Goal: Task Accomplishment & Management: Manage account settings

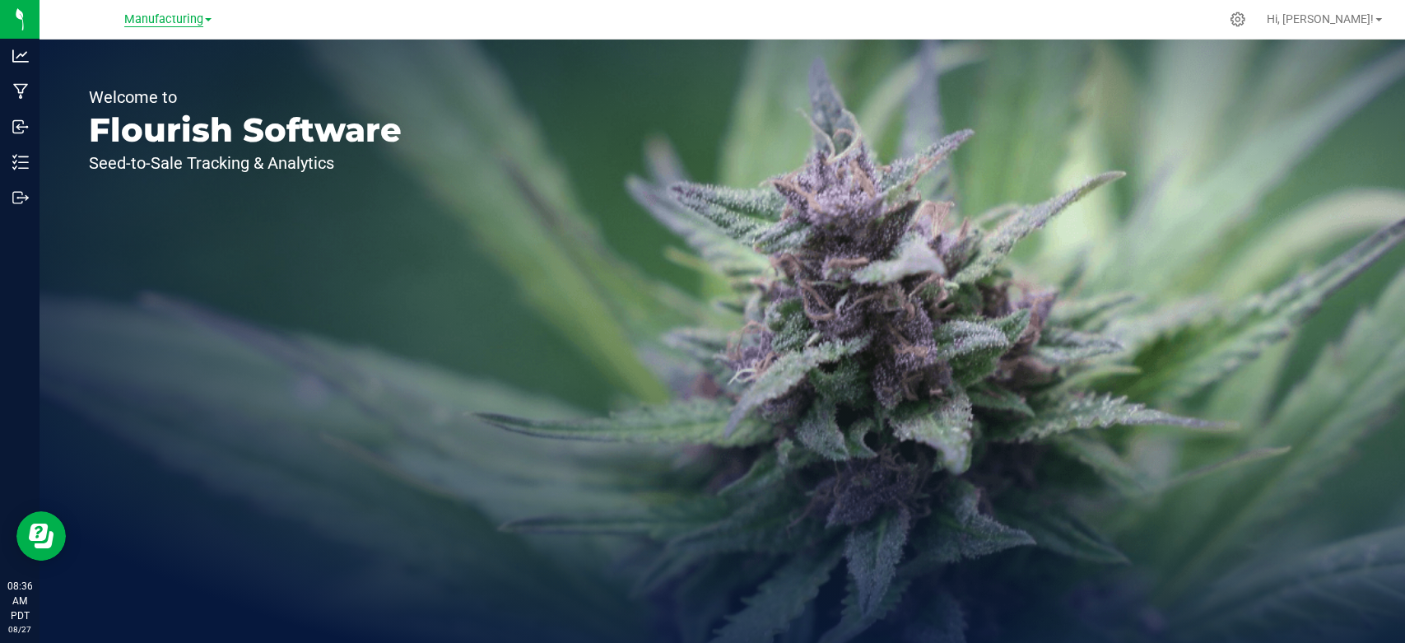
click at [158, 18] on span "Manufacturing" at bounding box center [163, 19] width 79 height 15
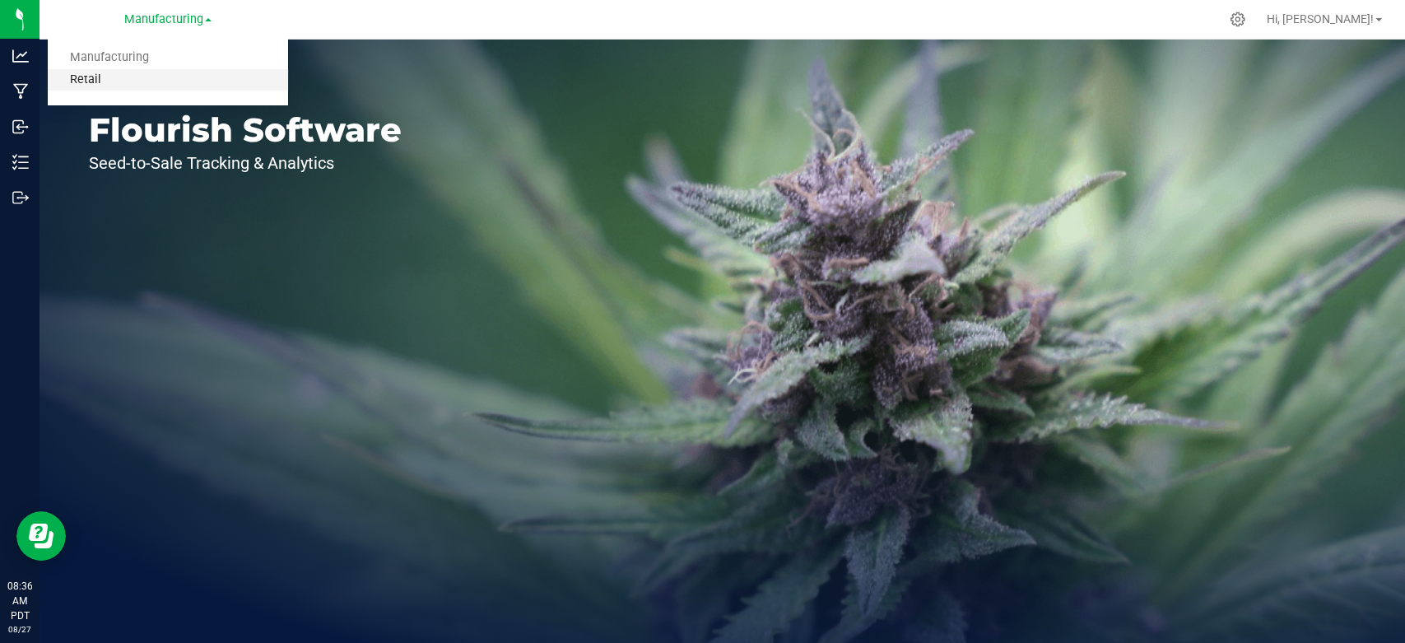
click at [102, 79] on link "Retail" at bounding box center [168, 80] width 240 height 22
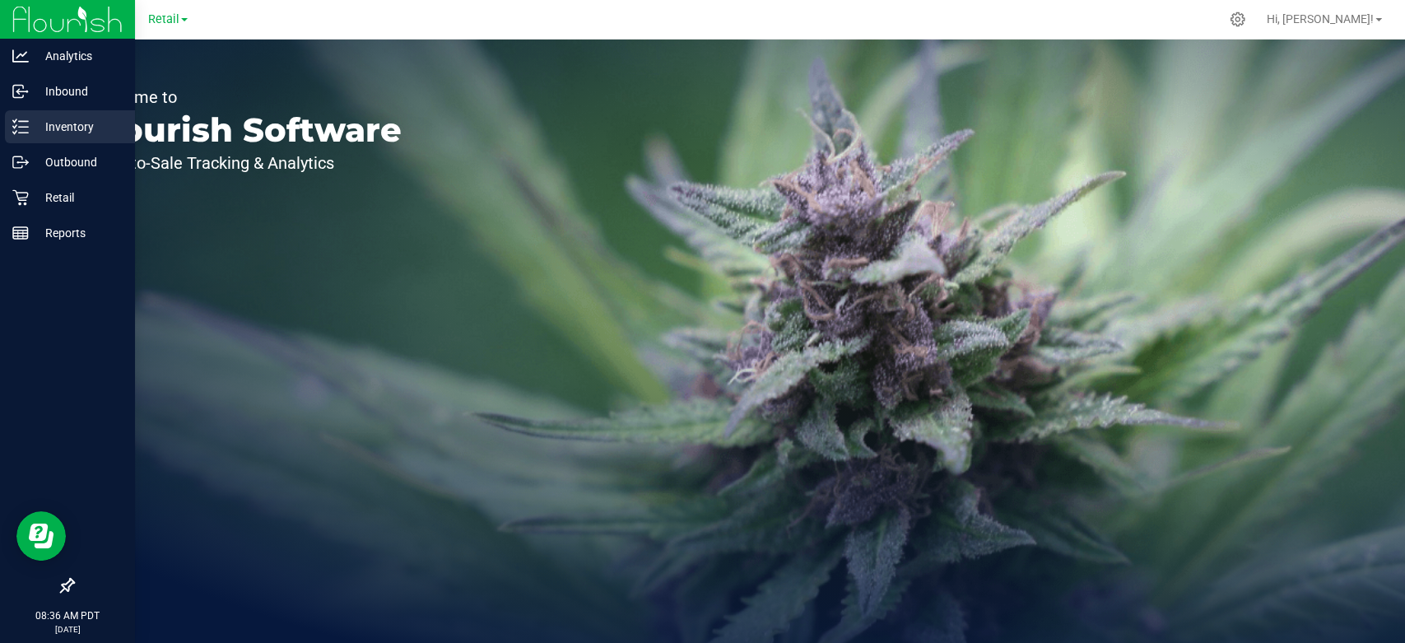
click at [65, 126] on p "Inventory" at bounding box center [78, 127] width 99 height 20
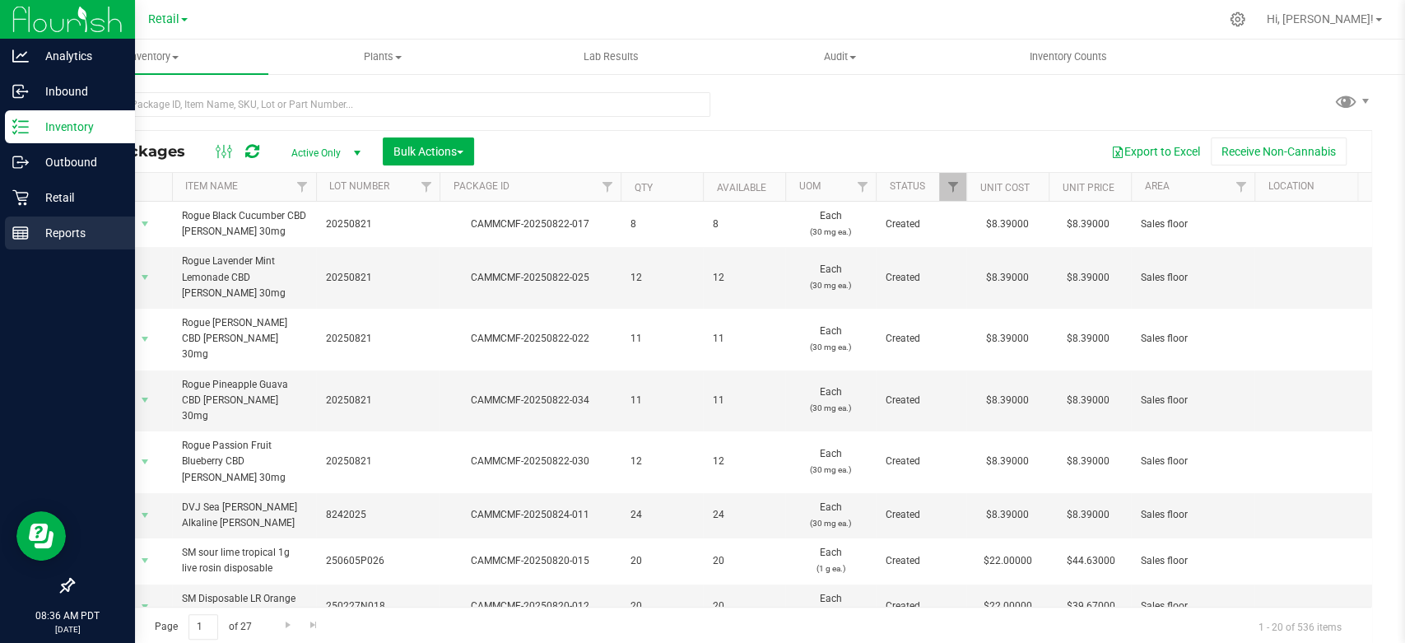
click at [18, 234] on line at bounding box center [18, 234] width 0 height 8
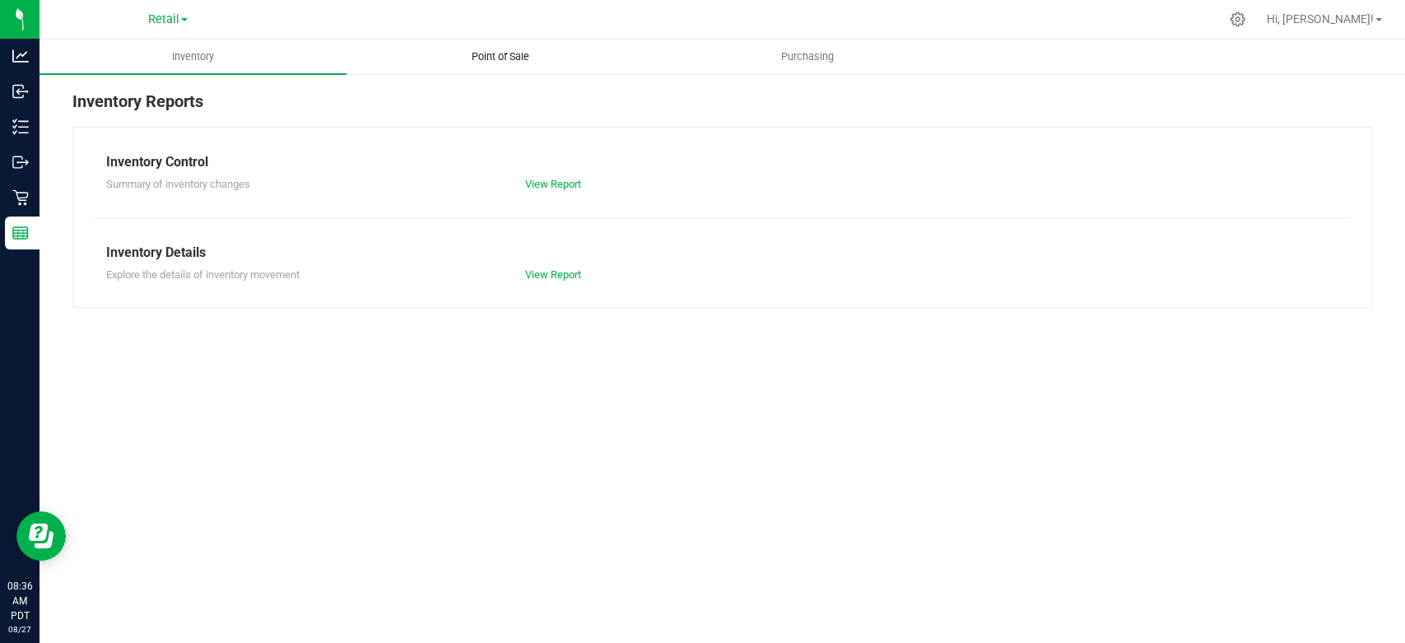
click at [520, 58] on span "Point of Sale" at bounding box center [500, 56] width 102 height 15
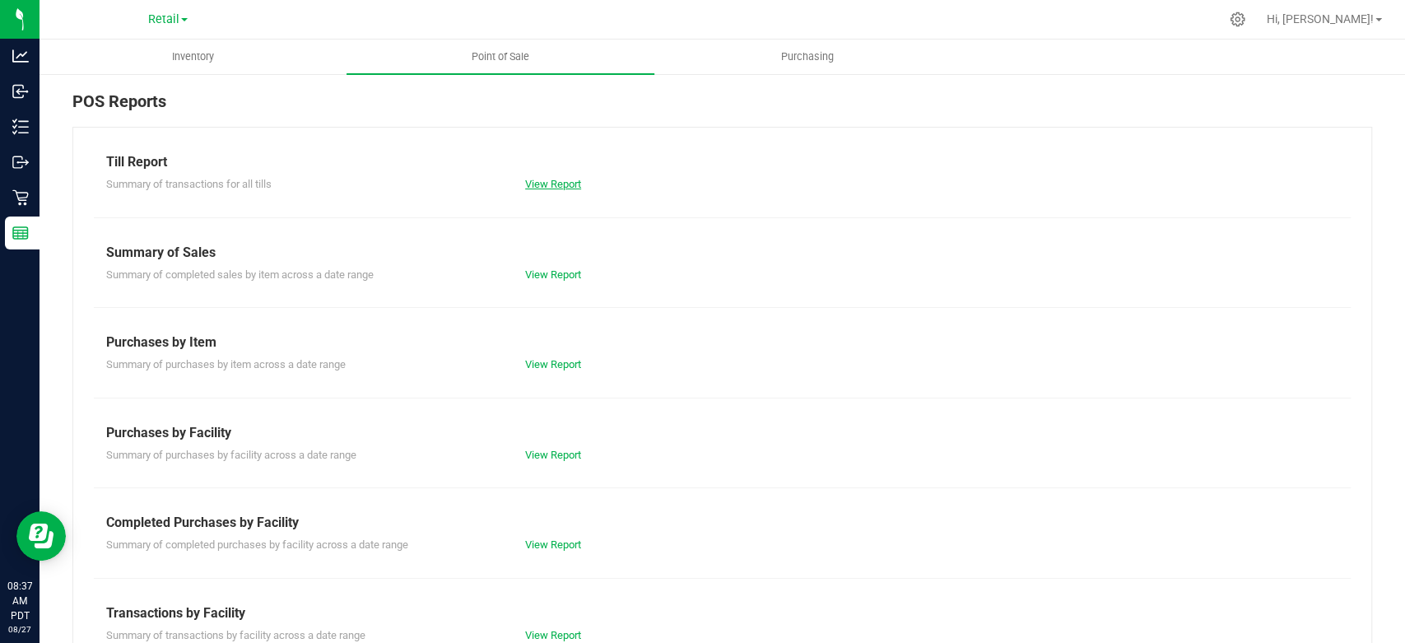
click at [572, 183] on link "View Report" at bounding box center [553, 184] width 56 height 12
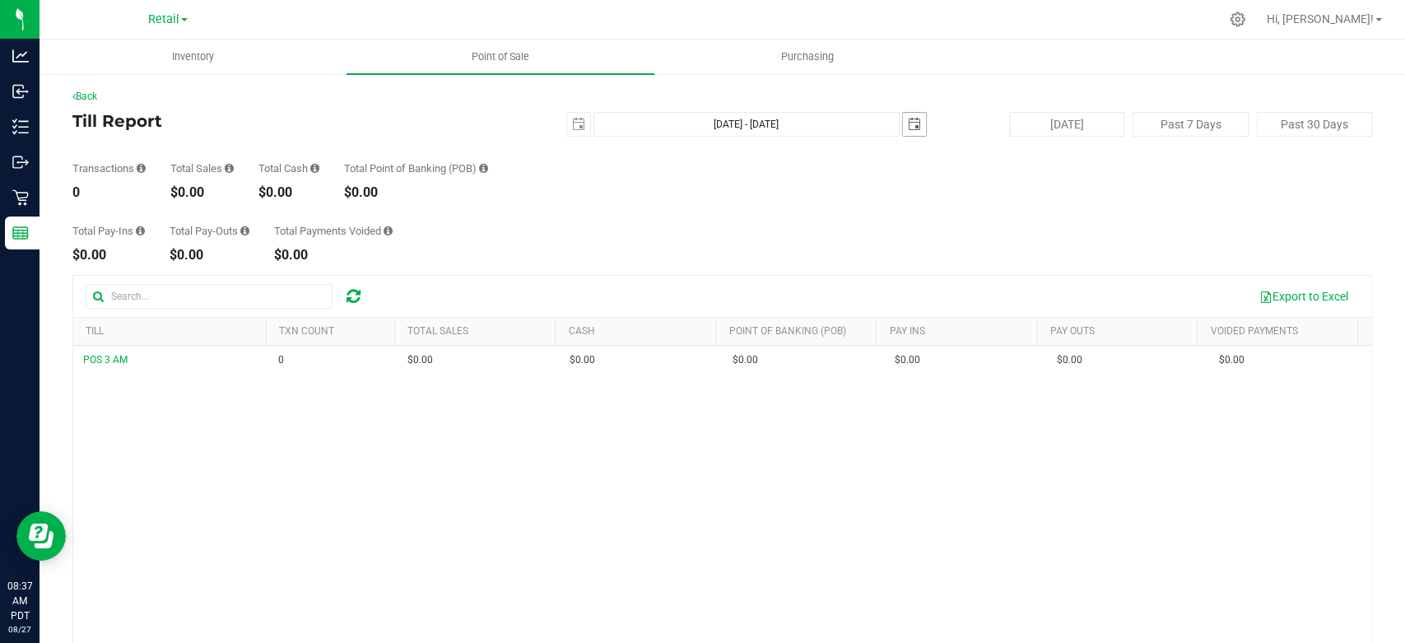
click at [908, 125] on span "select" at bounding box center [914, 124] width 13 height 13
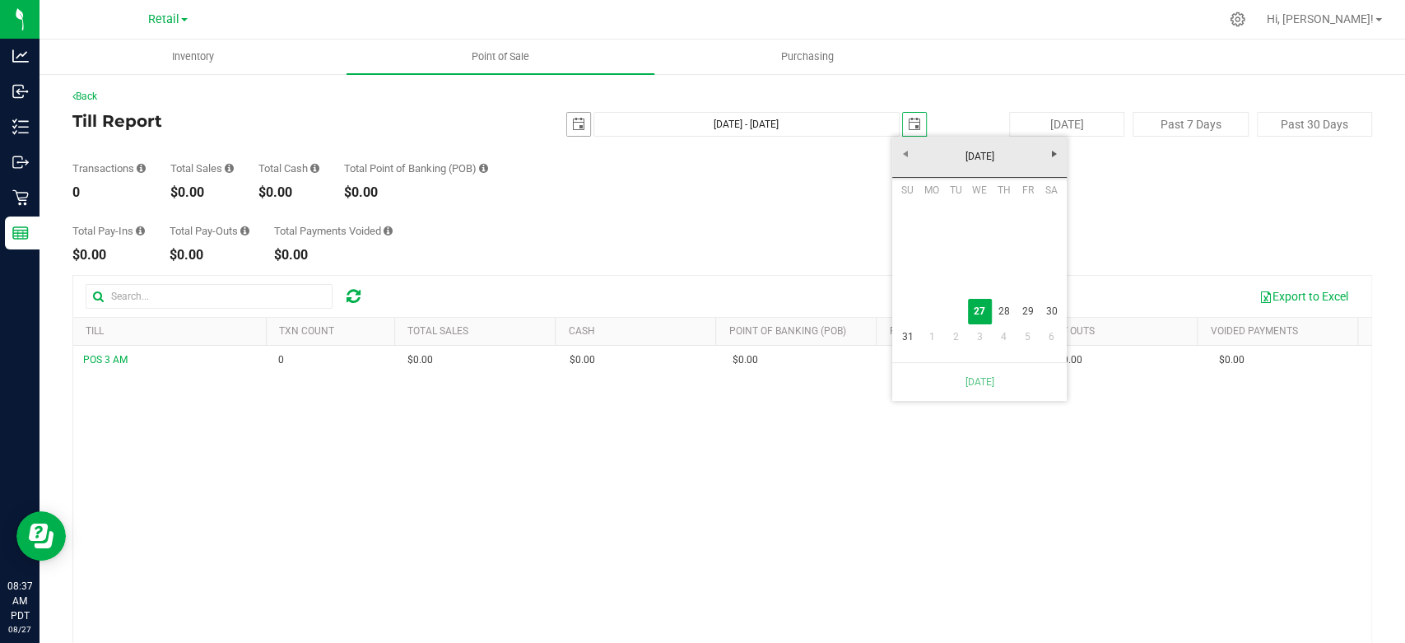
click at [577, 122] on span "select" at bounding box center [578, 124] width 13 height 13
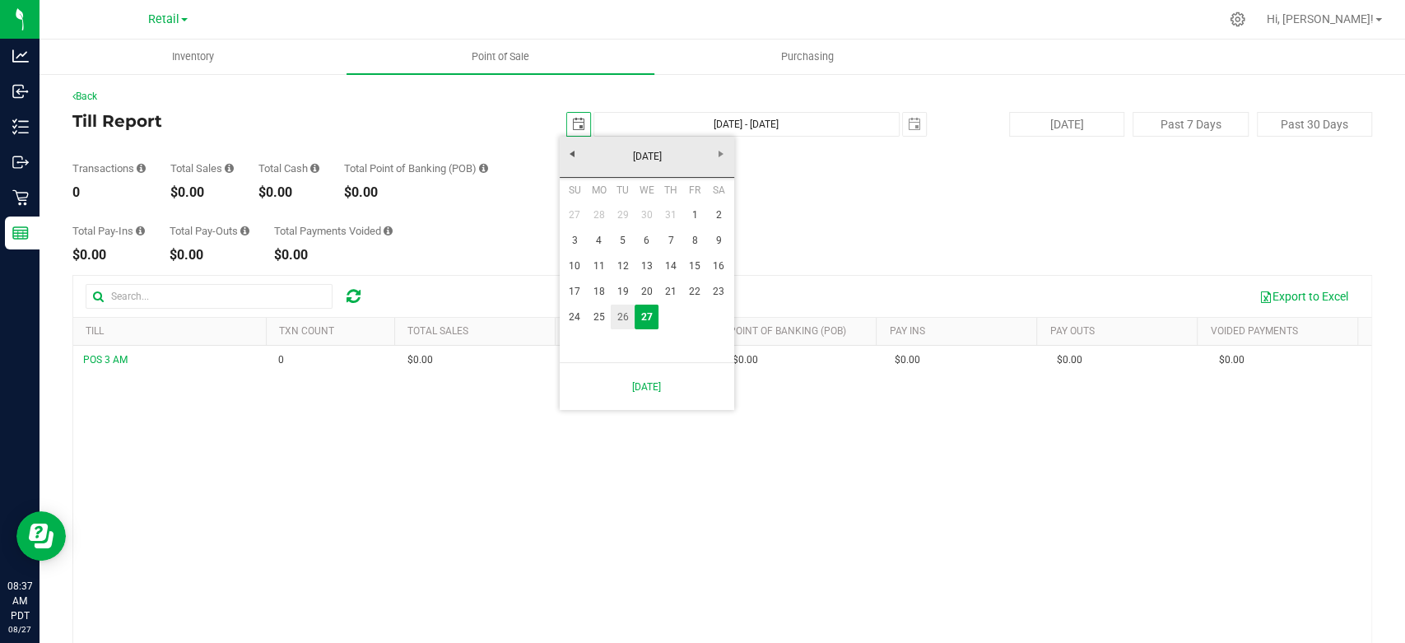
click at [625, 313] on link "26" at bounding box center [623, 317] width 24 height 26
type input "[DATE]"
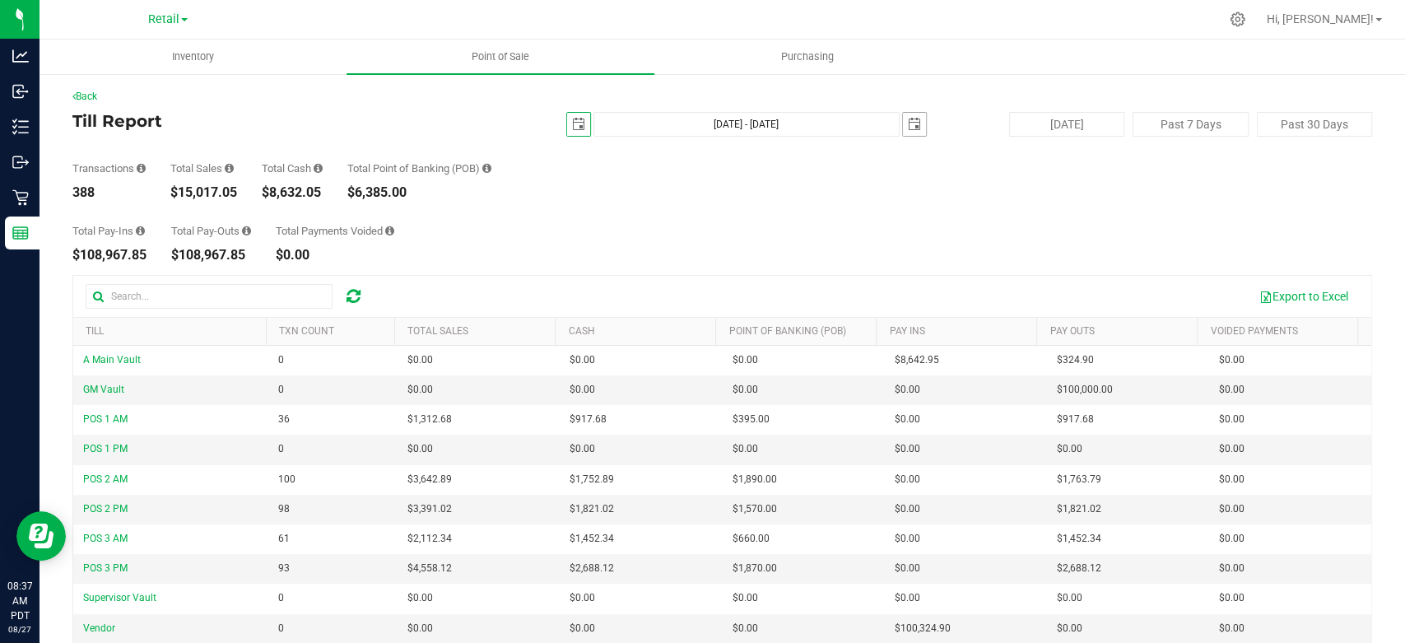
click at [903, 124] on span "select" at bounding box center [914, 124] width 23 height 23
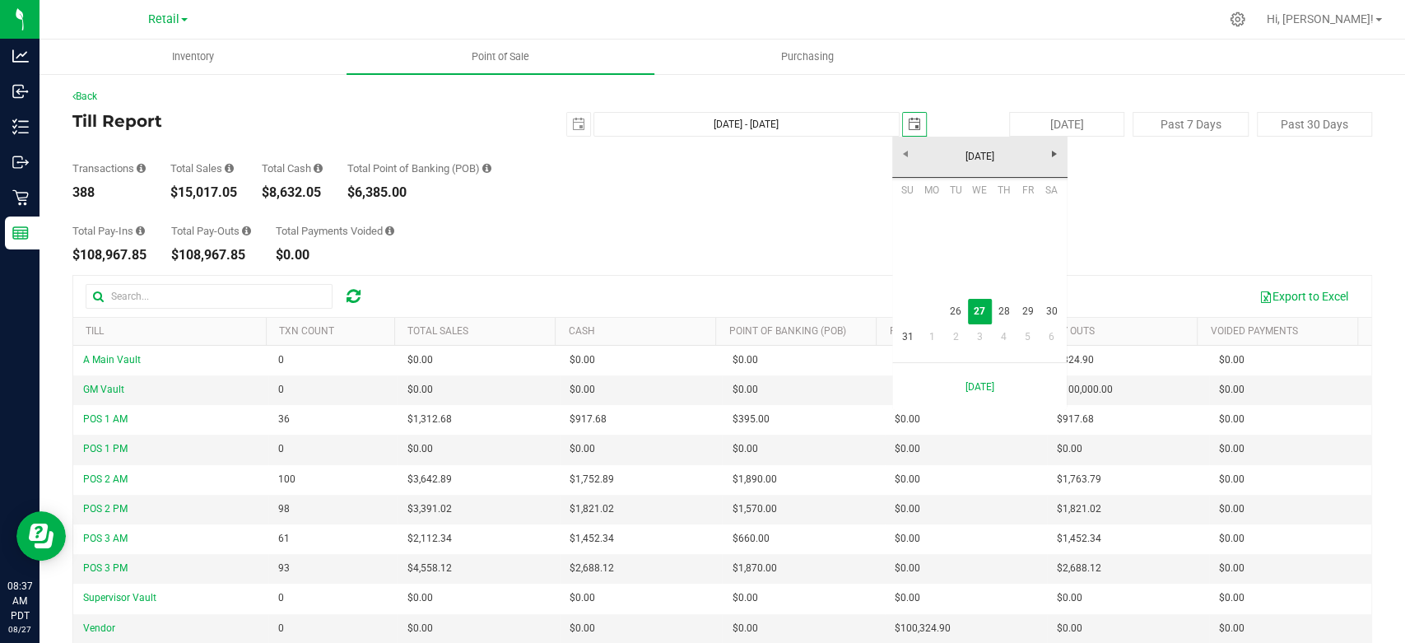
scroll to position [0, 44]
click at [959, 308] on link "26" at bounding box center [955, 312] width 24 height 26
type input "[DATE] - [DATE]"
type input "[DATE]"
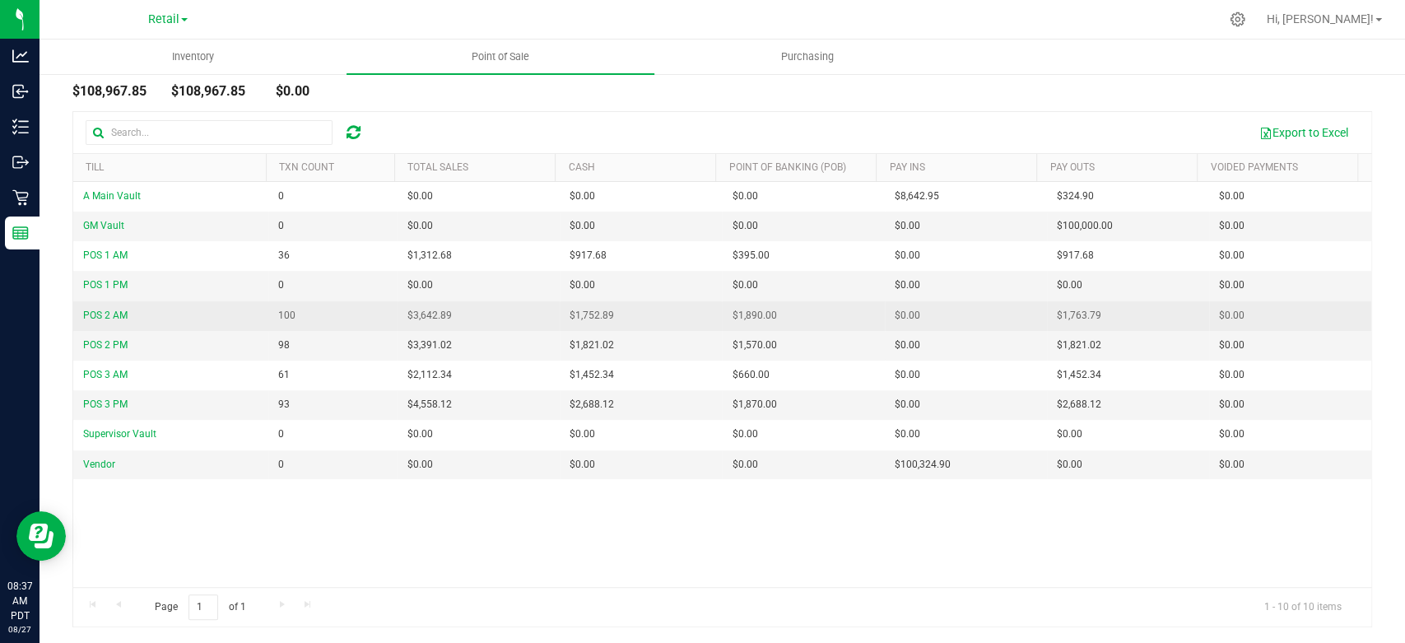
scroll to position [164, 0]
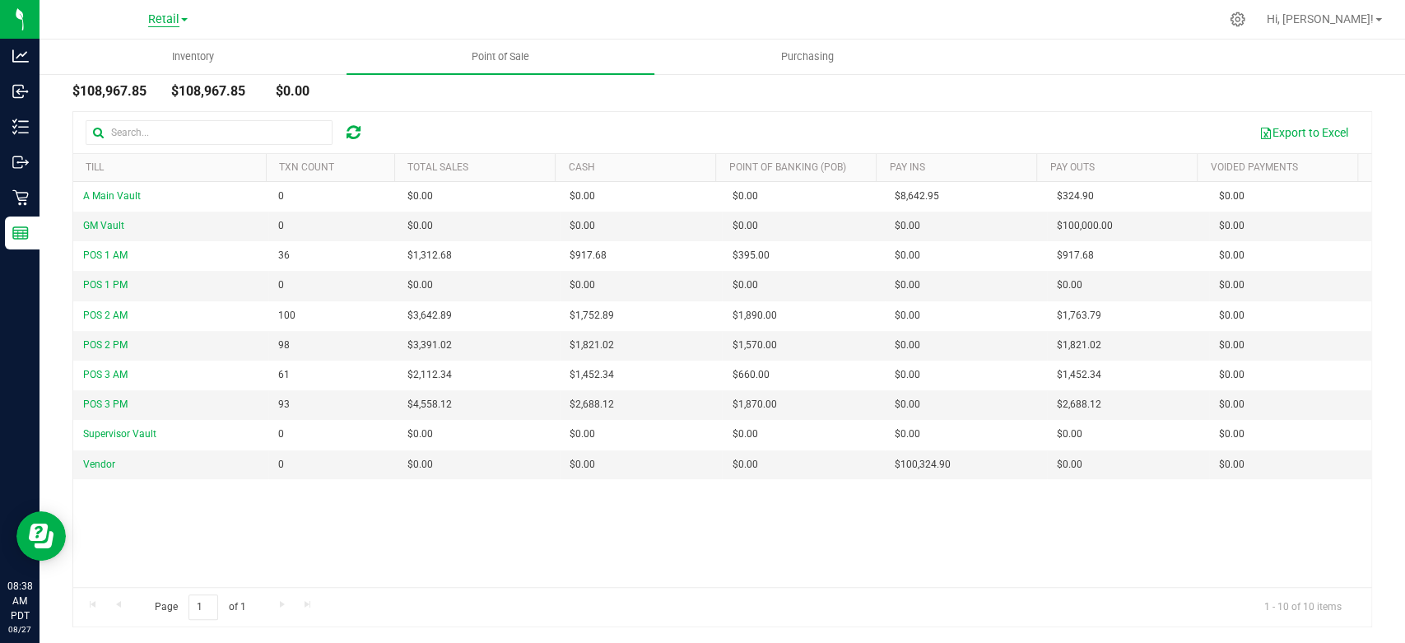
click at [164, 16] on span "Retail" at bounding box center [163, 19] width 31 height 15
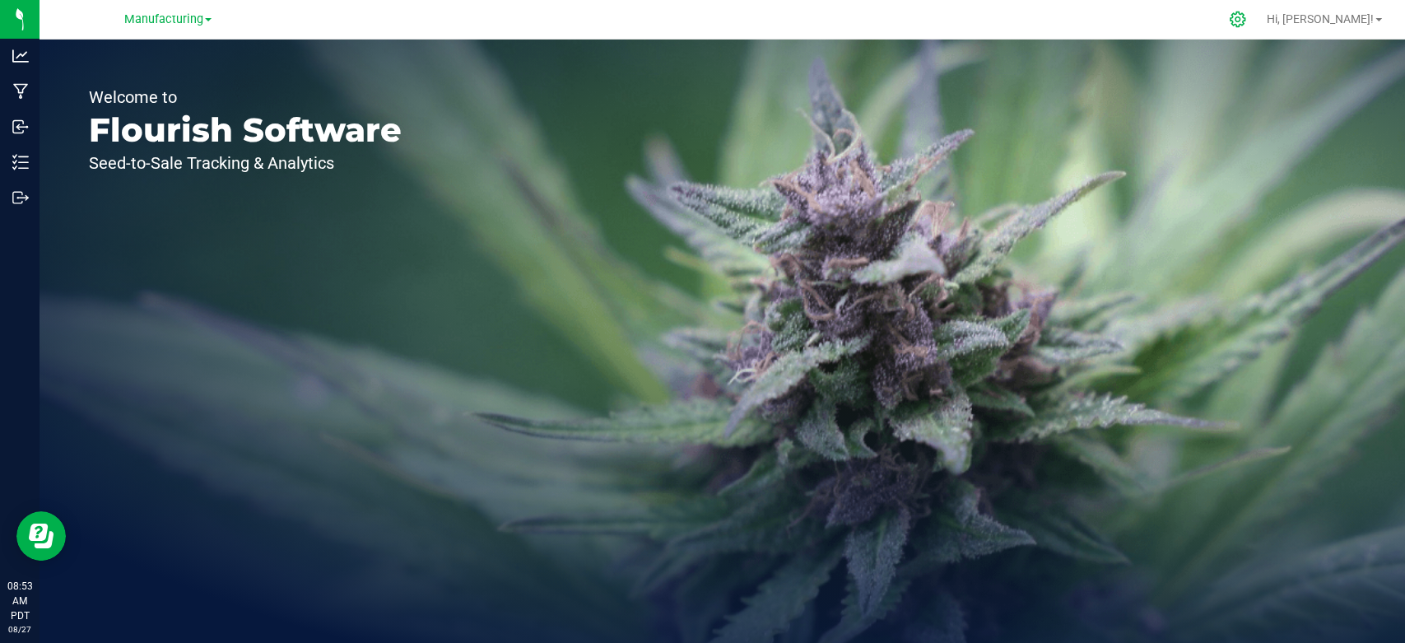
click at [1245, 21] on icon at bounding box center [1237, 20] width 16 height 16
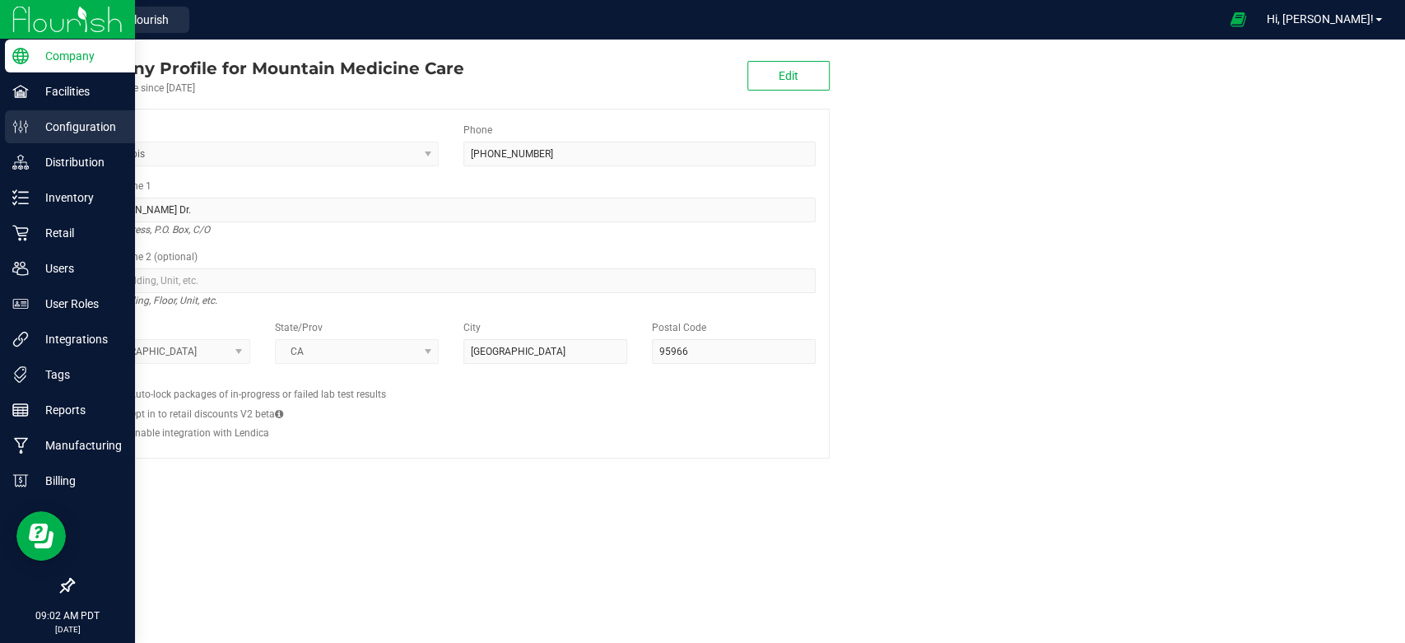
click at [23, 122] on icon at bounding box center [20, 126] width 16 height 16
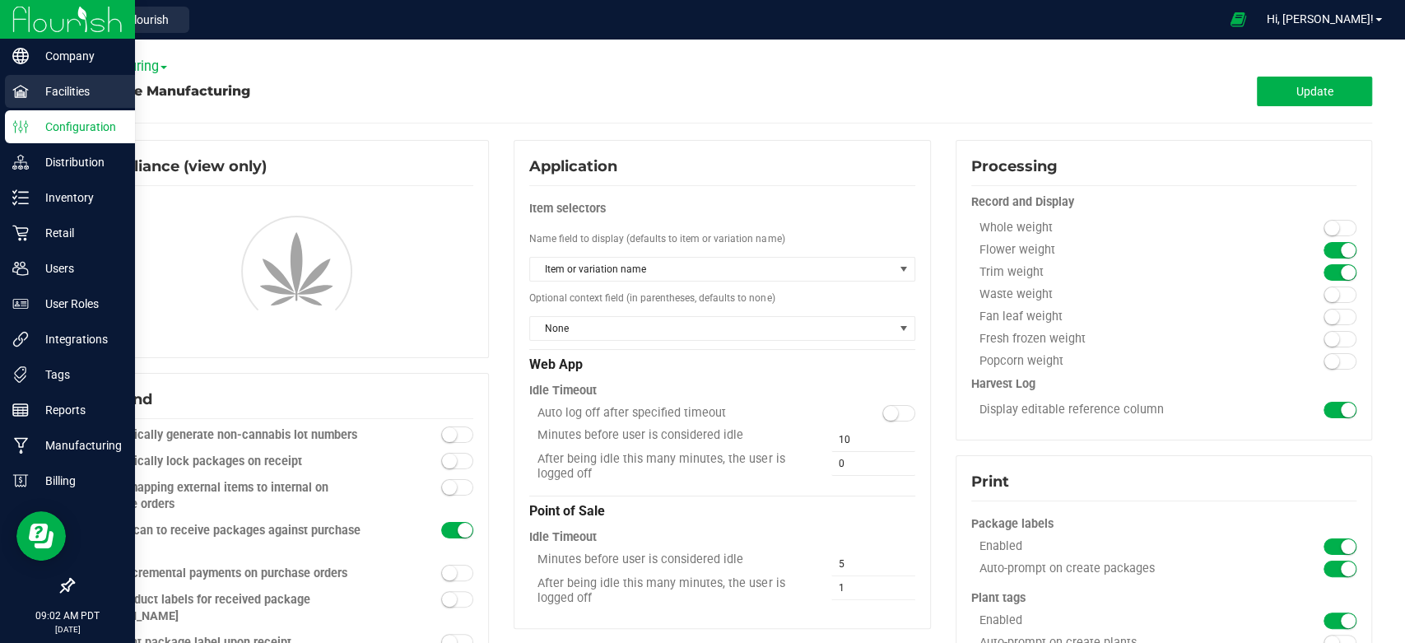
click at [71, 81] on p "Facilities" at bounding box center [78, 91] width 99 height 20
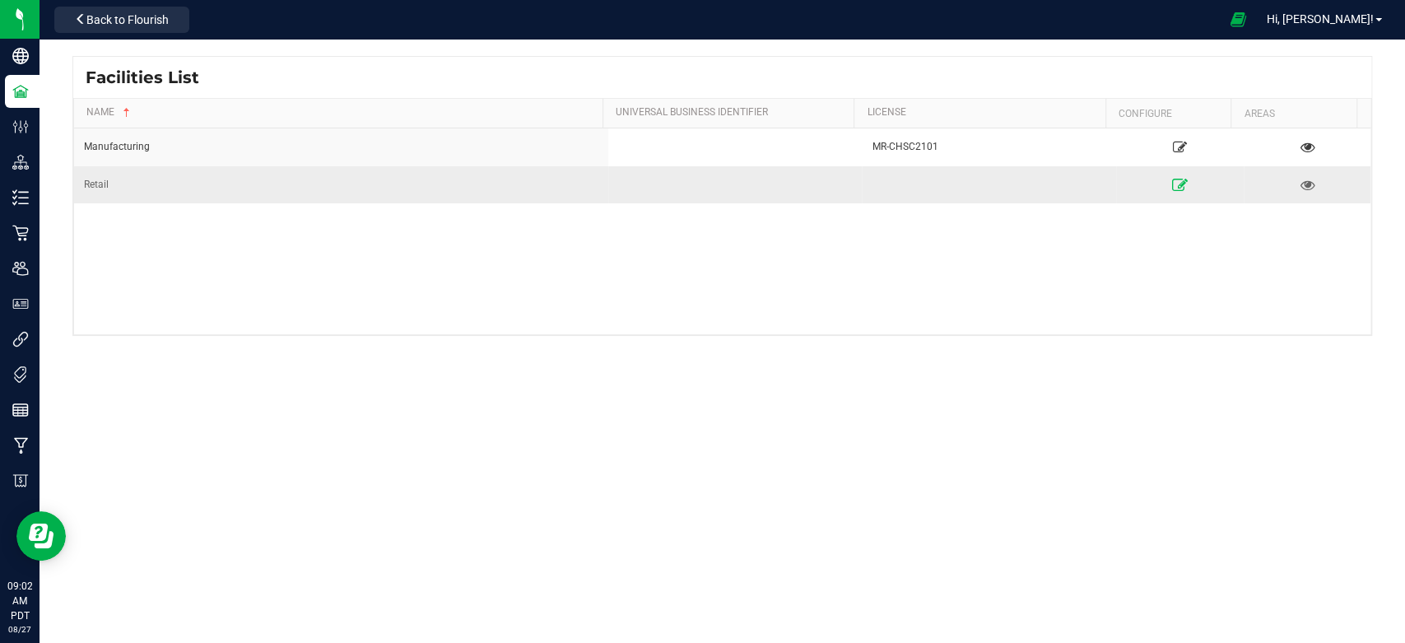
click at [1173, 183] on link at bounding box center [1180, 184] width 118 height 26
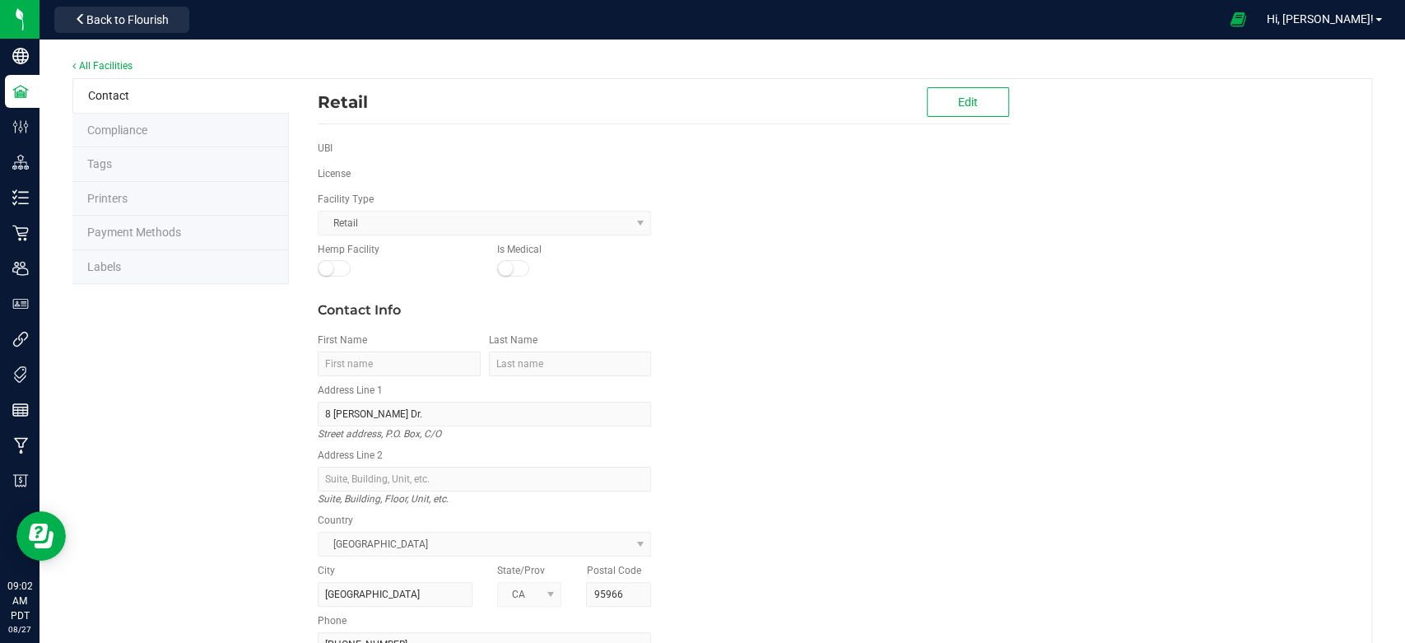
click at [99, 269] on span "Labels" at bounding box center [104, 266] width 34 height 13
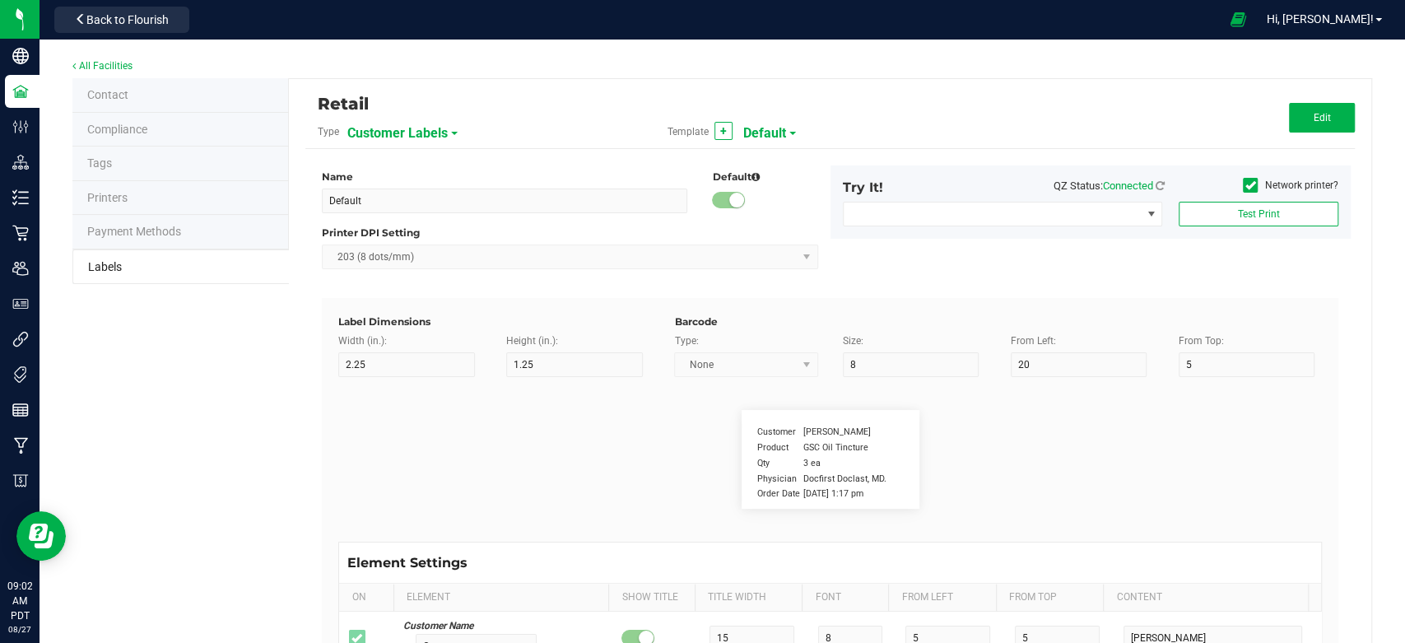
click at [430, 132] on span "Customer Labels" at bounding box center [397, 133] width 100 height 28
click at [576, 404] on div "Customer Firstname Lastname Product GSC Oil Tincture Qty 3 ea Physician Docfirs…" at bounding box center [830, 459] width 1008 height 165
click at [441, 135] on span "Customer Labels" at bounding box center [397, 133] width 100 height 28
click at [451, 197] on span "Harvest Package Labels" at bounding box center [407, 200] width 107 height 12
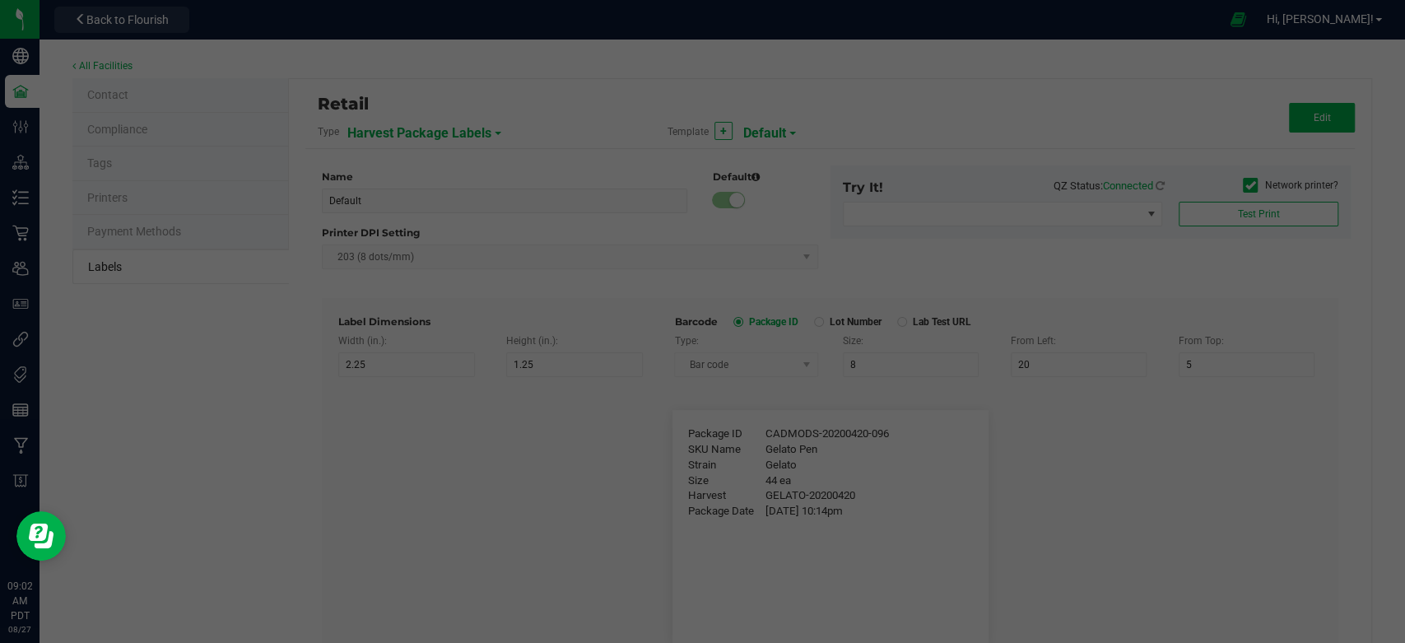
type input "4"
type input "3"
type input "5"
type input "40"
type input "Package ID"
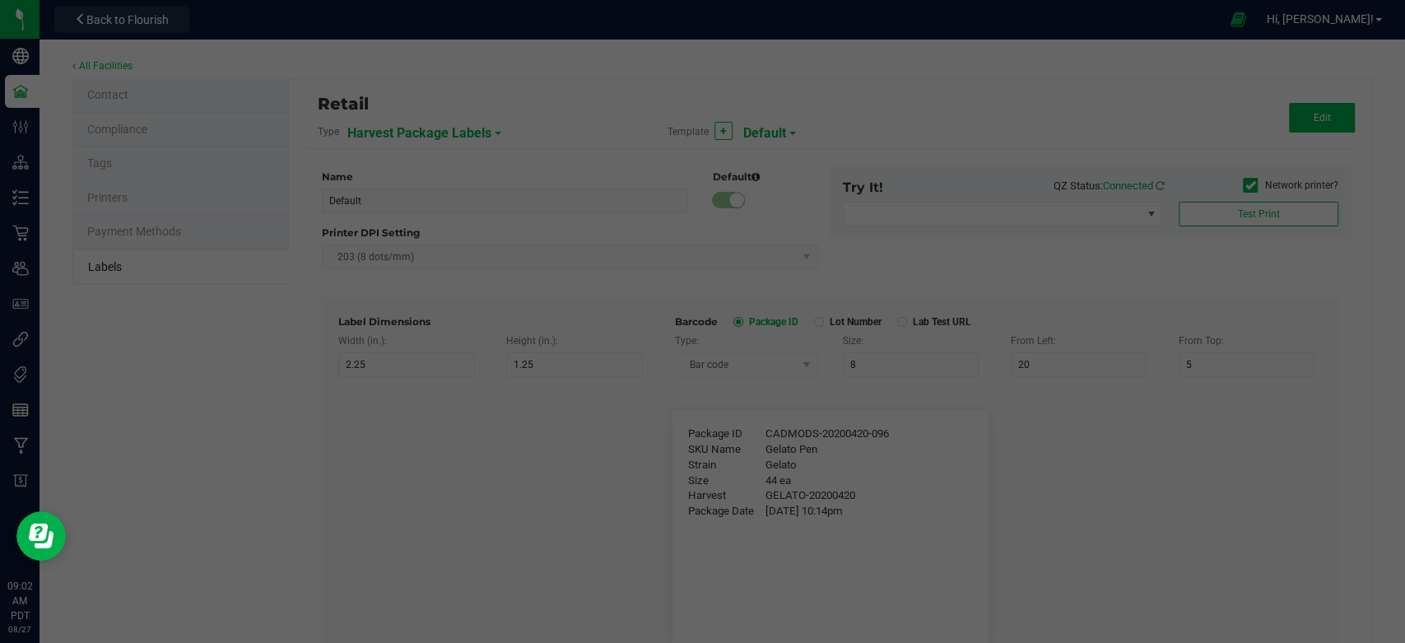
type input "25"
type input "10"
type input "CADMODS-20200420-096"
type input "SKU Name"
type input "25"
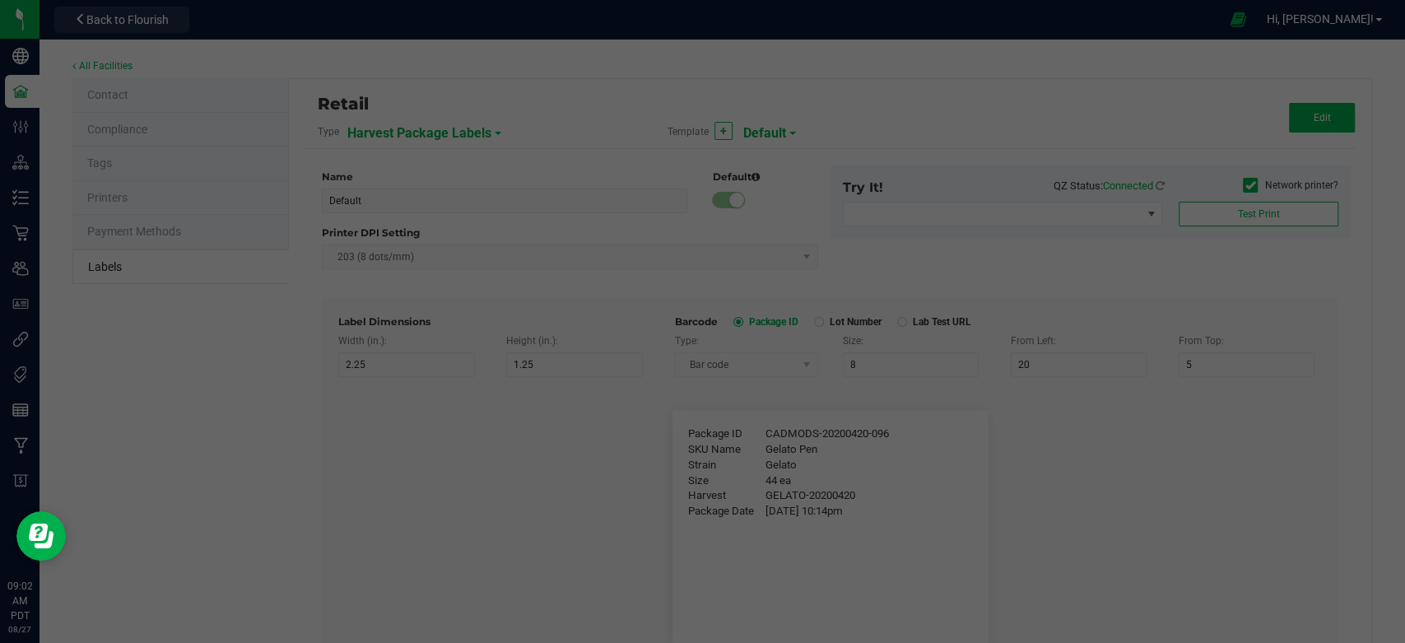
type input "10"
type input "Gelato Pen"
type input "Strain"
type input "25"
type input "10"
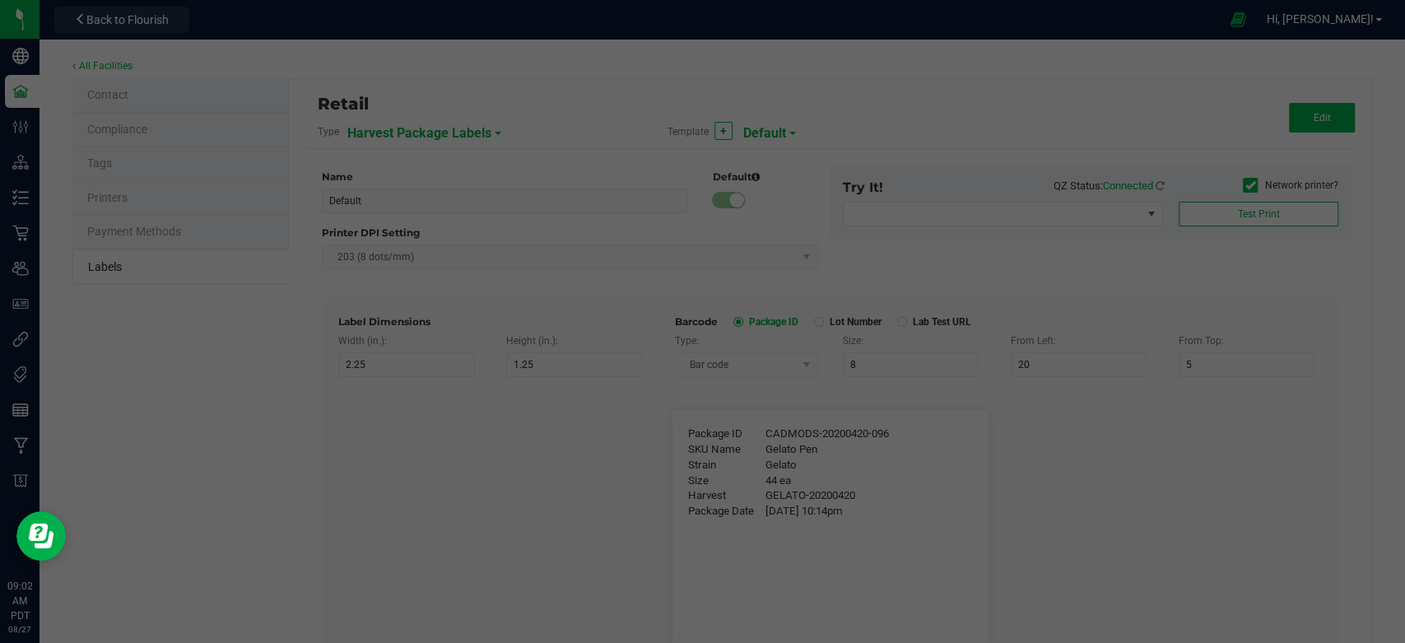
type input "Gelato"
type input "Size"
type input "25"
type input "10"
type input "44 ea"
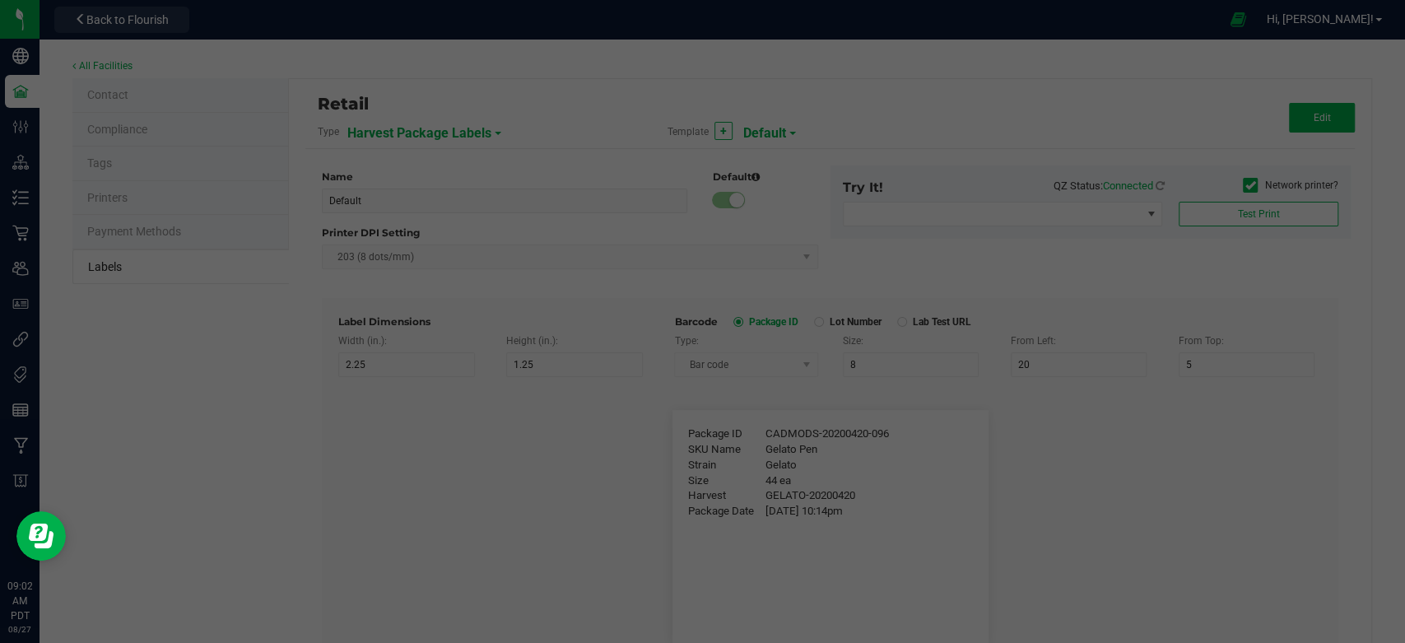
type input "Harvest"
type input "25"
type input "10"
type input "GELATO-20200420"
type input "Package Date"
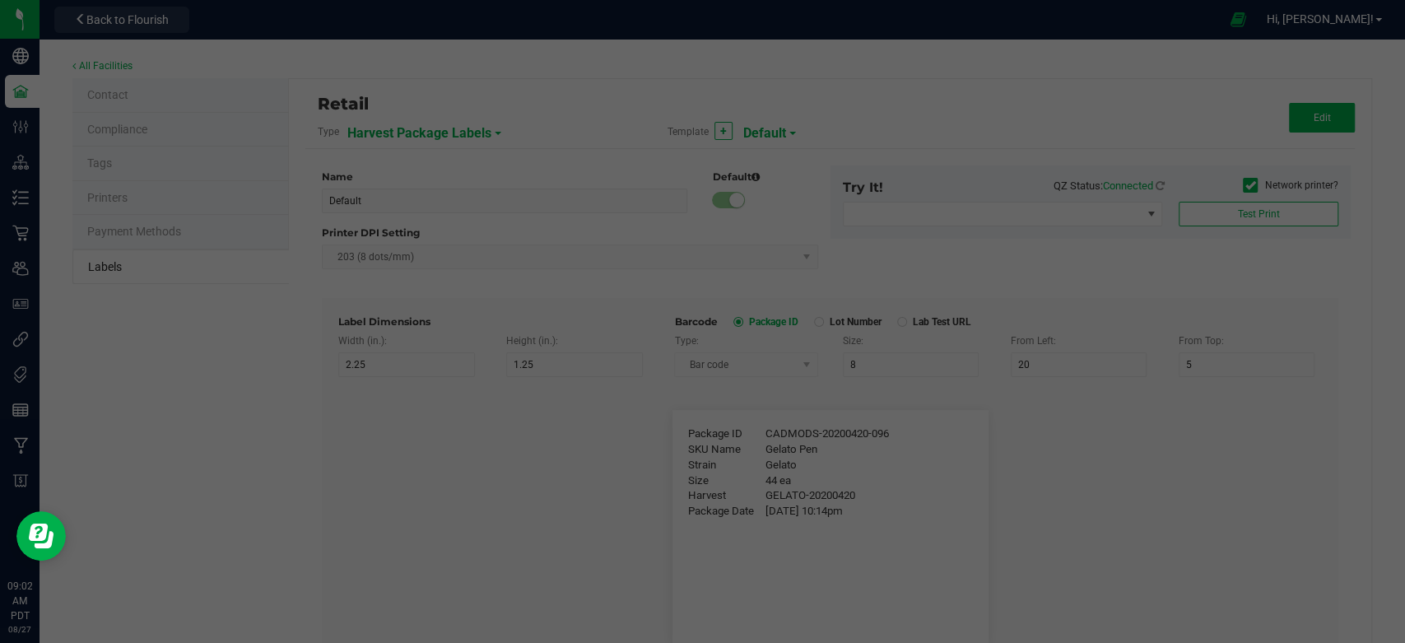
type input "25"
type input "10"
type input "30"
type input "4/20/2019 10:14pm"
type input "Harvest Date"
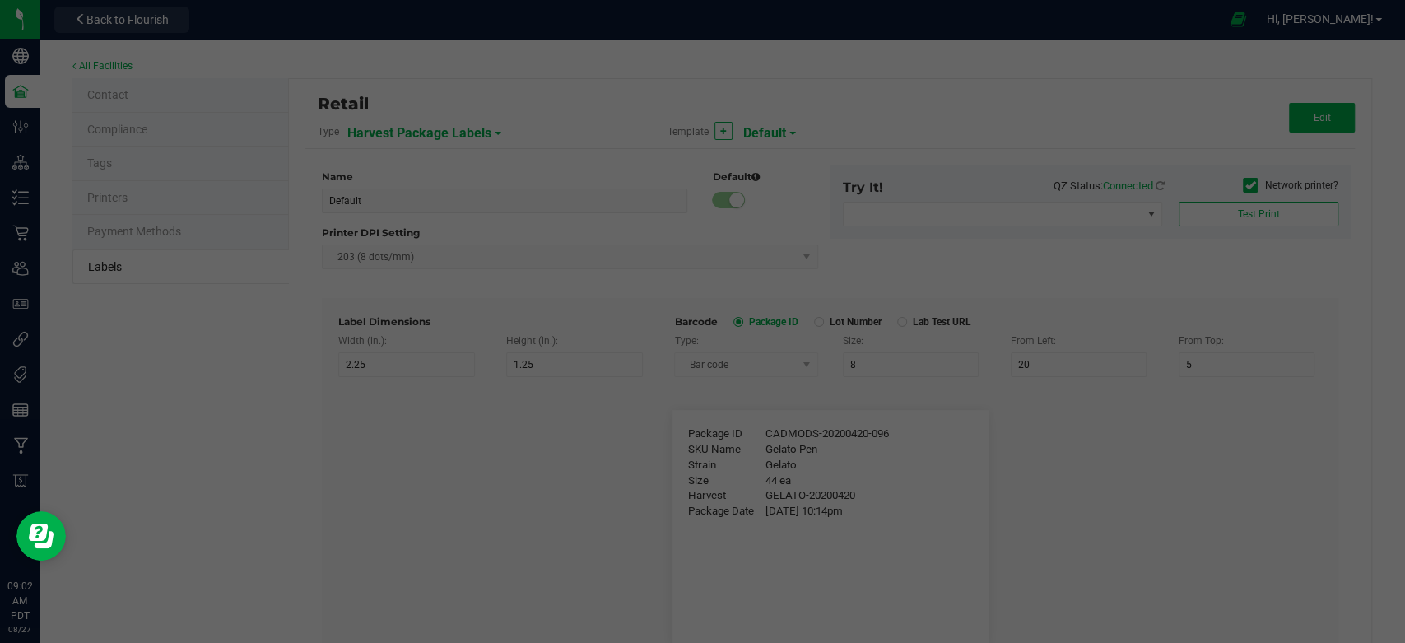
type input "25"
type input "10"
type input "25"
type input "2023-04-20"
type input "Lot Number"
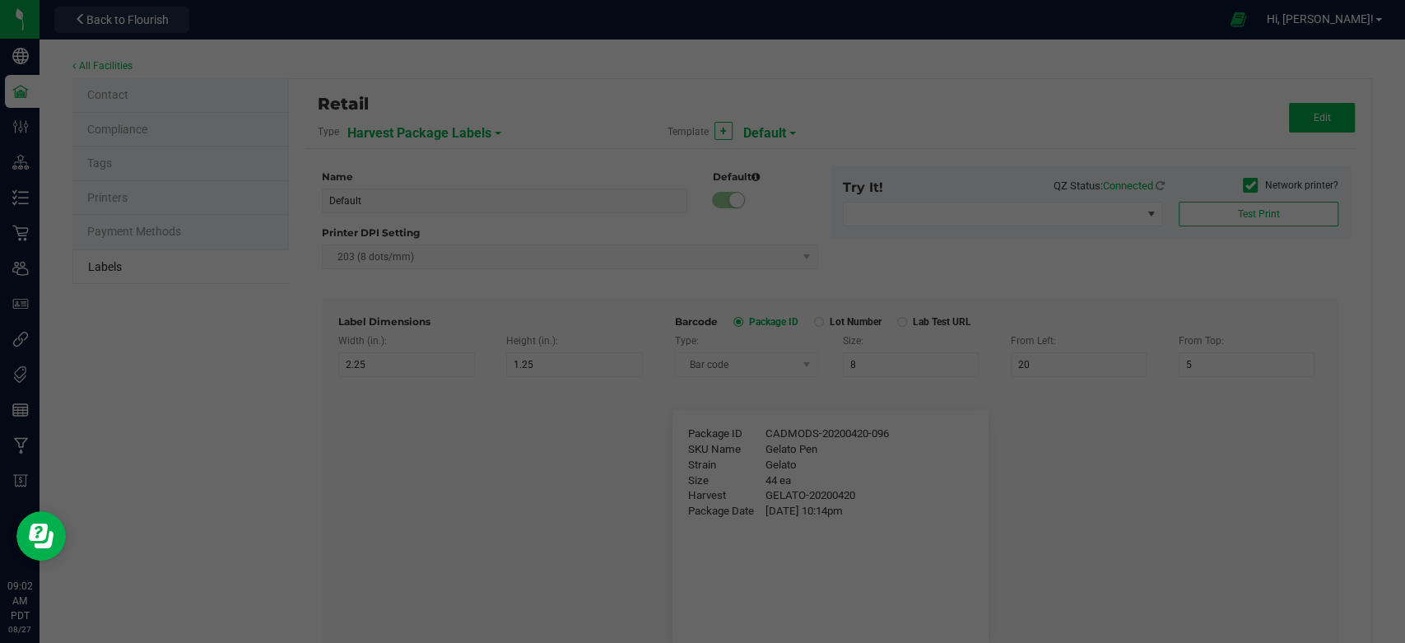
type input "25"
type input "10"
type input "35"
type input "LOT918234"
type input "Ref Field 1"
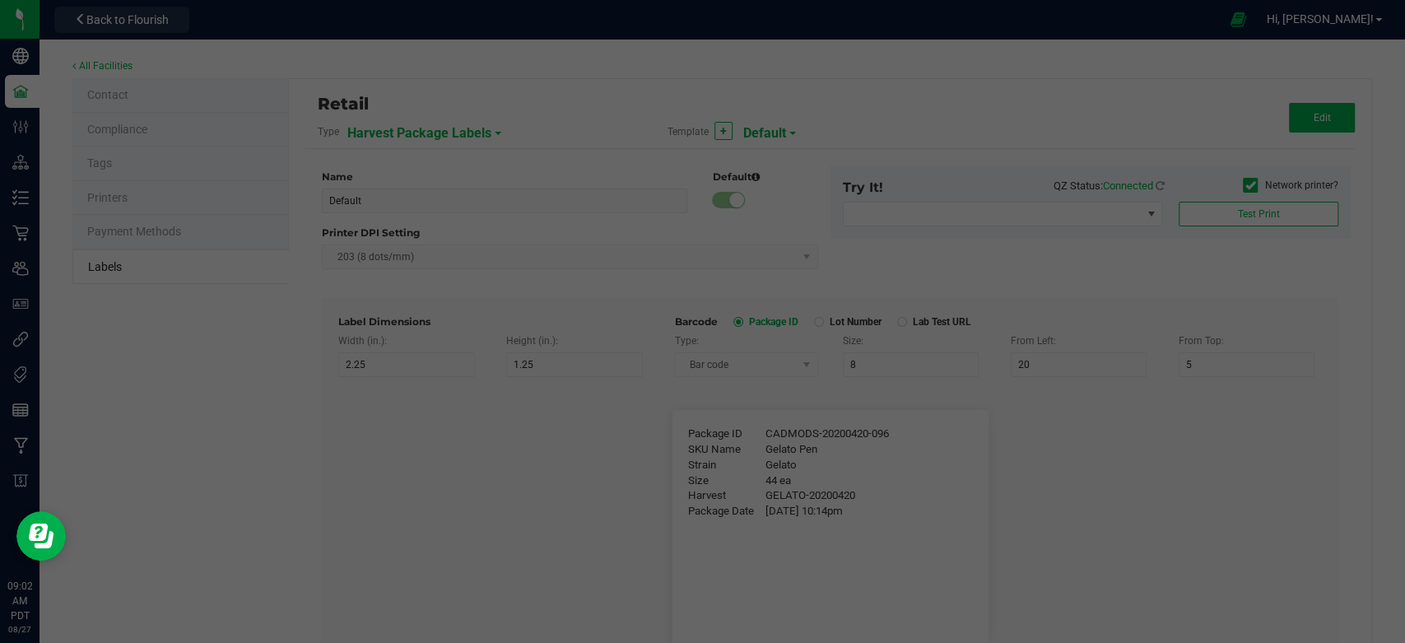
type input "25"
type input "10"
type input "35"
type input "Ref Field 1 Value"
type input "Ref Field 2"
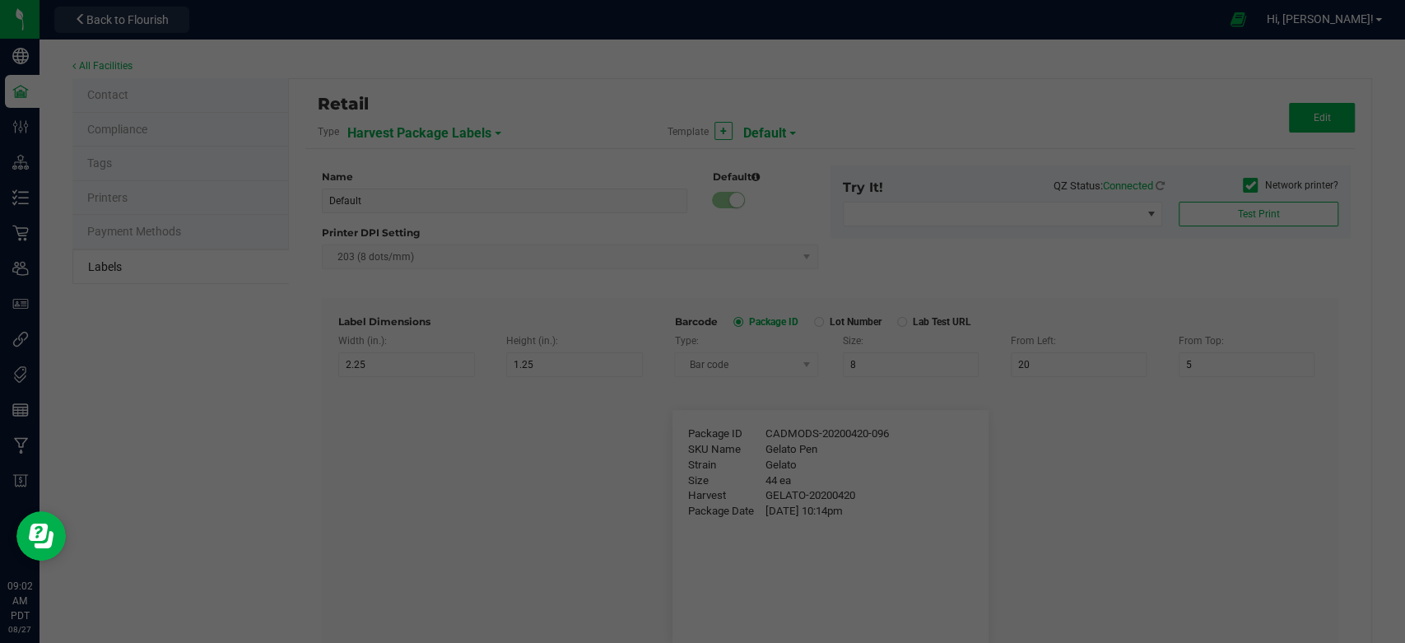
type input "25"
type input "10"
type input "35"
type input "Ref Field 2 Value"
type input "Ref Field 3"
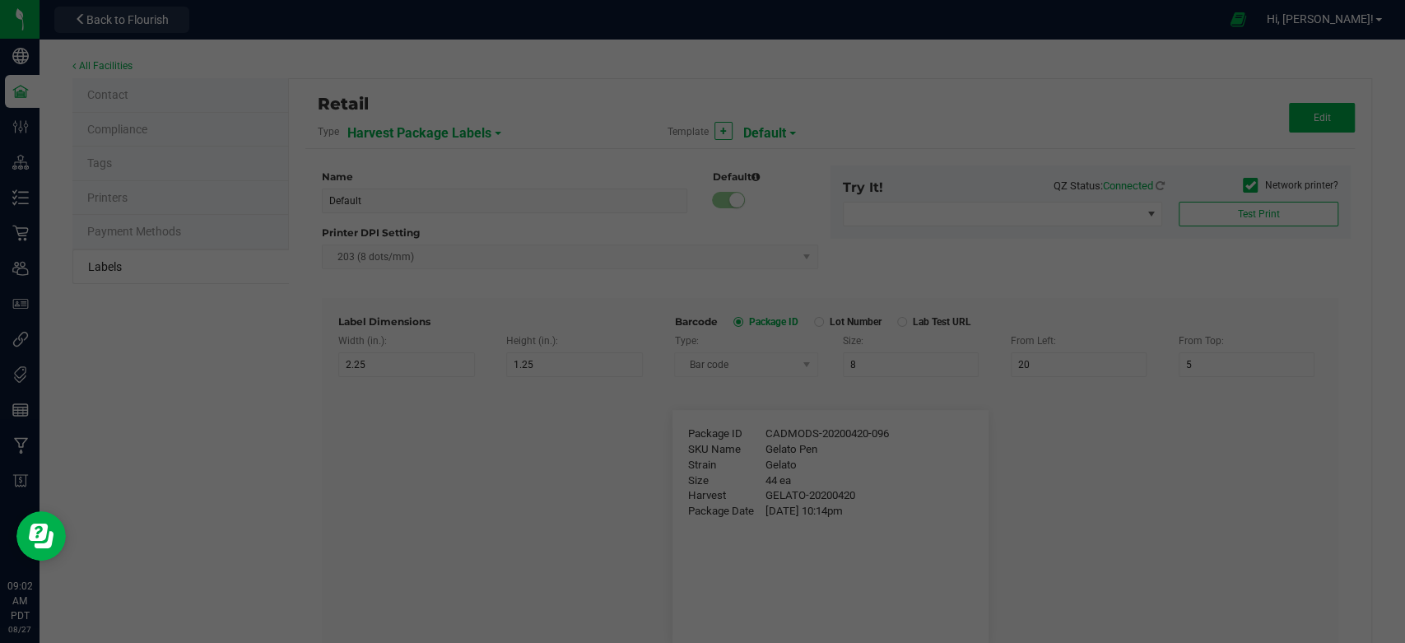
type input "25"
type input "10"
type input "35"
type input "Ref Field 3 Value"
type input "Item Ref Field 1"
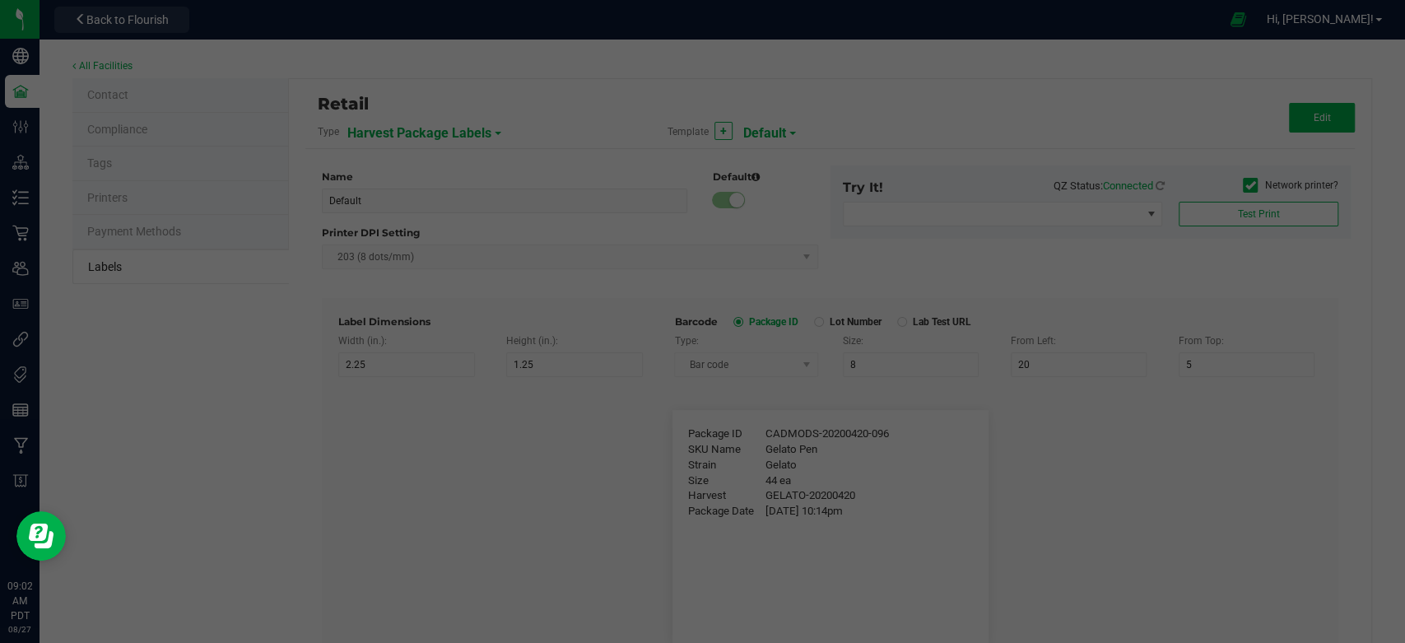
type input "25"
type input "10"
type input "35"
type input "Item Ref Field 1 Value"
type input "Item Ref Field 2"
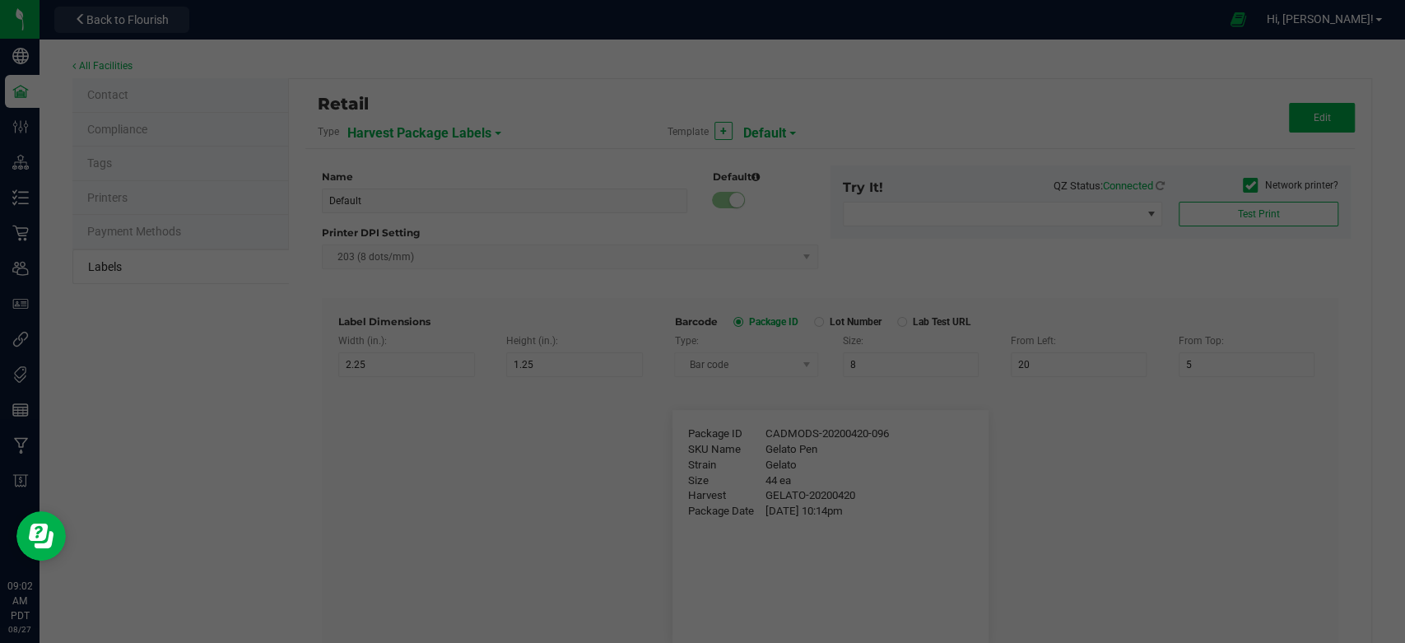
type input "25"
type input "10"
type input "35"
type input "Item Ref Field 2 Value"
type input "Item Ref Field 3"
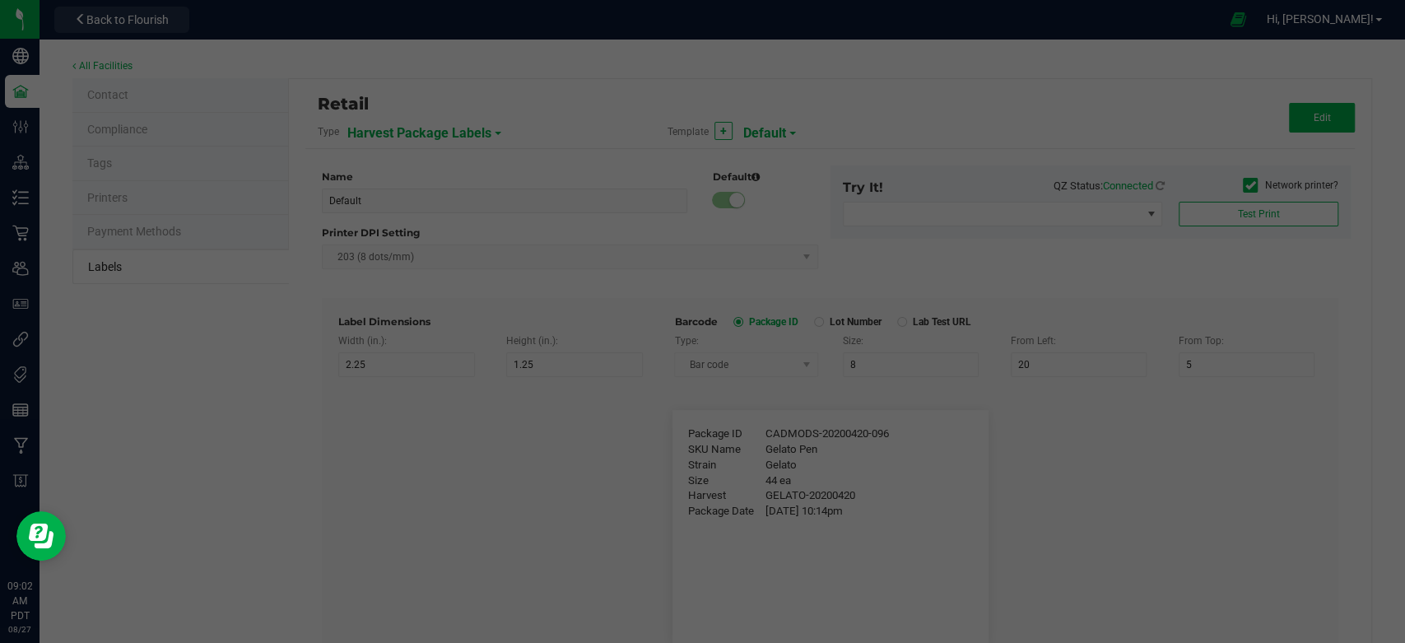
type input "25"
type input "10"
type input "35"
type input "Item Ref Field 3 Value"
type input "Item Ref Field 4"
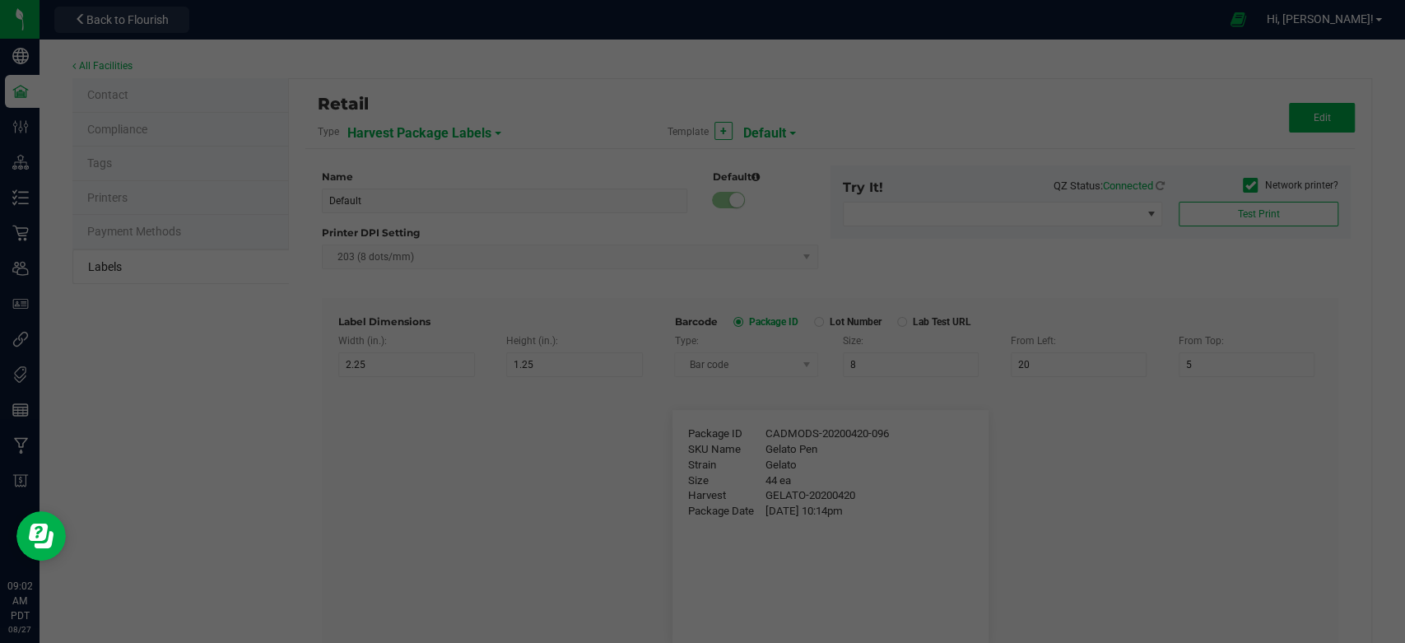
type input "25"
type input "10"
type input "35"
type input "Item Ref Field 4 Value"
type input "Item Ref Field 5"
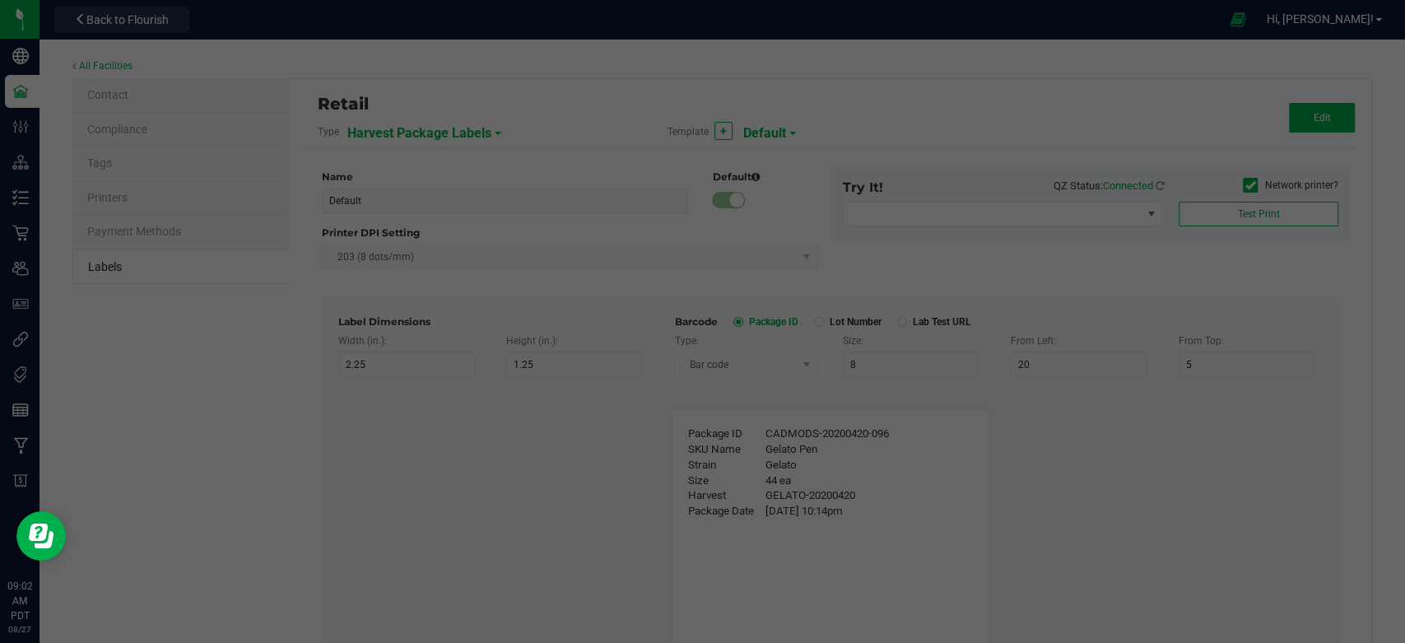
type input "25"
type input "10"
type input "35"
type input "Item Ref Field 5 Value"
type input "NDC Number"
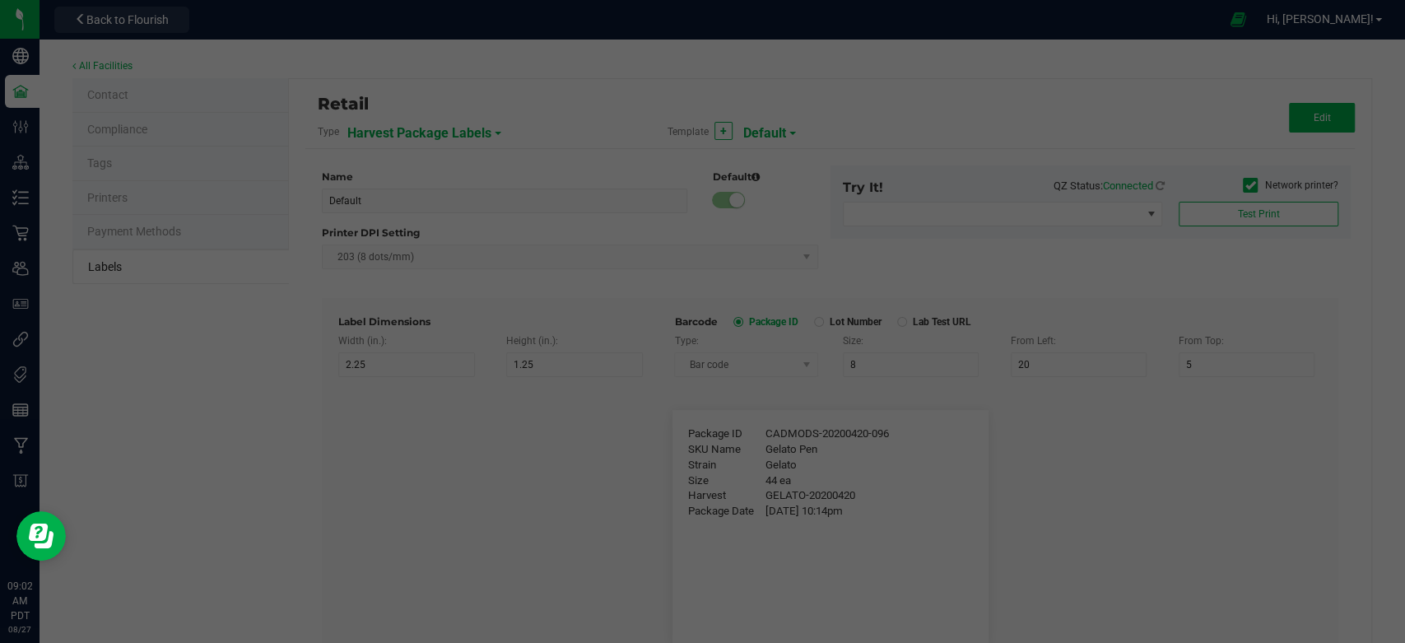
type input "25"
type input "10"
type input "35"
type input "0777-3105-02"
type input "Number of Servings"
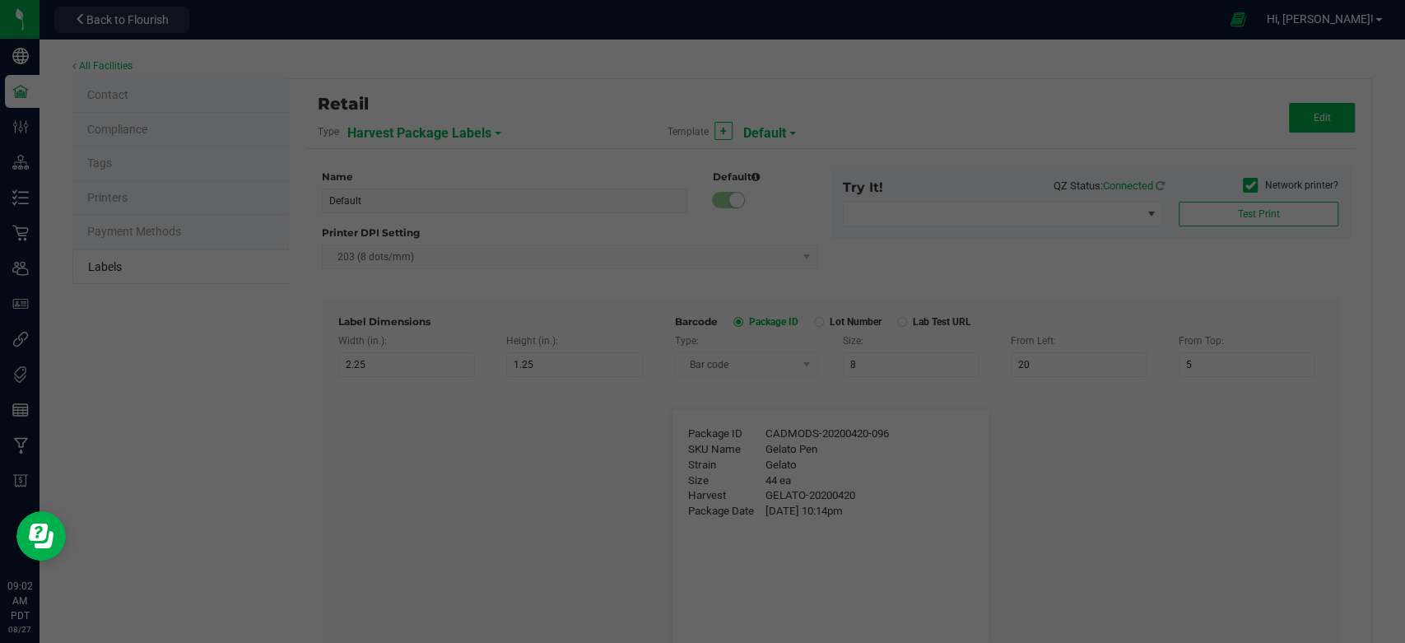
type input "25"
type input "10"
type input "35"
type input "4 servings/item"
type input "Serving Size"
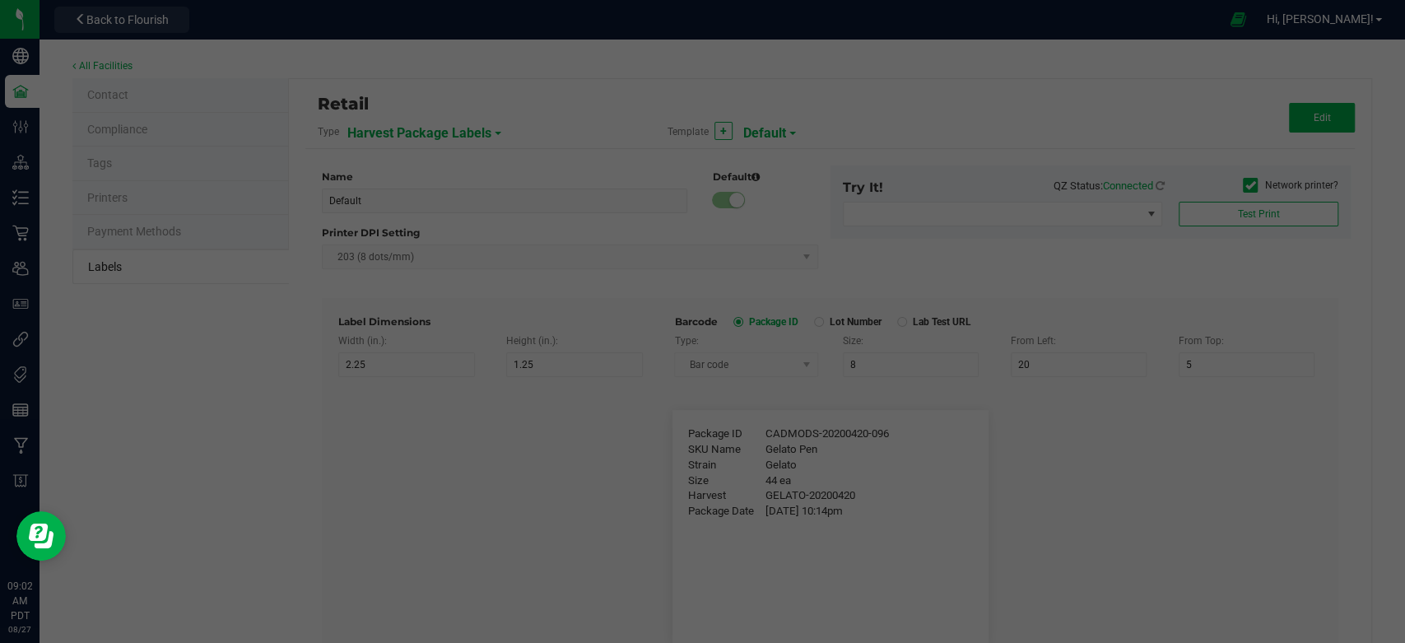
type input "25"
type input "10"
type input "35"
type input "1 cup"
type input "Serving Size (Grams)"
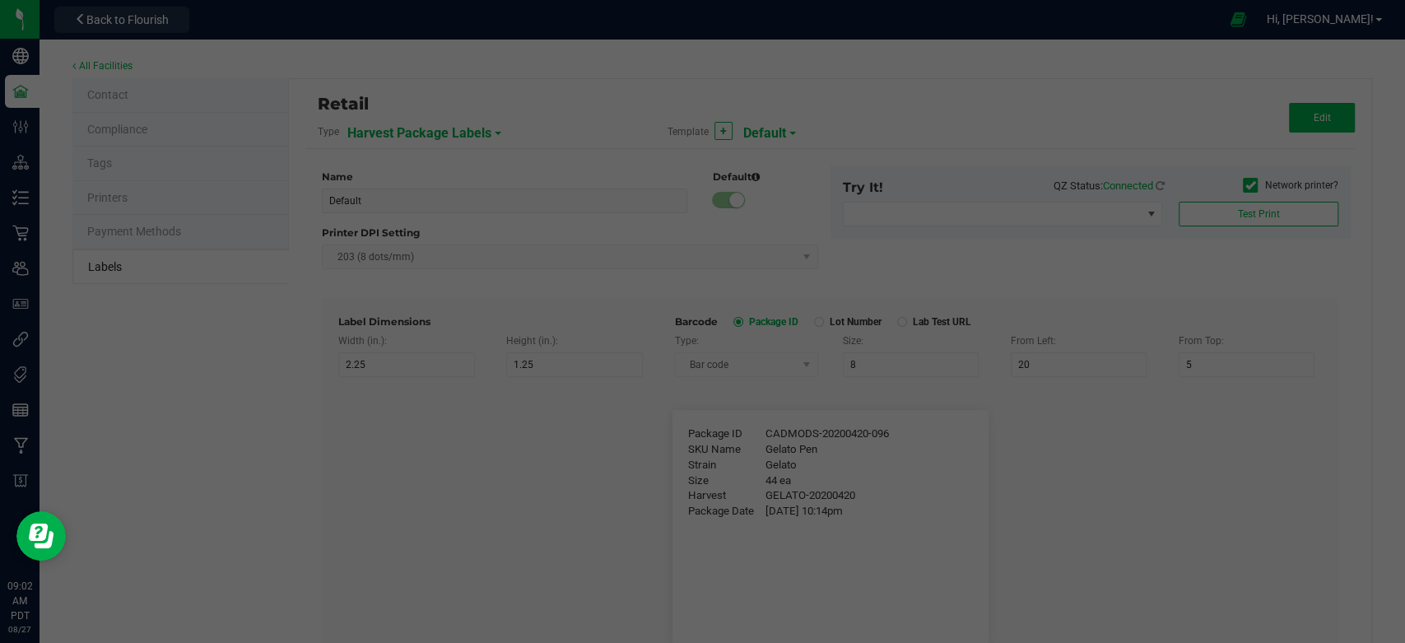
type input "25"
type input "10"
type input "35"
type input "4 g"
type input "Item Ingredients"
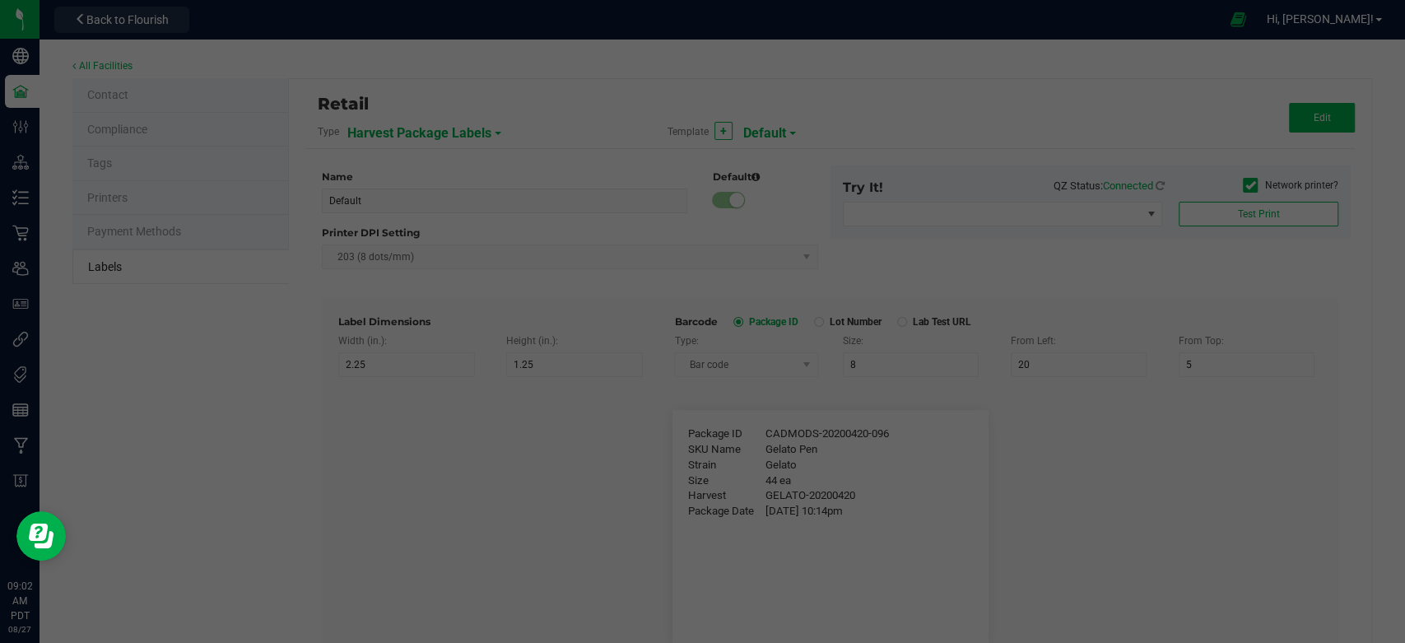
type input "25"
type input "10"
type input "35"
type input "Ingredient one, ingredient two"
type input "Allergens"
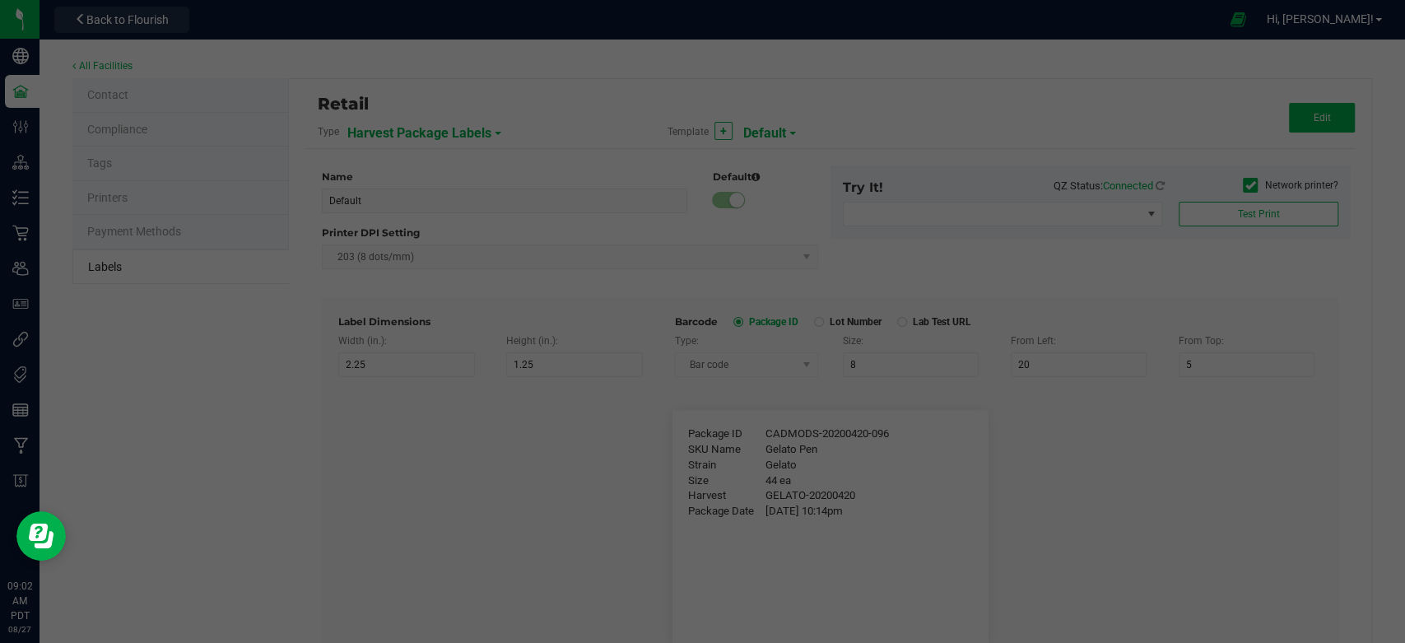
type input "25"
type input "10"
type input "35"
type input "Tree Nuts, Soy, Wheat"
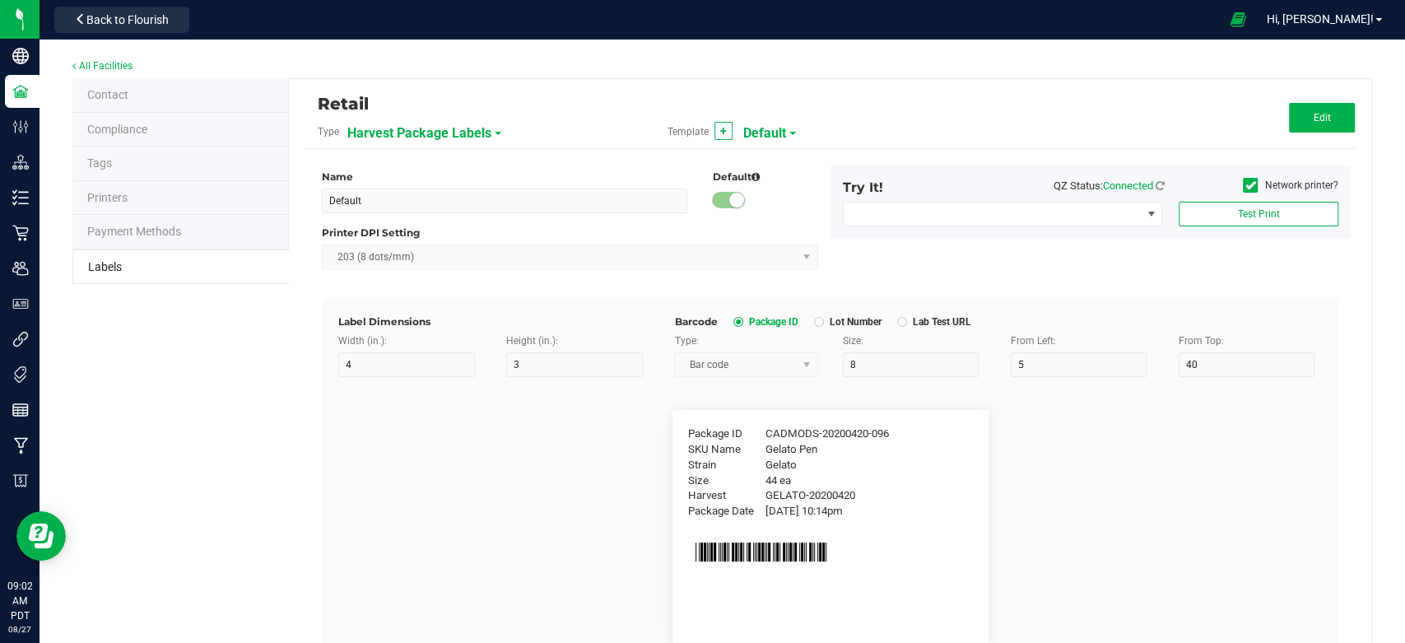
click at [431, 135] on span "Harvest Package Labels" at bounding box center [419, 133] width 144 height 28
click at [411, 165] on span "Customer Labels" at bounding box center [391, 171] width 75 height 12
type input "2.25"
type input "1.25"
type input "20"
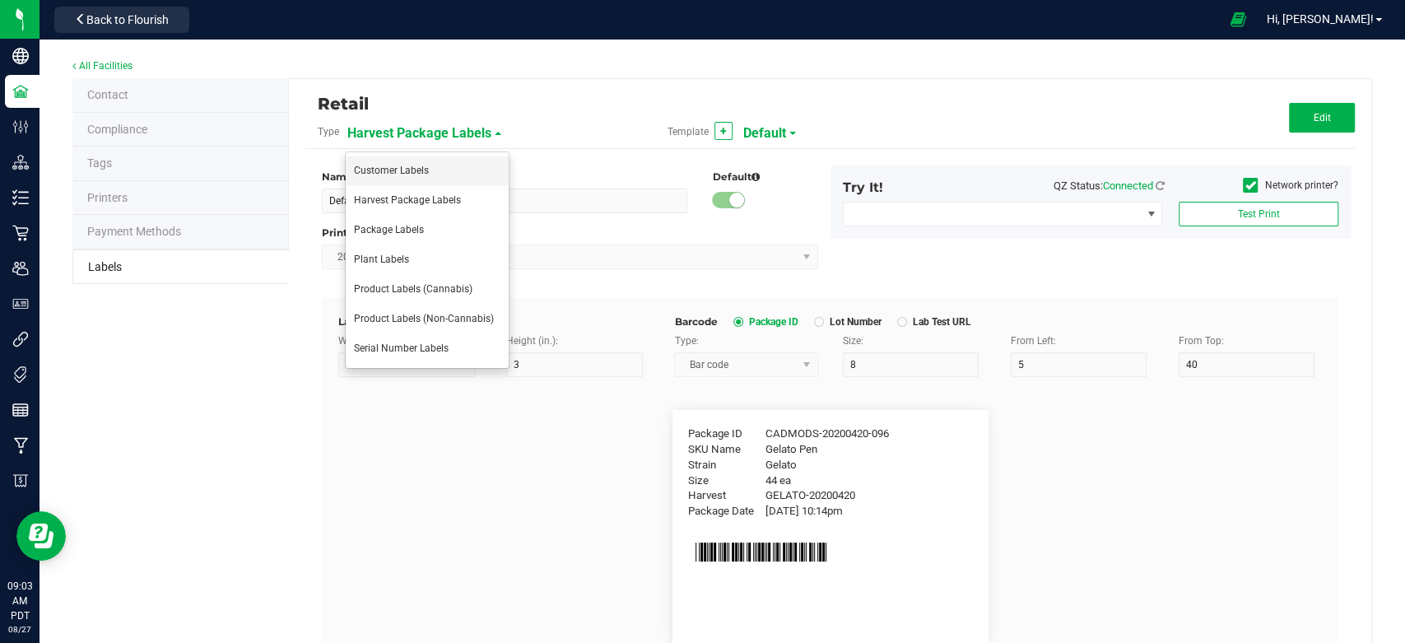
type input "5"
type input "Customer"
type input "15"
type input "8"
type input "Firstname Lastname"
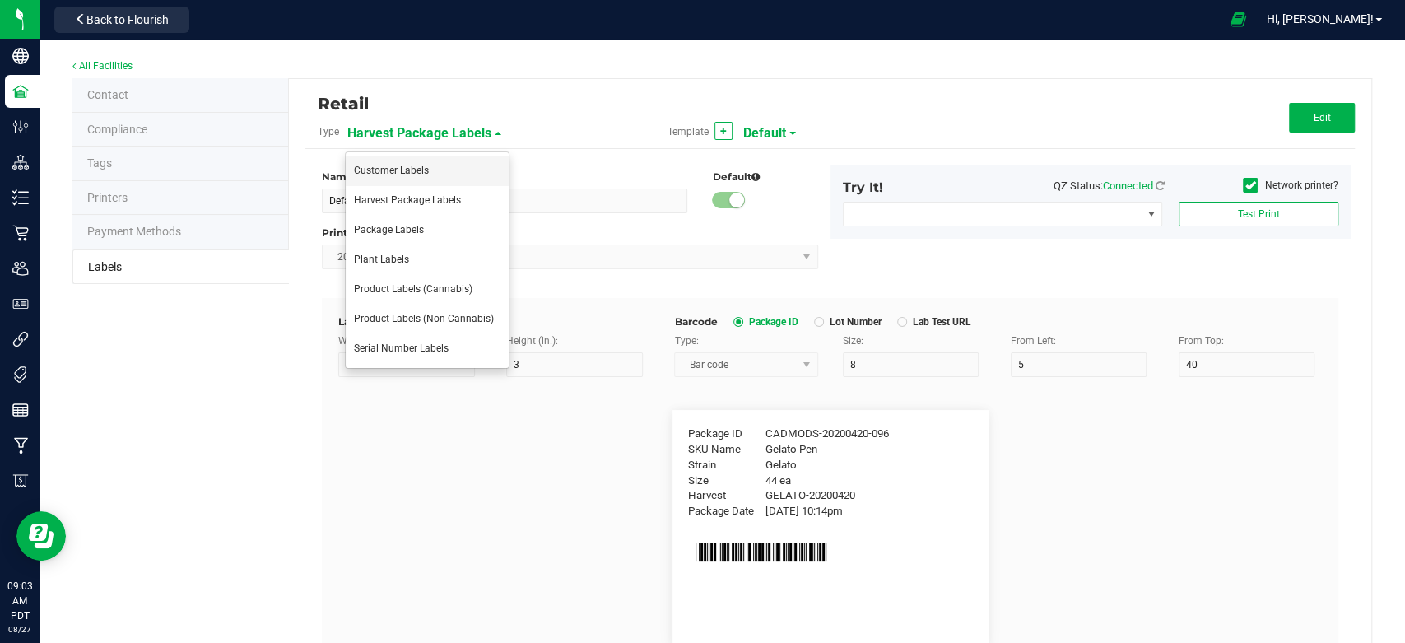
type input "Product"
type input "15"
type input "8"
type input "GSC Oil Tincture"
type input "Qty"
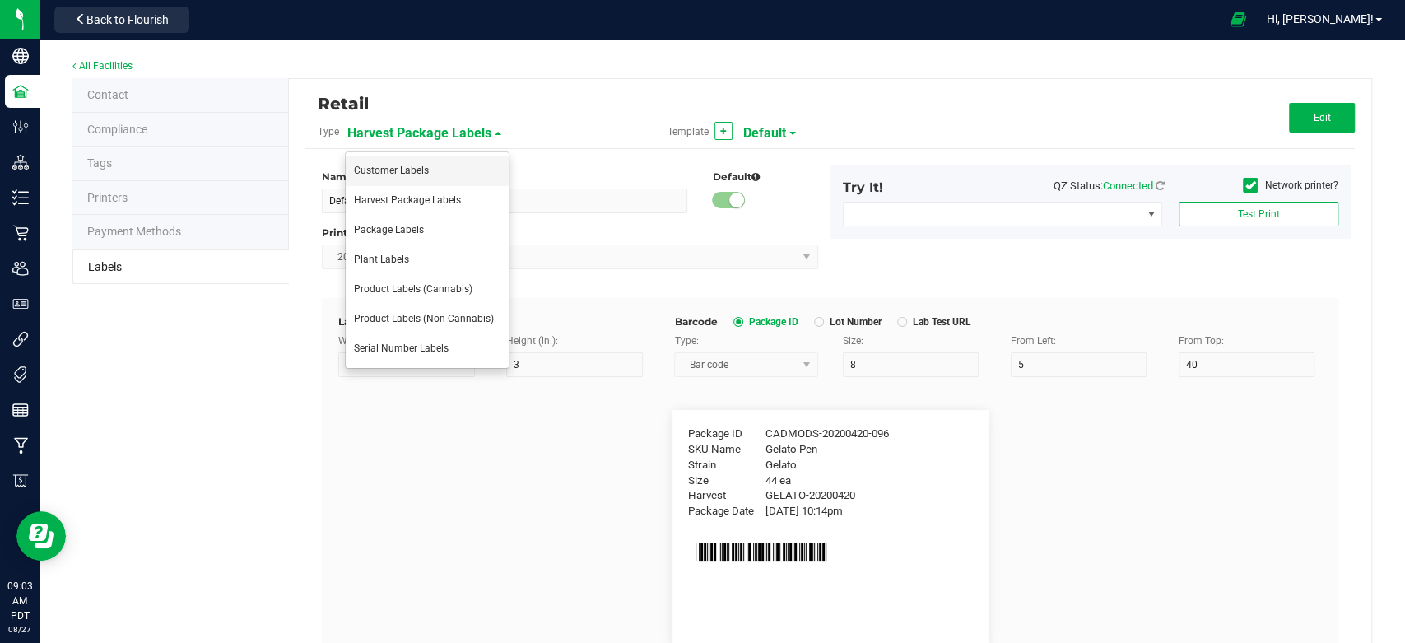
type input "15"
type input "8"
type input "3 ea"
type input "Physician"
type input "15"
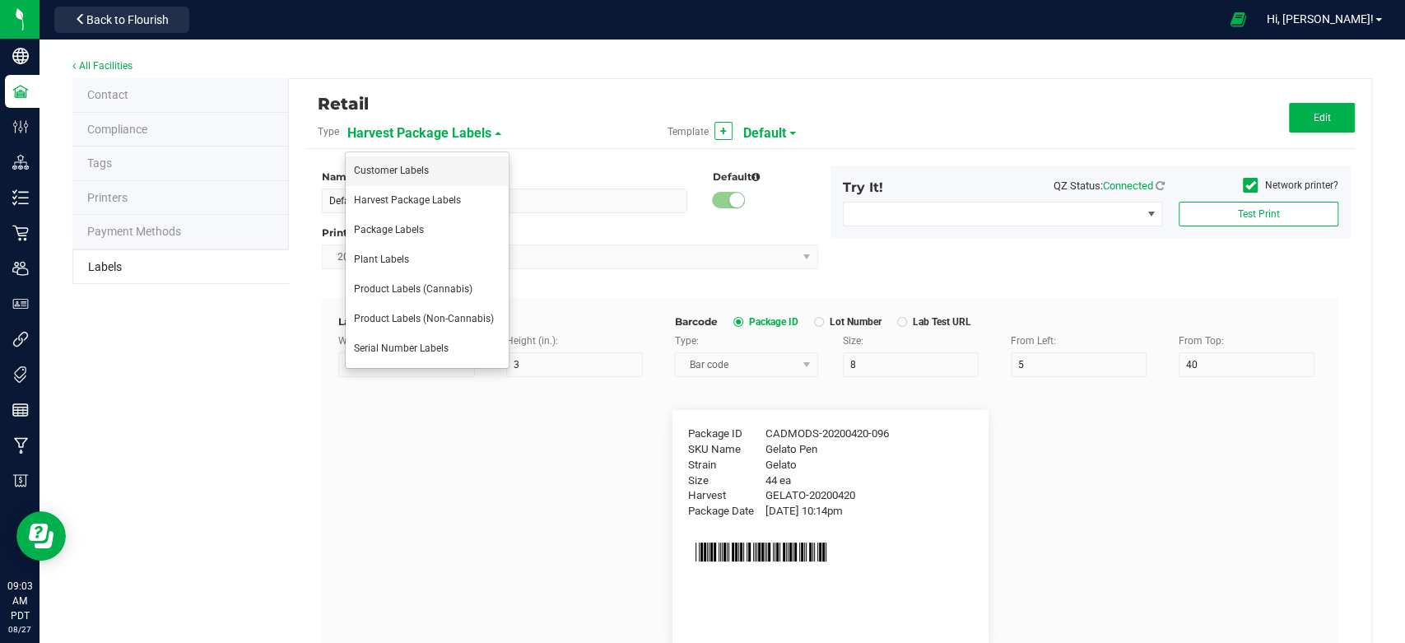
type input "8"
type input "Docfirst Doclast, MD."
type input "Order Date"
type input "15"
type input "8"
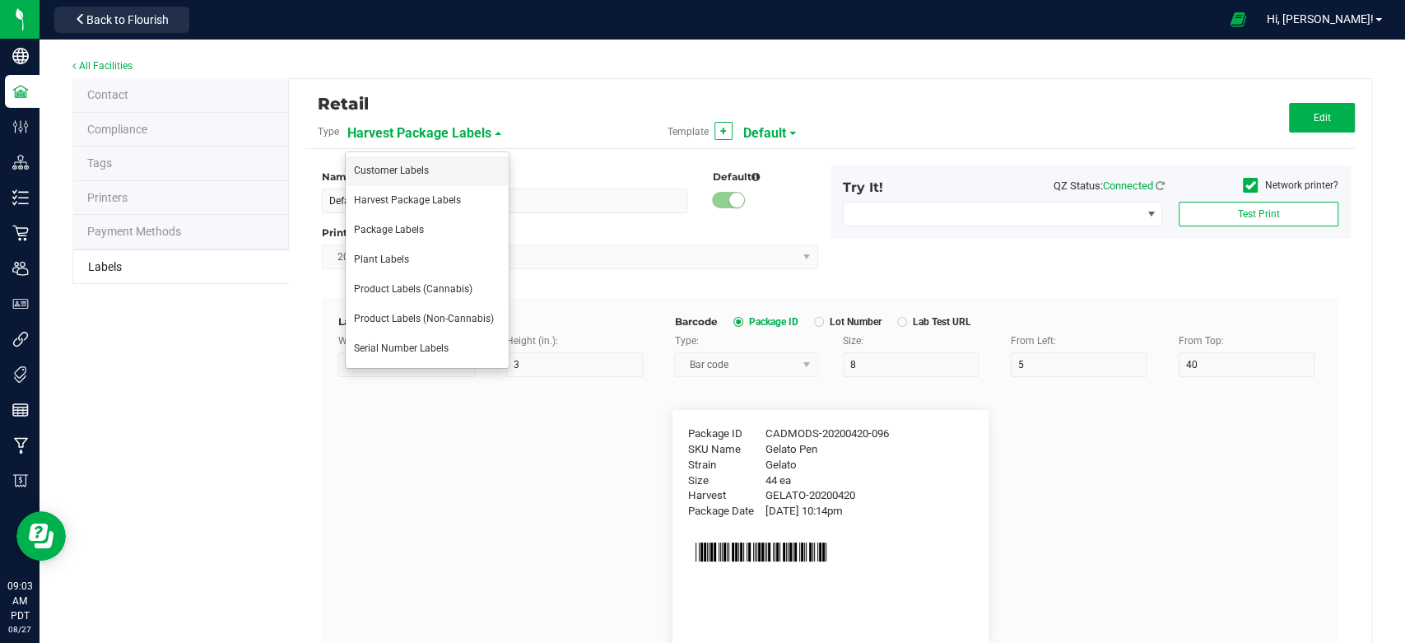
type input "4/20/2019 1:17 pm"
type input "Package ID"
type input "15"
type input "8"
type input "10"
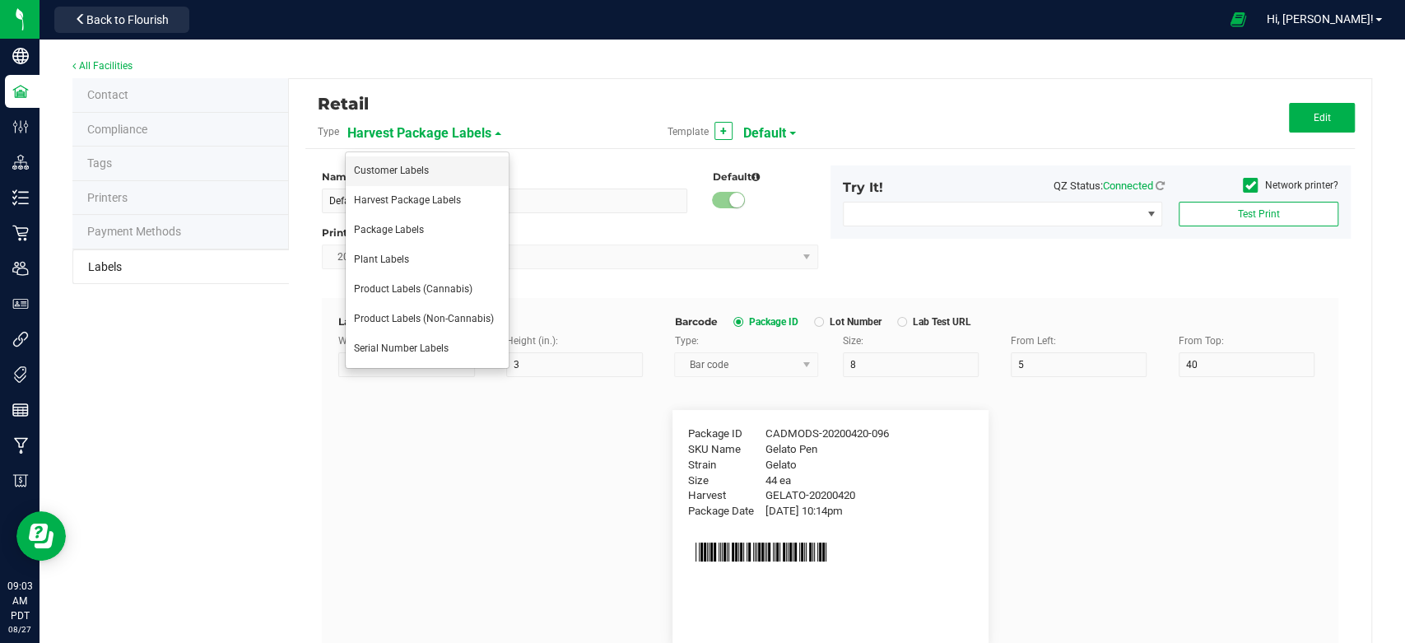
type input "CADMODS-20230420-096"
type input "Lot Number"
type input "15"
type input "8"
type input "10"
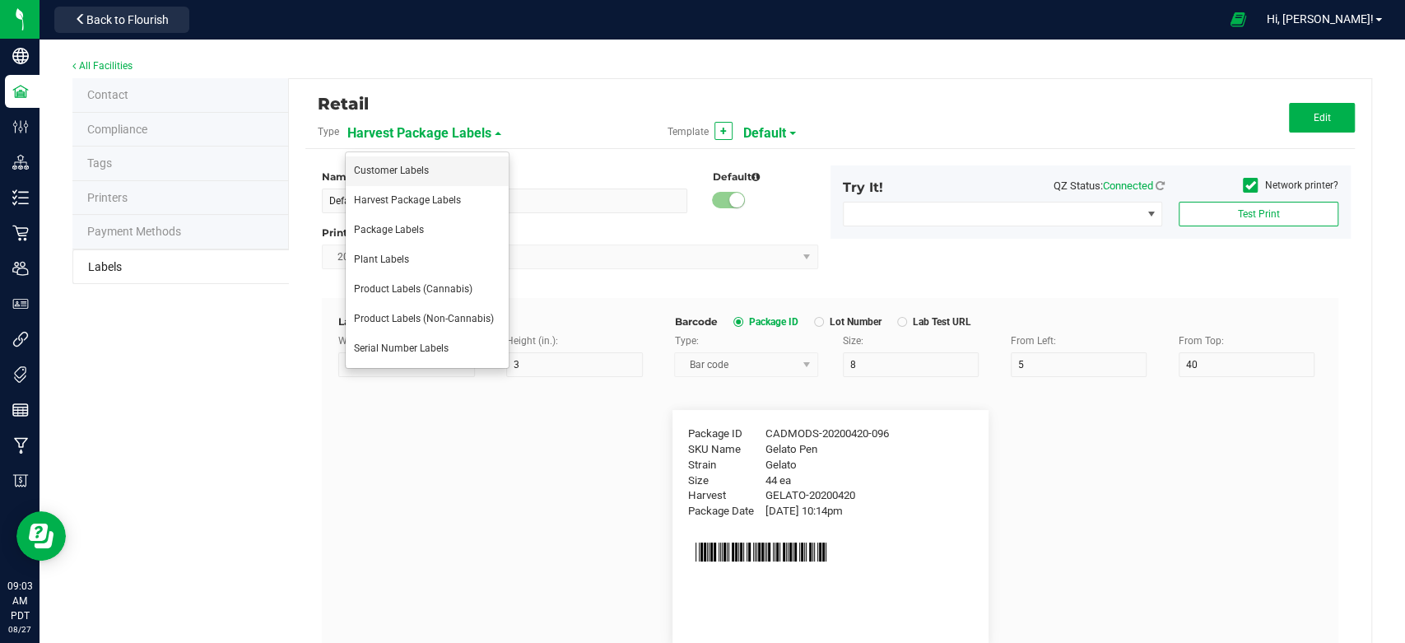
type input "LOTPXGDP-0912"
type input "Warning"
type input "15"
type input "8"
type input "30"
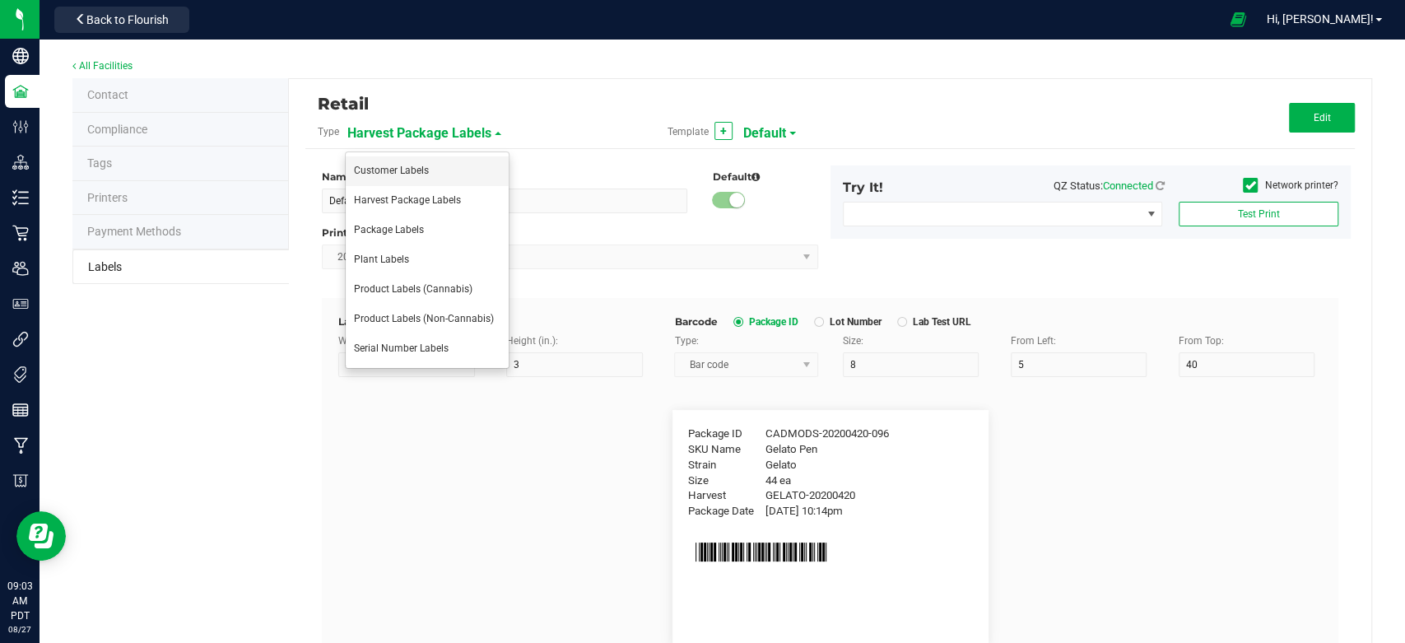
type input "Type Warning Here"
type input "Brand"
type input "15"
type input "8"
type input "30"
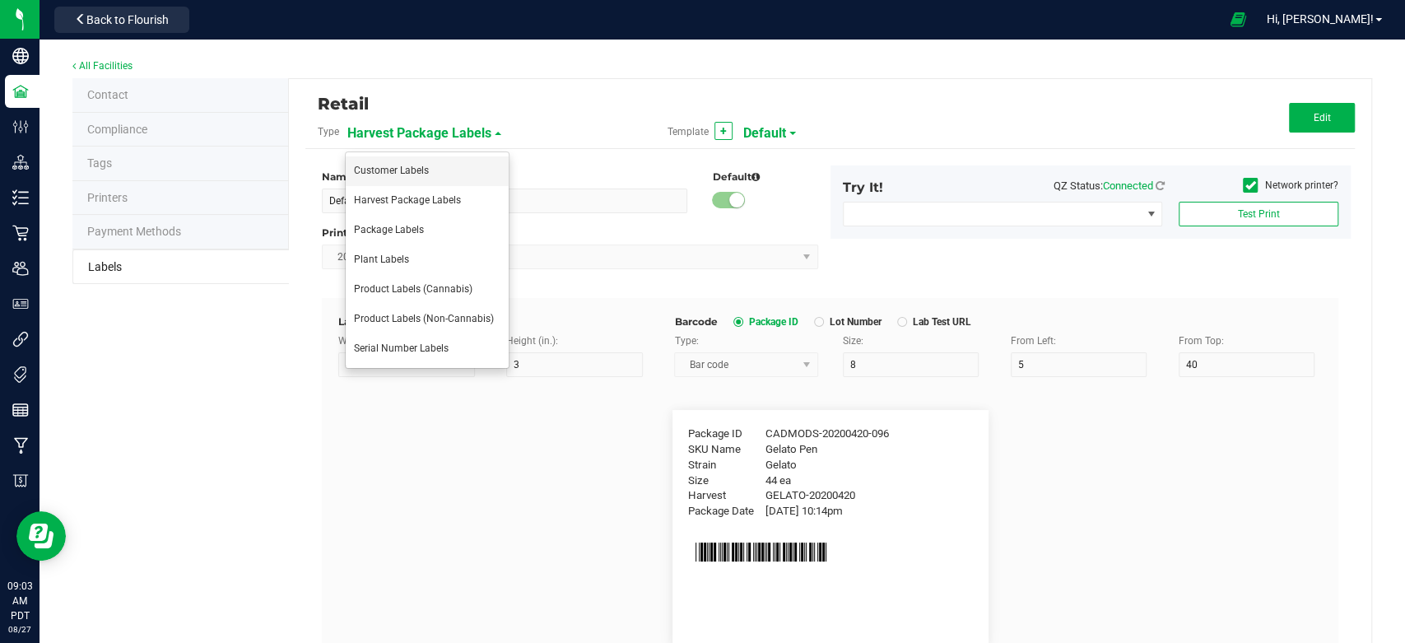
type input "Cannabis Co."
type input "NDC Number"
type input "15"
type input "8"
type input "30"
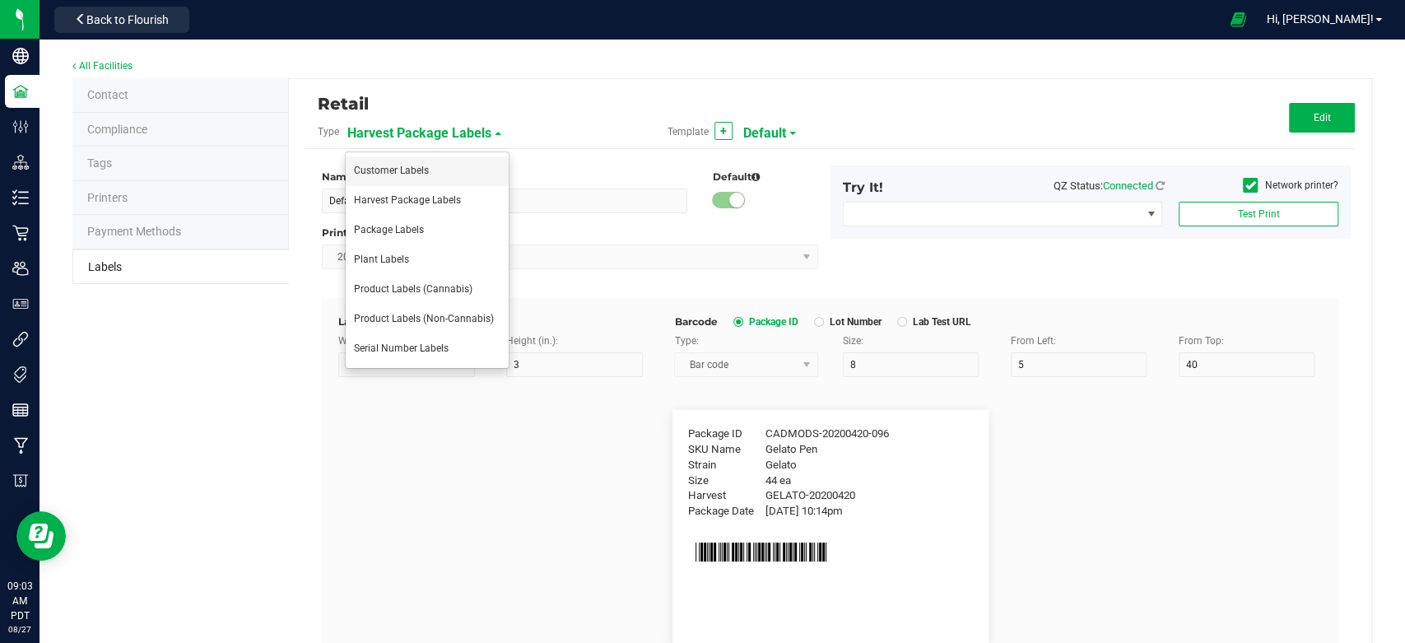
type input "0777-3105-02"
type input "Unit Price"
type input "15"
type input "8"
type input "30"
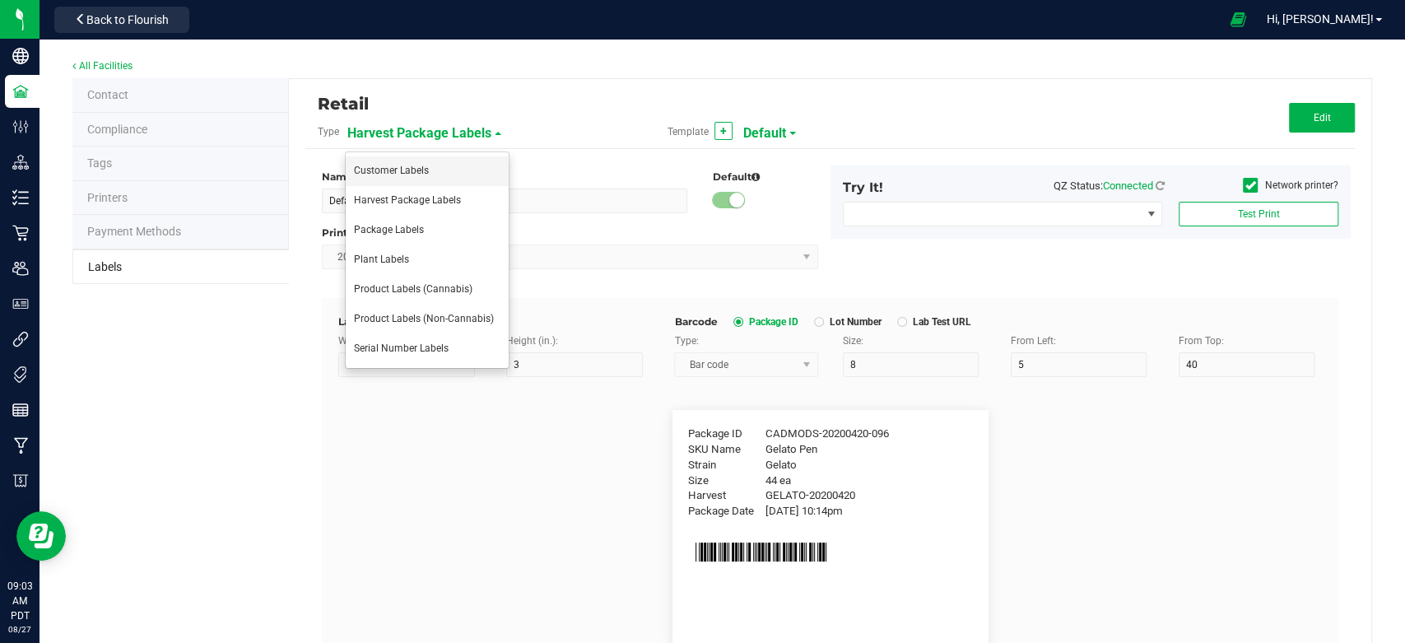
type input "$49.99"
type input "State Registry ID"
type input "15"
type input "8"
type input "30"
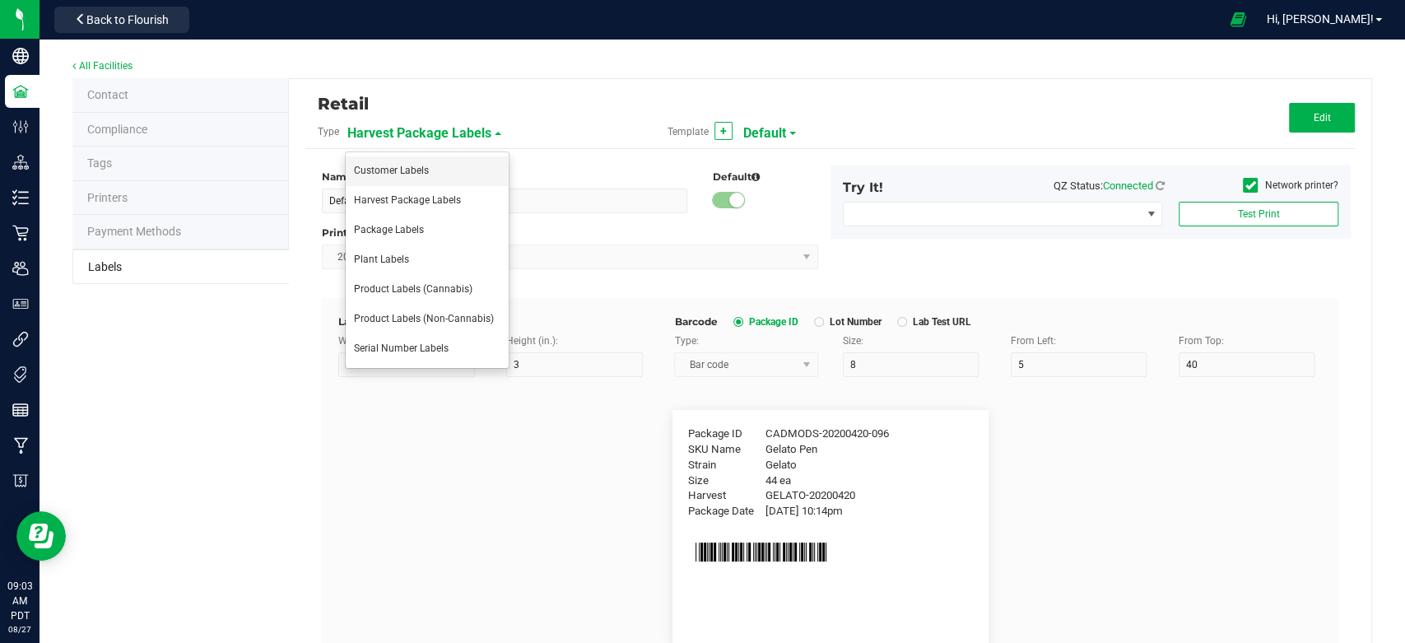
type input "MD98179749823"
type input "DOB"
type input "15"
type input "8"
type input "30"
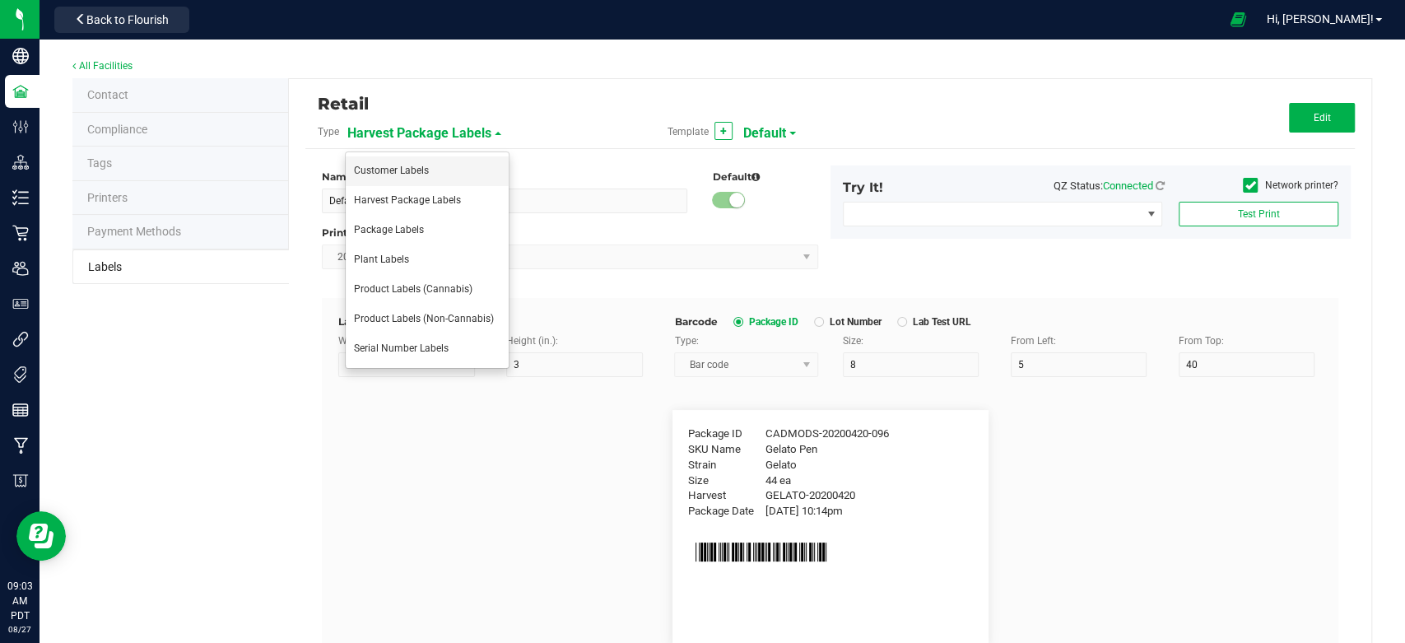
type input "MM/DD/YYYY"
type input "Facility DBA"
type input "15"
type input "8"
type input "30"
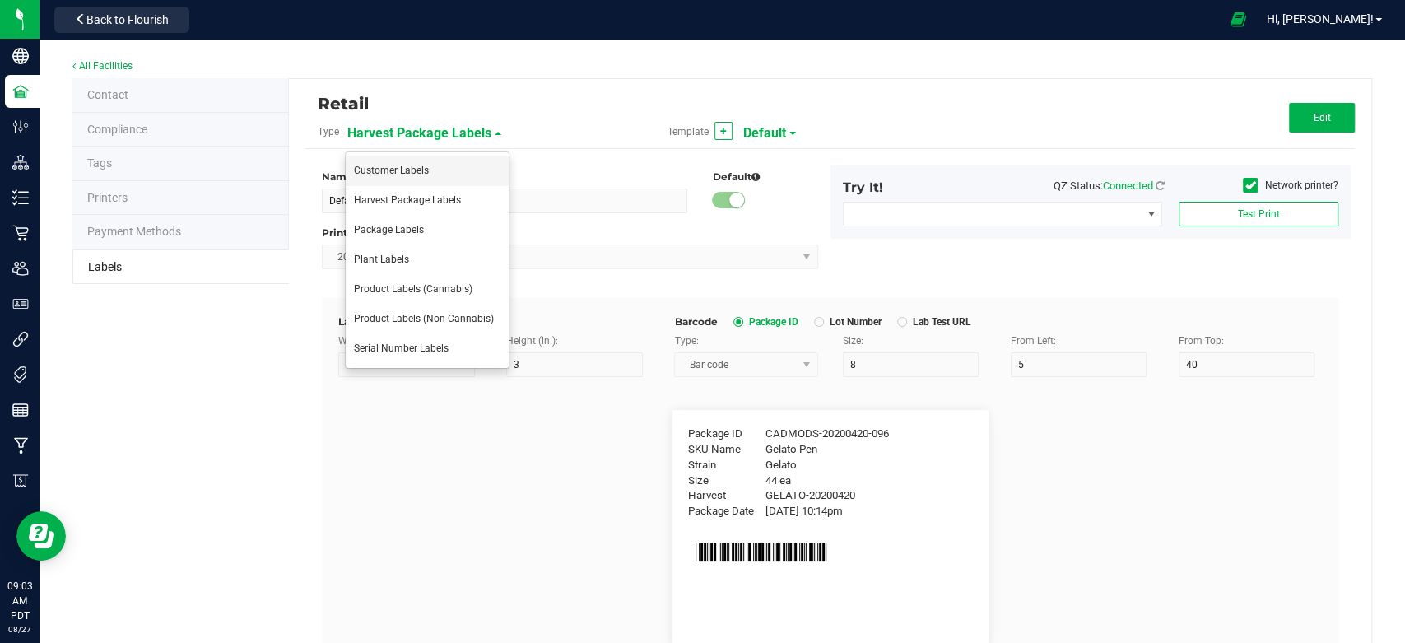
type input "Legal Business Name"
type input "Facility Name"
type input "15"
type input "8"
type input "30"
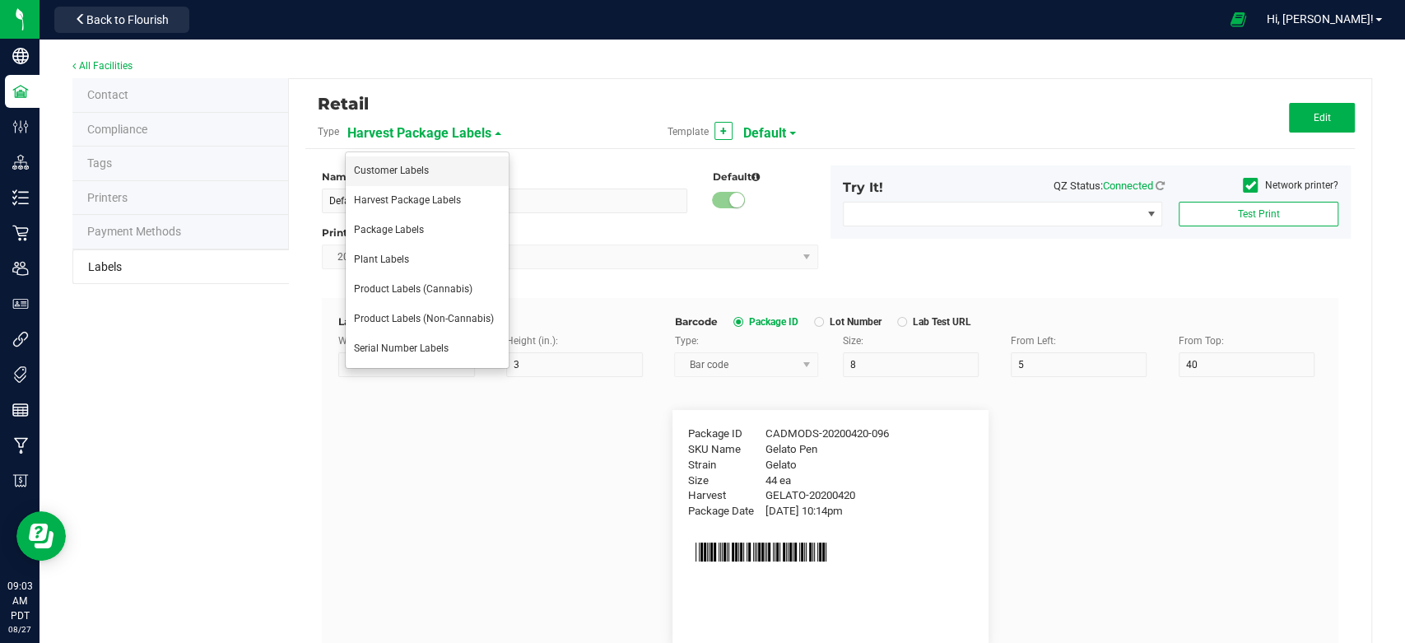
type input "Facility Name"
type input "Facility License"
type input "15"
type input "8"
type input "30"
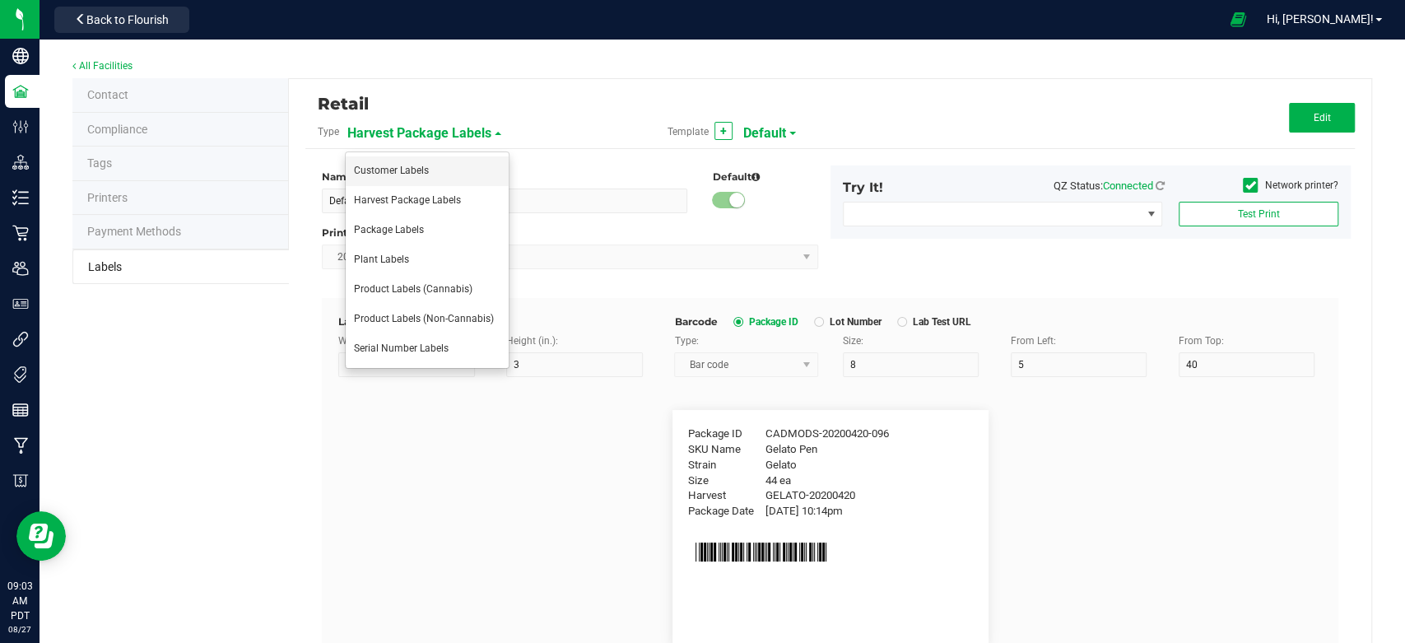
type input "1234567890"
type input "Facility Address"
type input "15"
type input "8"
type input "30"
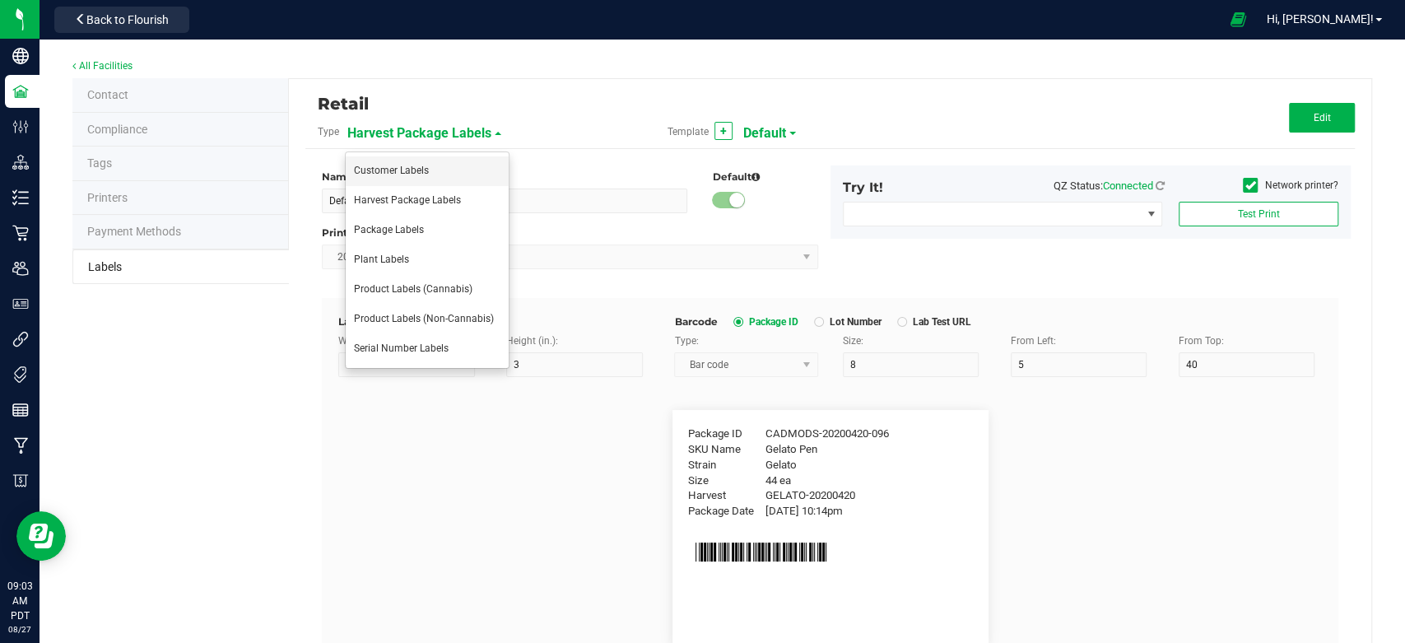
type input "Address Line 1, City, State 90210"
type input "Facility Address Line 1"
type input "15"
type input "8"
type input "30"
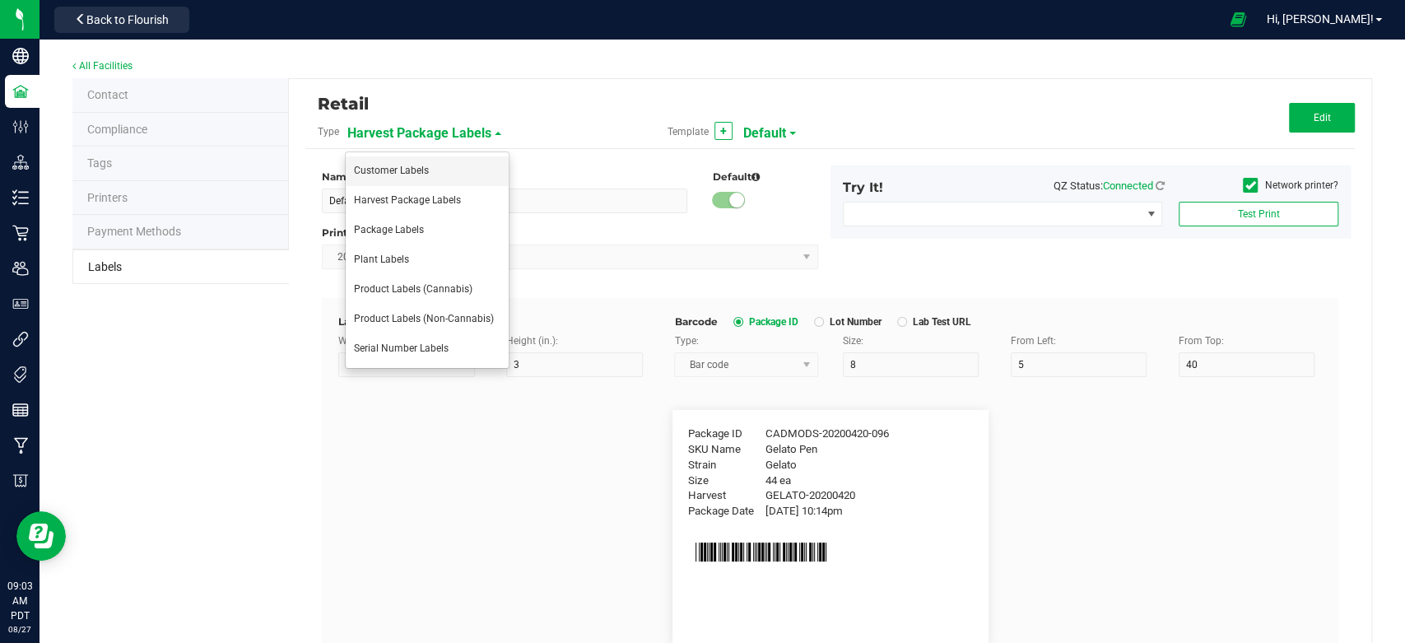
type input "Address Line 1"
type input "Facility Address Line 2"
type input "15"
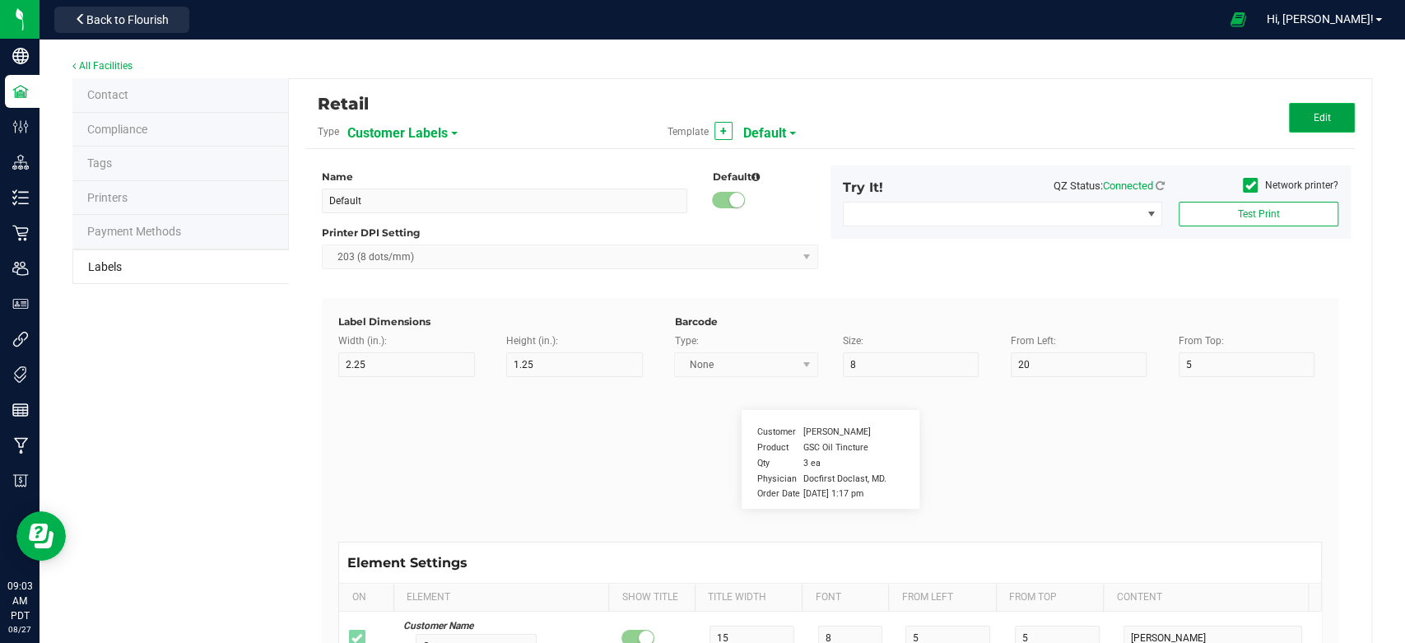
click at [1290, 110] on button "Edit" at bounding box center [1322, 118] width 66 height 30
click at [1244, 185] on label "Network printer?" at bounding box center [1289, 185] width 95 height 15
click at [0, 0] on input "Network printer?" at bounding box center [0, 0] width 0 height 0
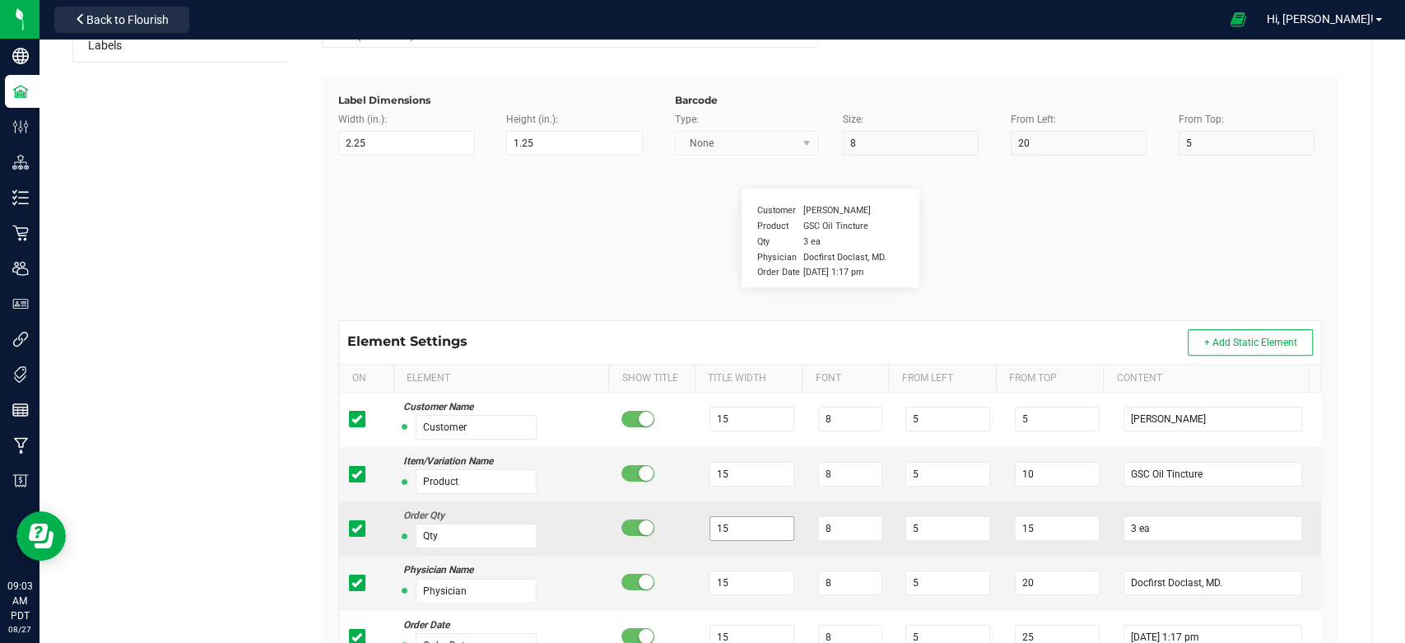
scroll to position [392, 0]
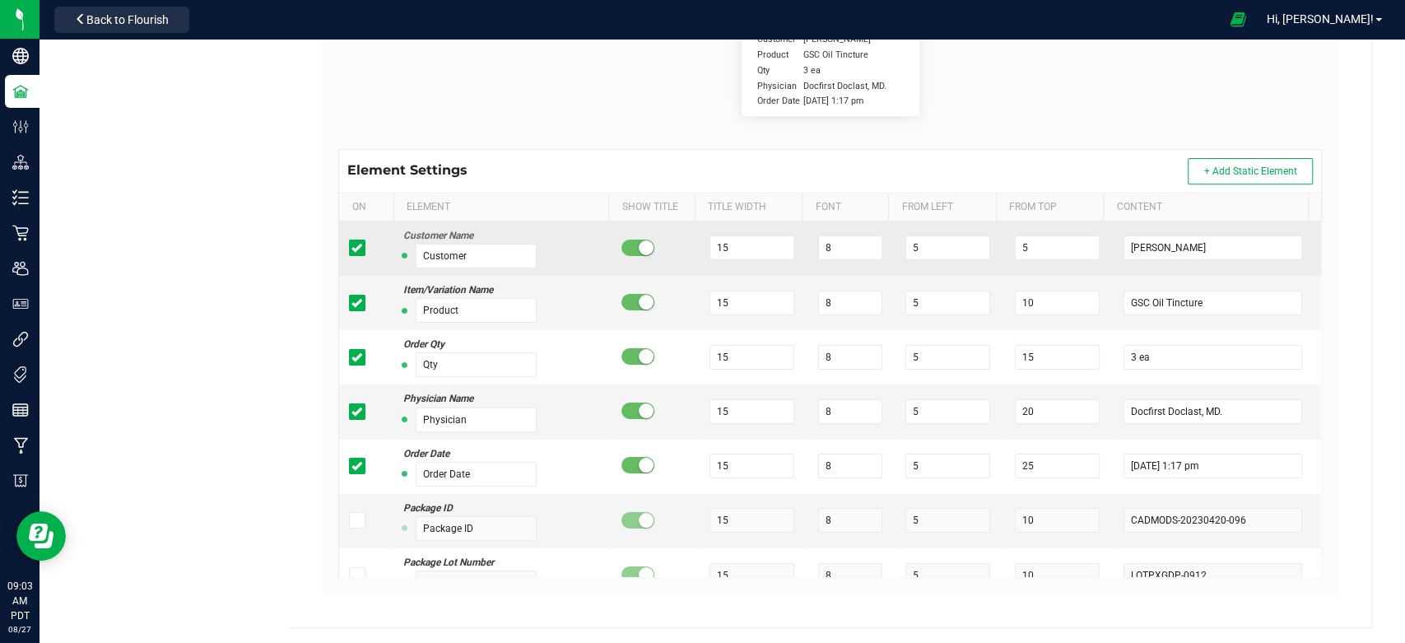
click at [357, 248] on icon at bounding box center [356, 248] width 11 height 0
click at [0, 0] on input "checkbox" at bounding box center [0, 0] width 0 height 0
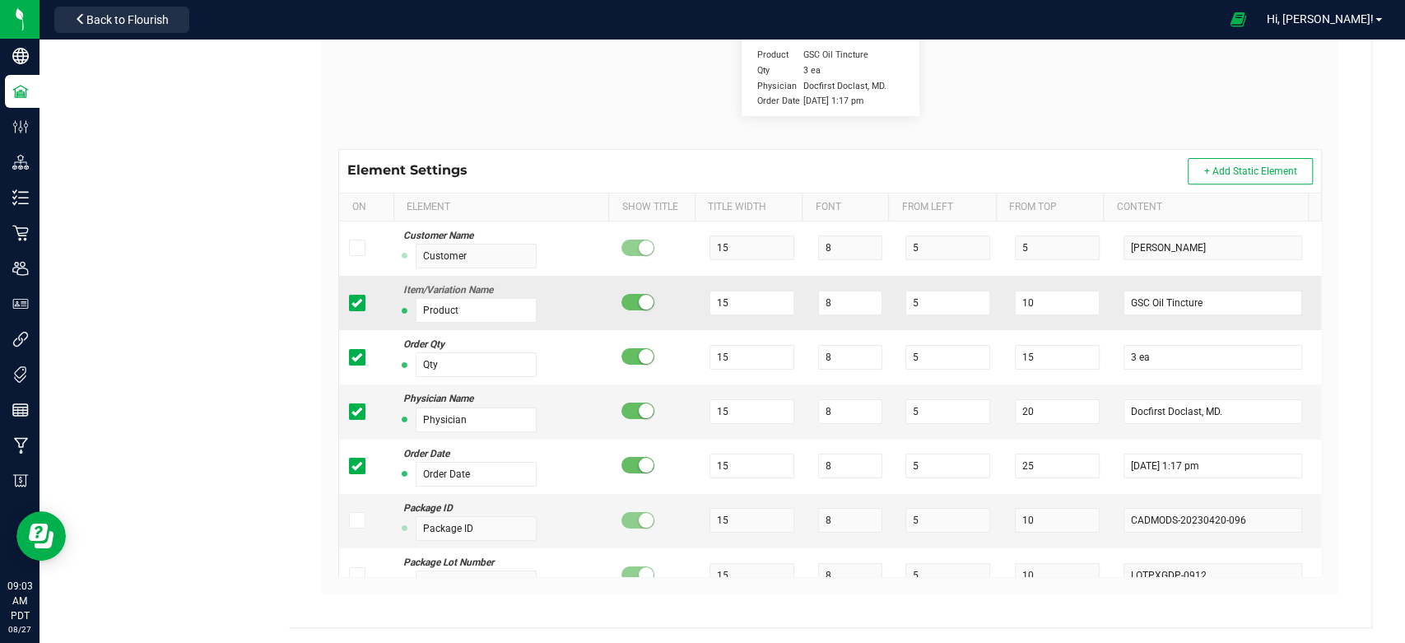
click at [351, 303] on icon at bounding box center [356, 303] width 11 height 0
click at [0, 0] on input "checkbox" at bounding box center [0, 0] width 0 height 0
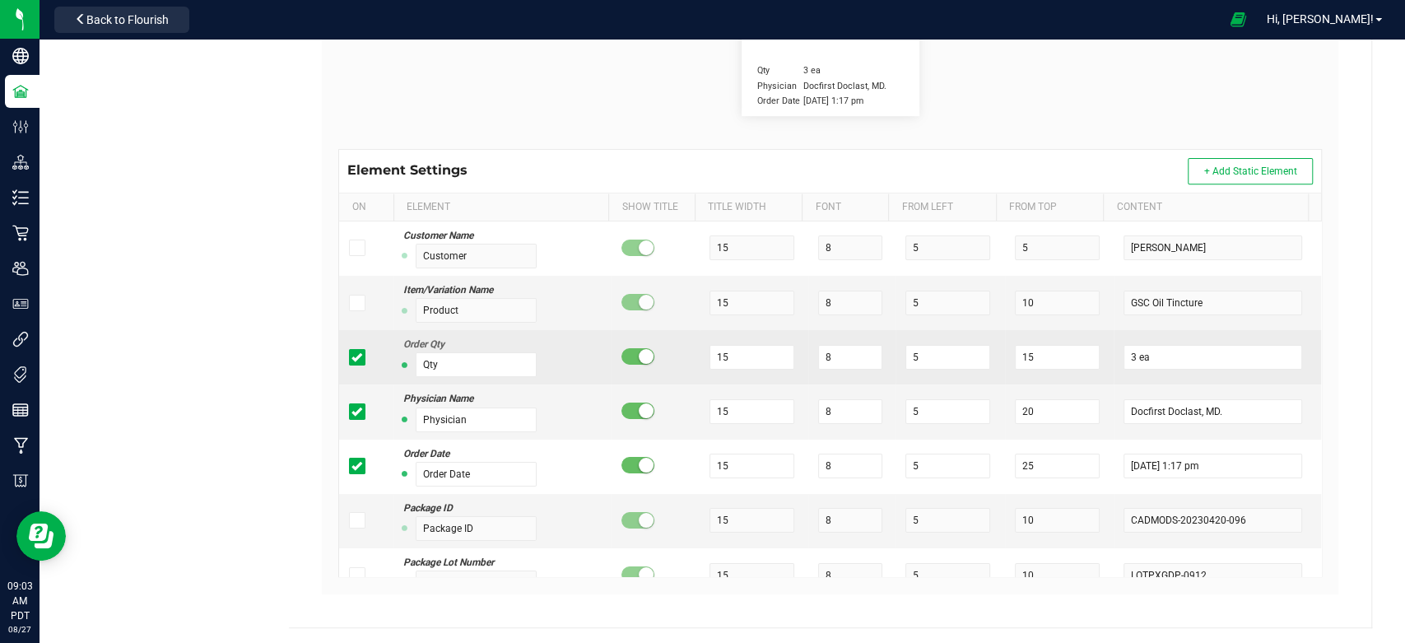
click at [349, 354] on span at bounding box center [357, 357] width 16 height 16
click at [0, 0] on input "checkbox" at bounding box center [0, 0] width 0 height 0
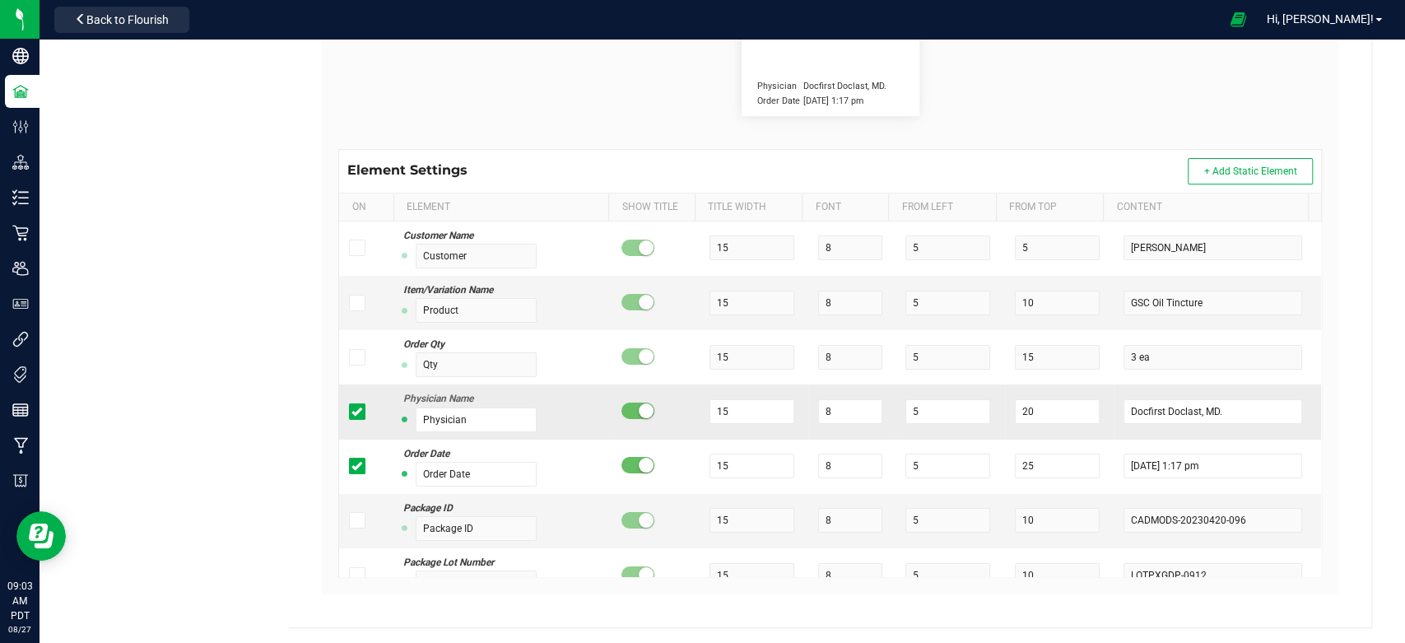
click at [351, 411] on icon at bounding box center [356, 411] width 11 height 0
click at [0, 0] on input "checkbox" at bounding box center [0, 0] width 0 height 0
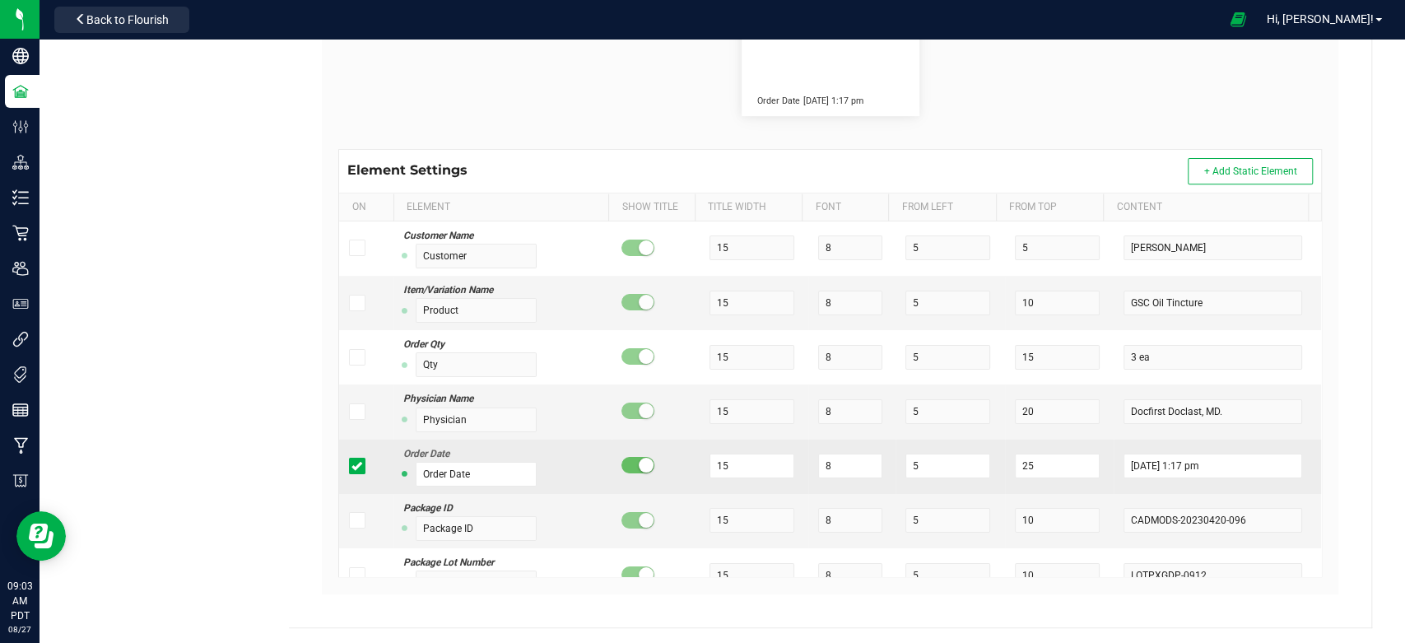
click at [351, 466] on icon at bounding box center [356, 466] width 11 height 0
click at [0, 0] on input "checkbox" at bounding box center [0, 0] width 0 height 0
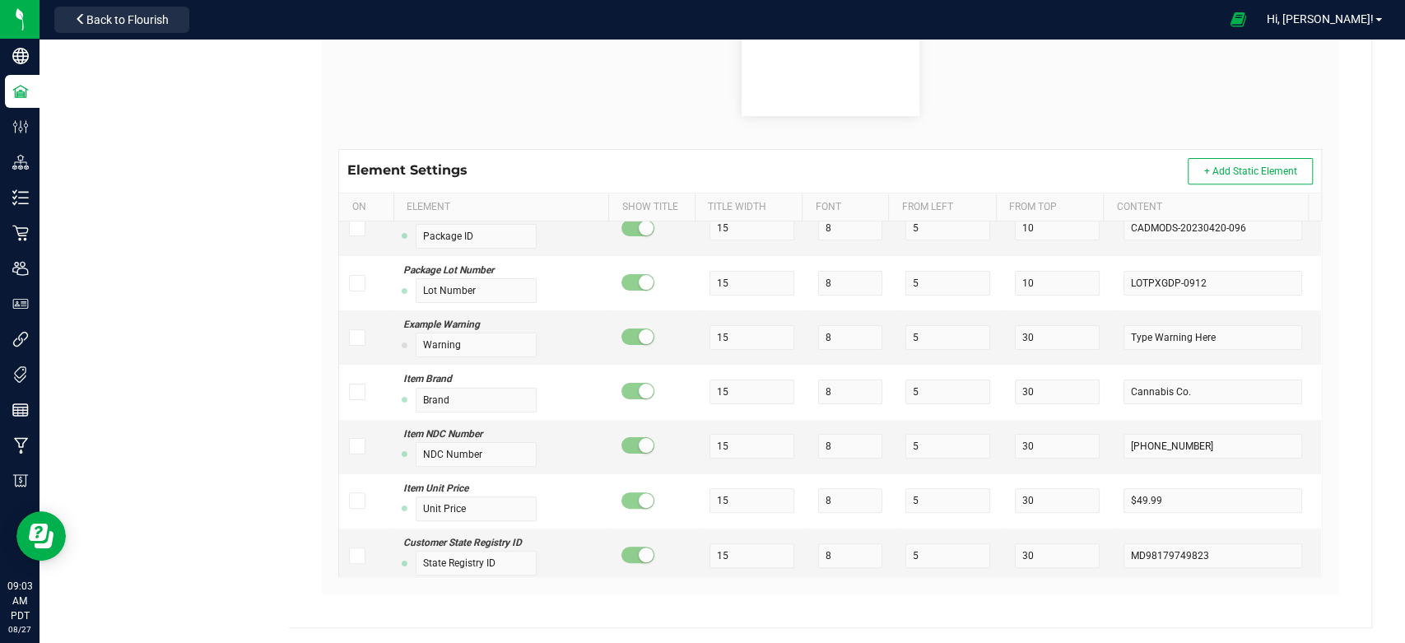
scroll to position [201, 0]
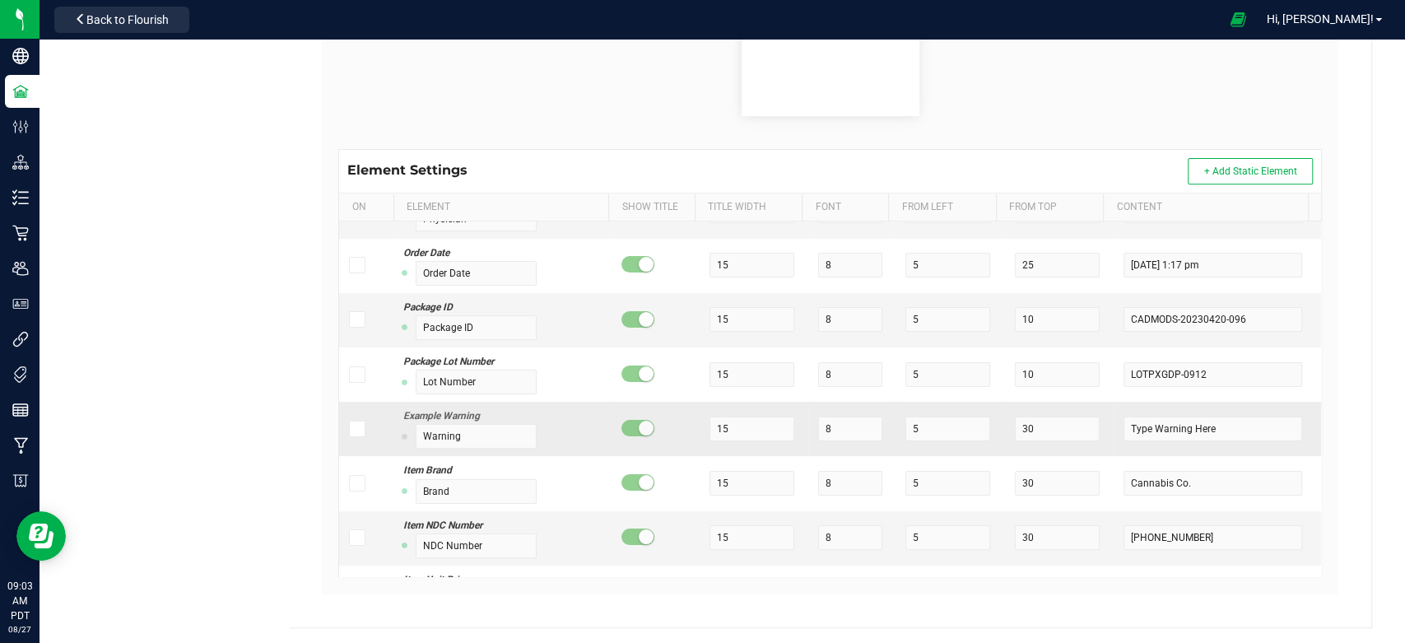
click at [351, 429] on icon at bounding box center [356, 429] width 11 height 0
click at [0, 0] on input "checkbox" at bounding box center [0, 0] width 0 height 0
click at [1200, 422] on input "Type Warning Here" at bounding box center [1212, 428] width 178 height 25
click at [1161, 426] on input "STOP! DON't OPEN" at bounding box center [1212, 428] width 178 height 25
click at [1199, 430] on input "STOP! DON'T OPEN" at bounding box center [1212, 428] width 178 height 25
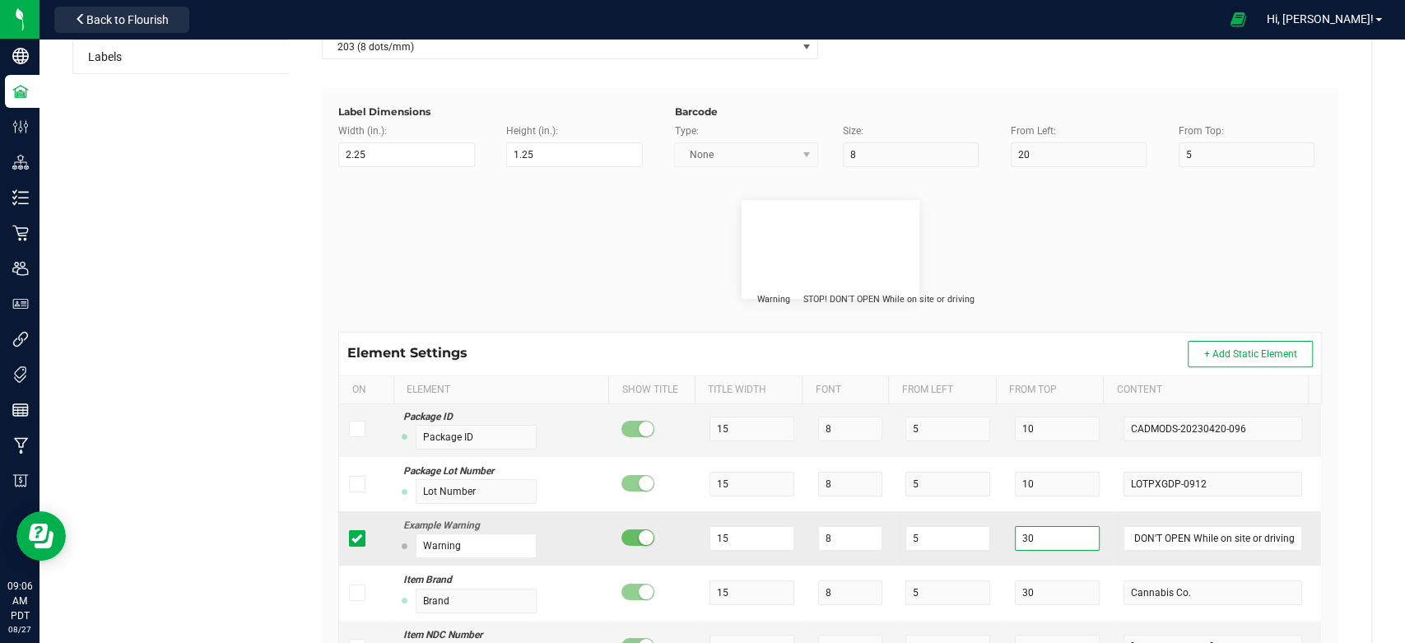
scroll to position [0, 0]
click at [1018, 545] on input "30" at bounding box center [1057, 538] width 85 height 25
click at [1314, 286] on div "Warning STOP! DON'T OPEN While on site or driving" at bounding box center [830, 249] width 1008 height 165
click at [803, 236] on span "STOP! DON'T OPEN While on site or driving" at bounding box center [888, 237] width 171 height 13
click at [803, 235] on span "STOP! DON'T OPEN While on site or driving" at bounding box center [888, 237] width 171 height 13
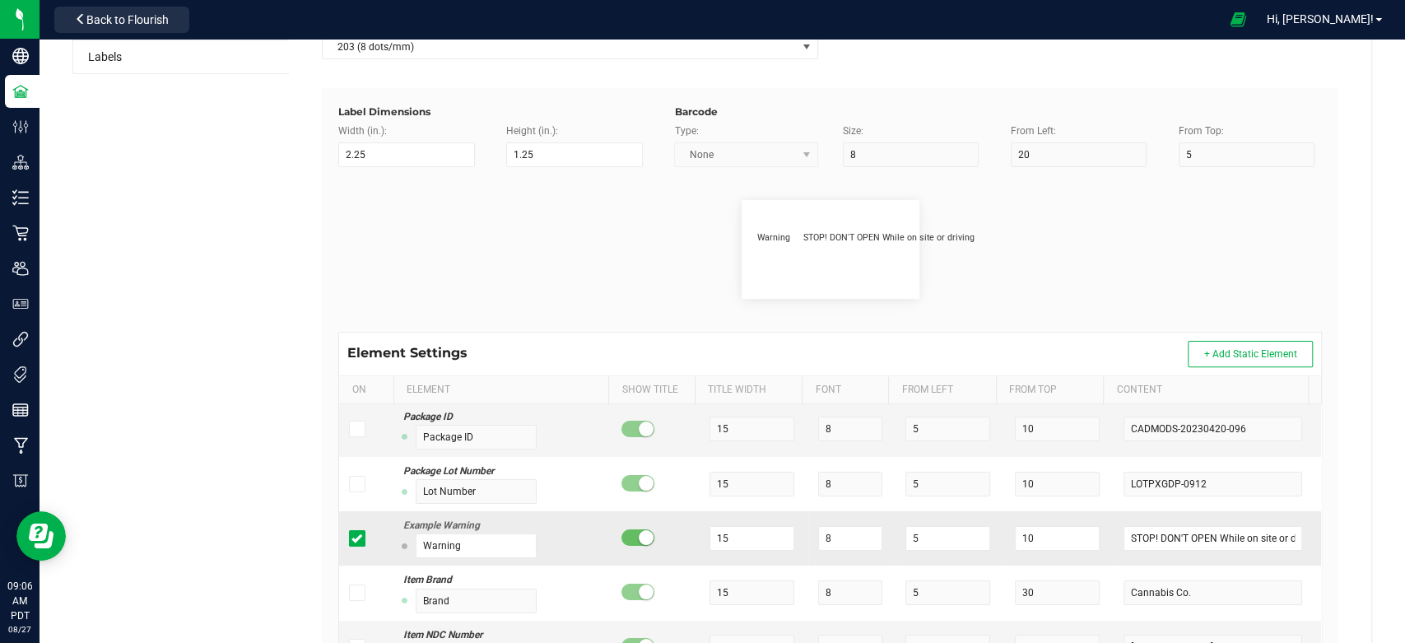
click at [625, 533] on span at bounding box center [637, 537] width 33 height 16
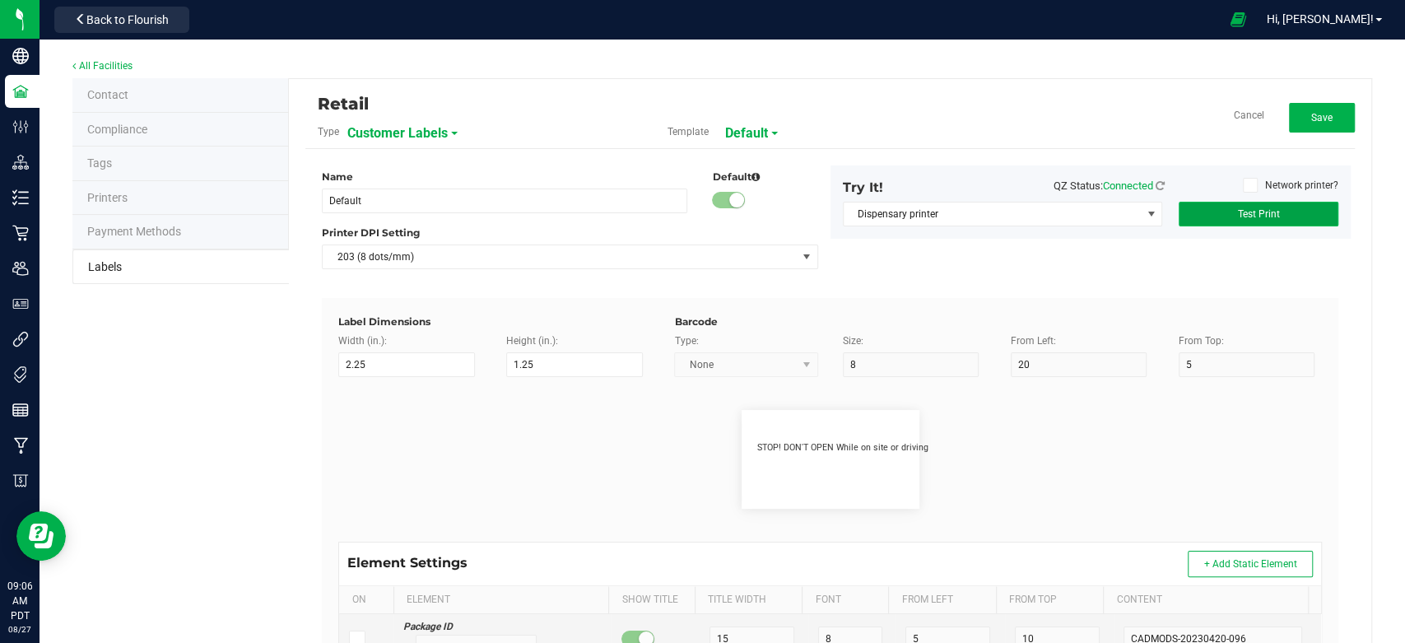
click at [1261, 206] on button "Test Print" at bounding box center [1258, 214] width 160 height 25
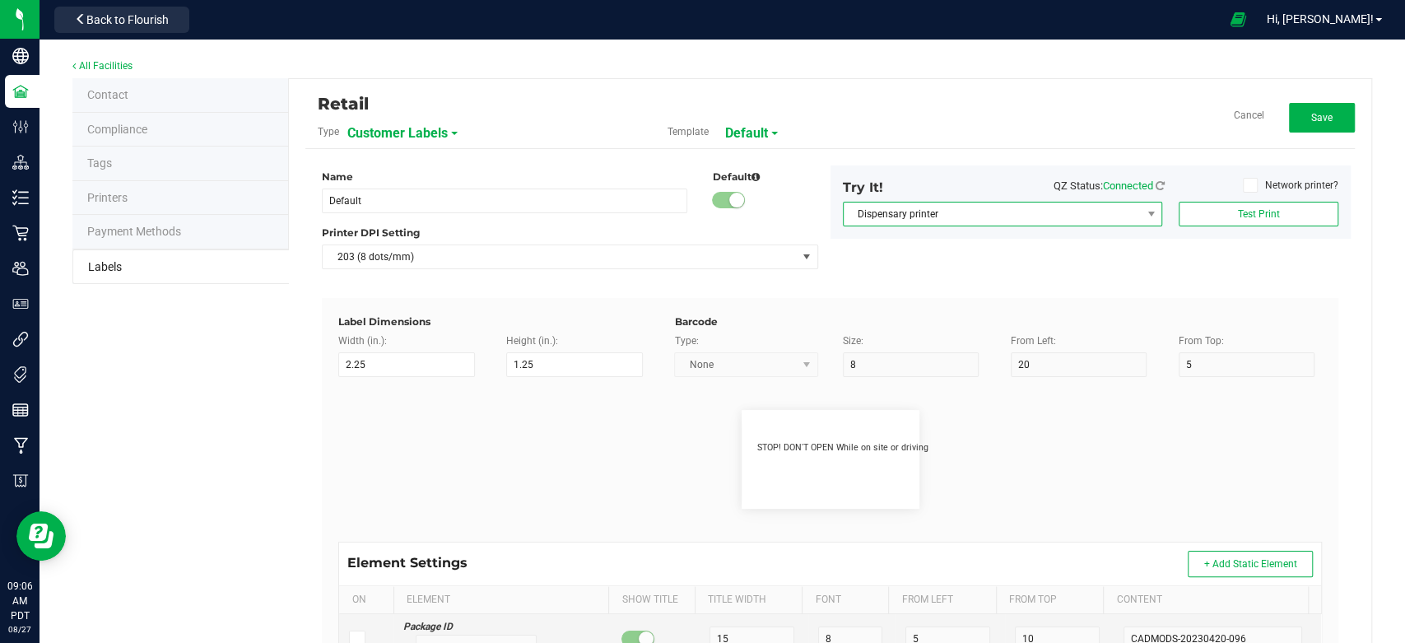
click at [1053, 209] on span "Dispensary printer" at bounding box center [991, 213] width 297 height 23
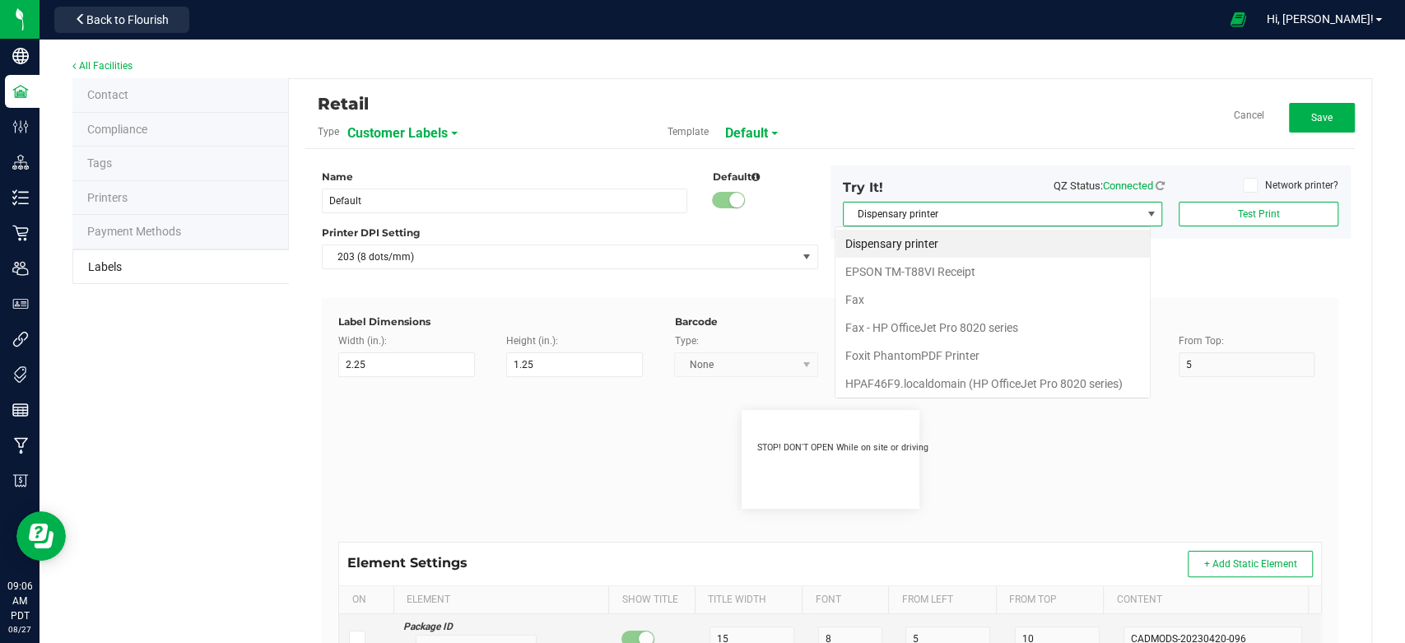
scroll to position [24, 316]
click at [976, 266] on Receipt "EPSON TM-T88VI Receipt" at bounding box center [992, 272] width 314 height 28
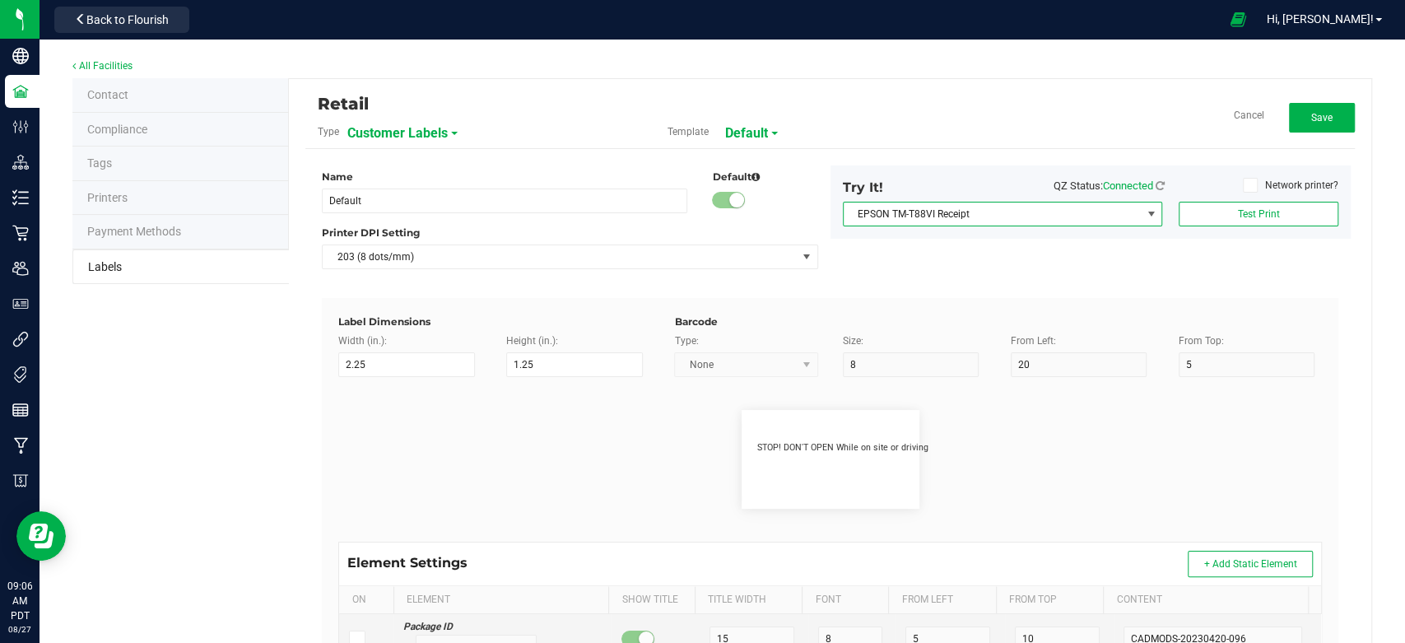
click at [1002, 211] on span "EPSON TM-T88VI Receipt" at bounding box center [991, 213] width 297 height 23
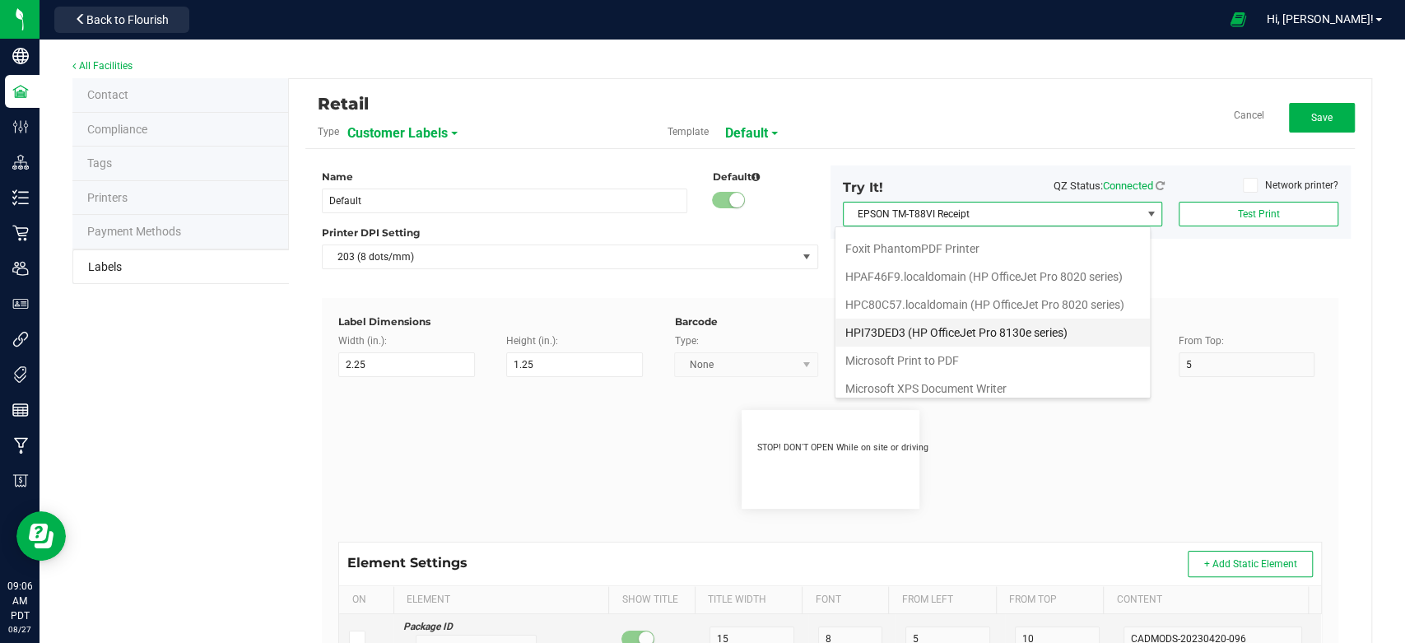
scroll to position [169, 0]
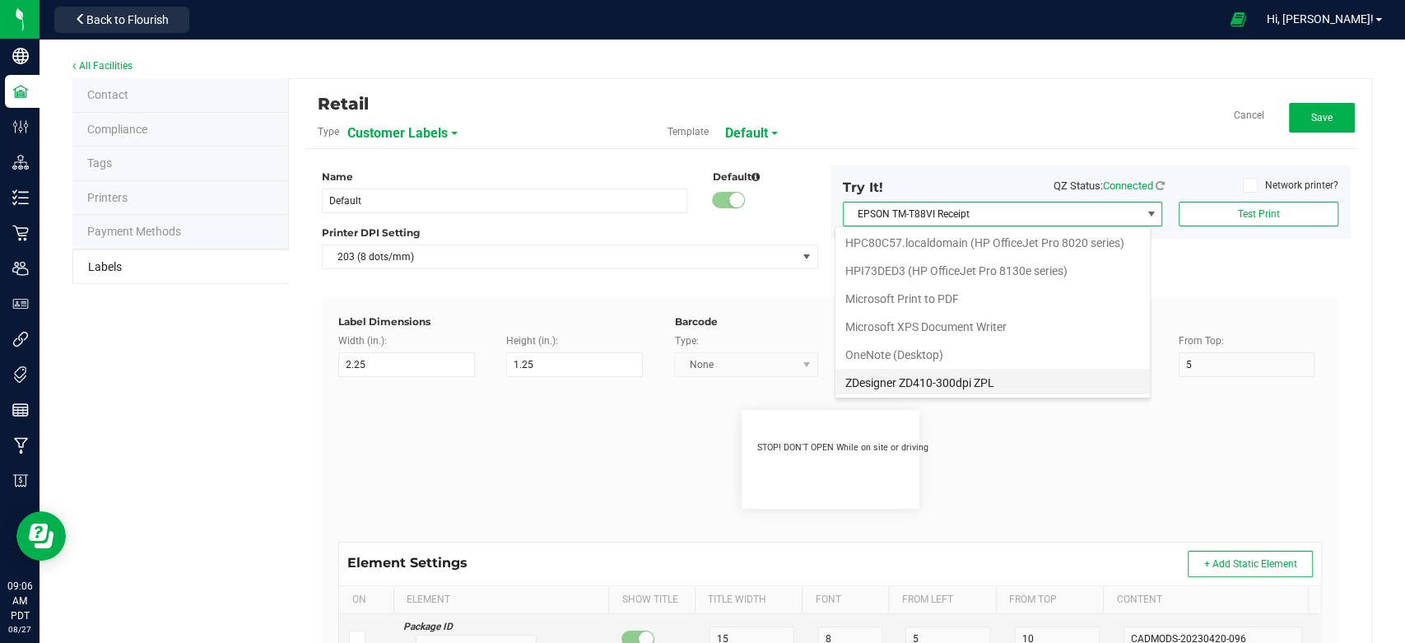
click at [968, 386] on ZPL "ZDesigner ZD410-300dpi ZPL" at bounding box center [992, 383] width 314 height 28
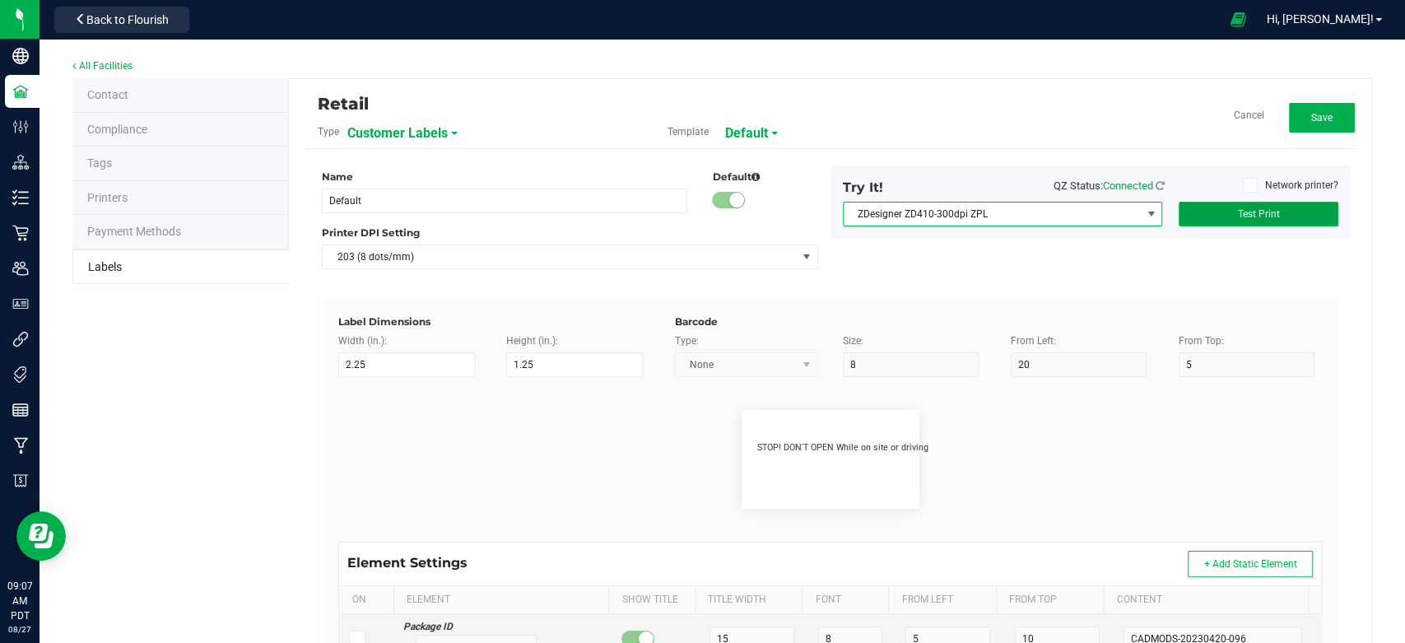
click at [1271, 207] on button "Test Print" at bounding box center [1258, 214] width 160 height 25
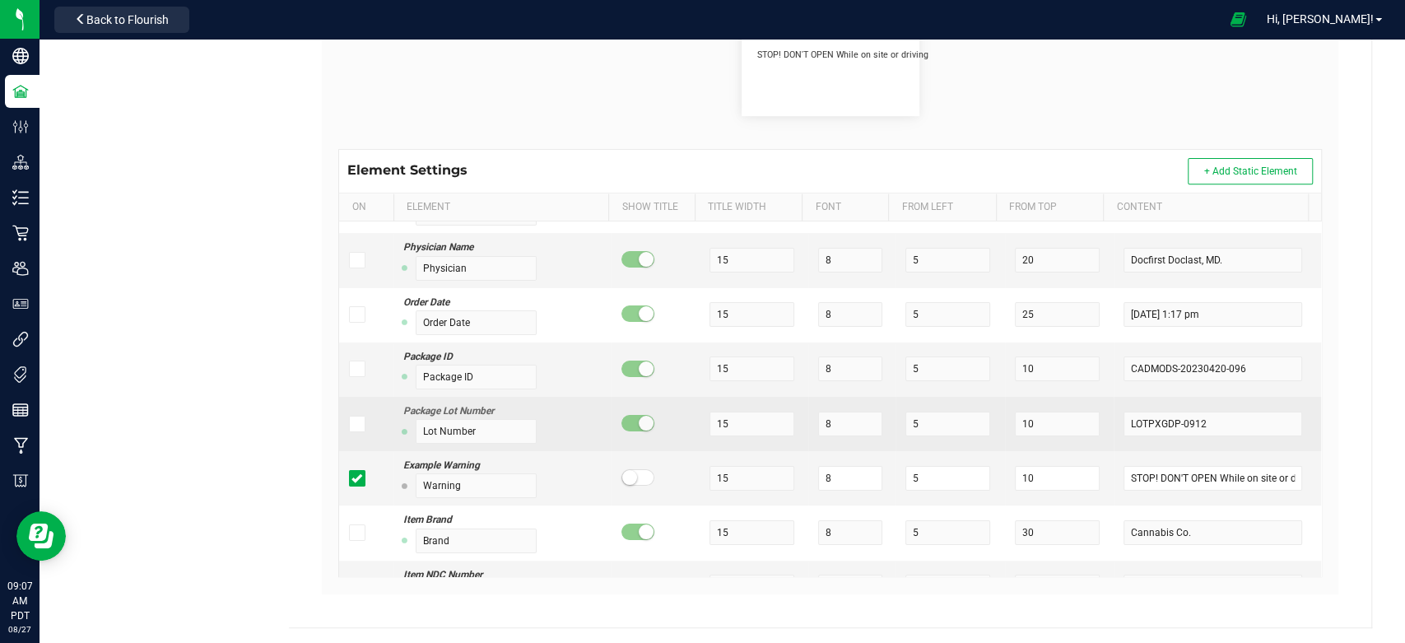
scroll to position [183, 0]
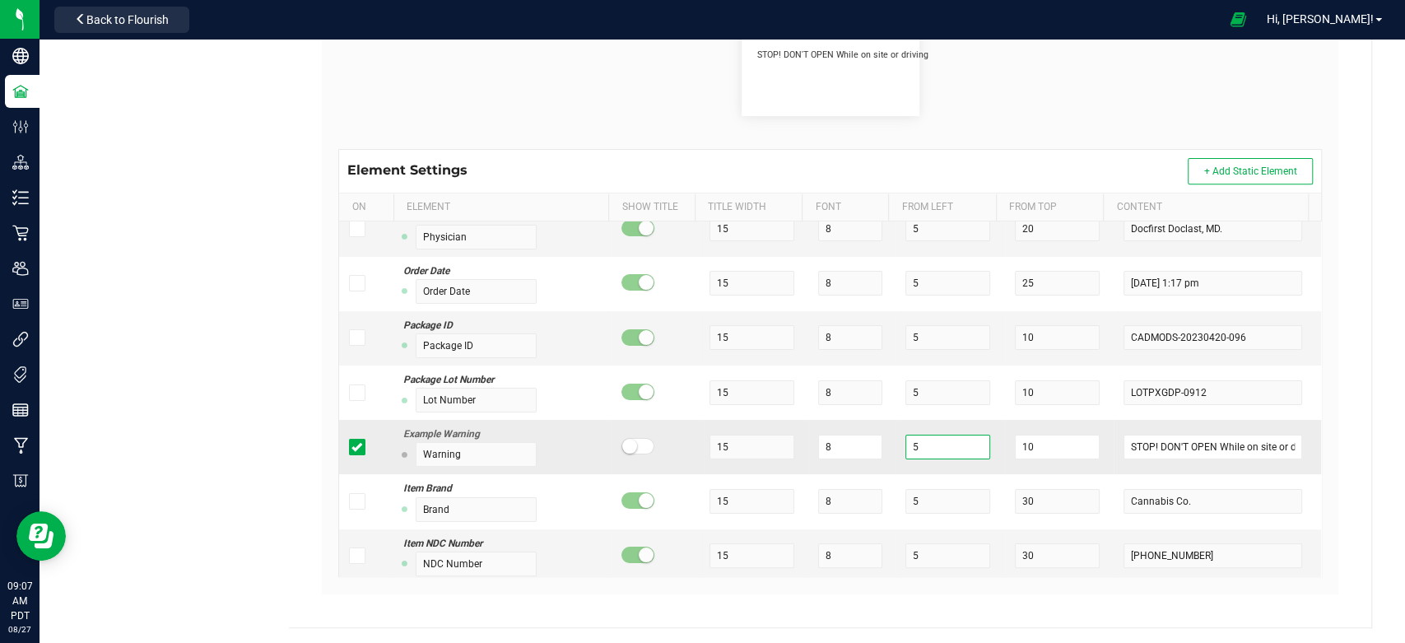
click at [910, 446] on input "5" at bounding box center [947, 446] width 85 height 25
click at [1027, 439] on input "10" at bounding box center [1057, 446] width 85 height 25
click at [1076, 130] on div "STOP! DON'T OPEN While on site or driving" at bounding box center [830, 66] width 1008 height 165
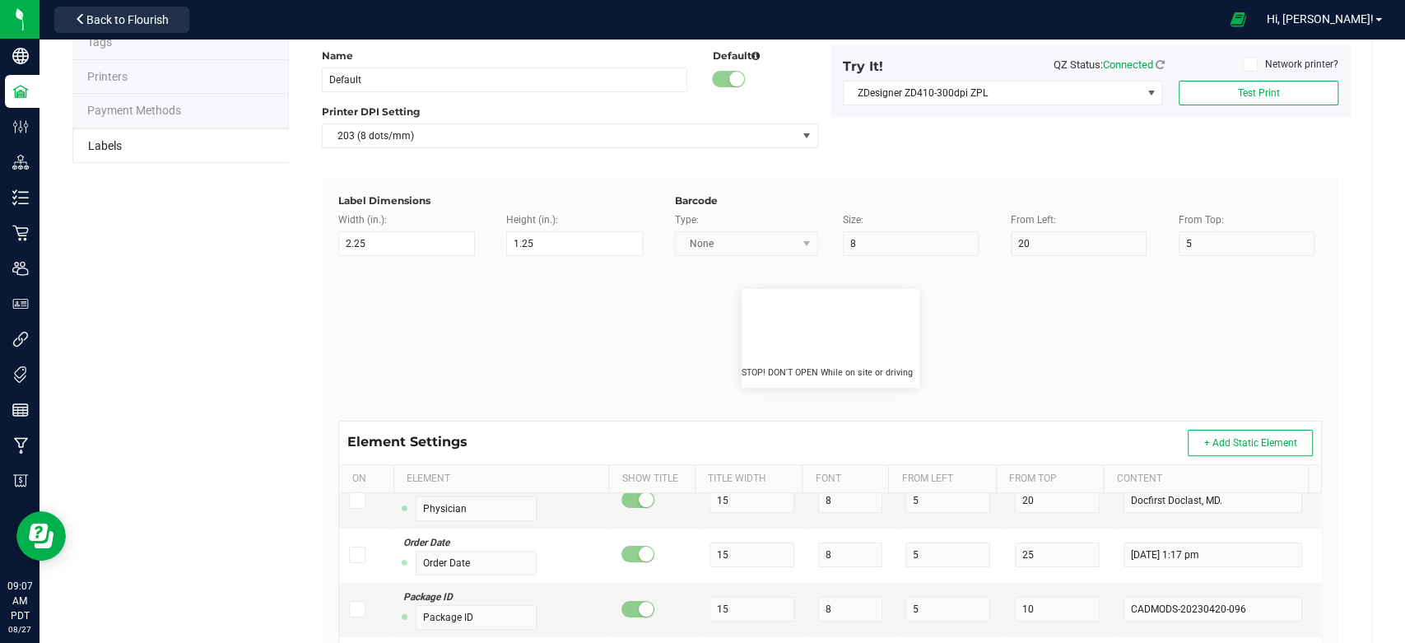
scroll to position [118, 0]
click at [1230, 86] on button "Test Print" at bounding box center [1258, 95] width 160 height 25
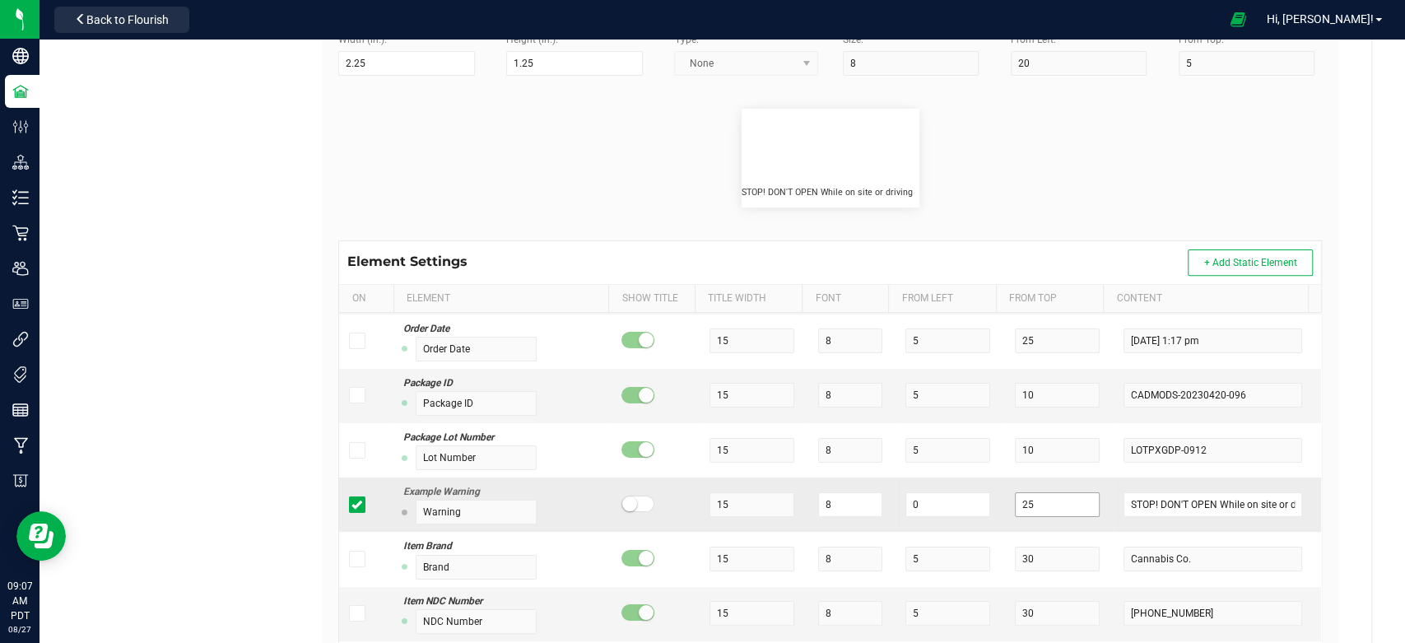
scroll to position [274, 0]
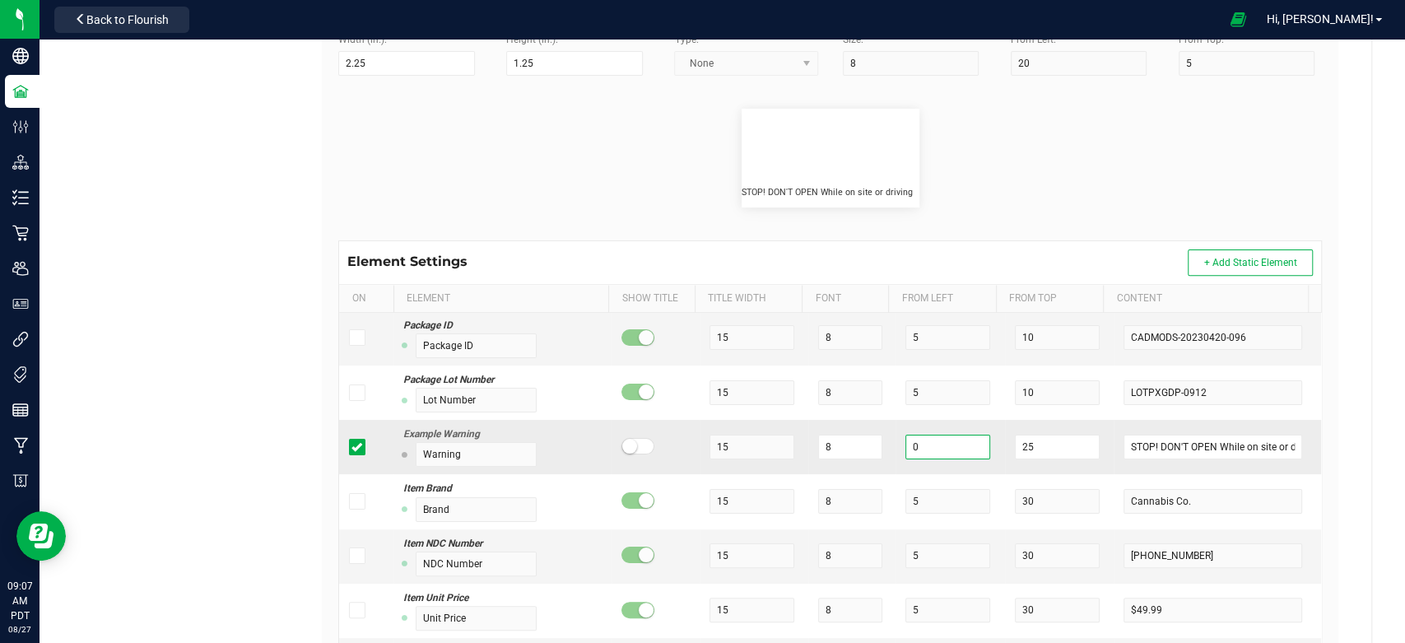
click at [910, 446] on input "0" at bounding box center [947, 446] width 85 height 25
click at [930, 426] on td "-5" at bounding box center [949, 447] width 109 height 54
click at [1021, 444] on input "25" at bounding box center [1057, 446] width 85 height 25
click at [1073, 192] on flourish-label-viewer "STOP! DON'T OPEN While on site or driving" at bounding box center [829, 158] width 983 height 99
click at [1022, 440] on input "40" at bounding box center [1057, 446] width 85 height 25
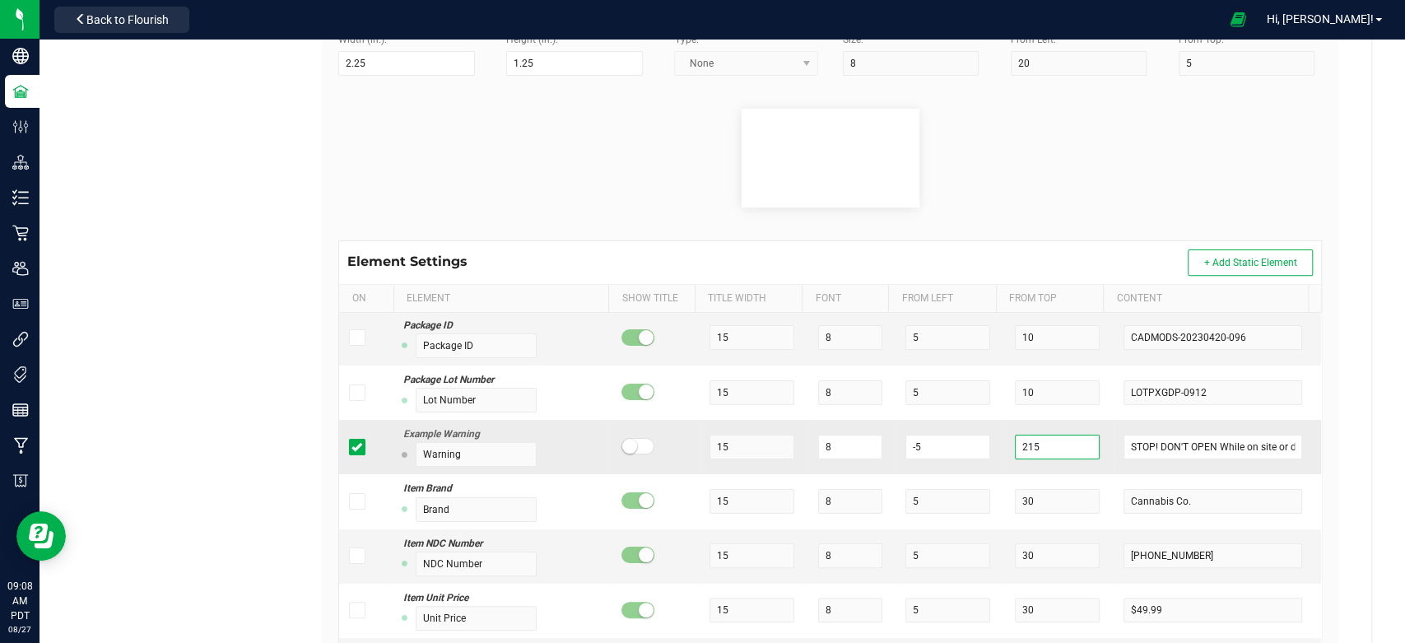
click at [1015, 443] on input "215" at bounding box center [1057, 446] width 85 height 25
click at [819, 448] on input "8" at bounding box center [850, 446] width 64 height 25
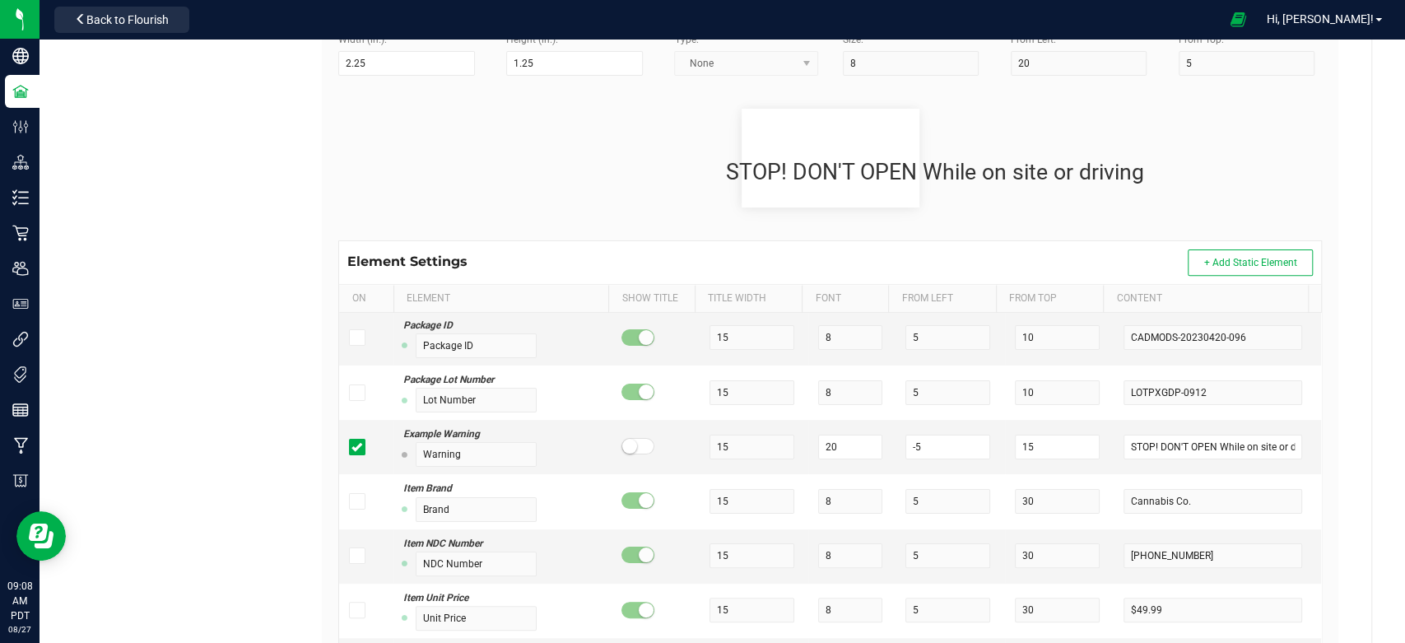
click at [1174, 174] on flourish-label-viewer "STOP! DON'T OPEN While on site or driving" at bounding box center [829, 158] width 983 height 99
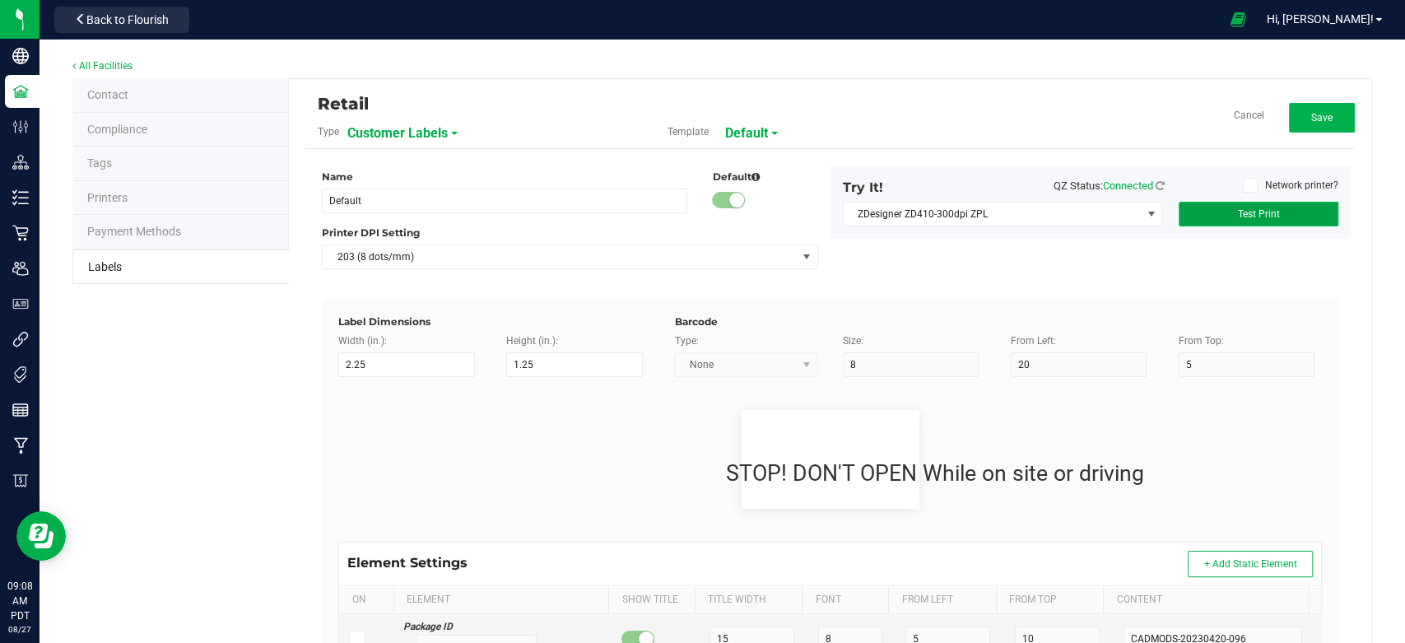
click at [1244, 211] on span "Test Print" at bounding box center [1258, 214] width 42 height 12
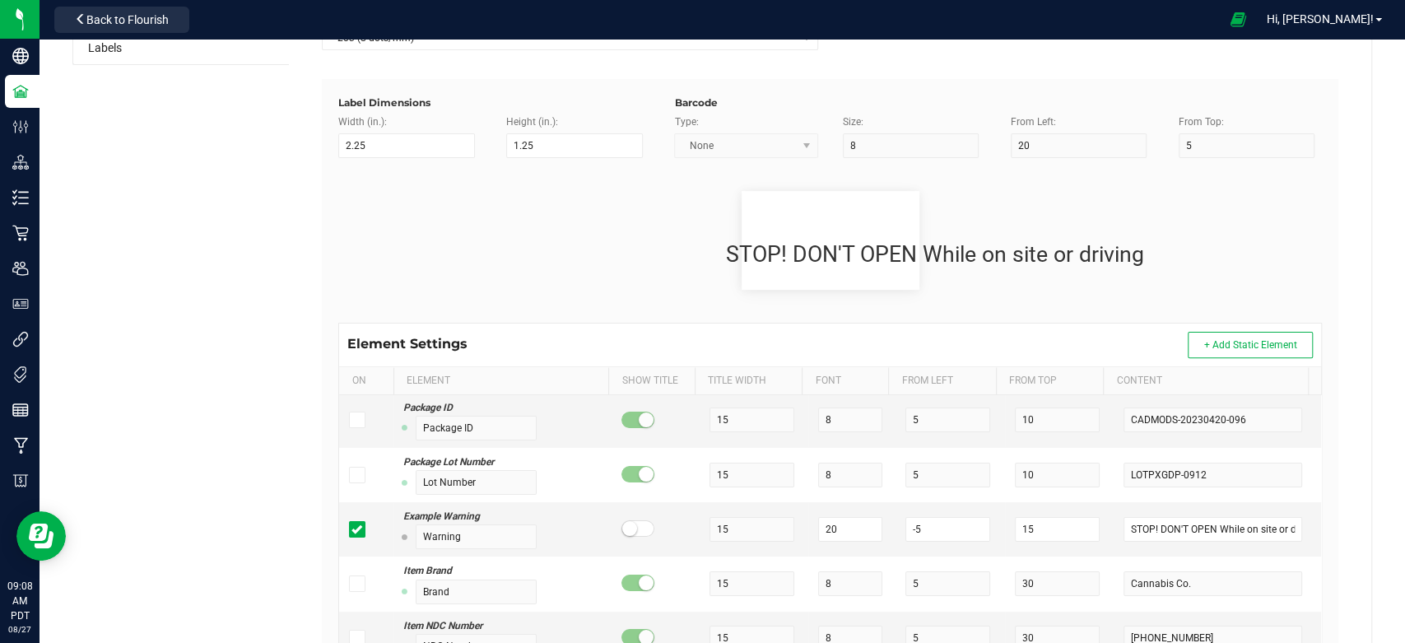
scroll to position [274, 0]
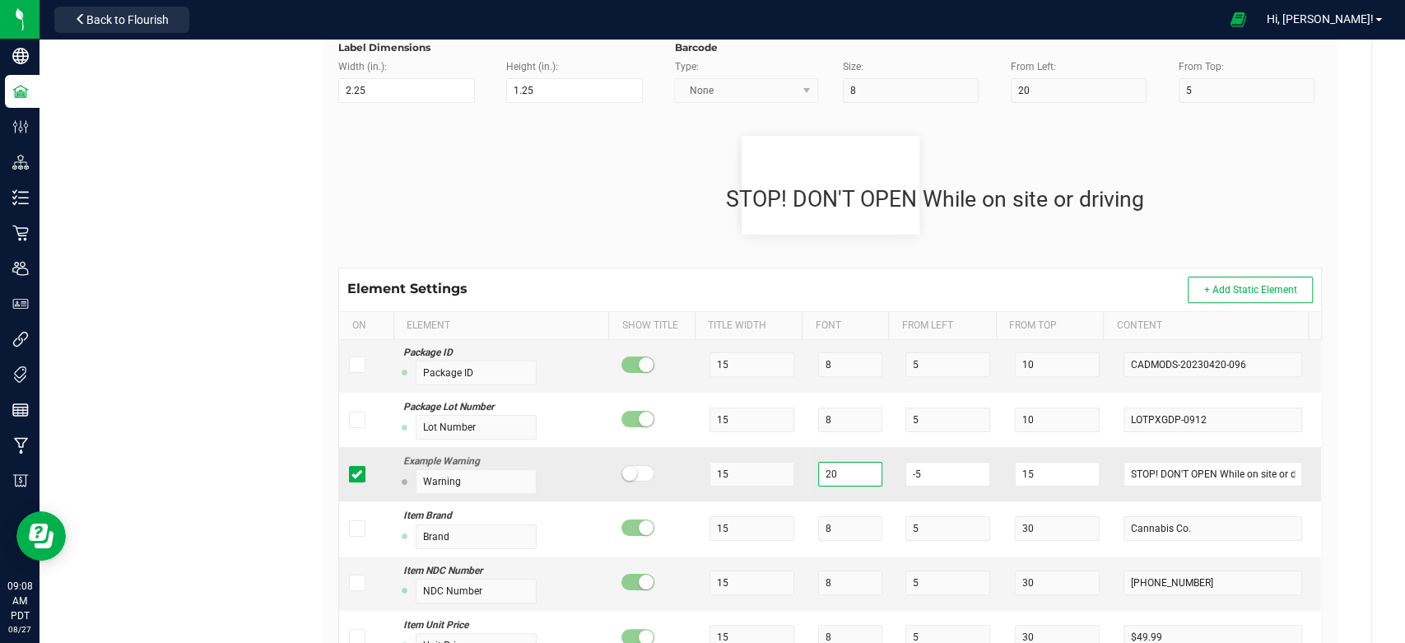
click at [833, 462] on input "20" at bounding box center [850, 474] width 64 height 25
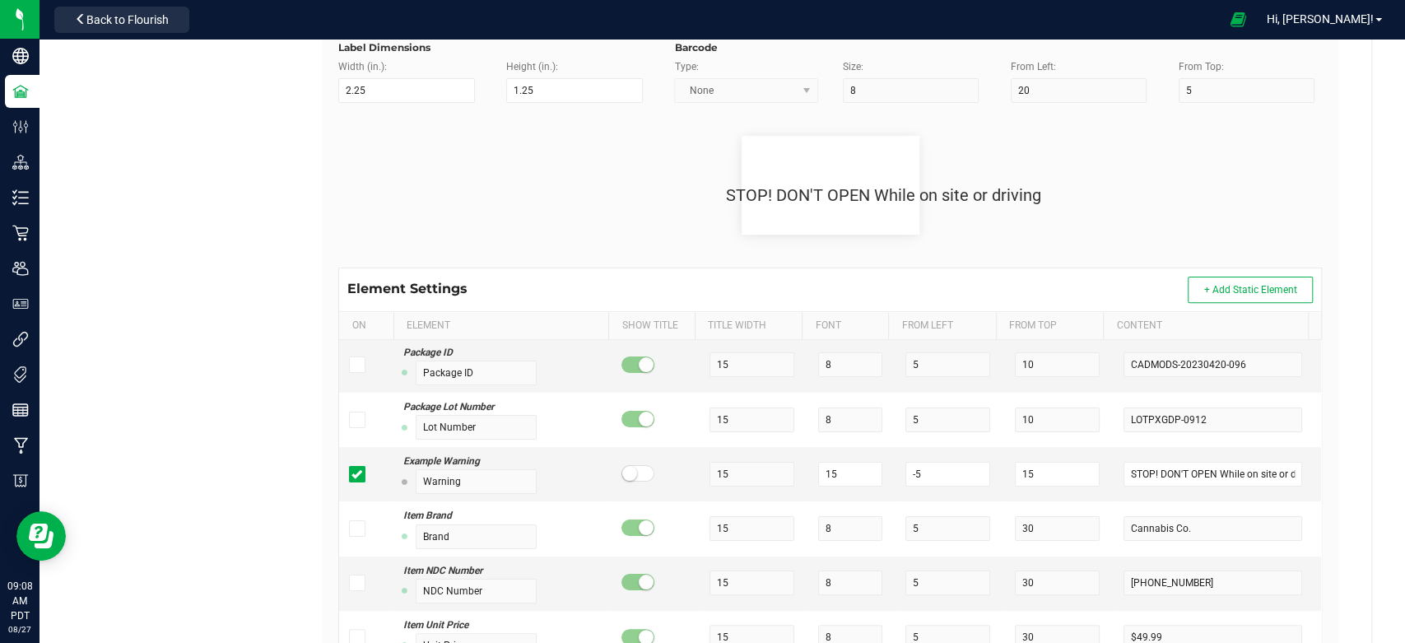
click at [1141, 224] on flourish-label-viewer "STOP! DON'T OPEN While on site or driving" at bounding box center [829, 185] width 983 height 99
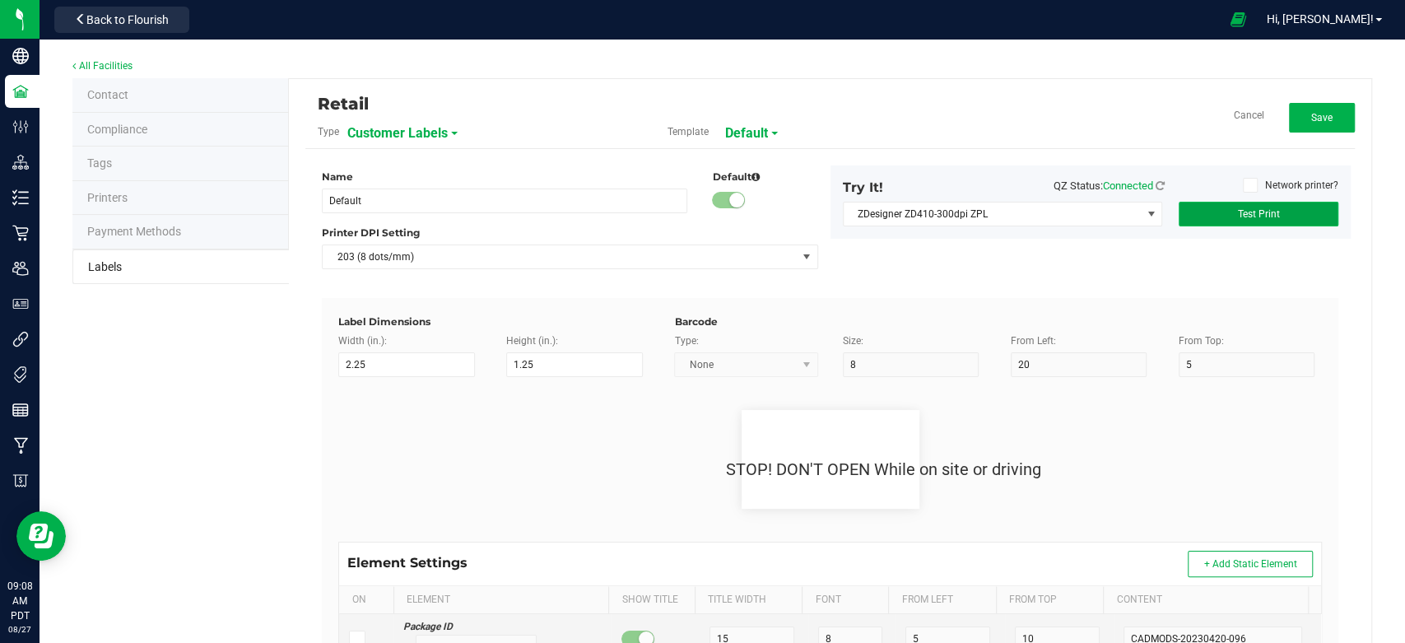
click at [1237, 211] on span "Test Print" at bounding box center [1258, 214] width 42 height 12
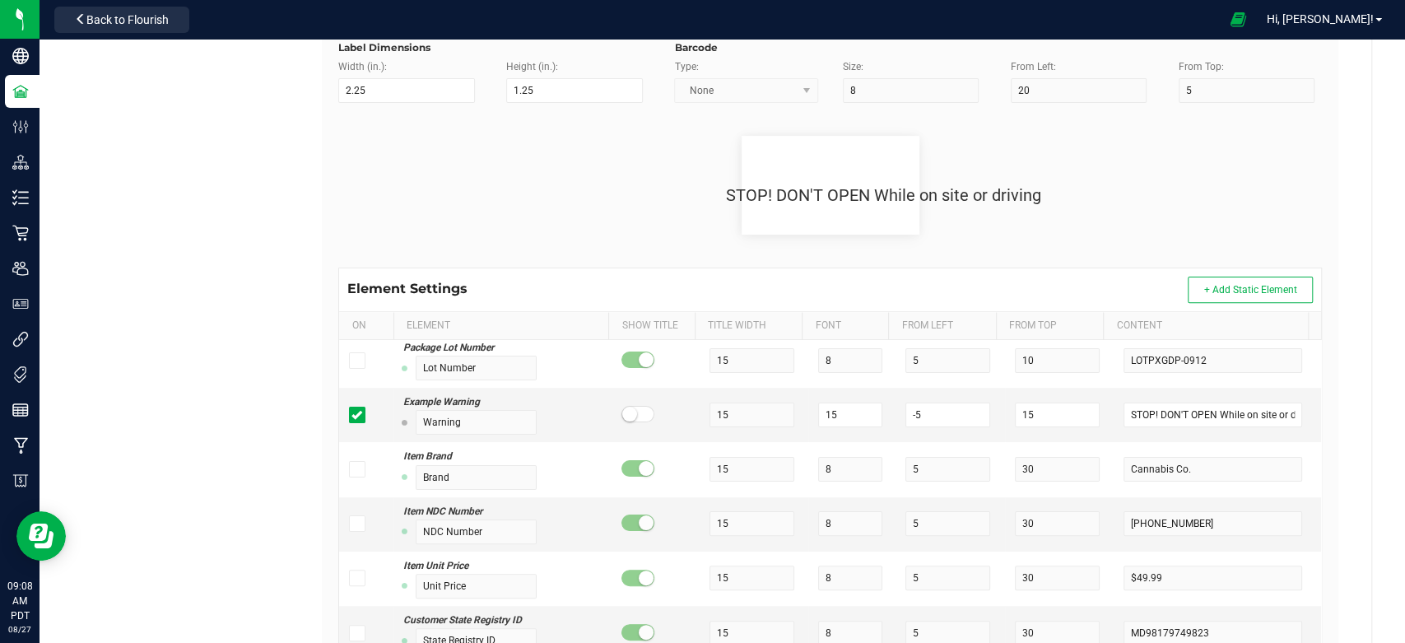
scroll to position [365, 0]
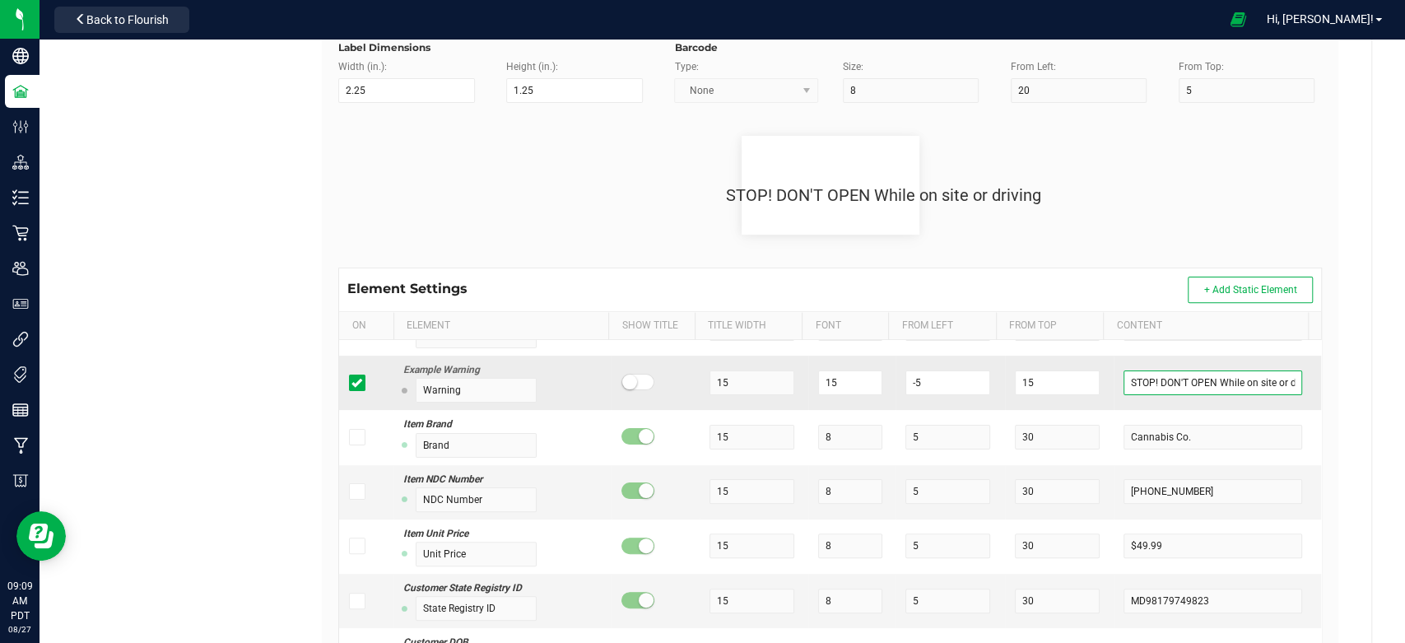
click at [1198, 374] on input "STOP! DON'T OPEN While on site or driving" at bounding box center [1212, 382] width 178 height 25
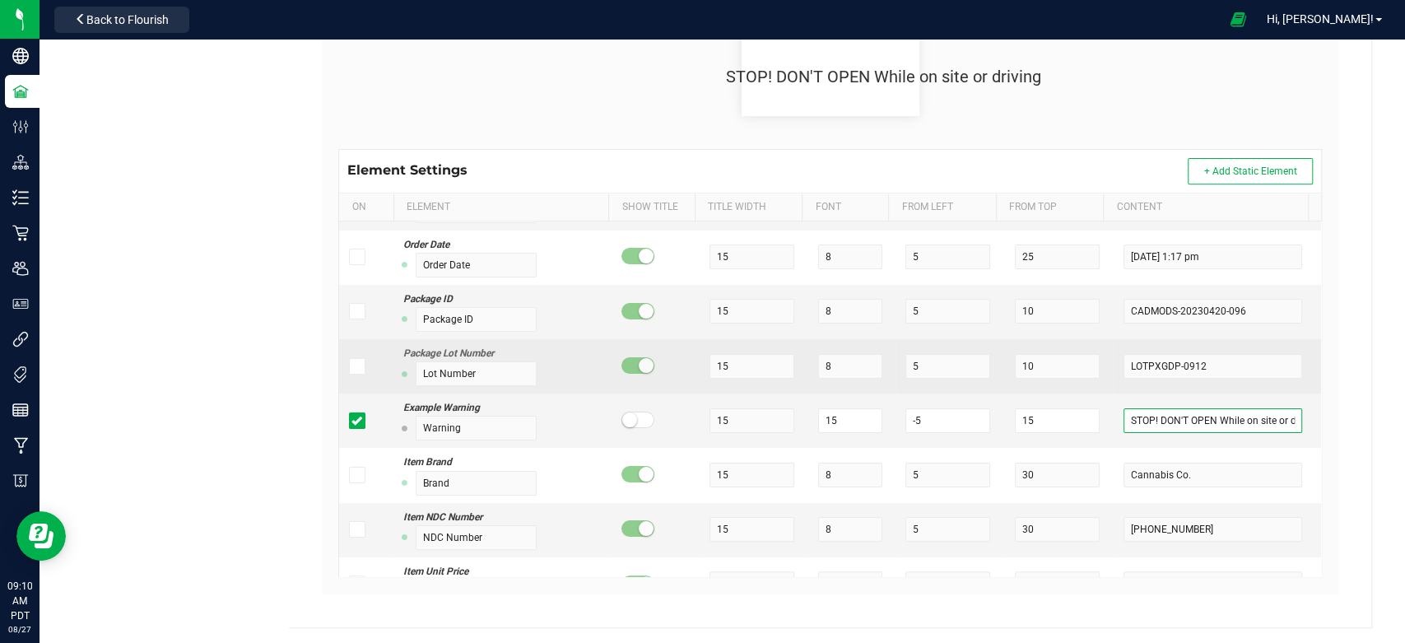
scroll to position [0, 0]
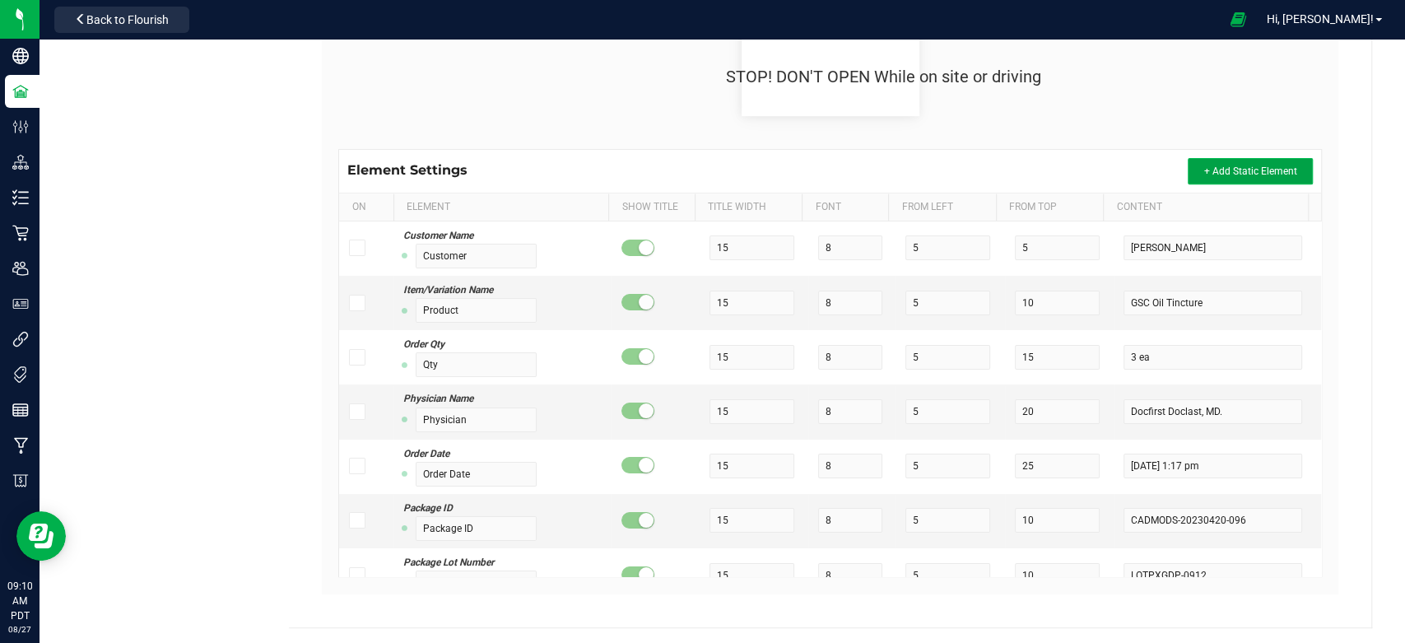
click at [1222, 162] on button "+ Add Static Element" at bounding box center [1249, 171] width 125 height 26
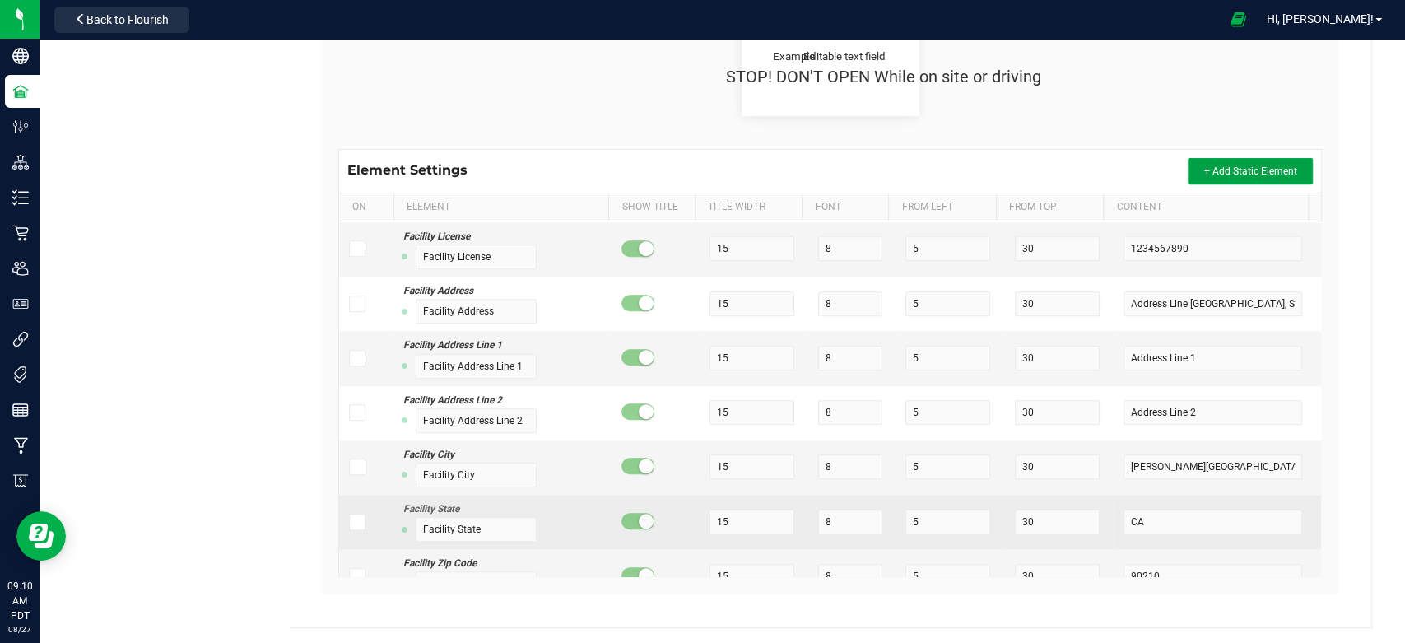
scroll to position [879, 0]
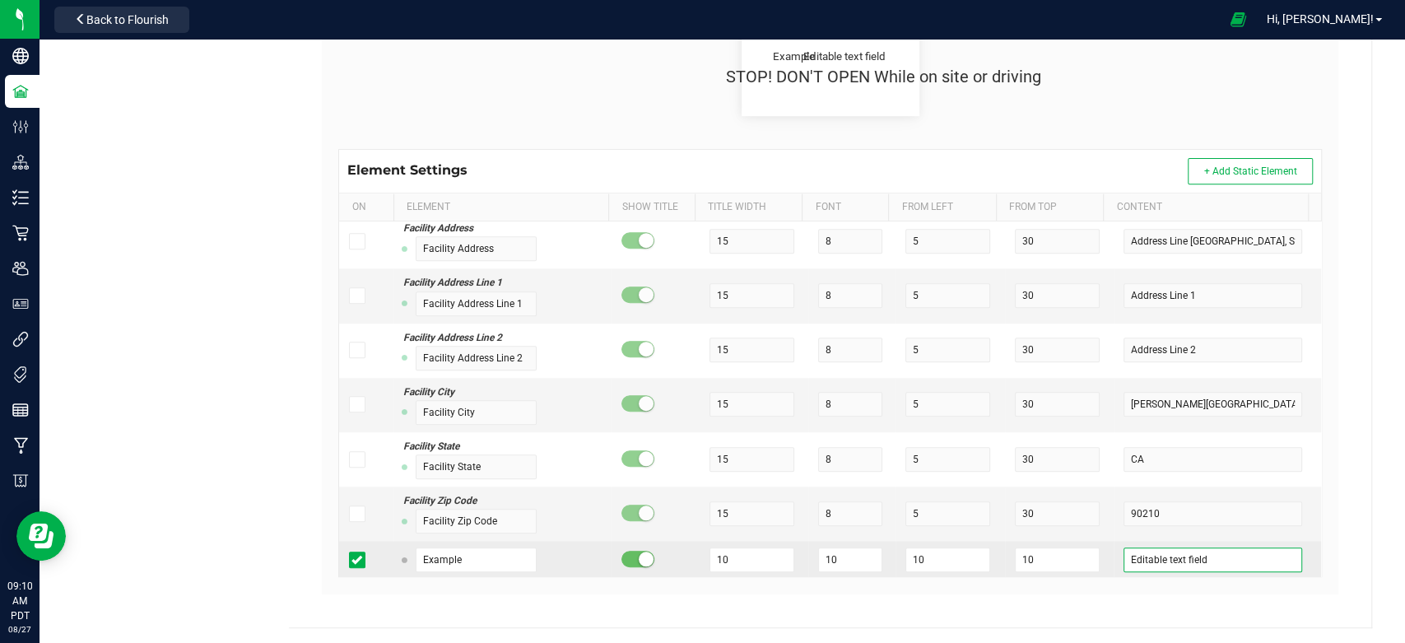
click at [1229, 560] on input "Editable text field" at bounding box center [1212, 559] width 178 height 25
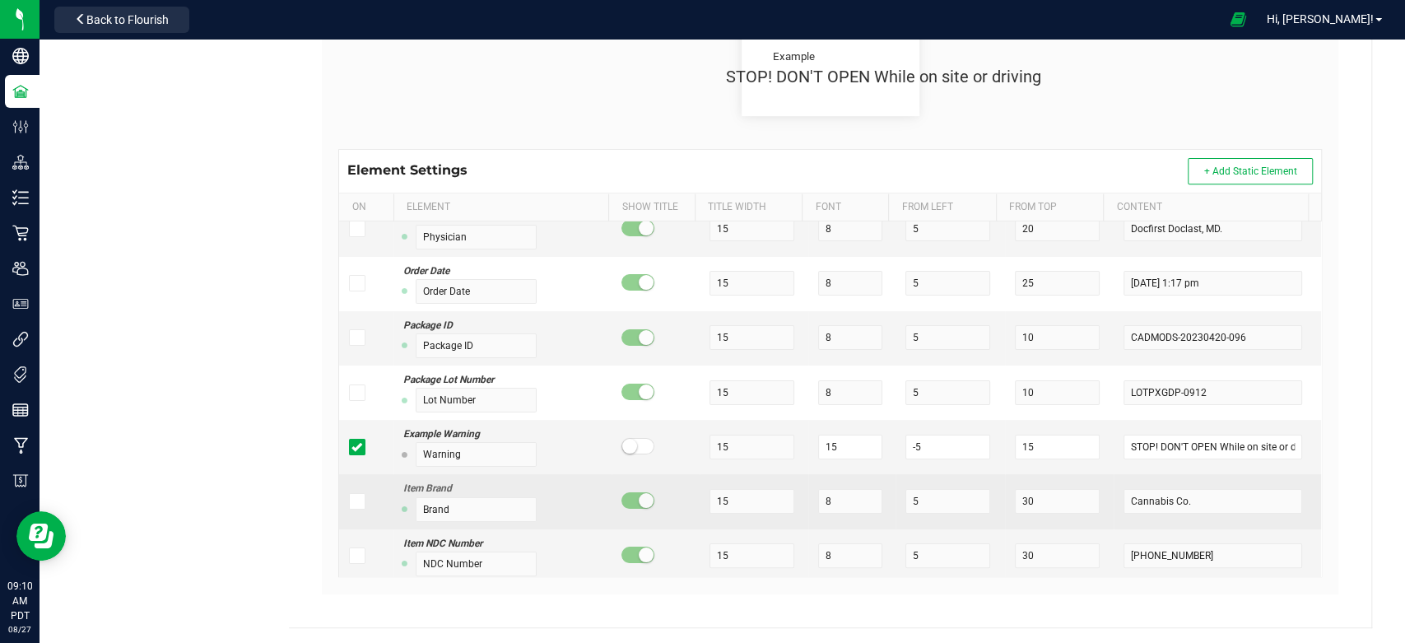
scroll to position [274, 0]
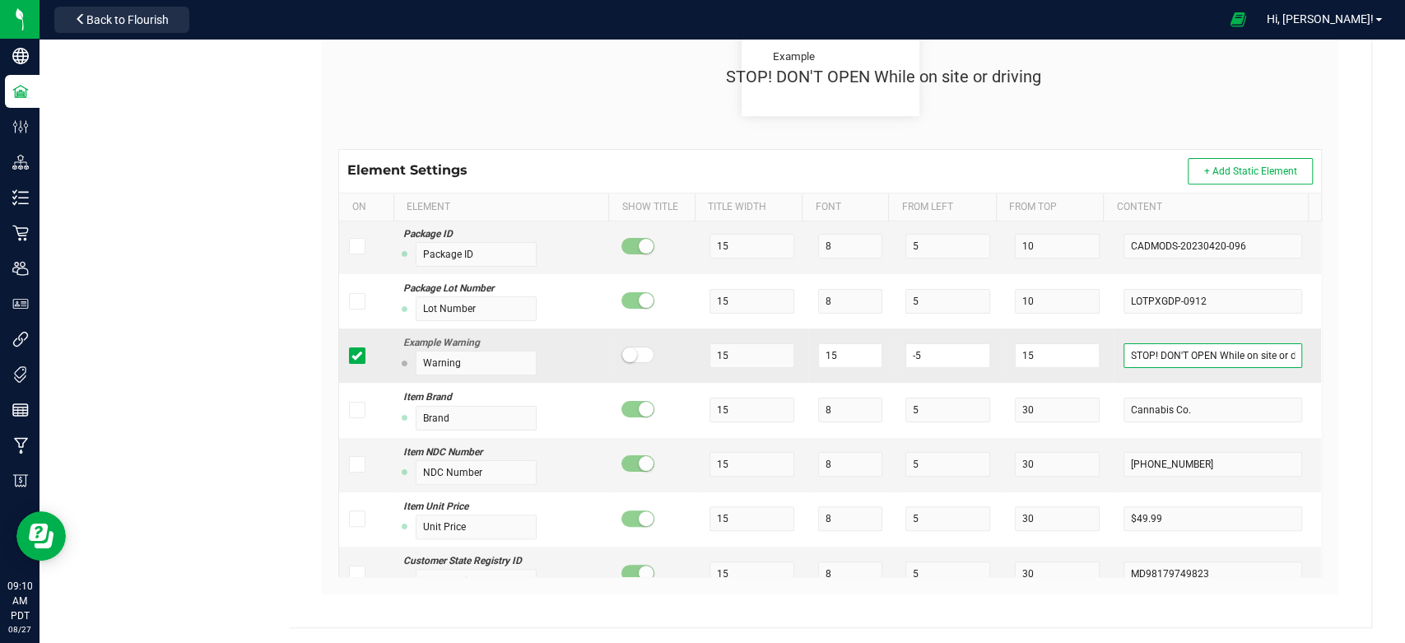
click at [1270, 351] on input "STOP! DON'T OPEN While on site or driving" at bounding box center [1212, 355] width 178 height 25
click at [1266, 354] on input "STOP! DON'T OPEN While on site or driving" at bounding box center [1212, 355] width 178 height 25
click at [1266, 354] on input "STOP! DON'T OPEN While on sitriving" at bounding box center [1212, 355] width 178 height 25
click at [1132, 352] on input "STOP! DON'T OPEN !" at bounding box center [1212, 355] width 178 height 25
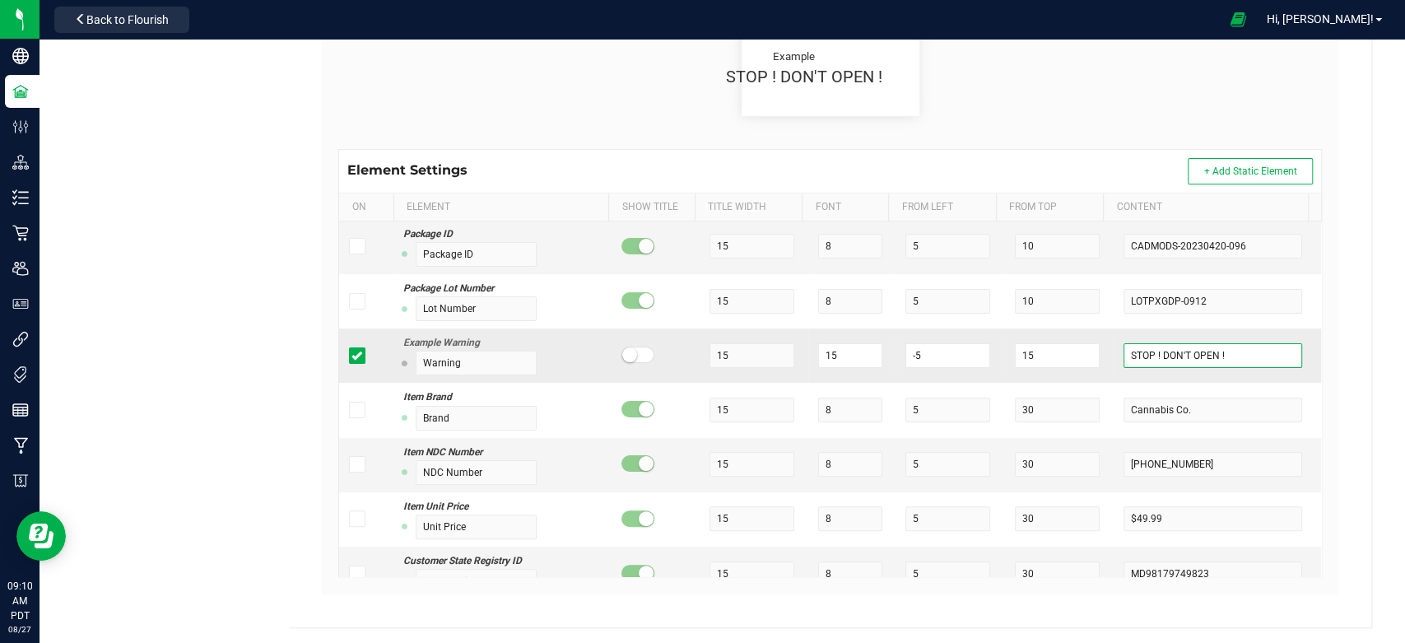
click at [1231, 355] on input "STOP ! DON'T OPEN !" at bounding box center [1212, 355] width 178 height 25
click at [823, 357] on input "15" at bounding box center [850, 355] width 64 height 25
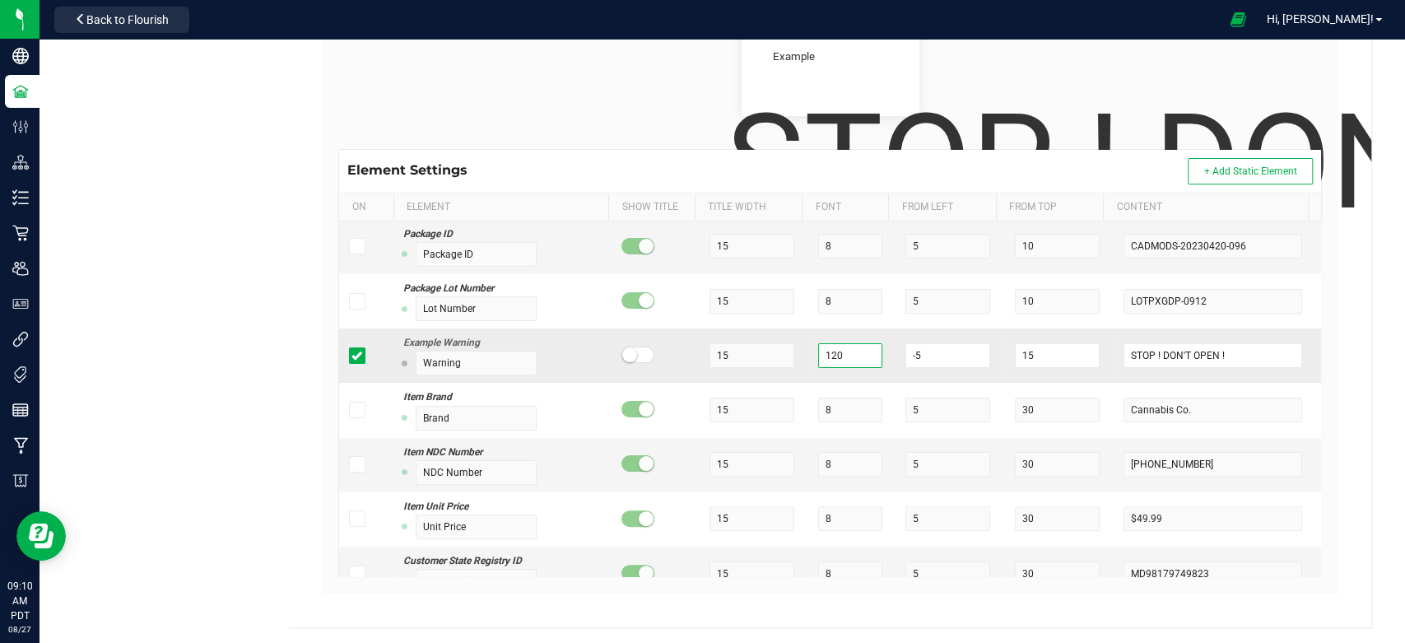
click at [818, 351] on input "120" at bounding box center [850, 355] width 64 height 25
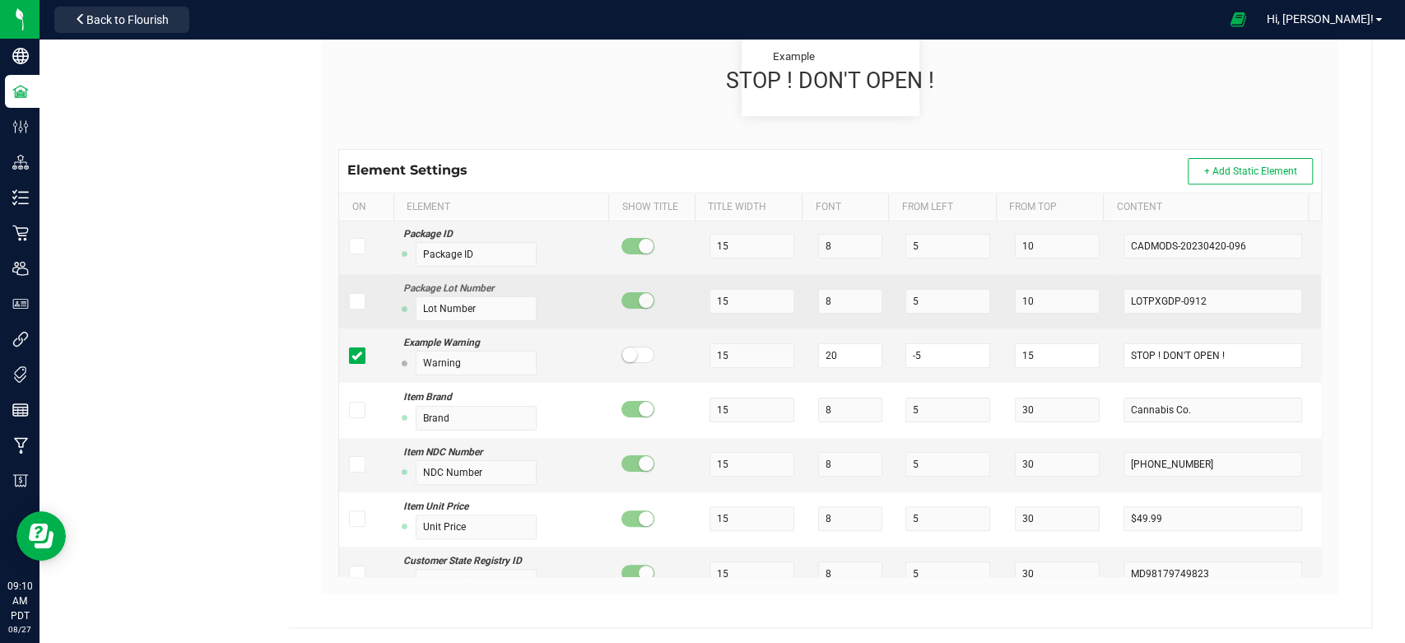
click at [1084, 296] on td "10" at bounding box center [1059, 301] width 109 height 54
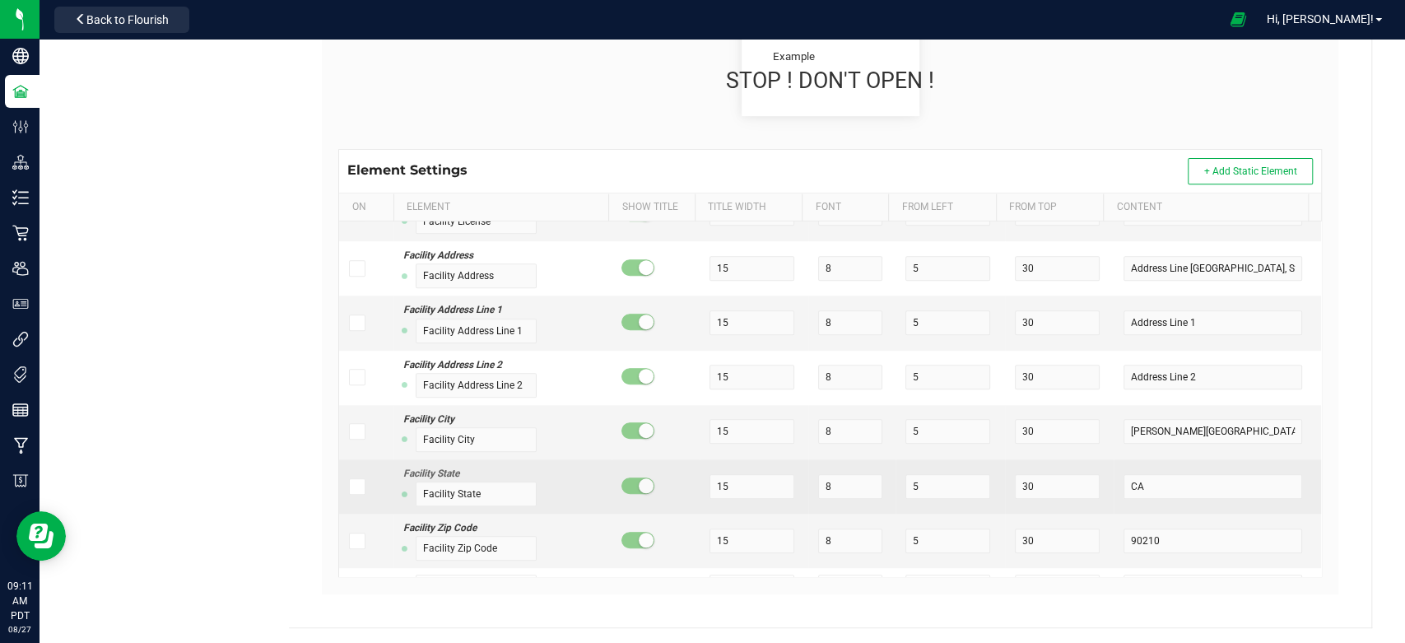
scroll to position [879, 0]
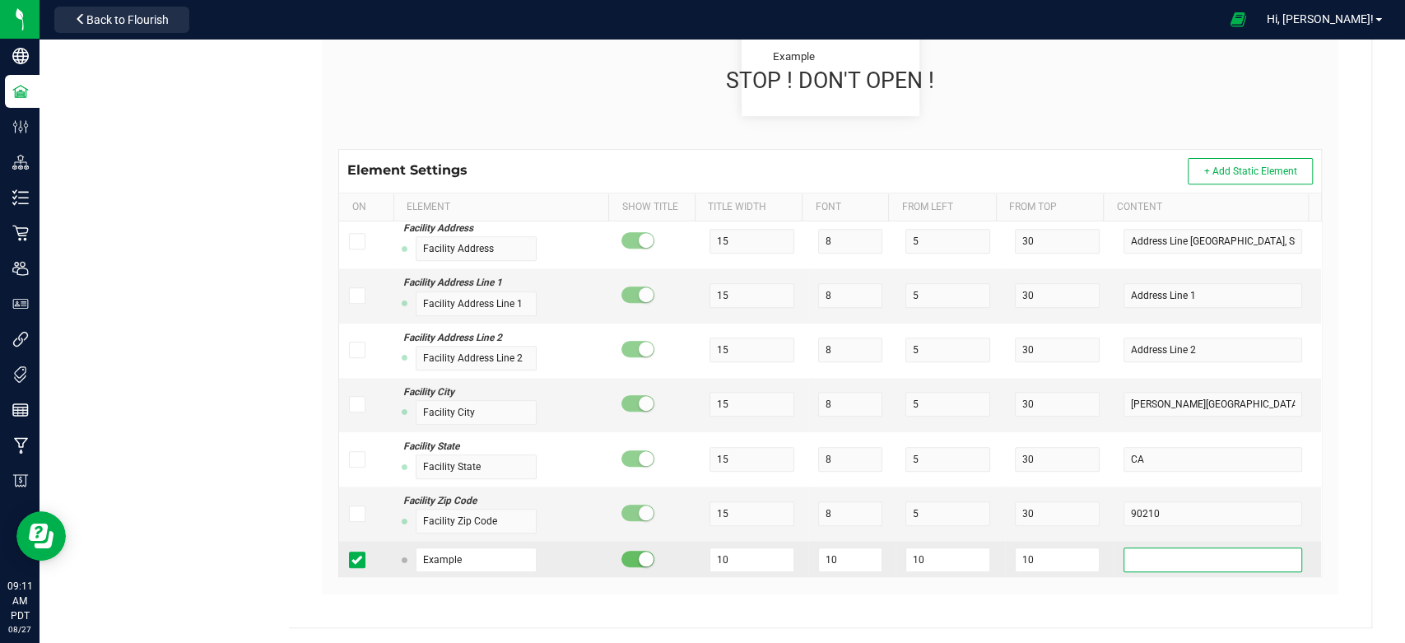
click at [1147, 555] on input "text" at bounding box center [1212, 559] width 178 height 25
click at [638, 558] on small at bounding box center [645, 558] width 15 height 15
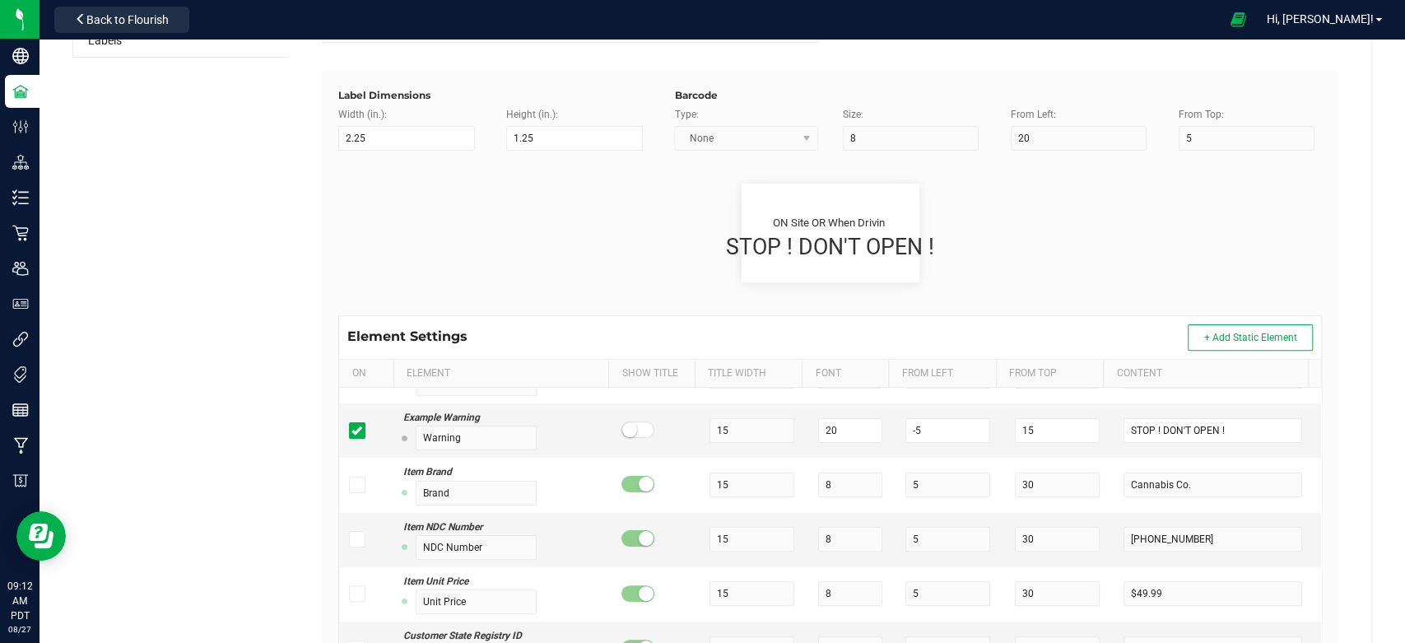
scroll to position [183, 0]
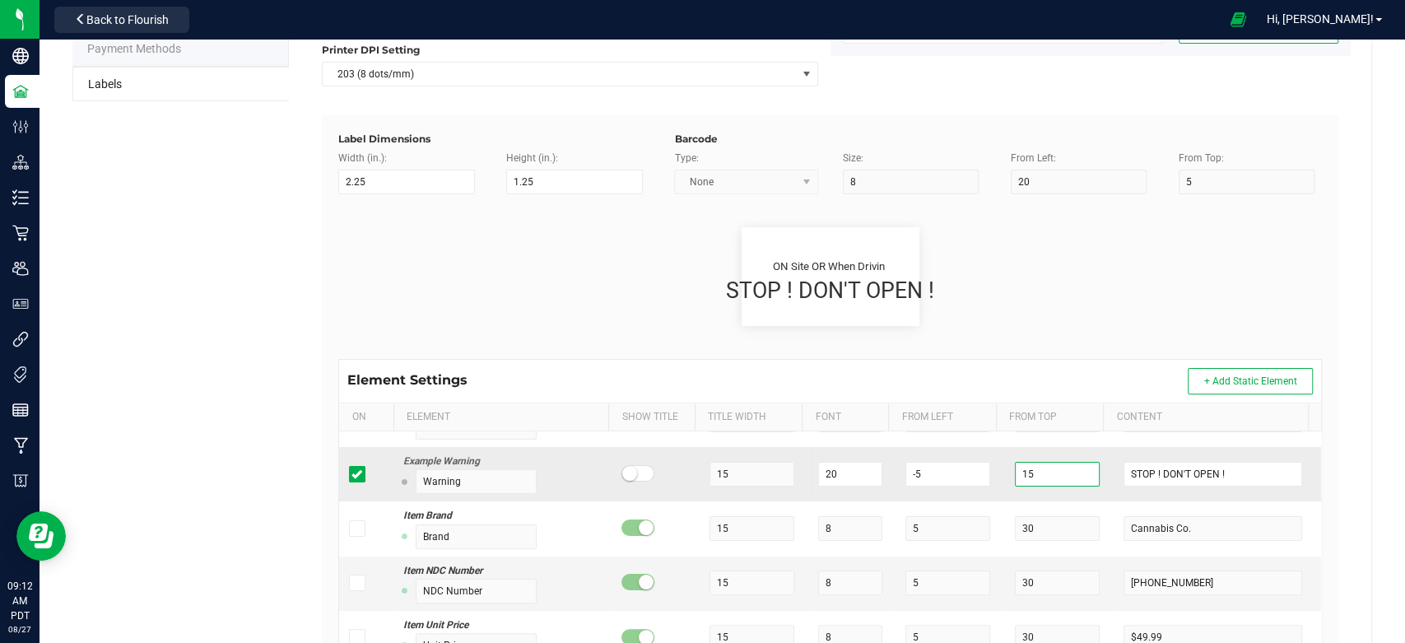
click at [1024, 471] on input "15" at bounding box center [1057, 474] width 85 height 25
click at [1076, 447] on td "10" at bounding box center [1059, 474] width 109 height 54
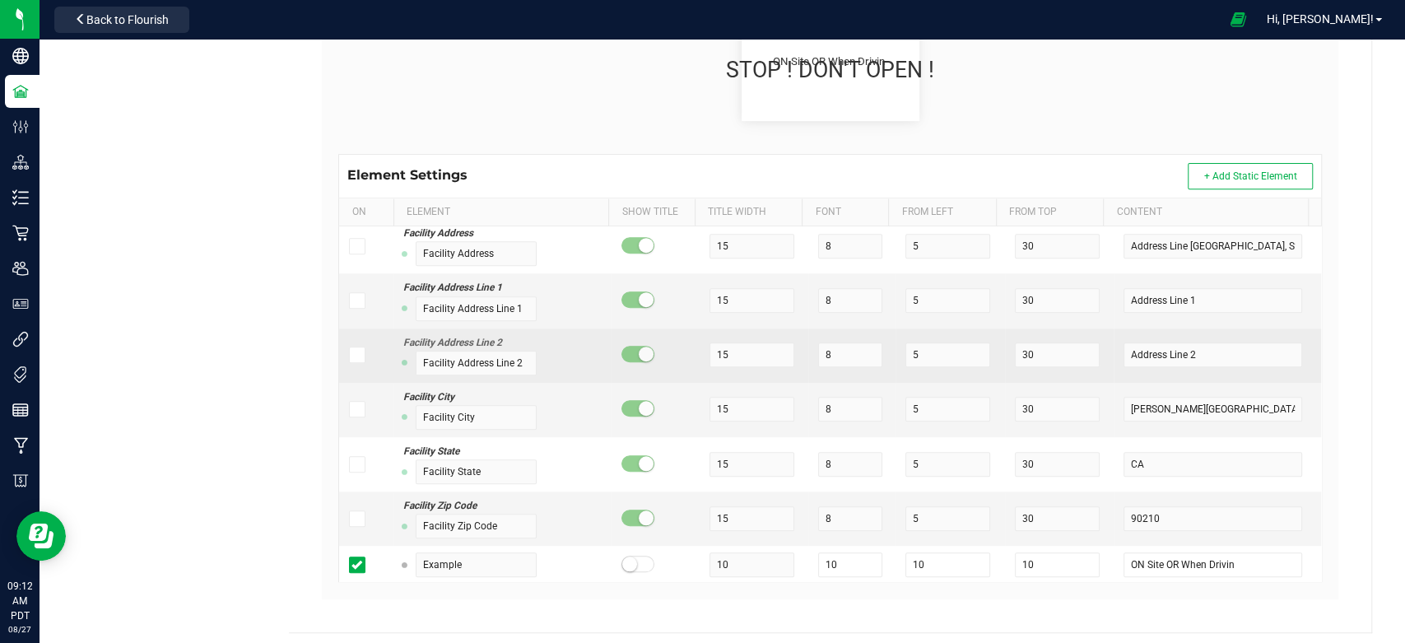
scroll to position [392, 0]
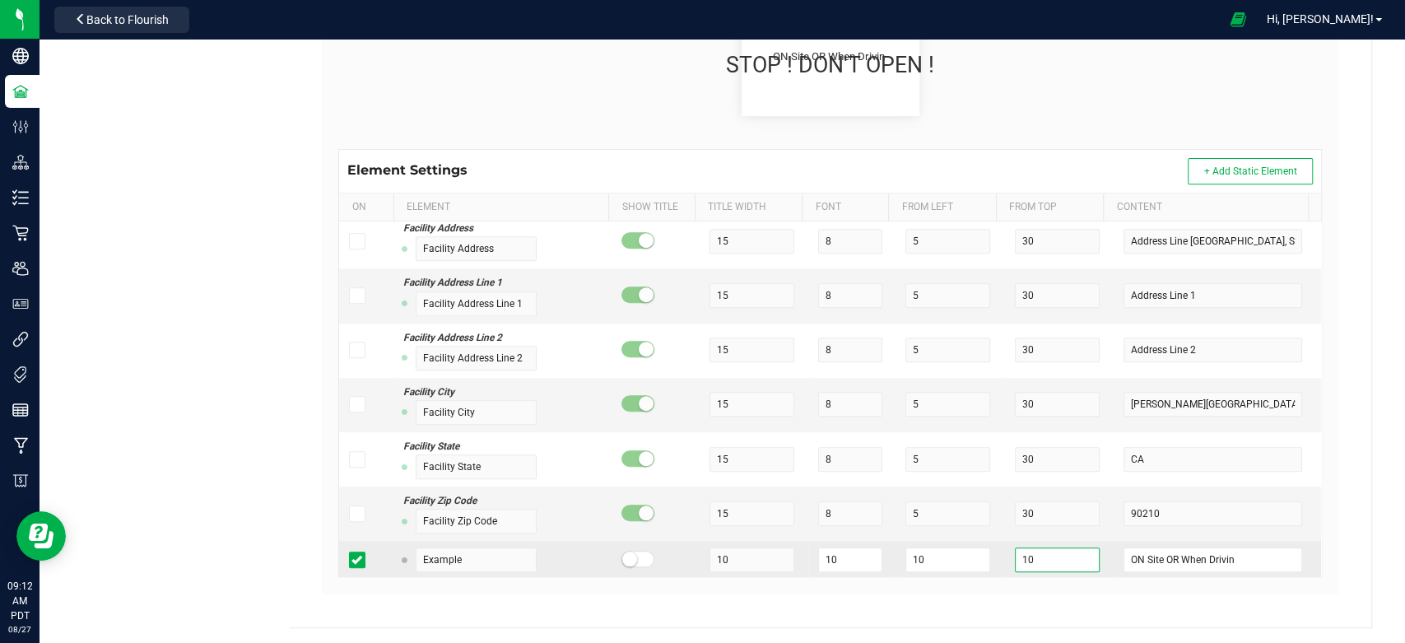
click at [1025, 560] on input "10" at bounding box center [1057, 559] width 85 height 25
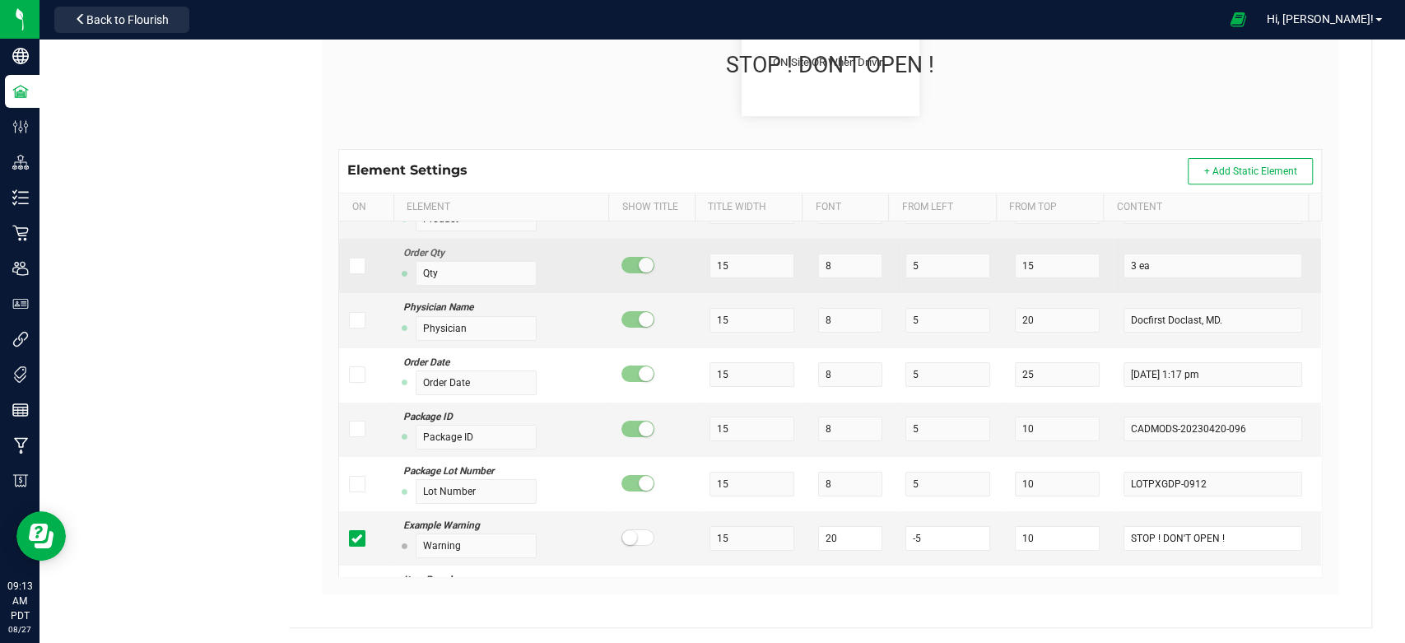
scroll to position [183, 0]
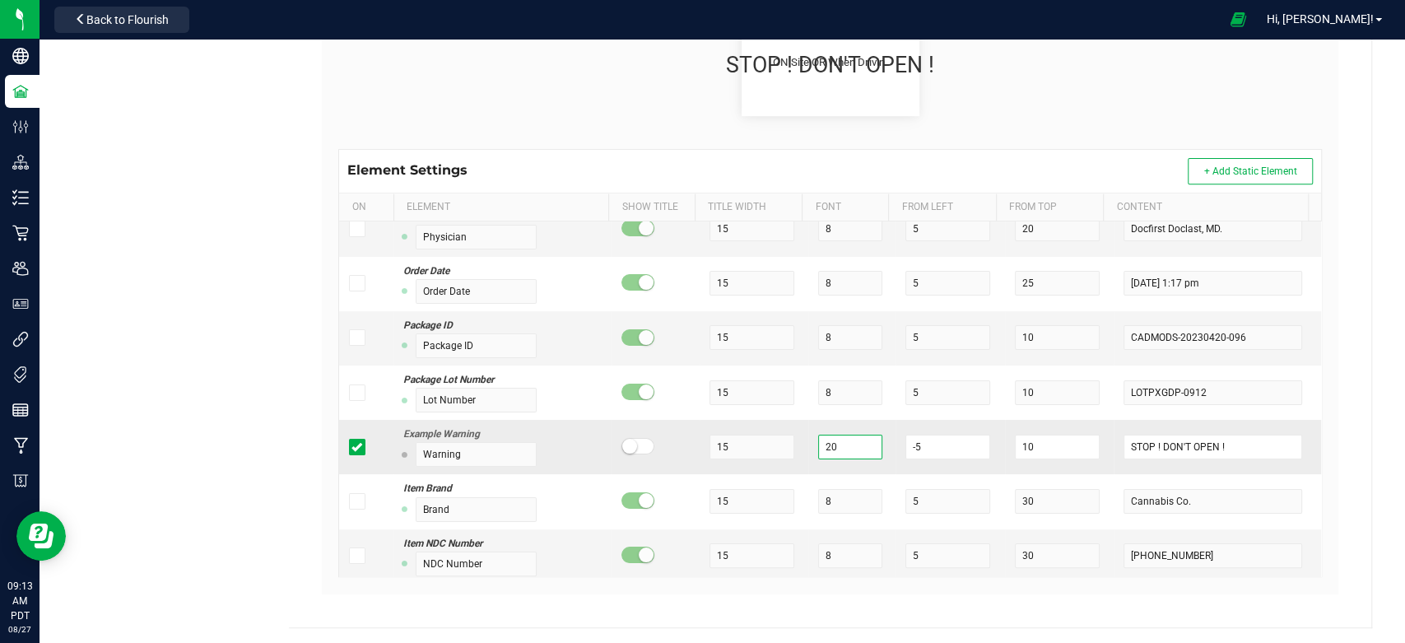
click at [836, 439] on input "20" at bounding box center [850, 446] width 64 height 25
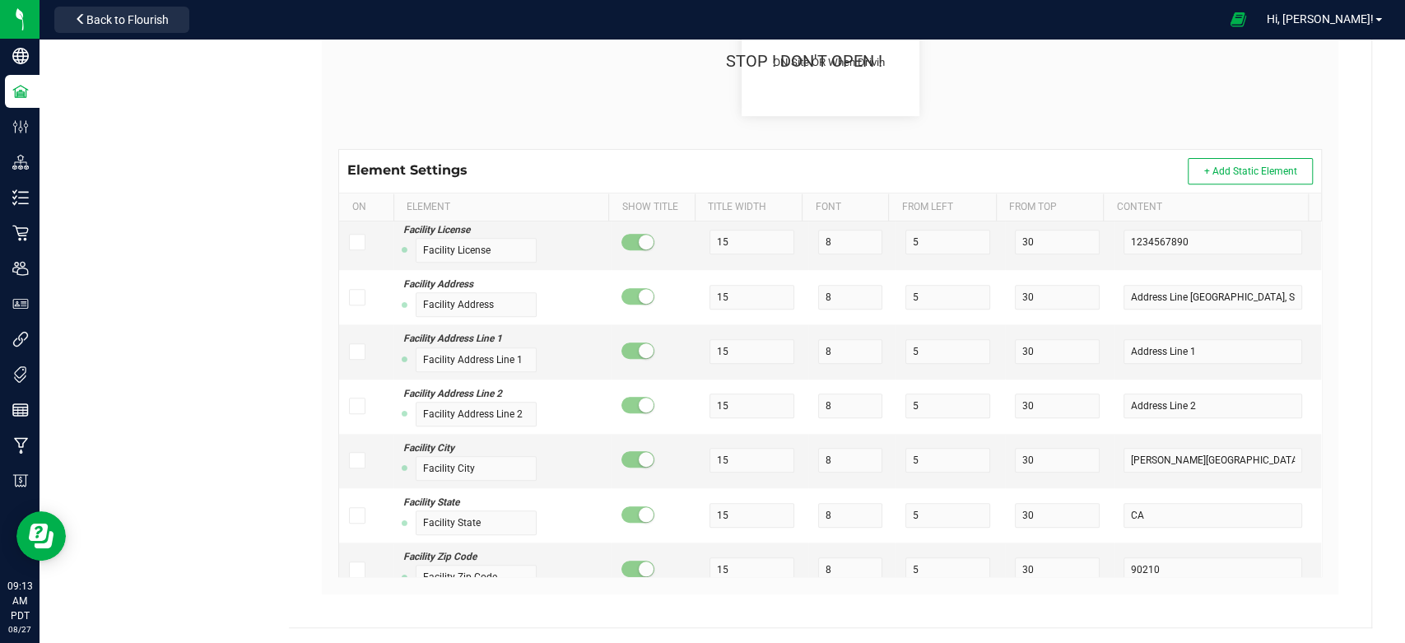
scroll to position [879, 0]
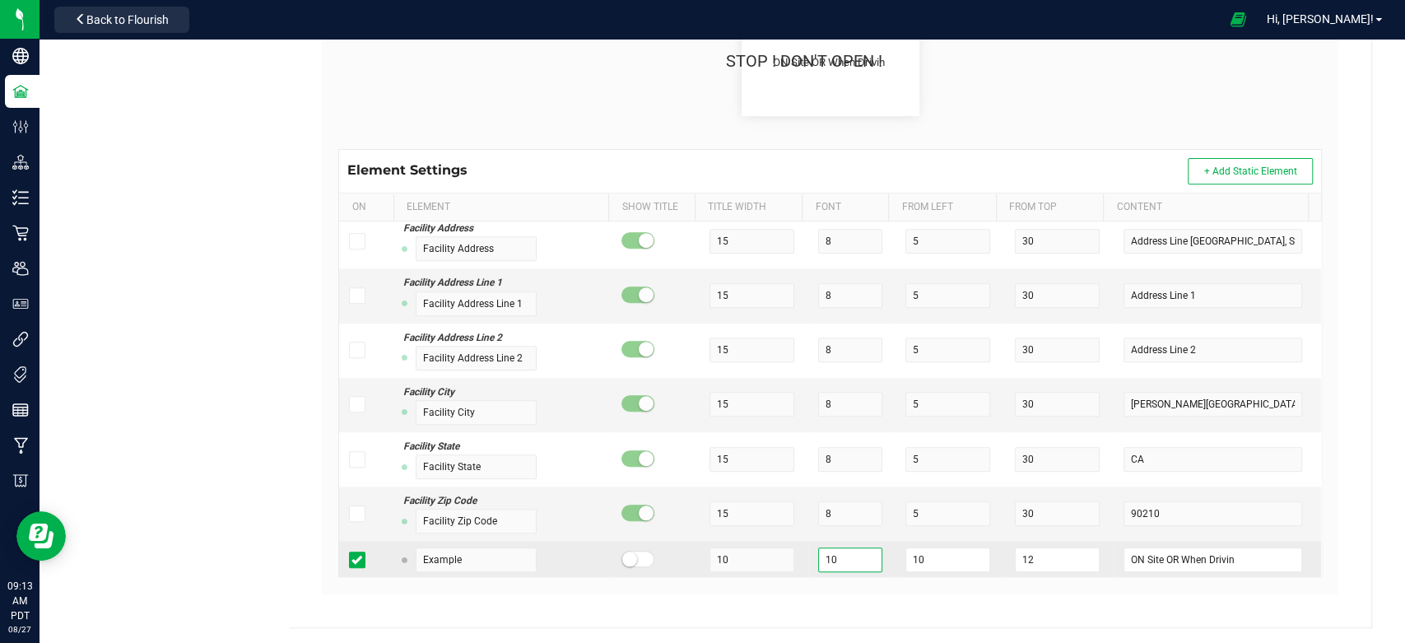
click at [827, 563] on input "10" at bounding box center [850, 559] width 64 height 25
click at [1027, 555] on input "12" at bounding box center [1057, 559] width 85 height 25
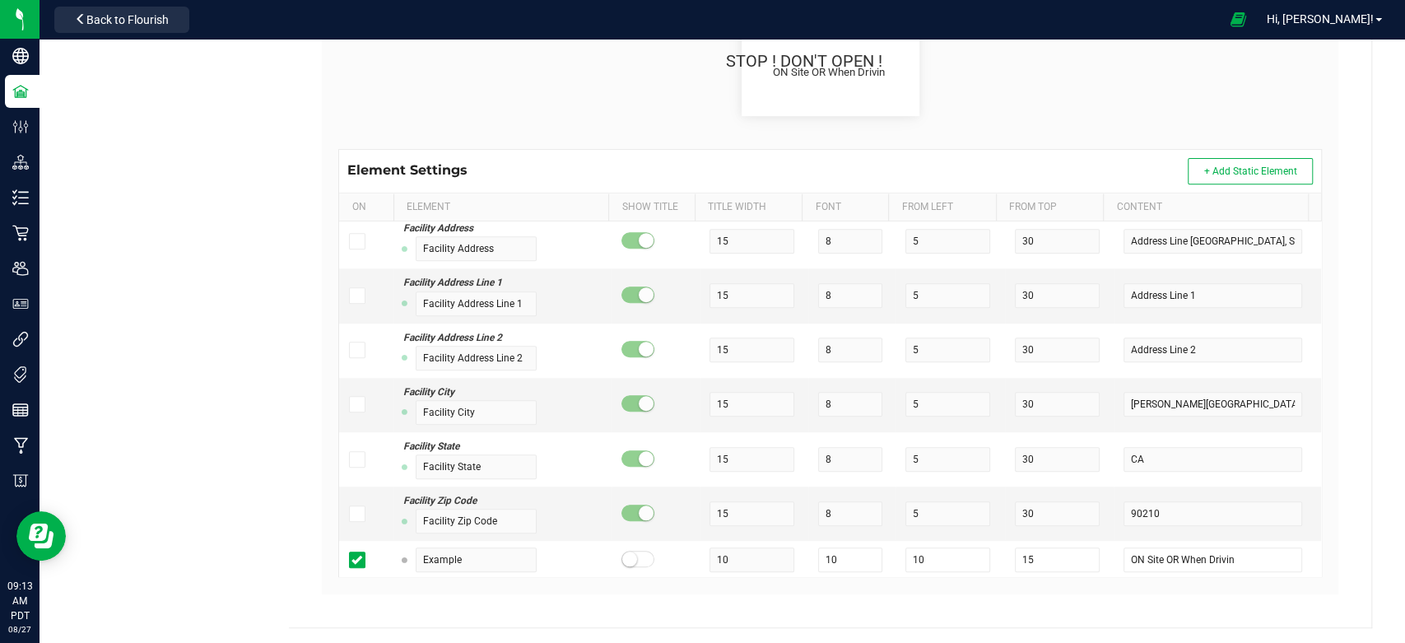
click at [1007, 603] on div "Name Default Default Printer DPI Setting 203 (8 dots/mm) Try It! QZ Status: Con…" at bounding box center [830, 183] width 1024 height 854
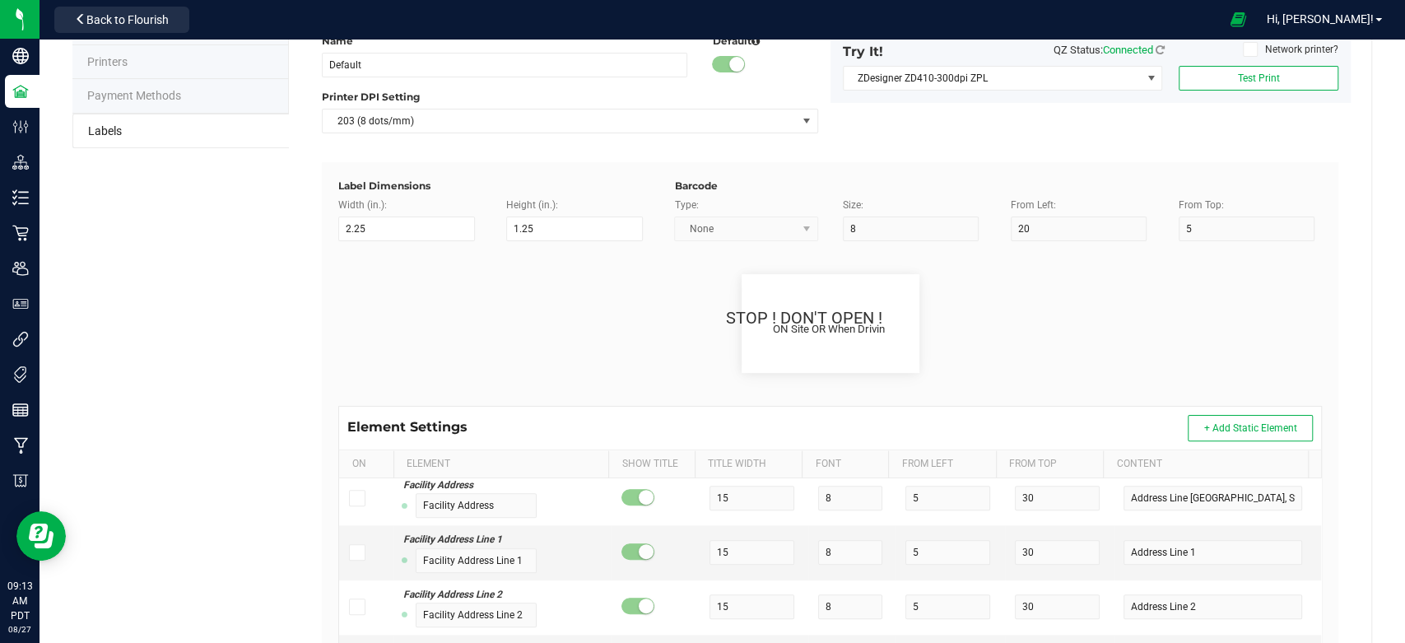
scroll to position [0, 0]
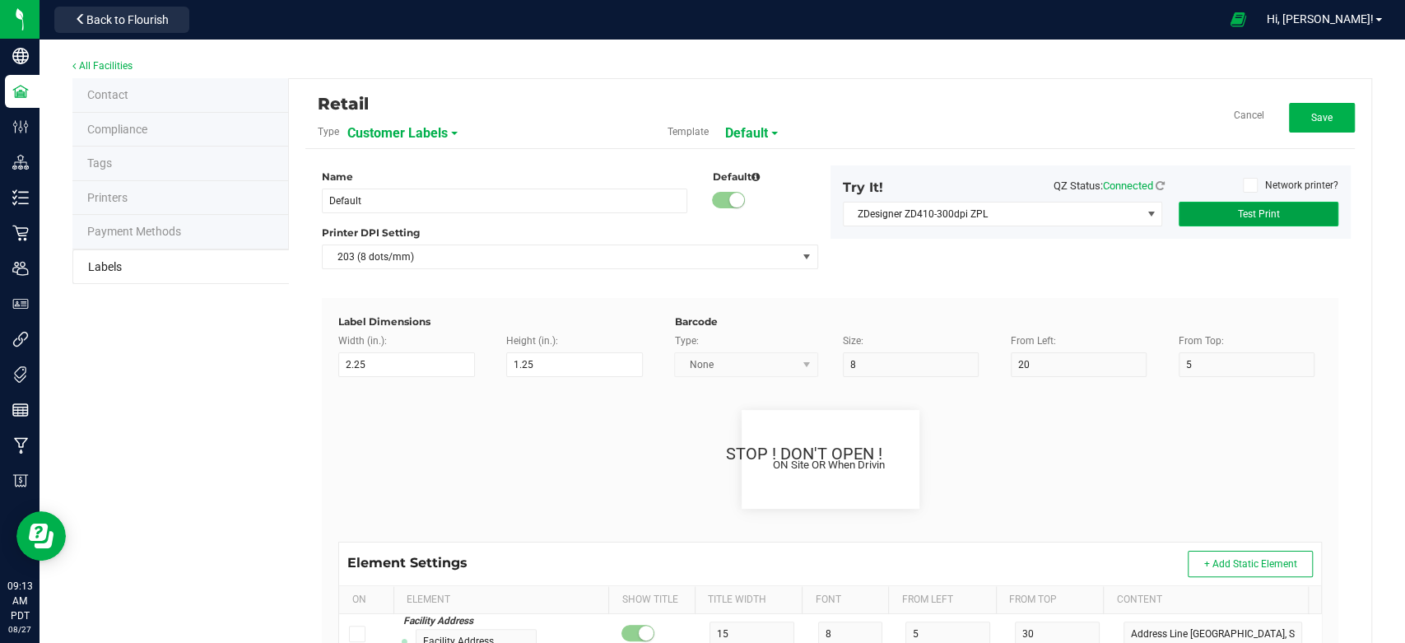
click at [1247, 212] on span "Test Print" at bounding box center [1258, 214] width 42 height 12
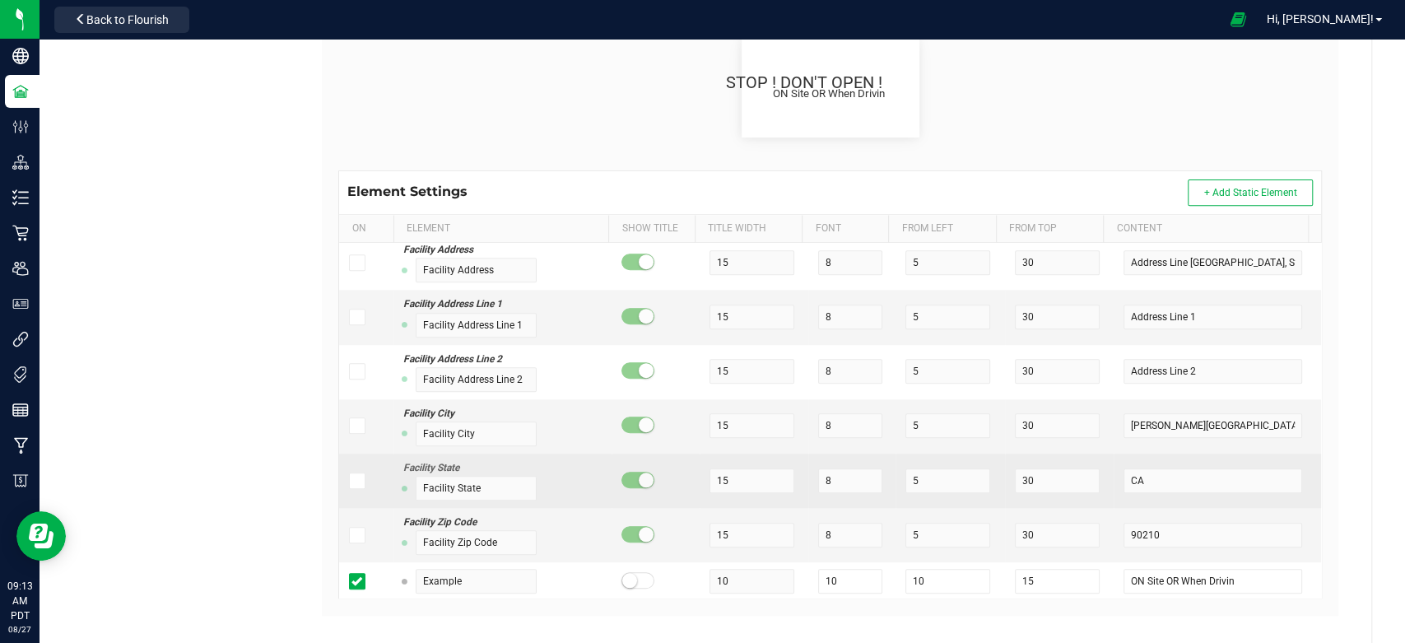
scroll to position [392, 0]
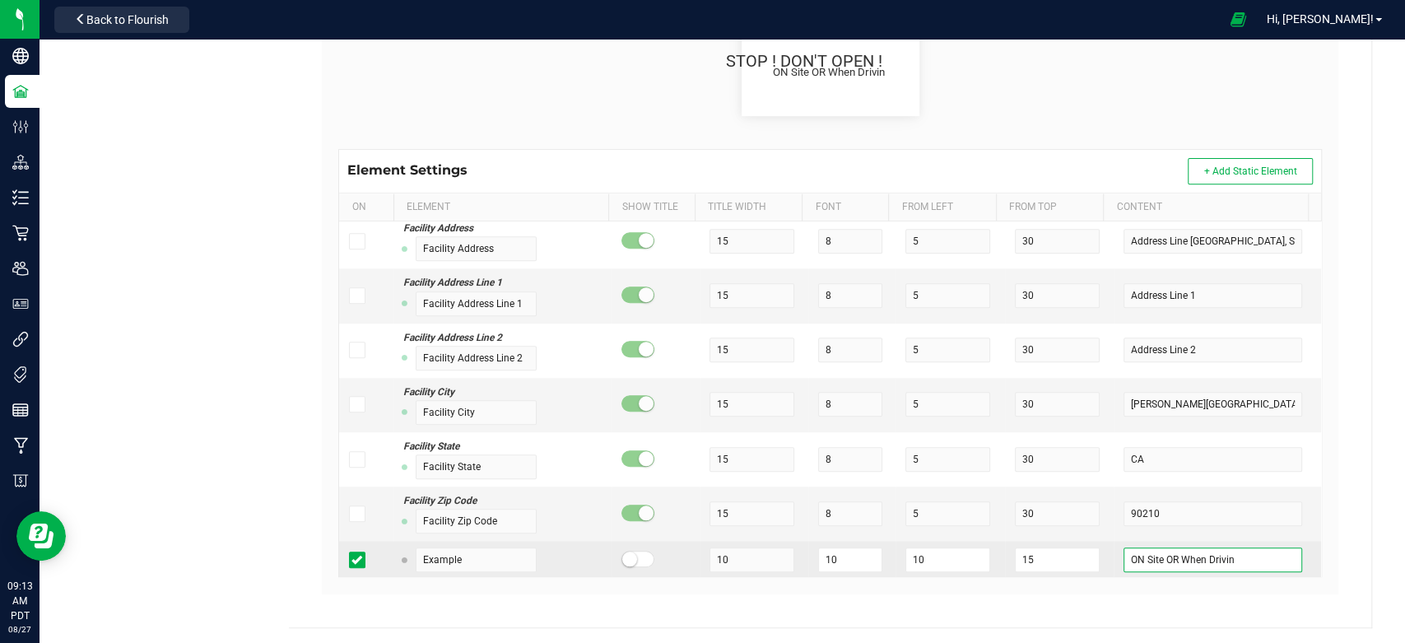
click at [1217, 556] on input "ON Site OR When Drivin" at bounding box center [1212, 559] width 178 height 25
click at [830, 555] on input "10" at bounding box center [850, 559] width 64 height 25
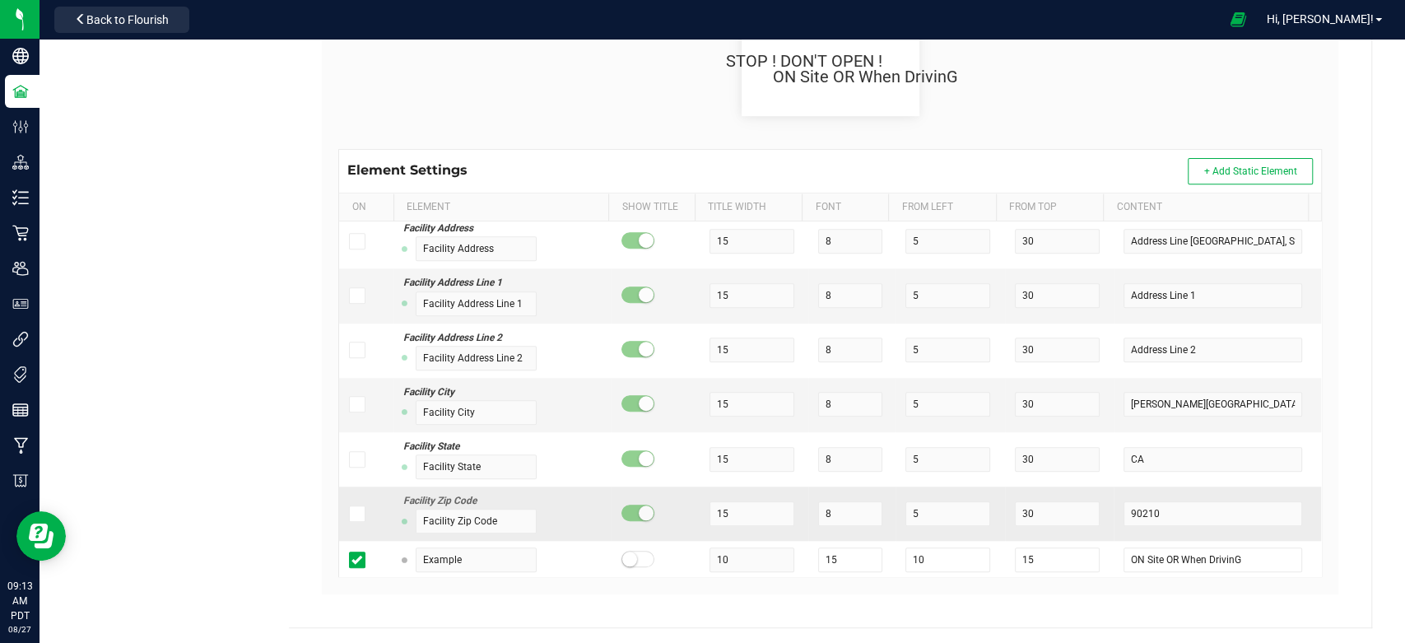
click at [874, 532] on td "8" at bounding box center [851, 513] width 87 height 54
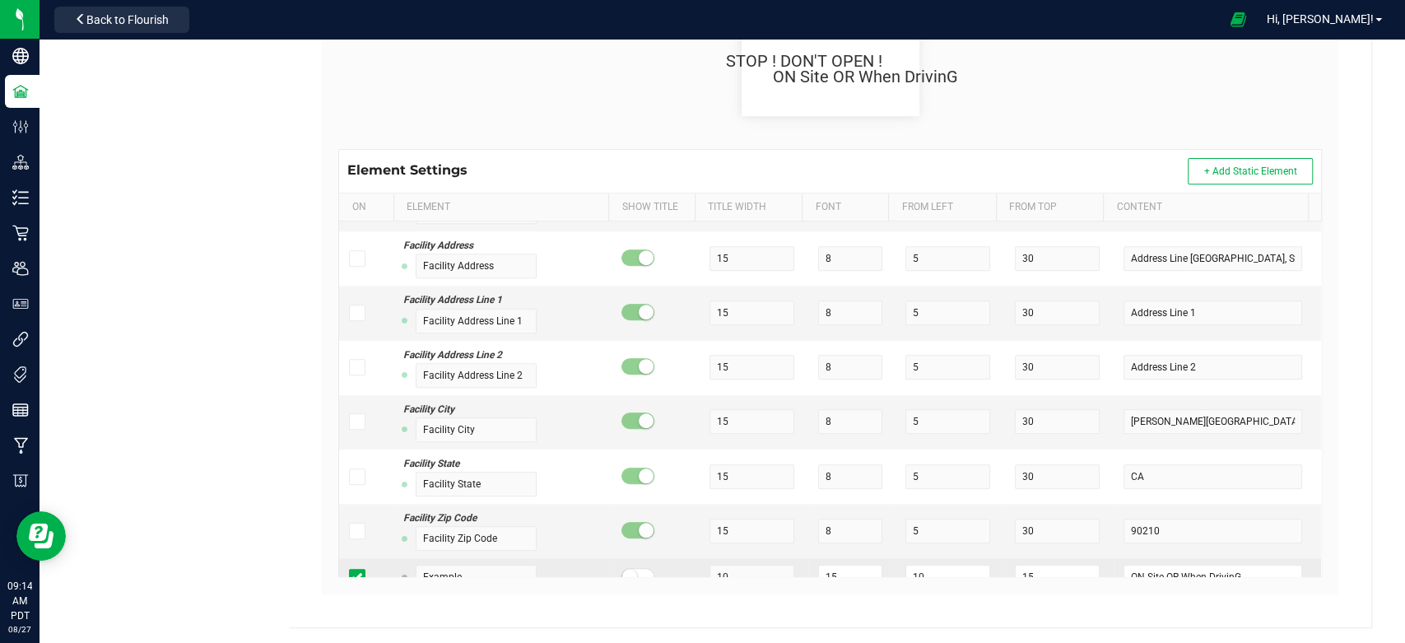
scroll to position [879, 0]
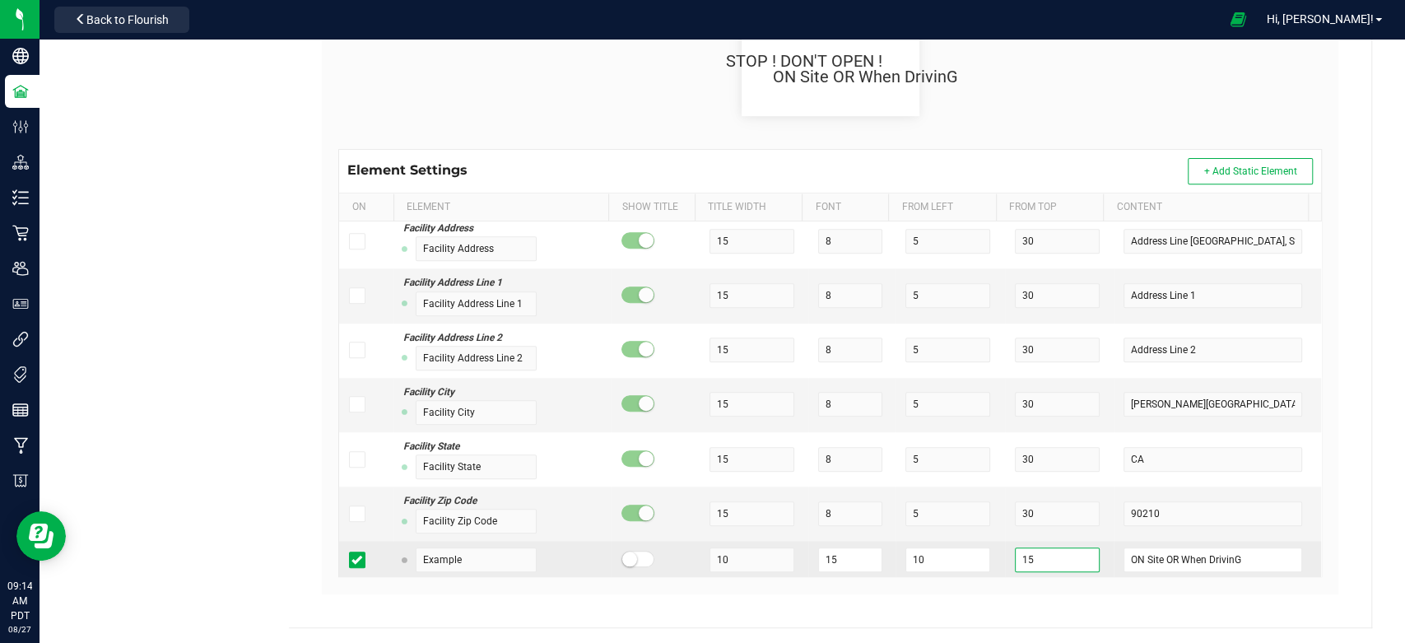
click at [1015, 556] on input "15" at bounding box center [1057, 559] width 85 height 25
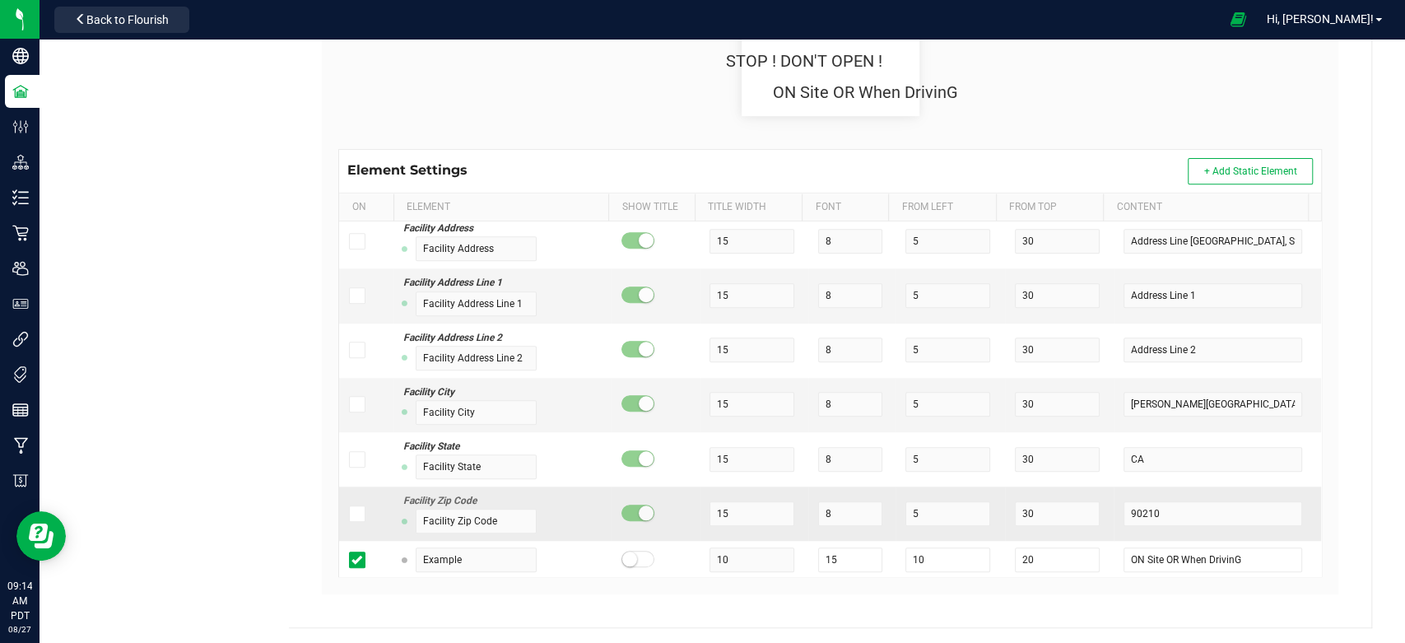
click at [969, 530] on td "5" at bounding box center [949, 513] width 109 height 54
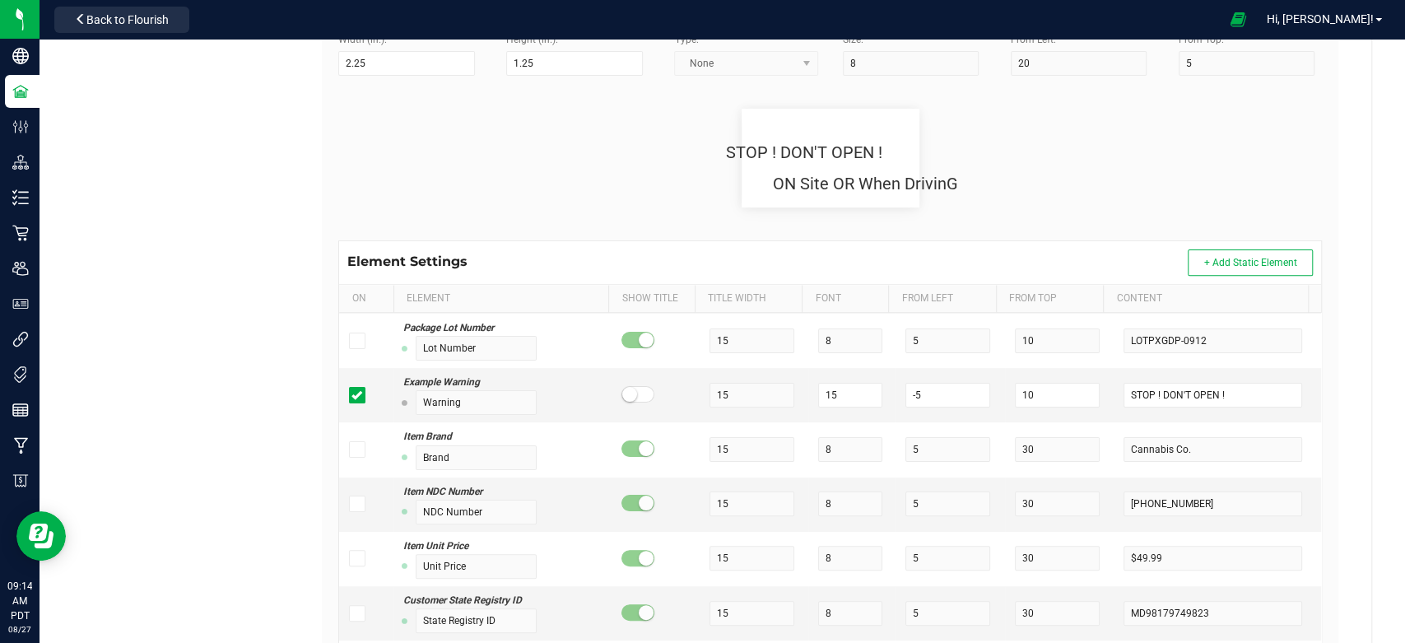
scroll to position [365, 0]
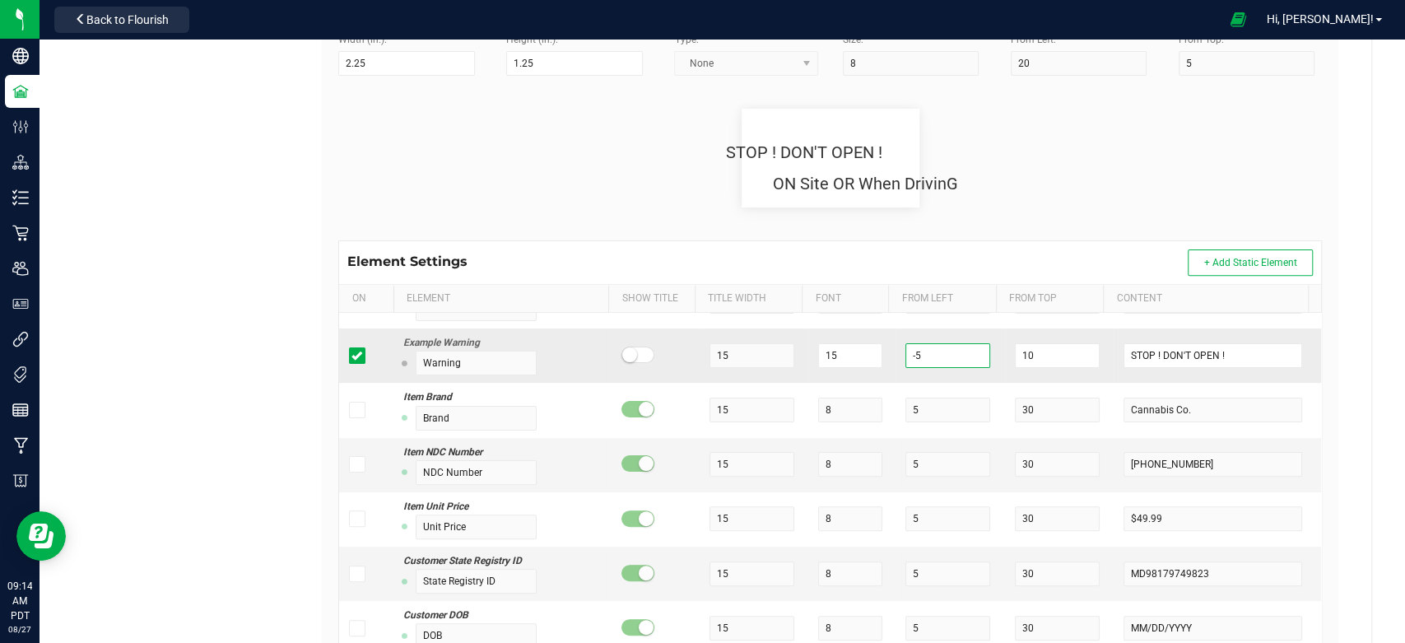
click at [918, 352] on input "-5" at bounding box center [947, 355] width 85 height 25
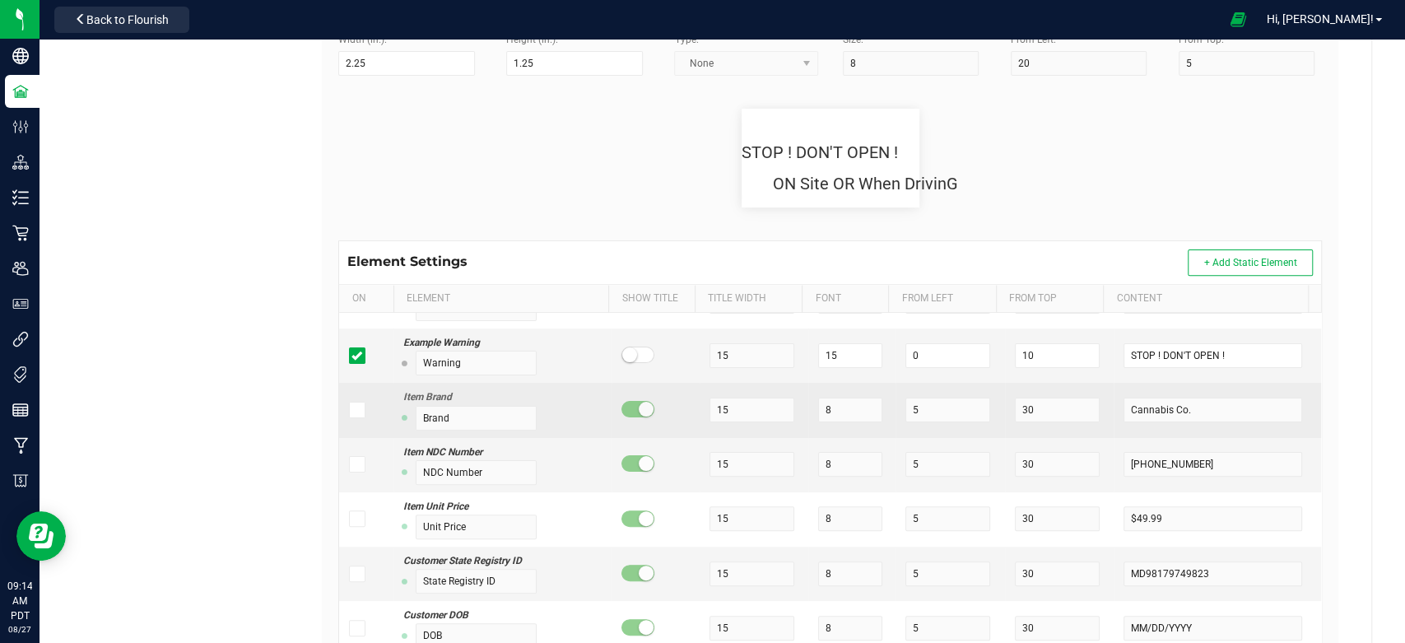
click at [871, 385] on td "8" at bounding box center [851, 410] width 87 height 54
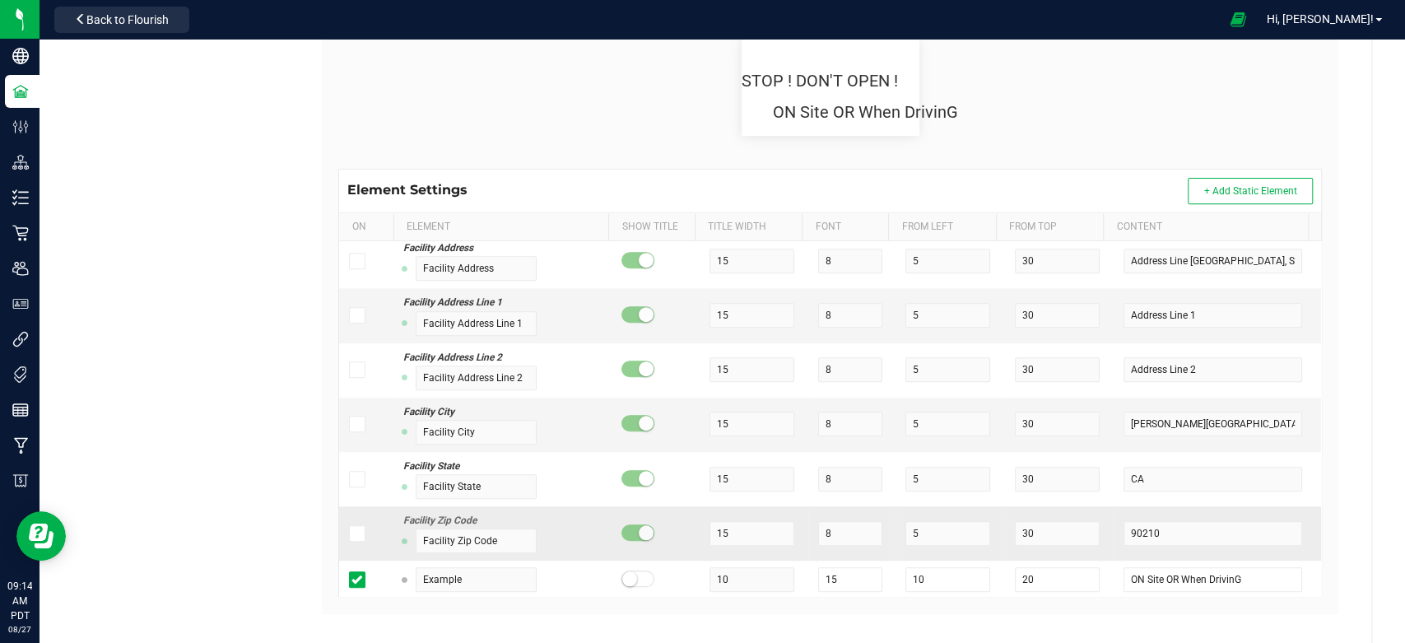
scroll to position [392, 0]
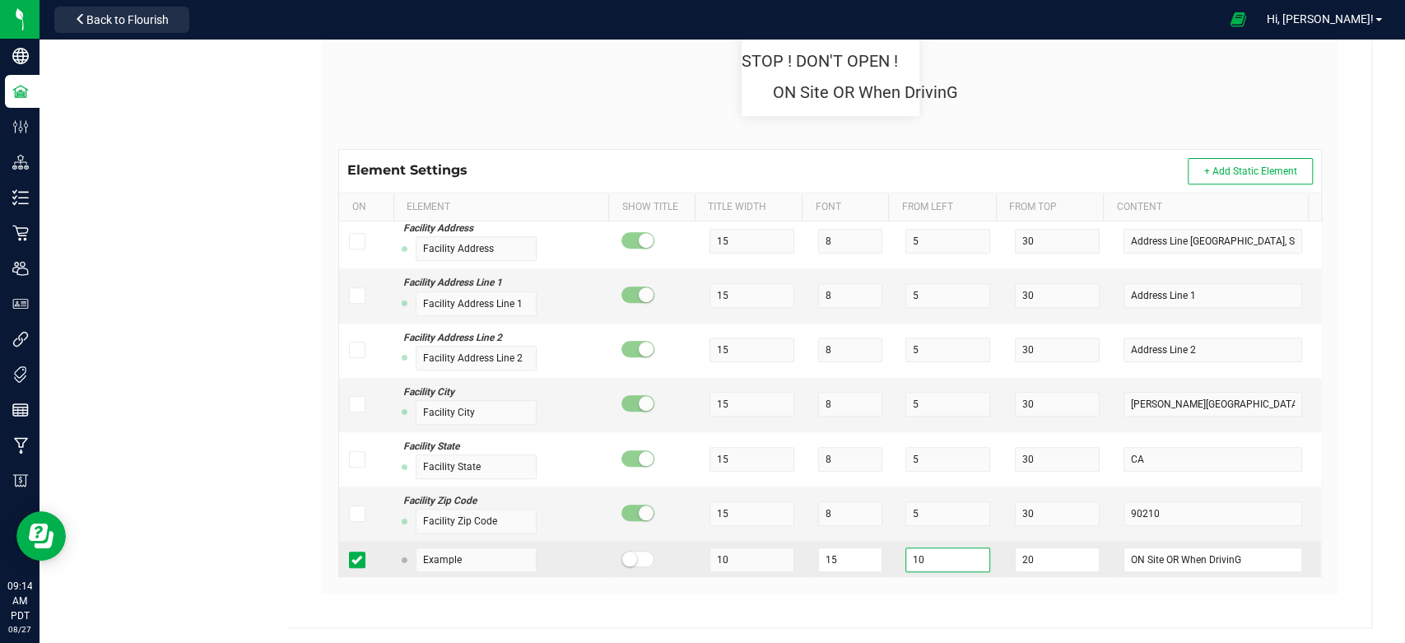
click at [921, 560] on input "10" at bounding box center [947, 559] width 85 height 25
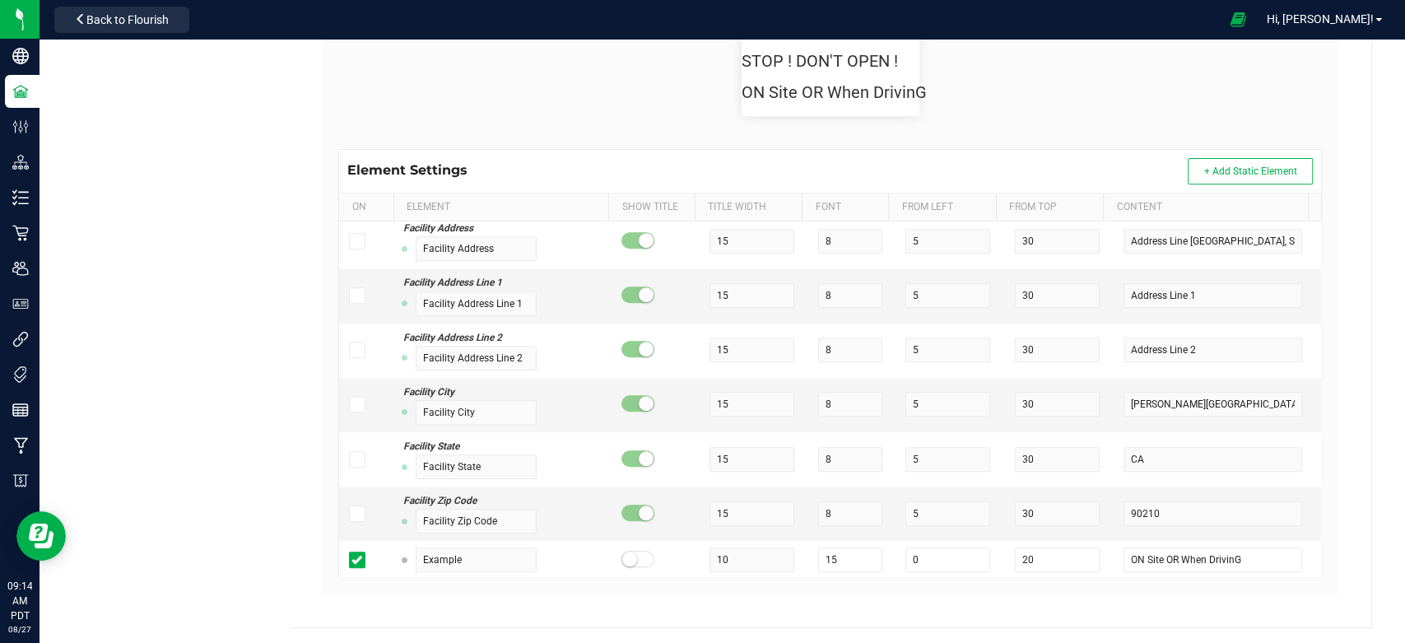
click at [882, 593] on div "Name Default Default Printer DPI Setting 203 (8 dots/mm) Try It! QZ Status: Con…" at bounding box center [830, 183] width 1024 height 854
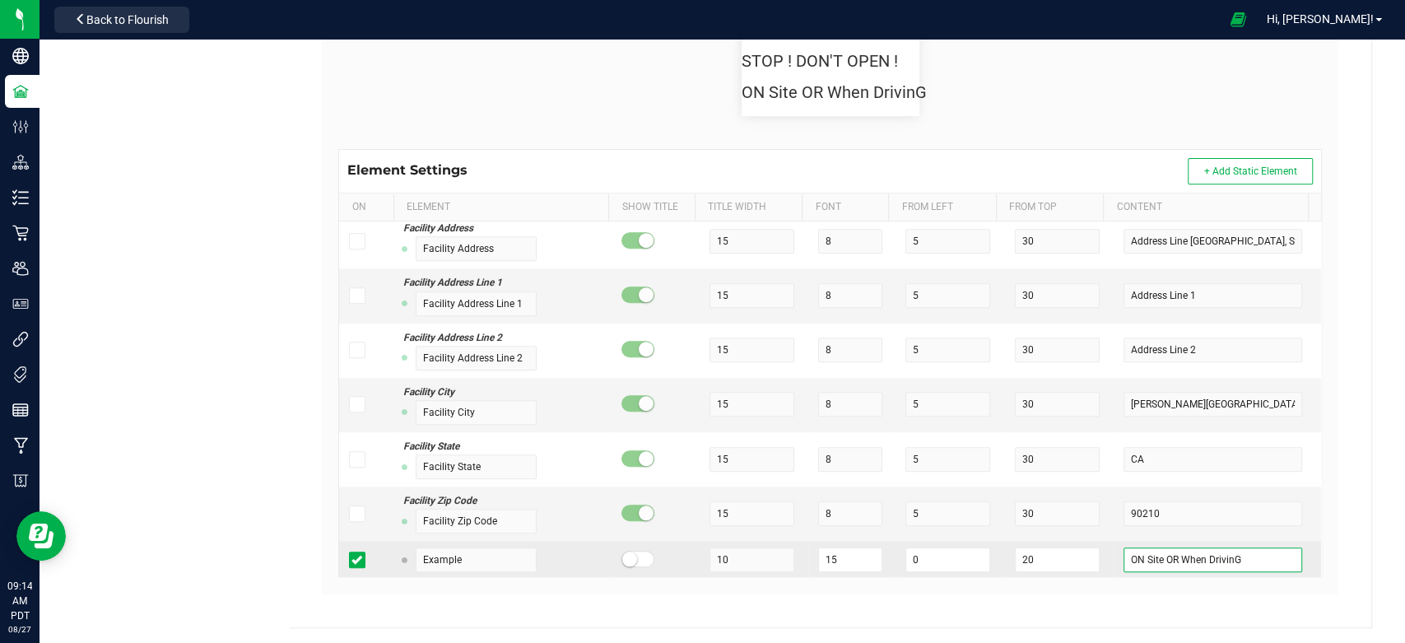
click at [1227, 552] on input "ON Site OR When DrivinG" at bounding box center [1212, 559] width 178 height 25
click at [1179, 555] on input "ON Site OR When Driving" at bounding box center [1212, 559] width 178 height 25
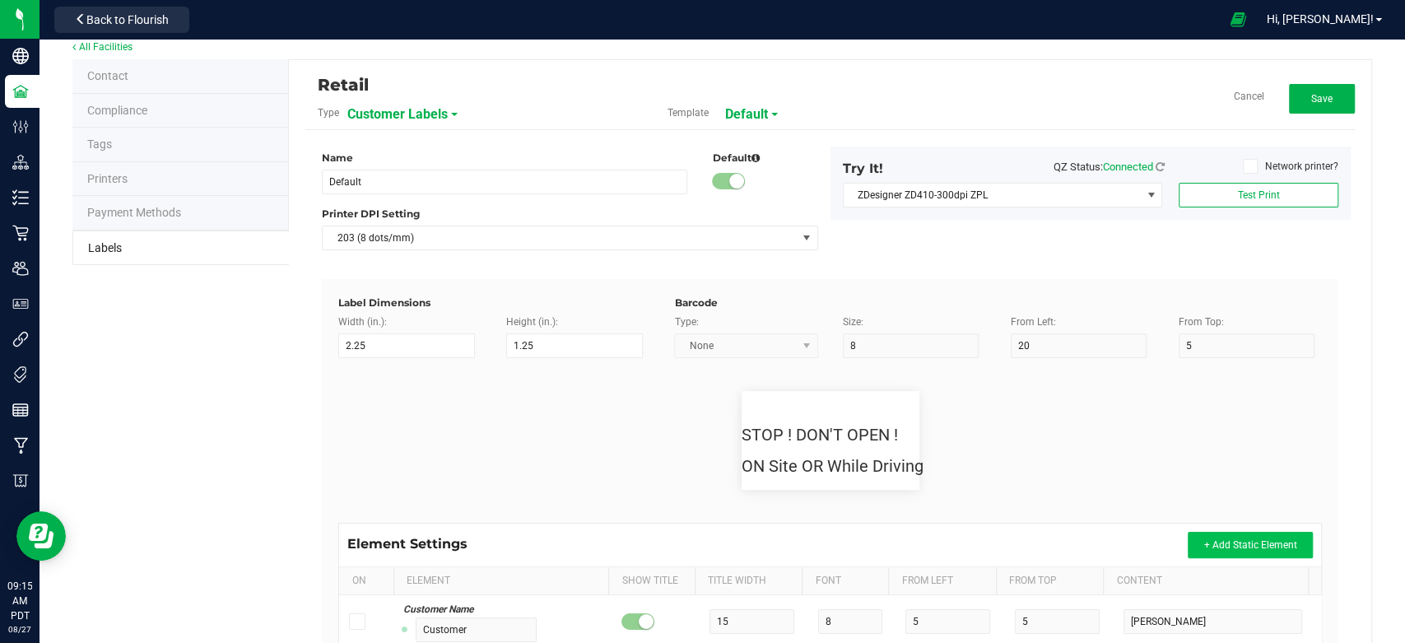
scroll to position [0, 0]
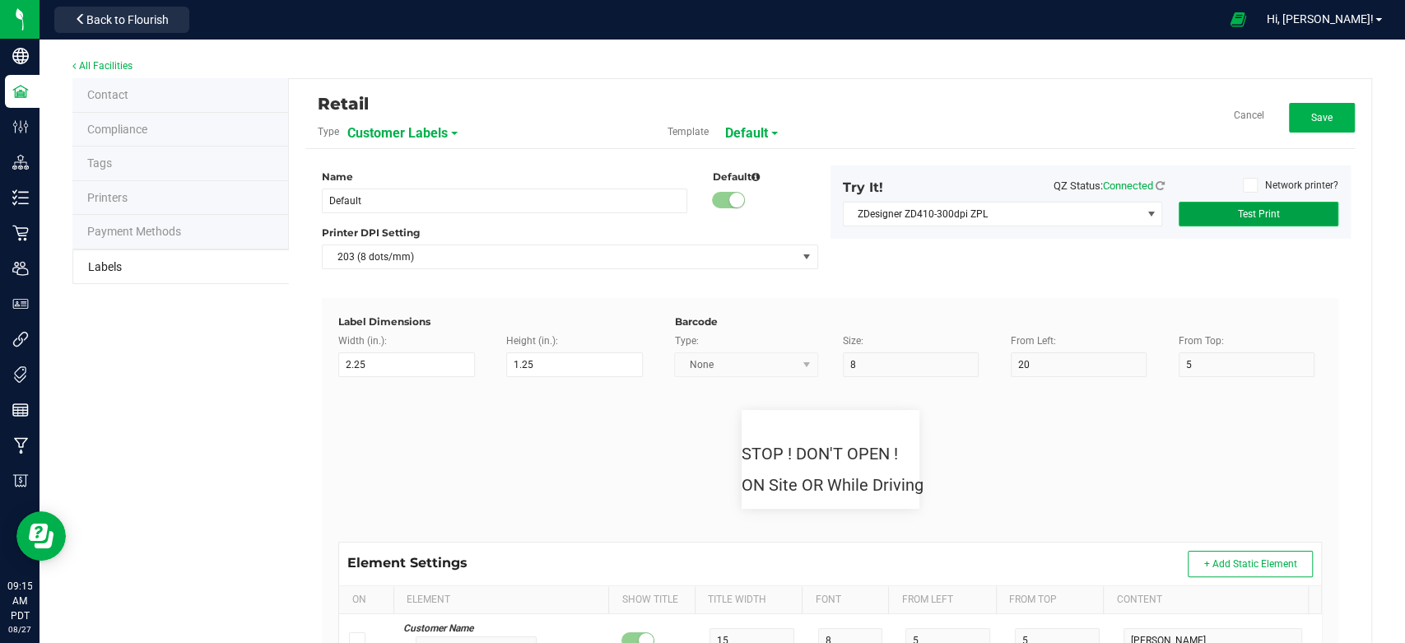
click at [1244, 211] on span "Test Print" at bounding box center [1258, 214] width 42 height 12
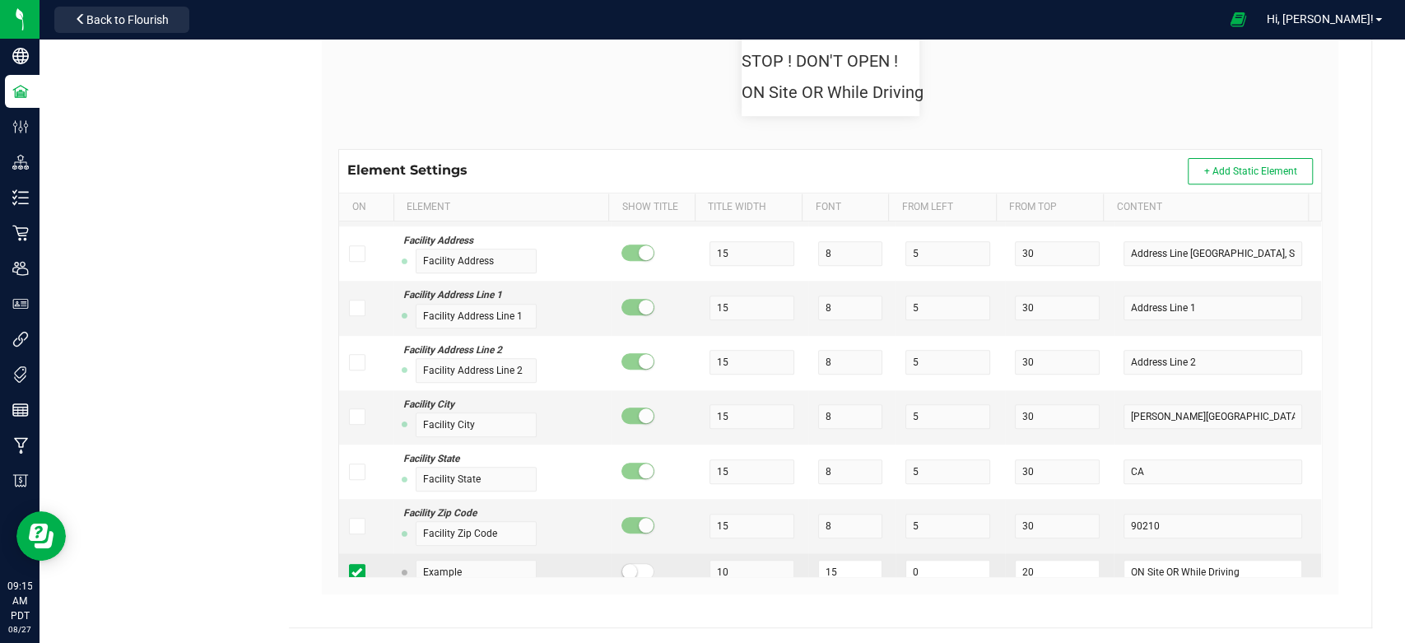
scroll to position [879, 0]
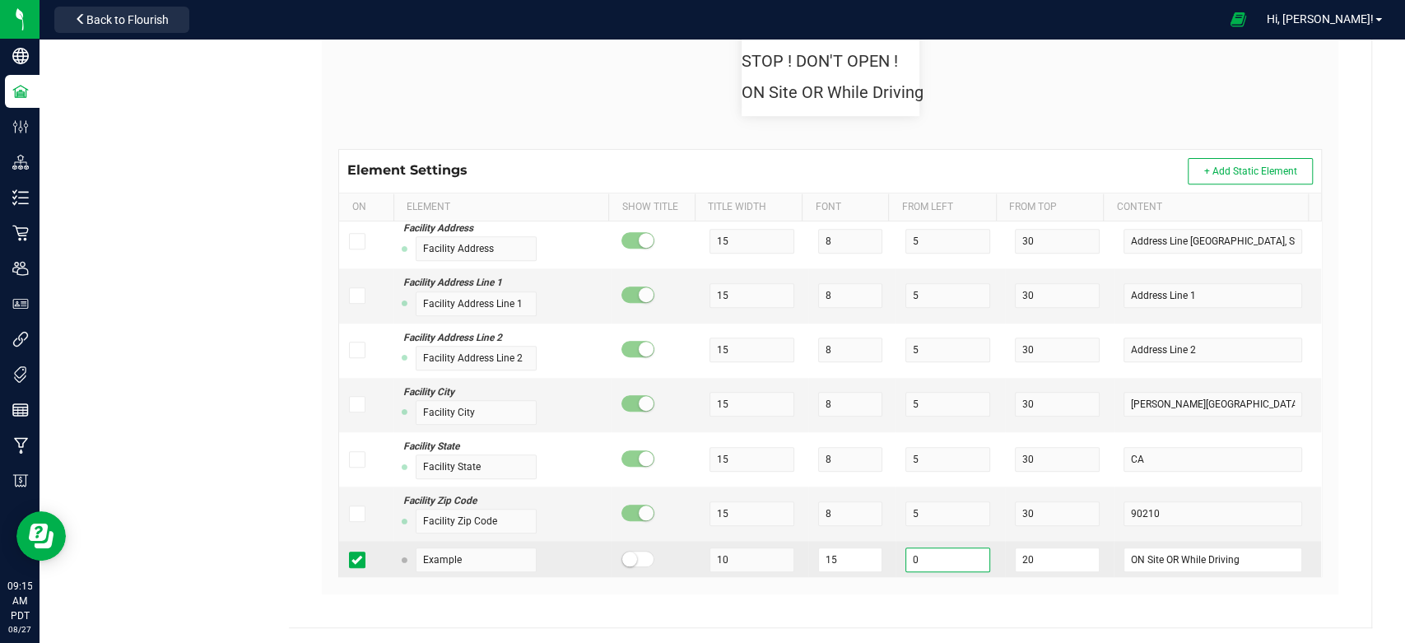
click at [922, 557] on input "0" at bounding box center [947, 559] width 85 height 25
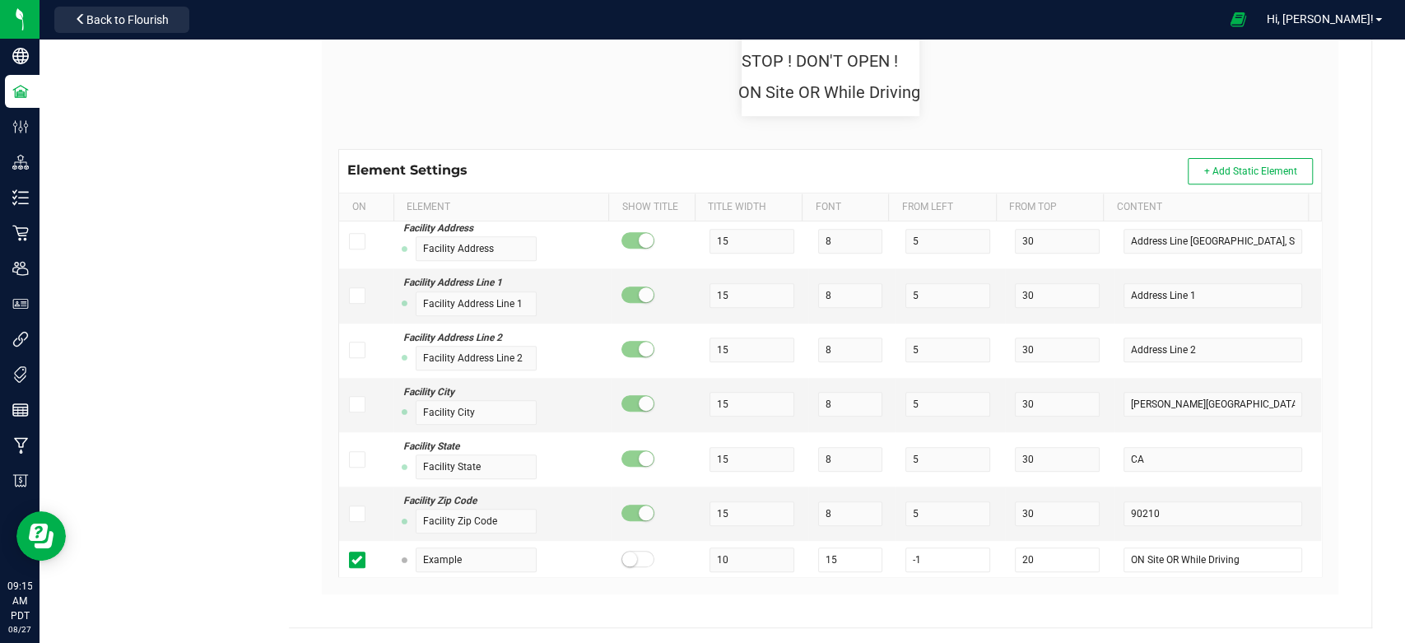
click at [1319, 374] on div "Label Dimensions Width (in.): 2.25 Height (in.): 1.25 Barcode Type: None Size: …" at bounding box center [830, 249] width 1016 height 689
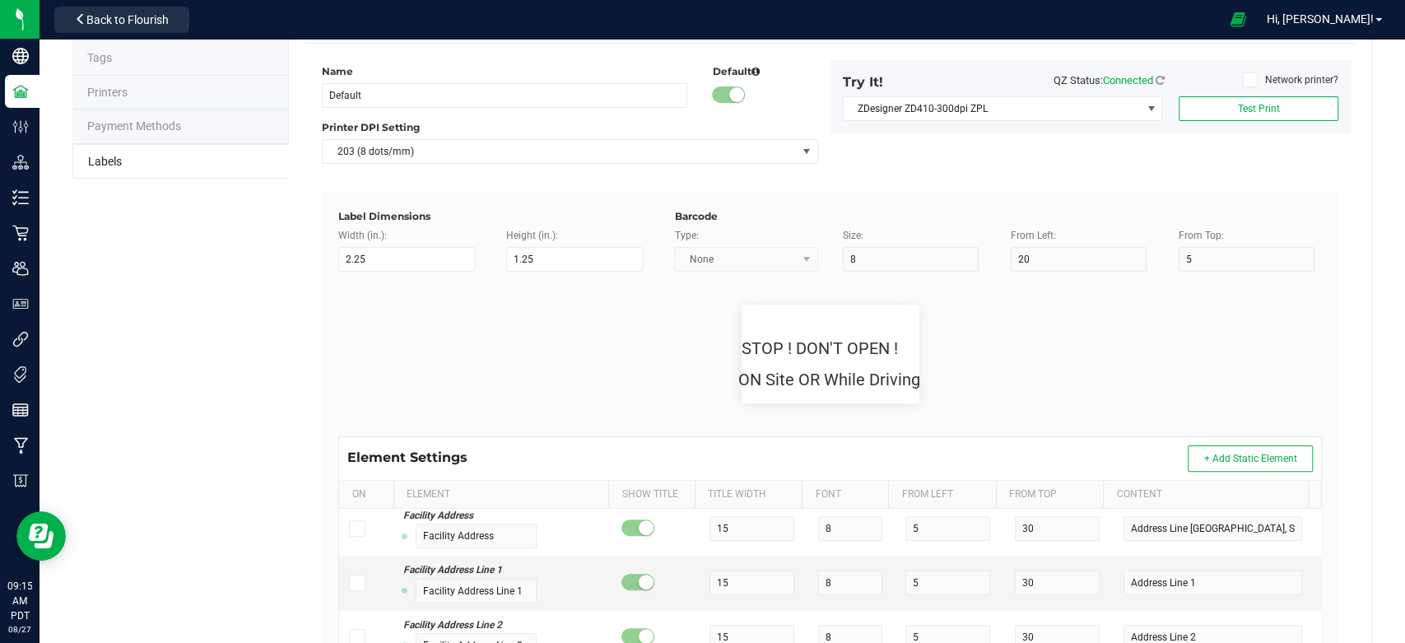
scroll to position [0, 0]
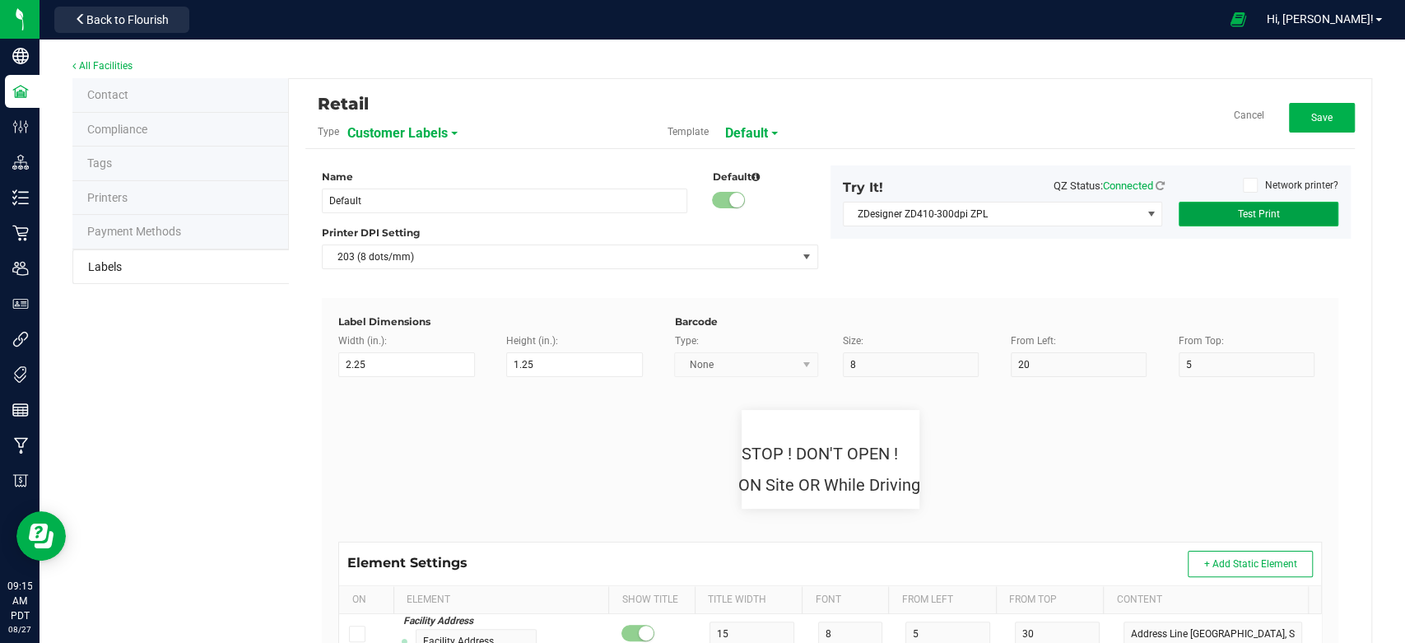
click at [1262, 215] on span "Test Print" at bounding box center [1258, 214] width 42 height 12
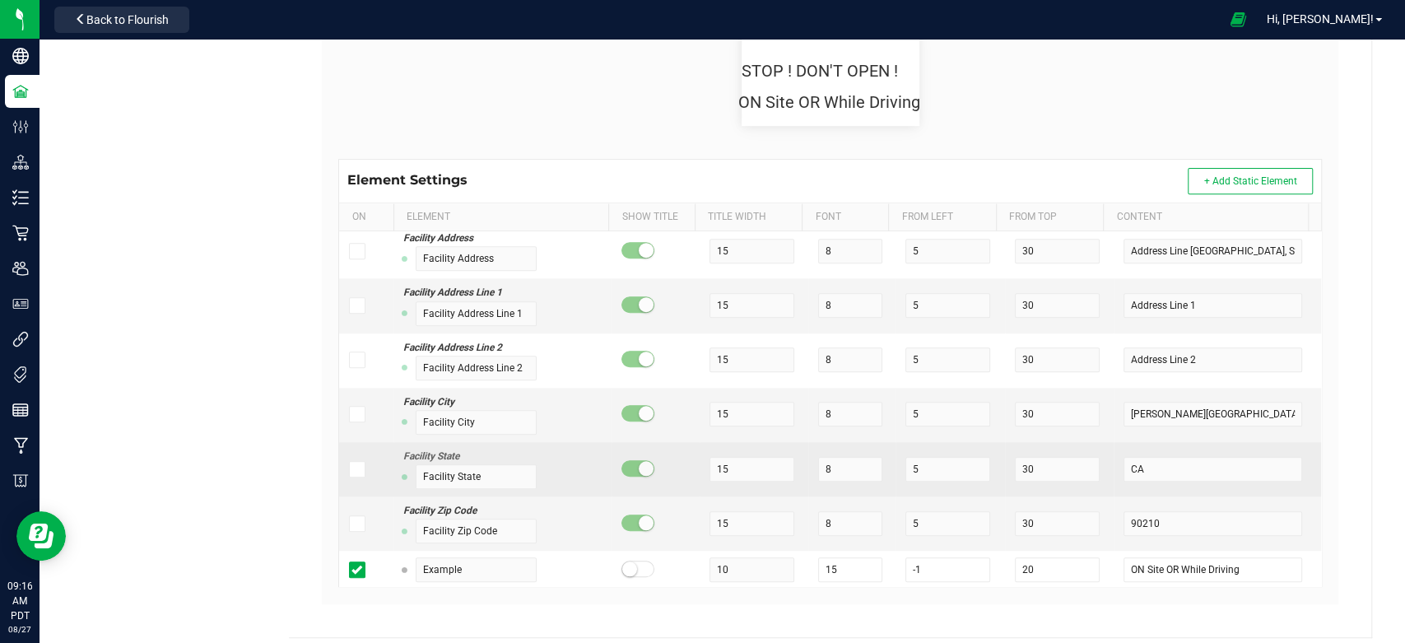
scroll to position [392, 0]
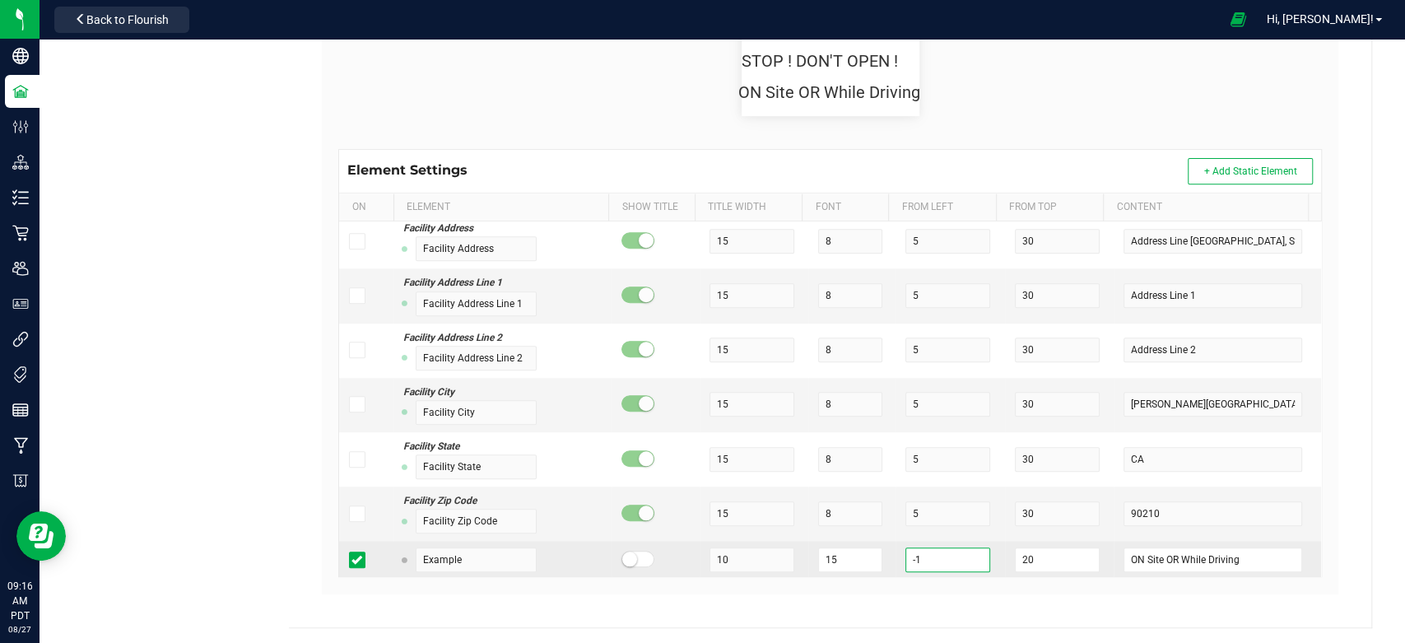
click at [922, 564] on input "-1" at bounding box center [947, 559] width 85 height 25
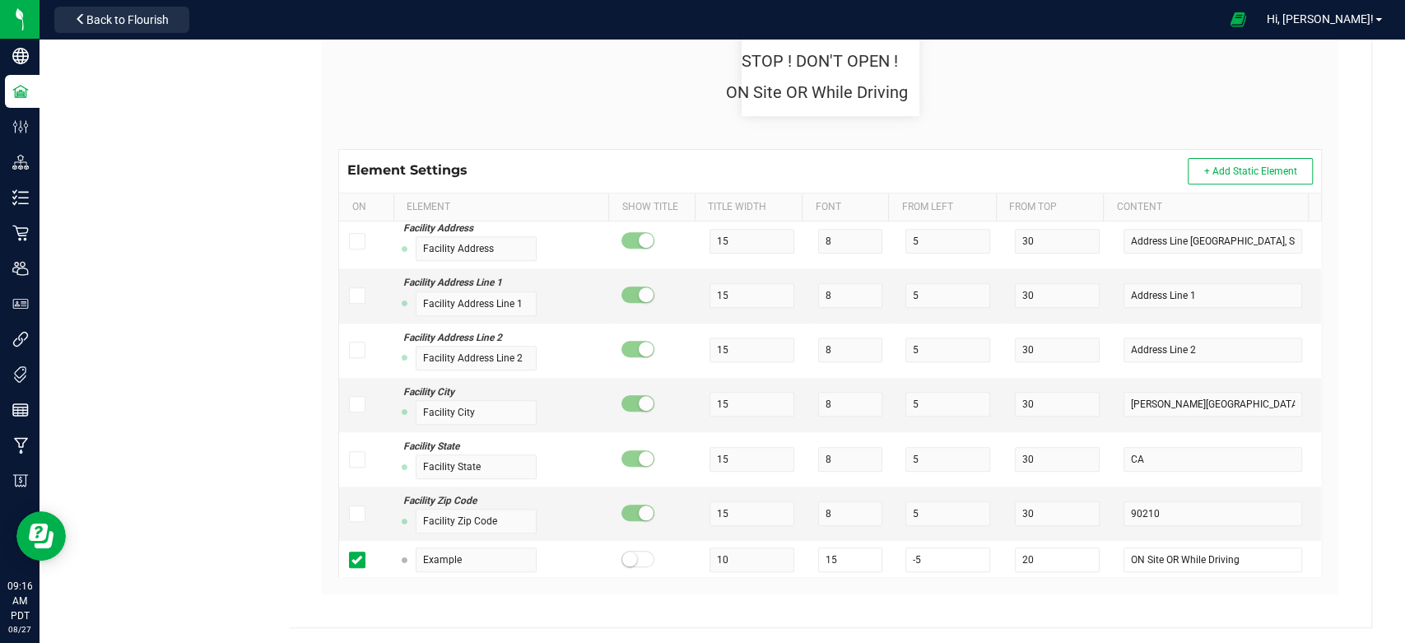
click at [1355, 458] on div "Retail Type Customer Labels Template Default Cancel Save Name Default Default P…" at bounding box center [830, 157] width 1082 height 940
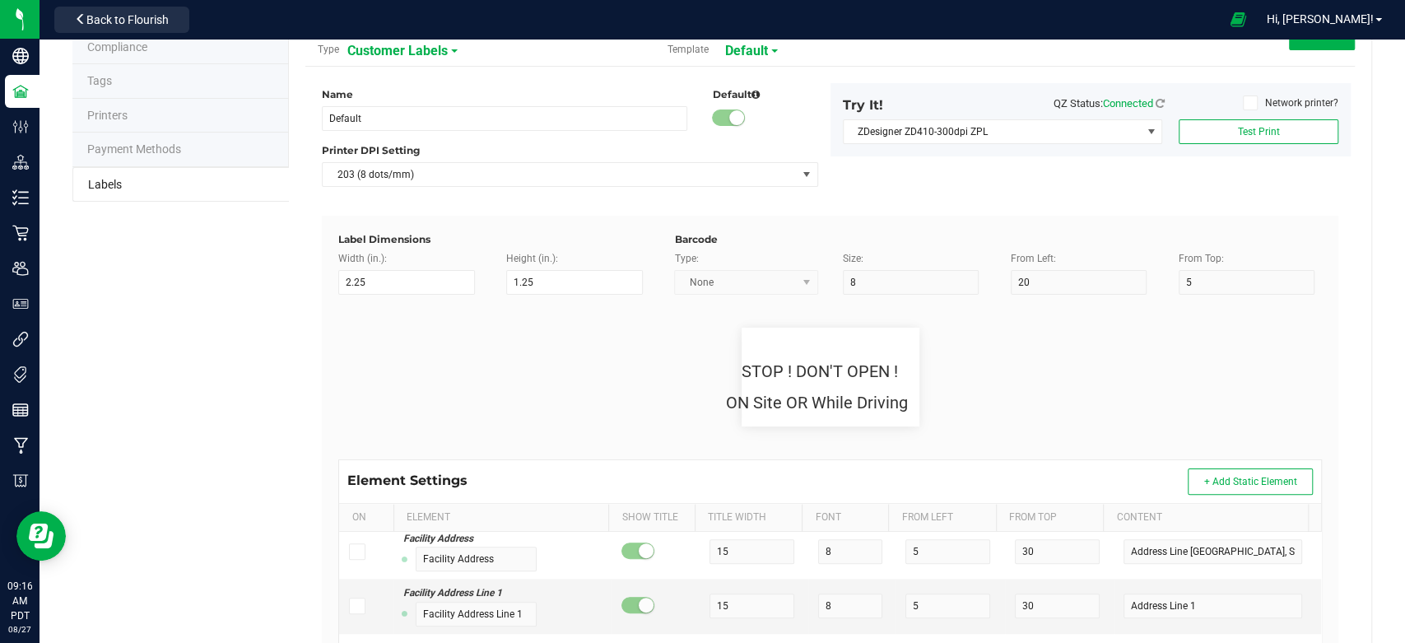
scroll to position [0, 0]
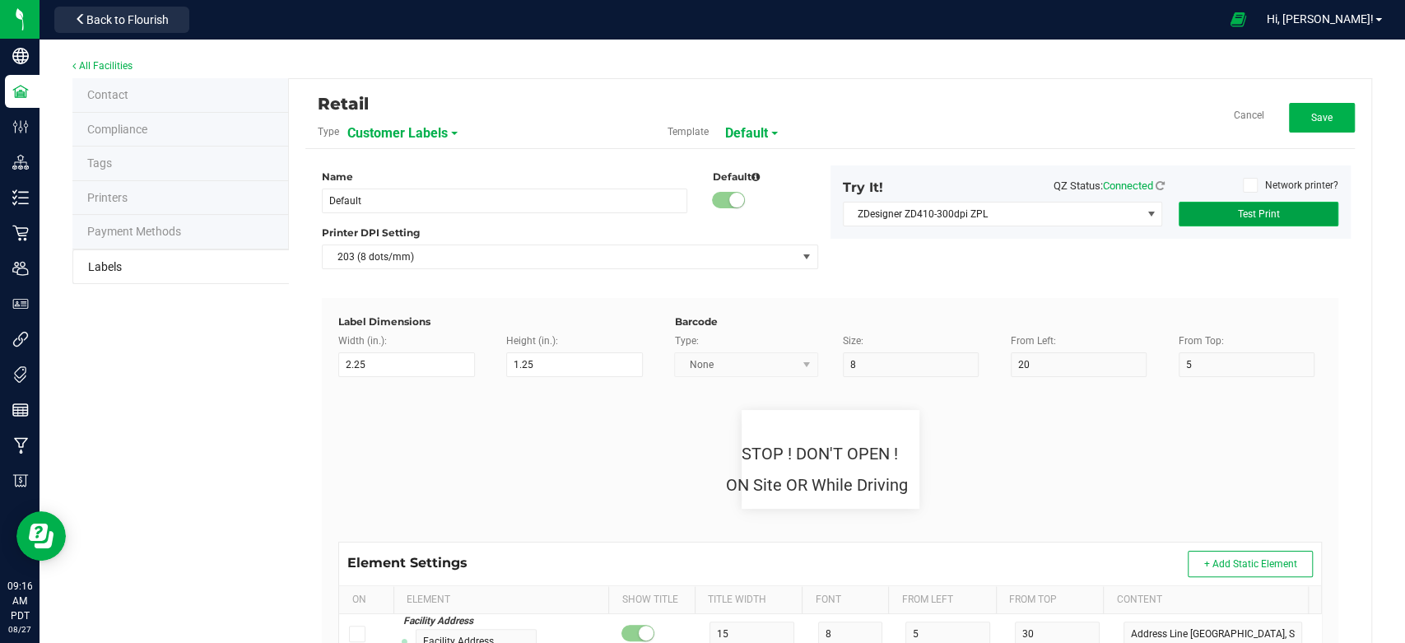
click at [1263, 214] on span "Test Print" at bounding box center [1258, 214] width 42 height 12
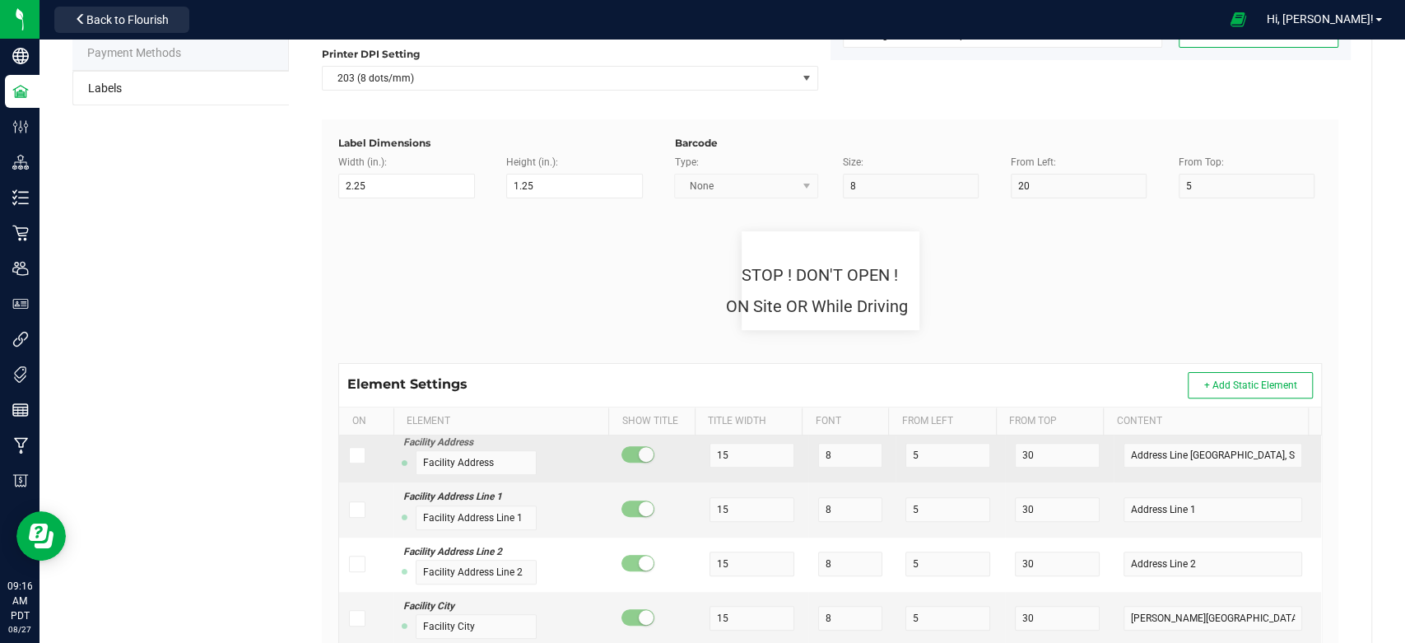
scroll to position [365, 0]
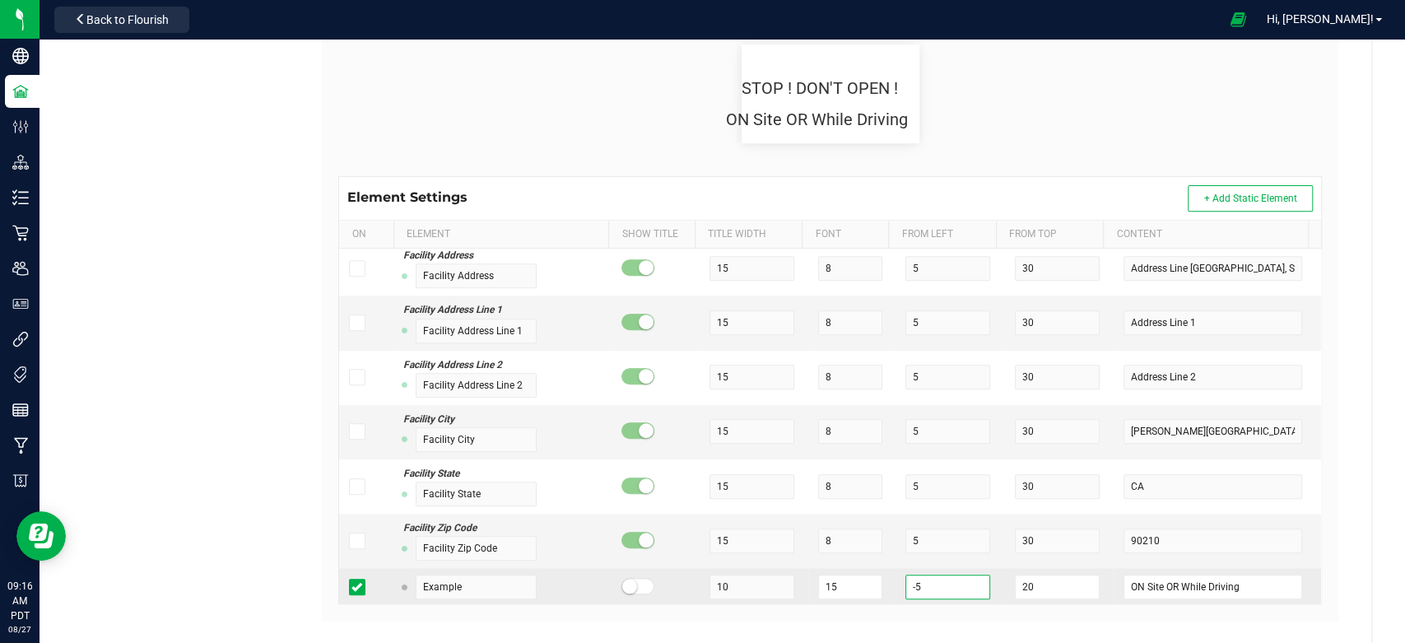
click at [908, 585] on input "-5" at bounding box center [947, 586] width 85 height 25
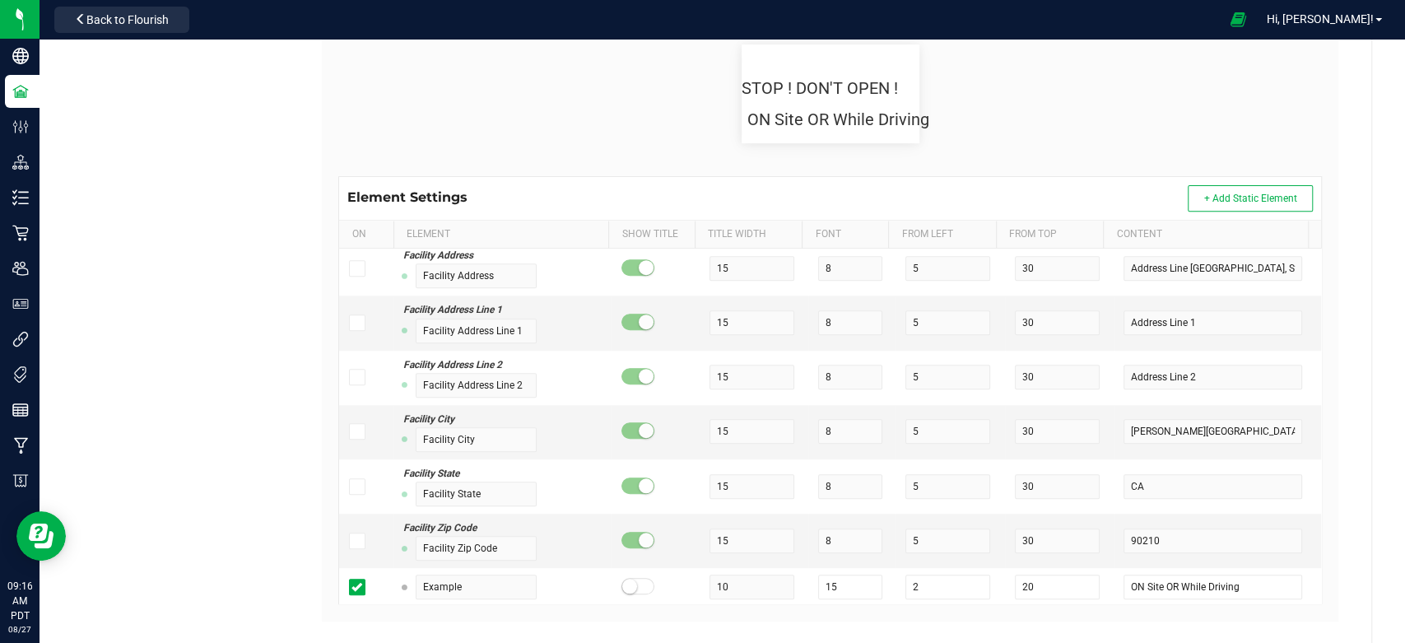
click at [1349, 388] on div "Retail Type Customer Labels Template Default Cancel Save Name Default Default P…" at bounding box center [830, 184] width 1082 height 940
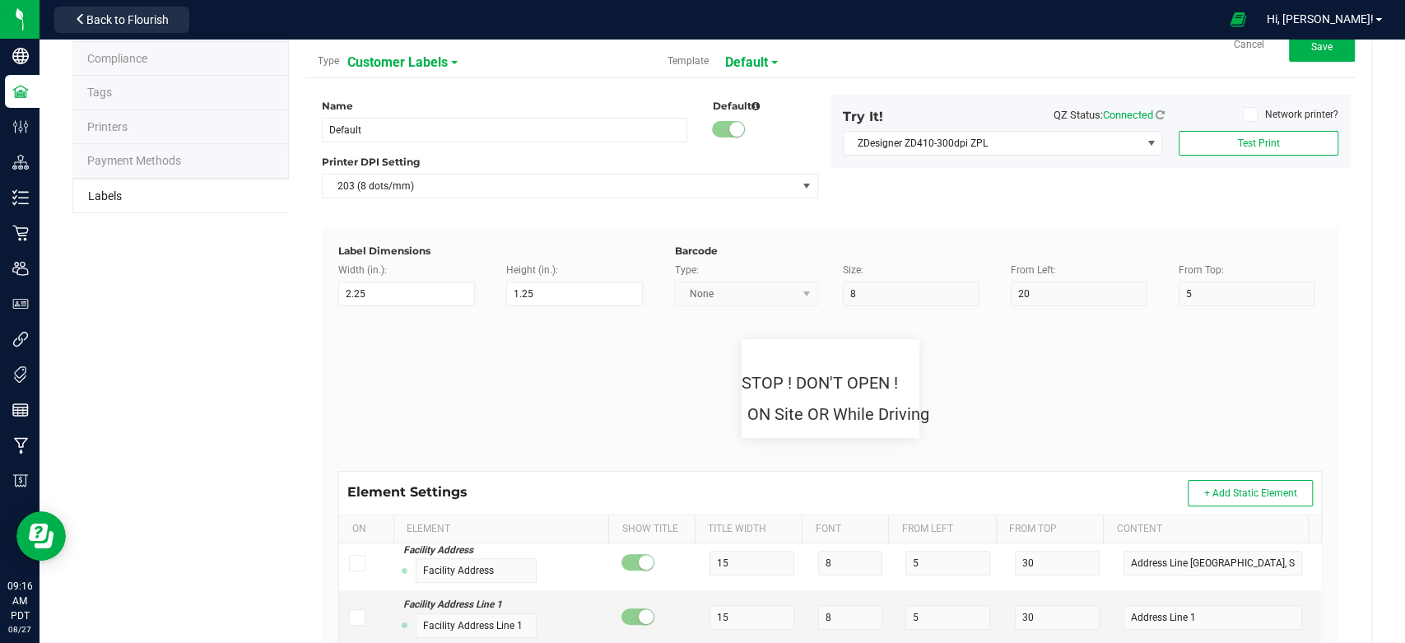
scroll to position [0, 0]
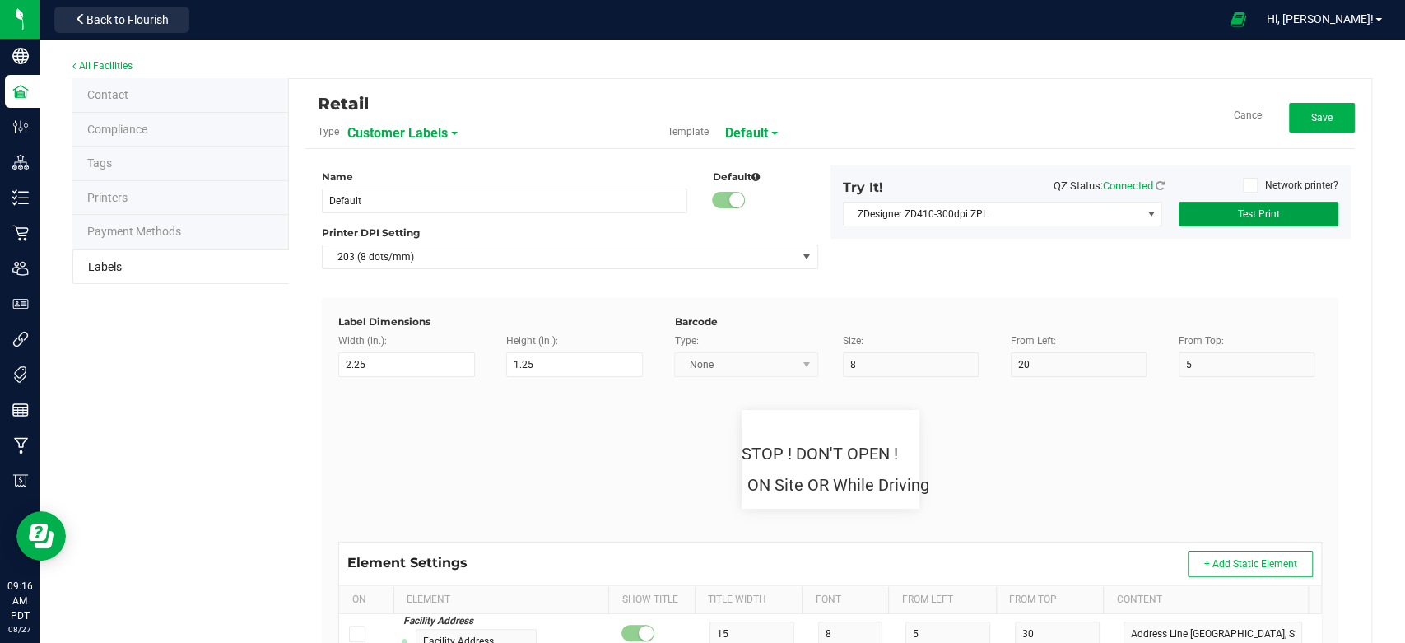
click at [1219, 223] on button "Test Print" at bounding box center [1258, 214] width 160 height 25
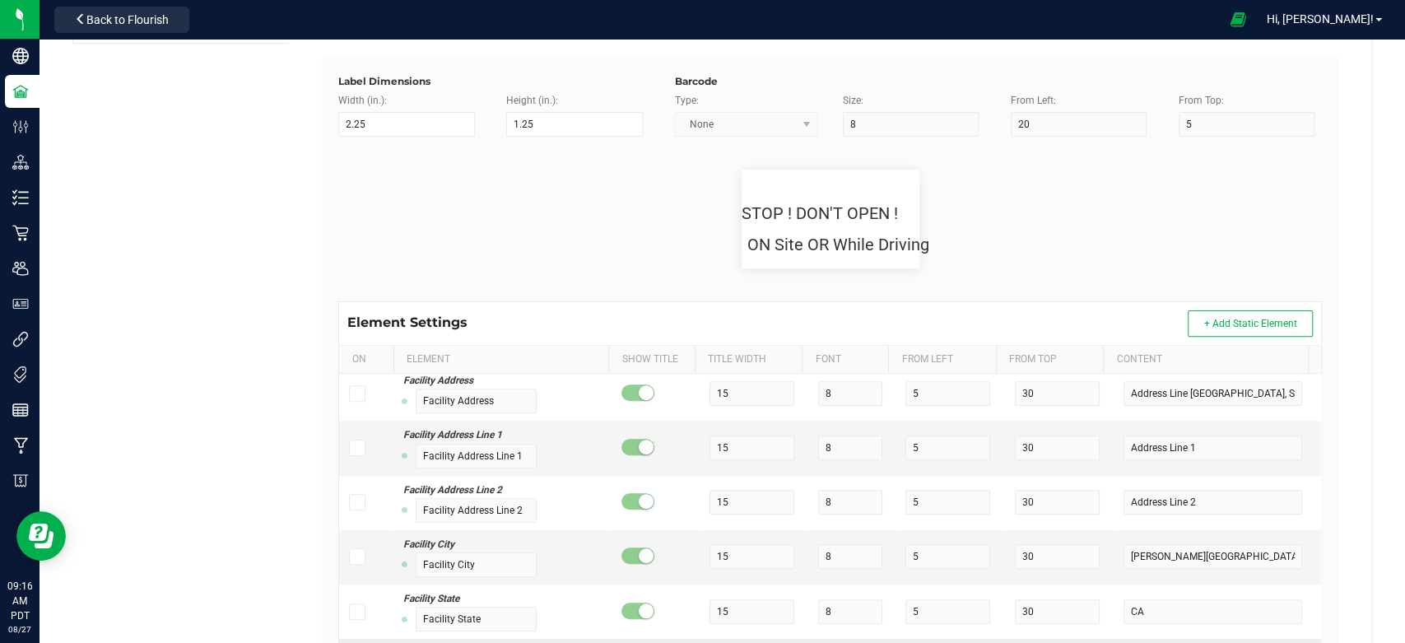
scroll to position [365, 0]
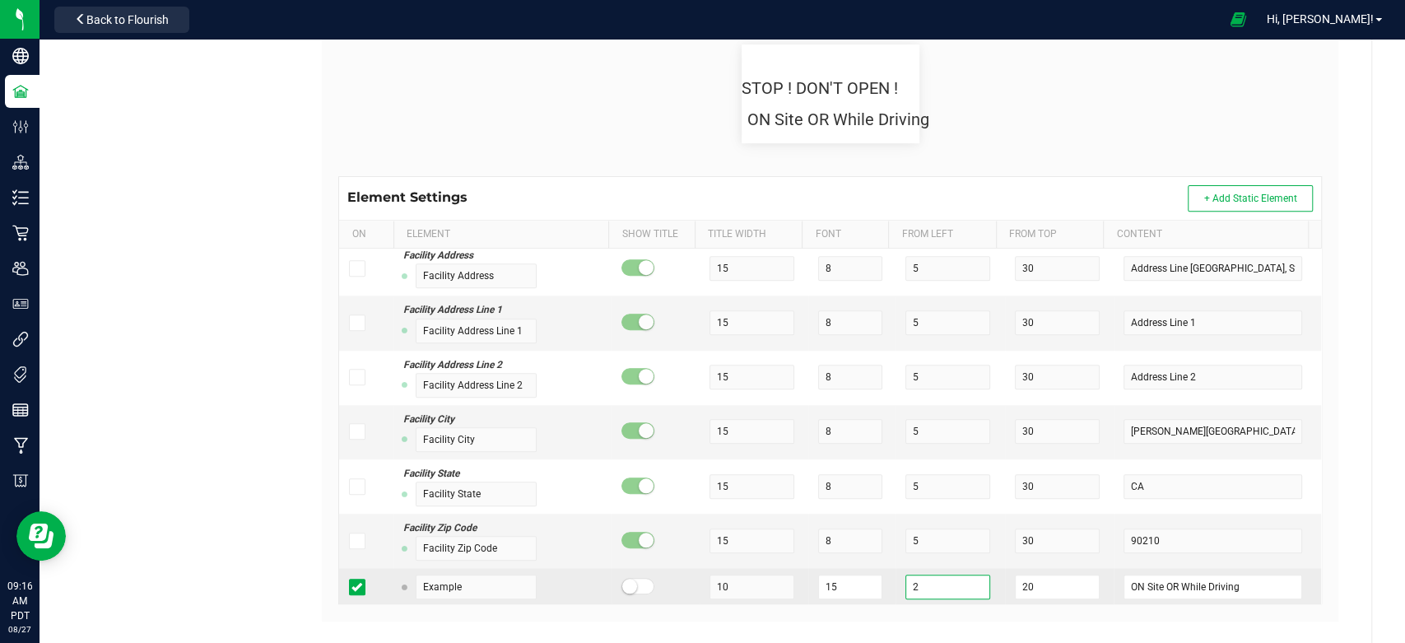
click at [905, 589] on input "2" at bounding box center [947, 586] width 85 height 25
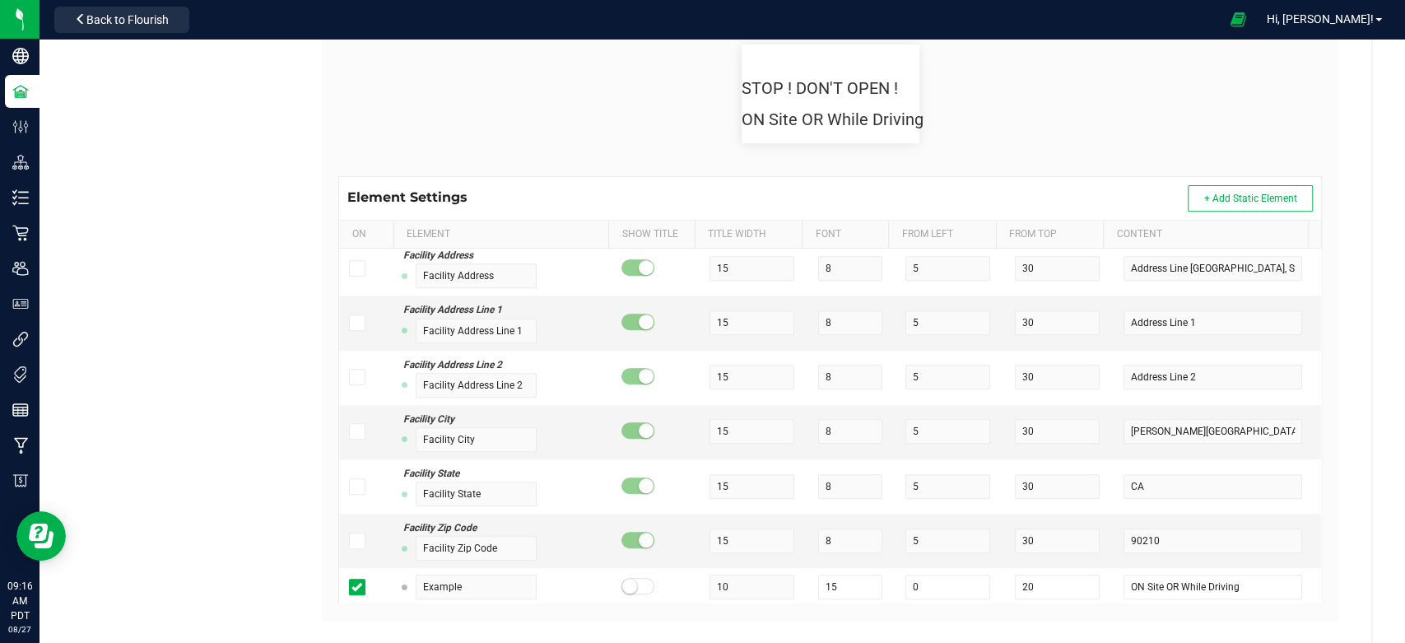
click at [1355, 367] on div "Retail Type Customer Labels Template Default Cancel Save Name Default Default P…" at bounding box center [830, 184] width 1082 height 940
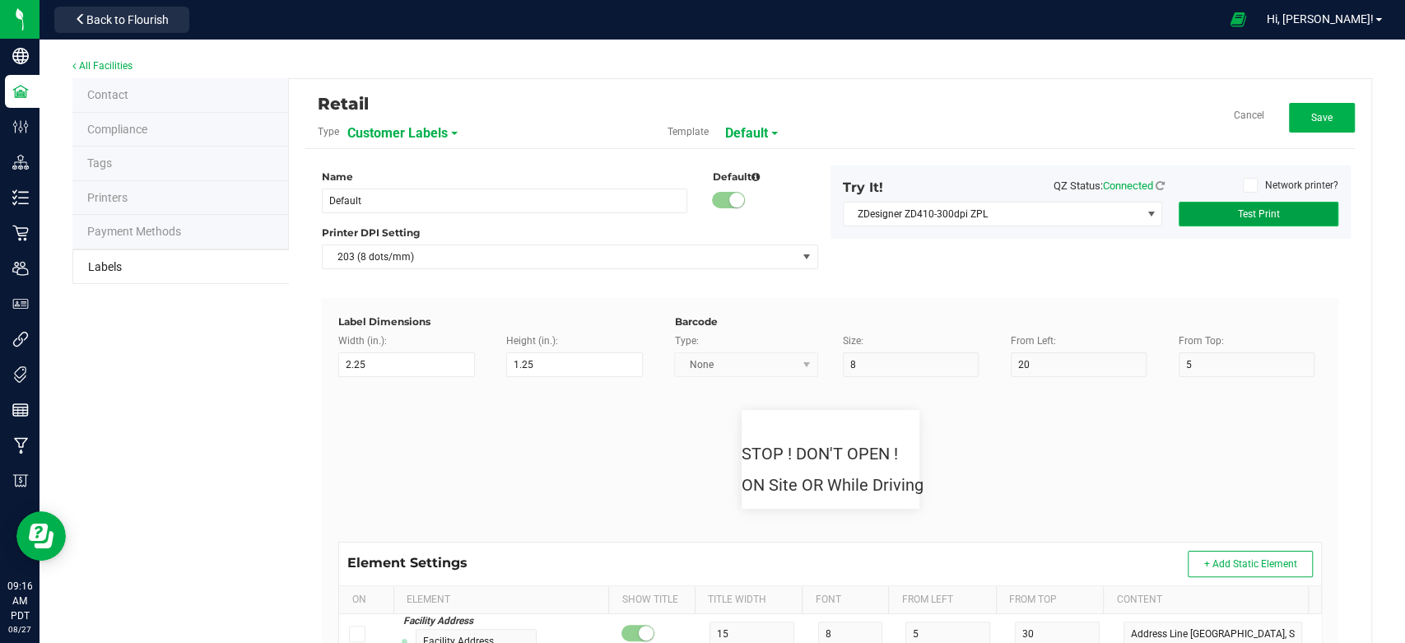
click at [1253, 203] on button "Test Print" at bounding box center [1258, 214] width 160 height 25
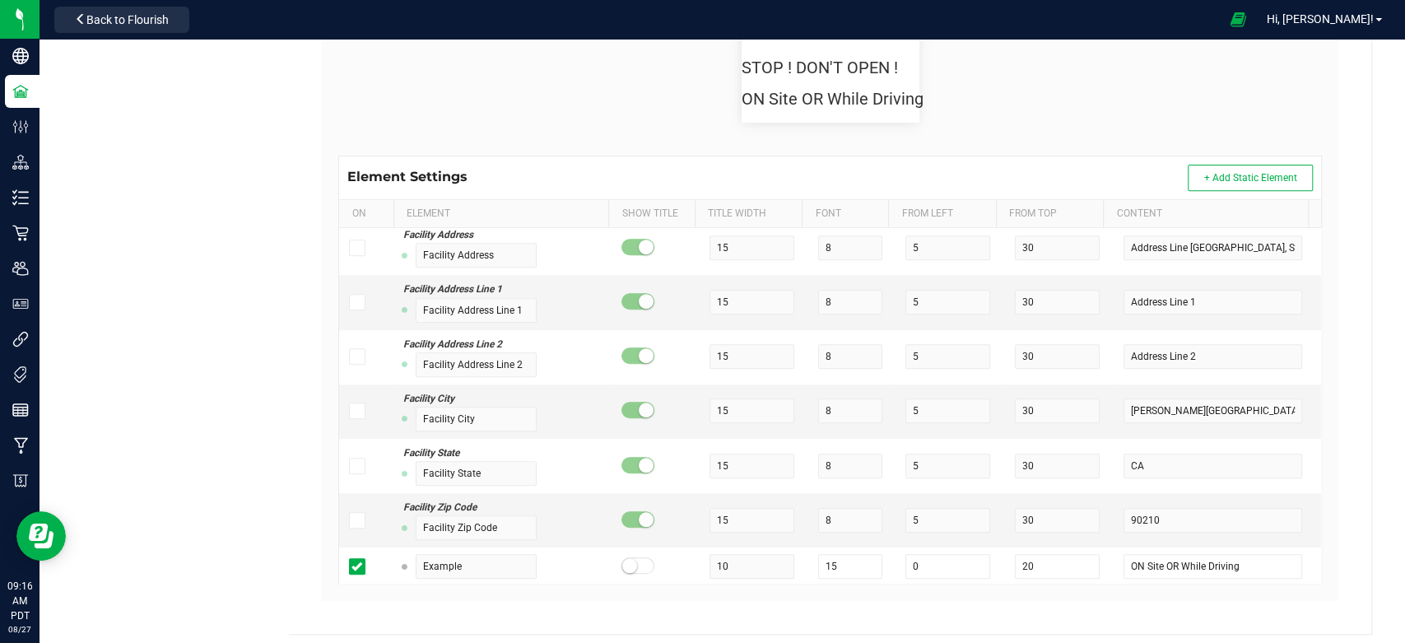
scroll to position [392, 0]
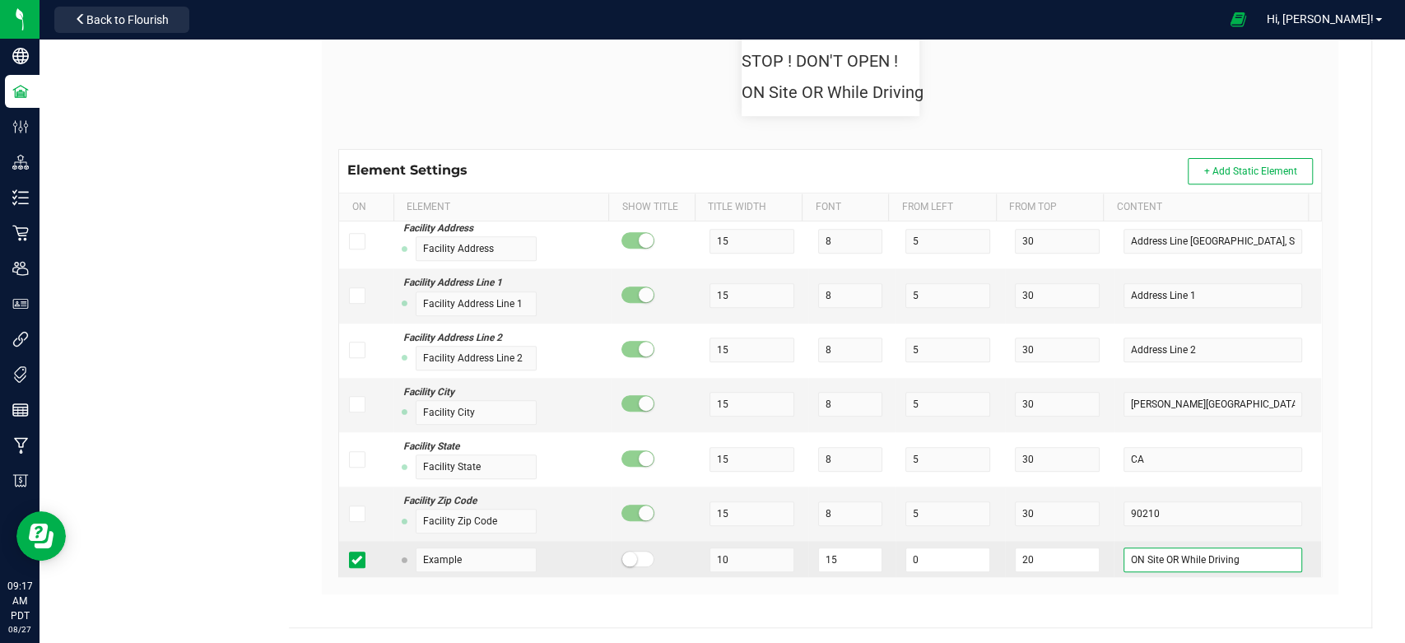
click at [1225, 560] on input "ON Site OR While Driving" at bounding box center [1212, 559] width 178 height 25
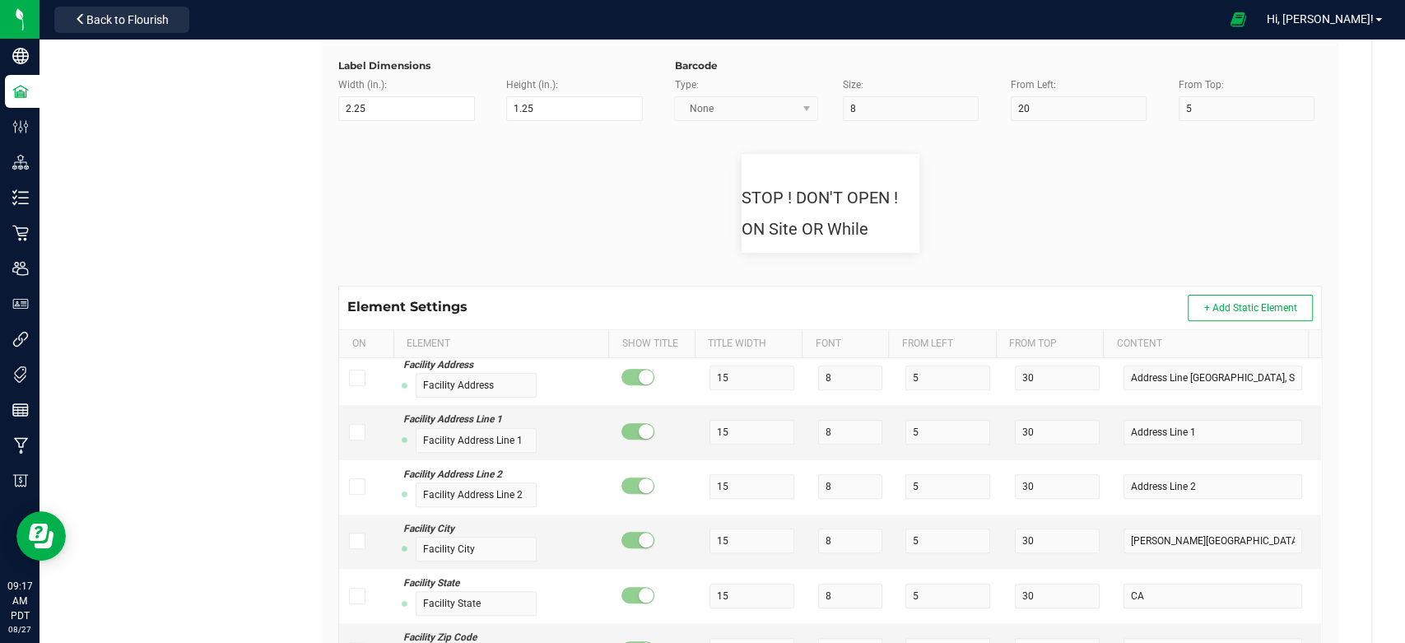
scroll to position [0, 0]
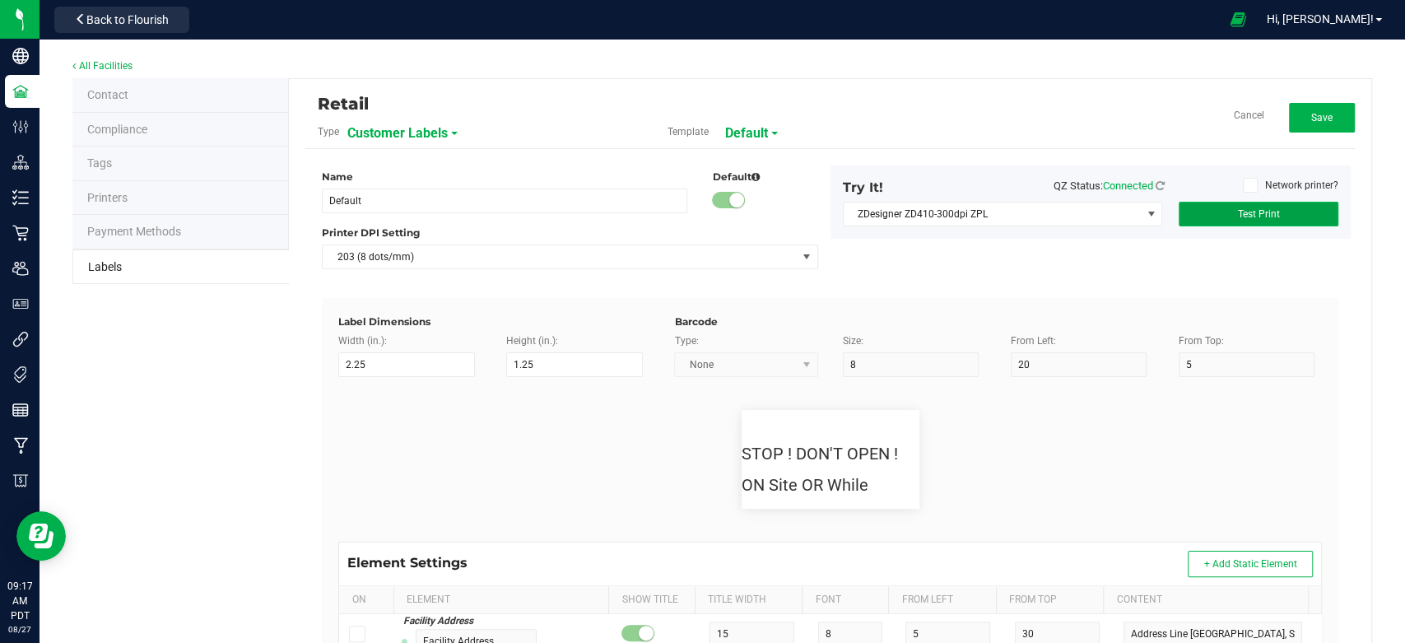
click at [1265, 222] on button "Test Print" at bounding box center [1258, 214] width 160 height 25
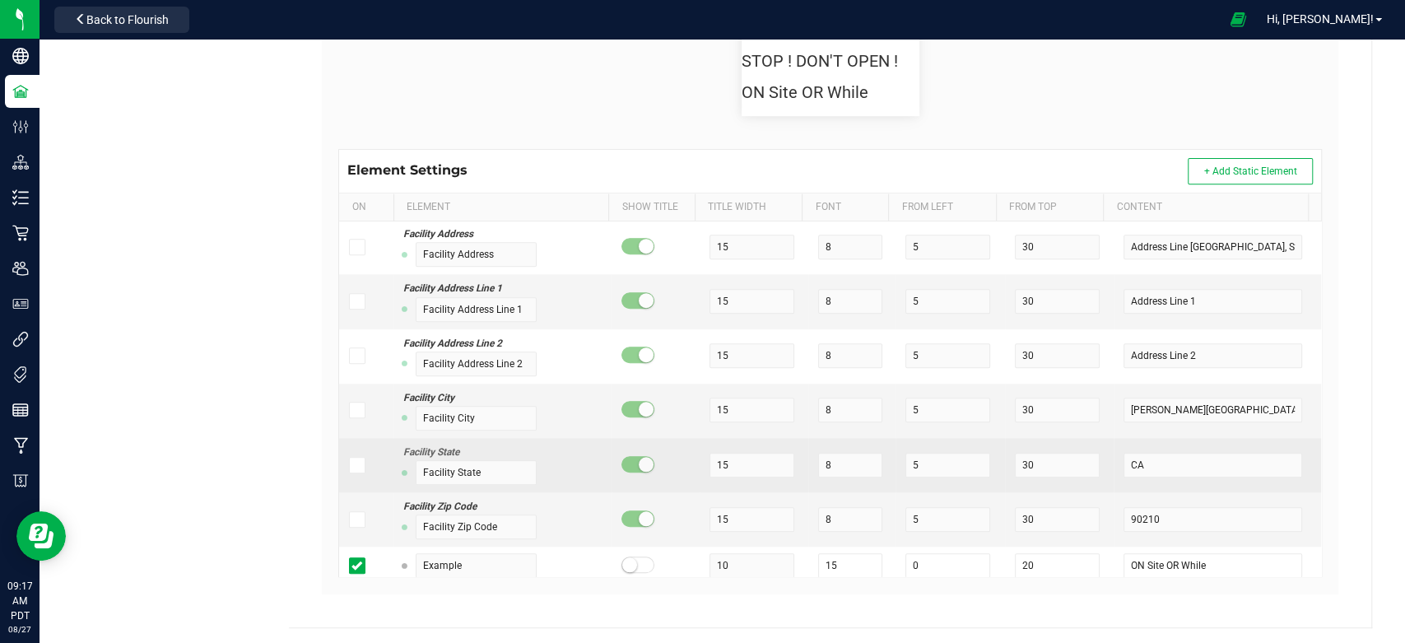
scroll to position [879, 0]
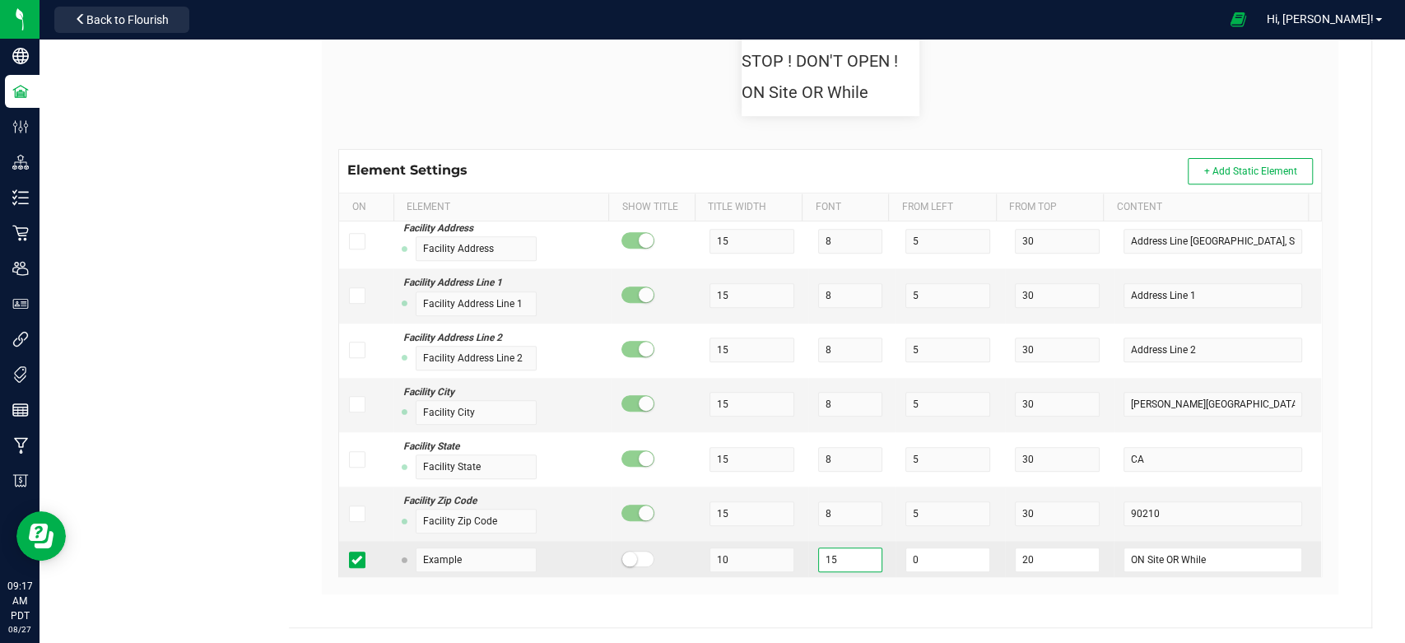
click at [845, 555] on input "15" at bounding box center [850, 559] width 64 height 25
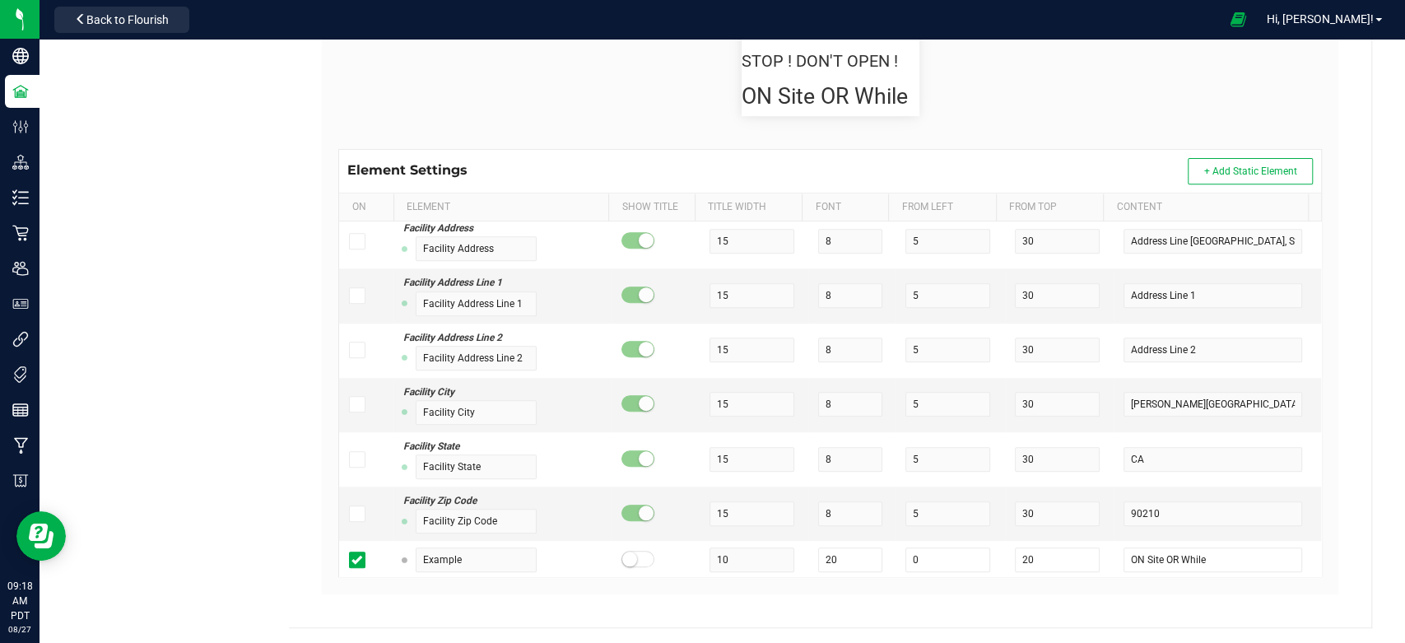
click at [1330, 383] on div "Retail Type Customer Labels Template Default Cancel Save Name Default Default P…" at bounding box center [830, 157] width 1082 height 940
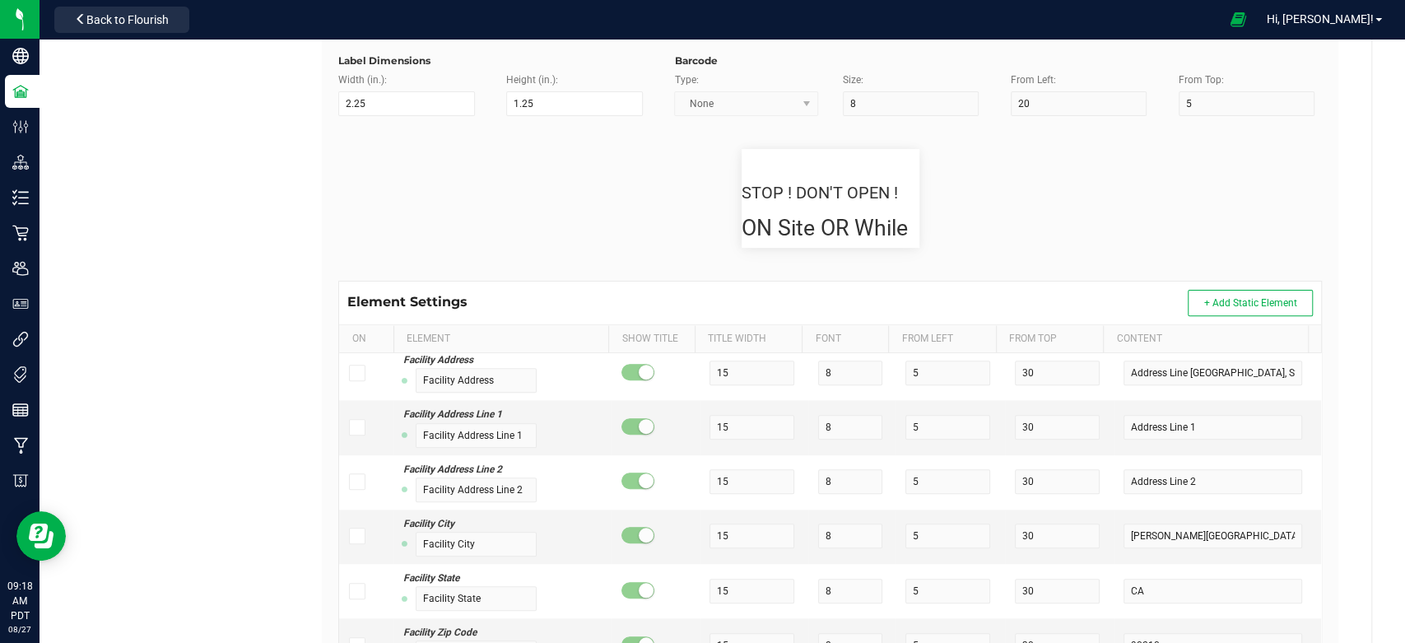
scroll to position [118, 0]
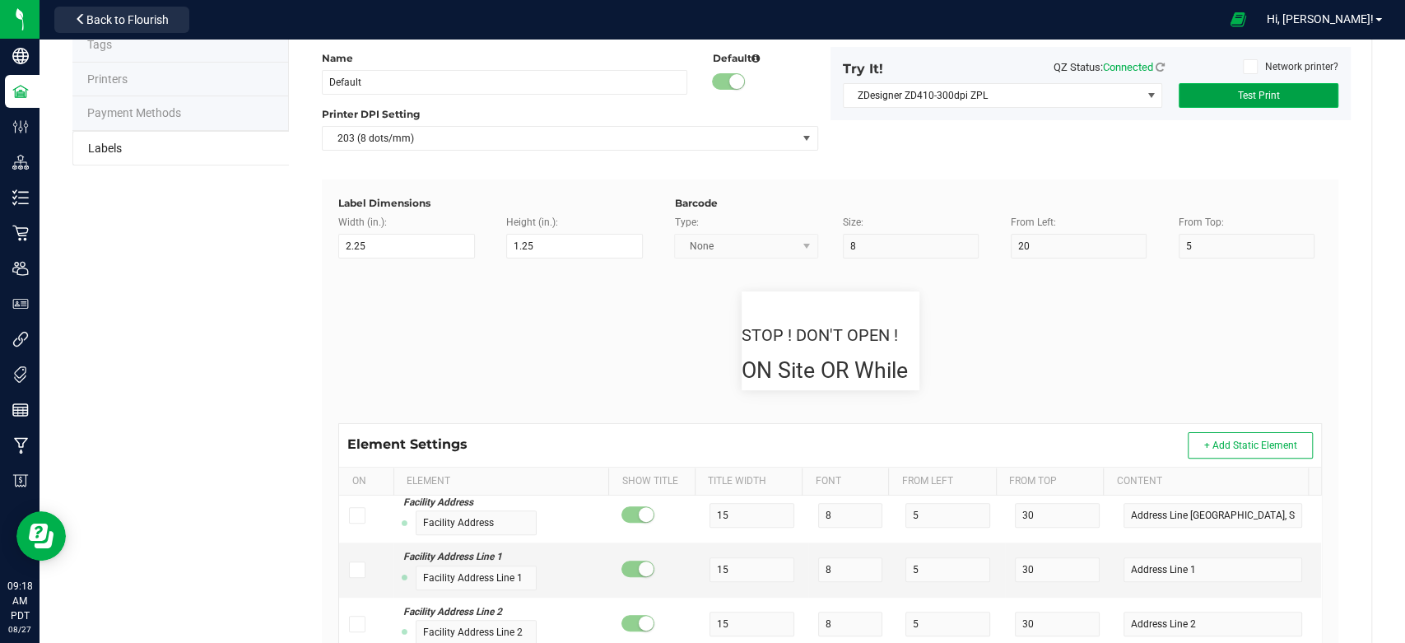
click at [1243, 95] on span "Test Print" at bounding box center [1258, 96] width 42 height 12
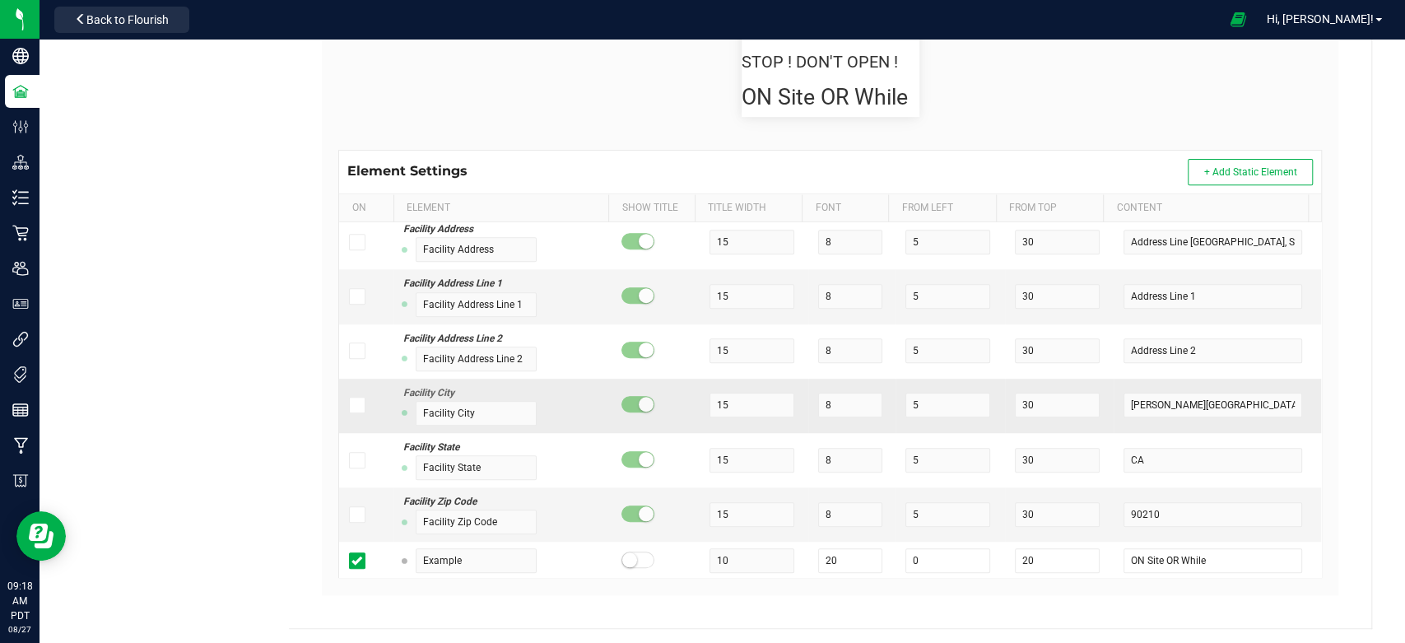
scroll to position [392, 0]
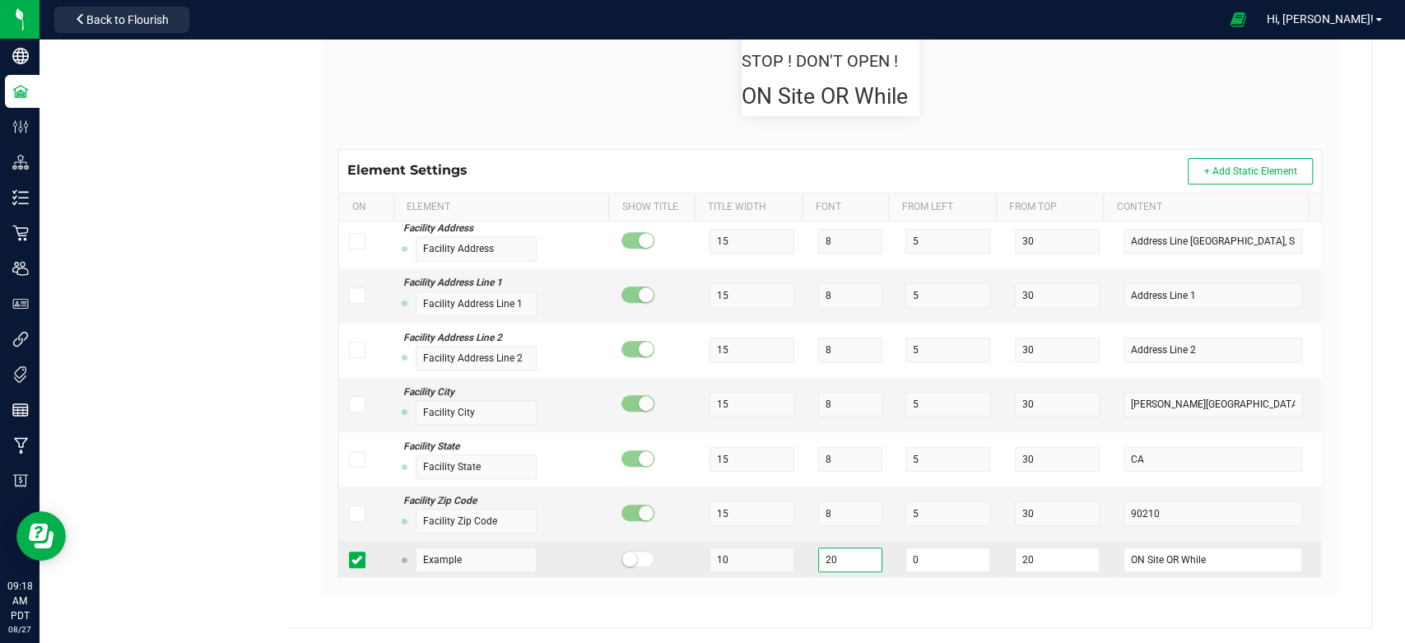
click at [847, 551] on input "20" at bounding box center [850, 559] width 64 height 25
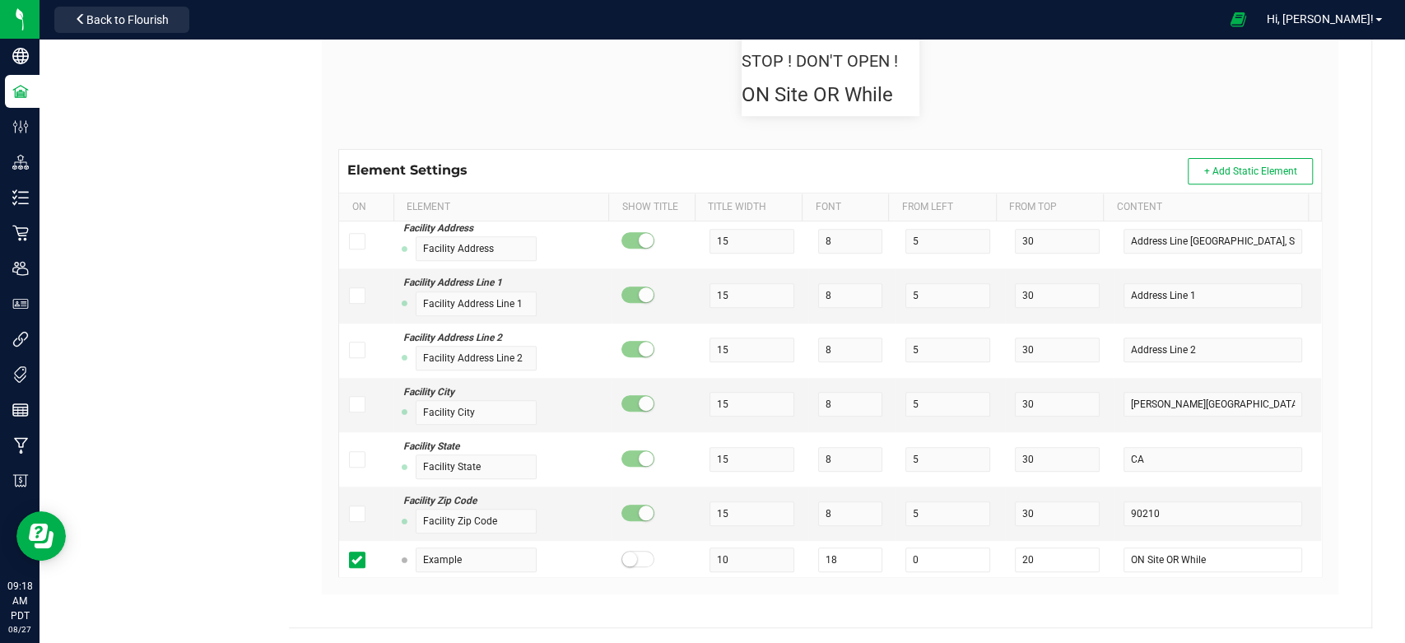
drag, startPoint x: 1377, startPoint y: 392, endPoint x: 1336, endPoint y: 378, distance: 43.5
click at [1376, 391] on div "All Facilities Contact Compliance Tags Printers Payment Methods Labels Retail T…" at bounding box center [721, 145] width 1365 height 997
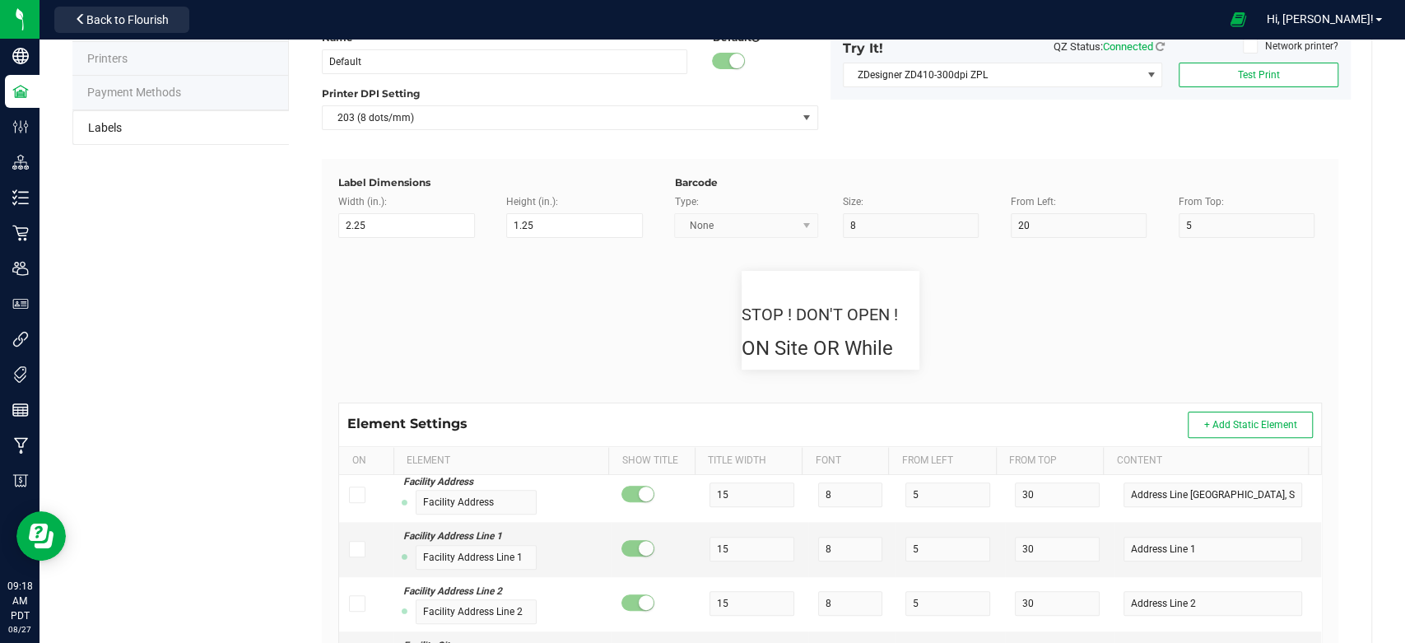
scroll to position [0, 0]
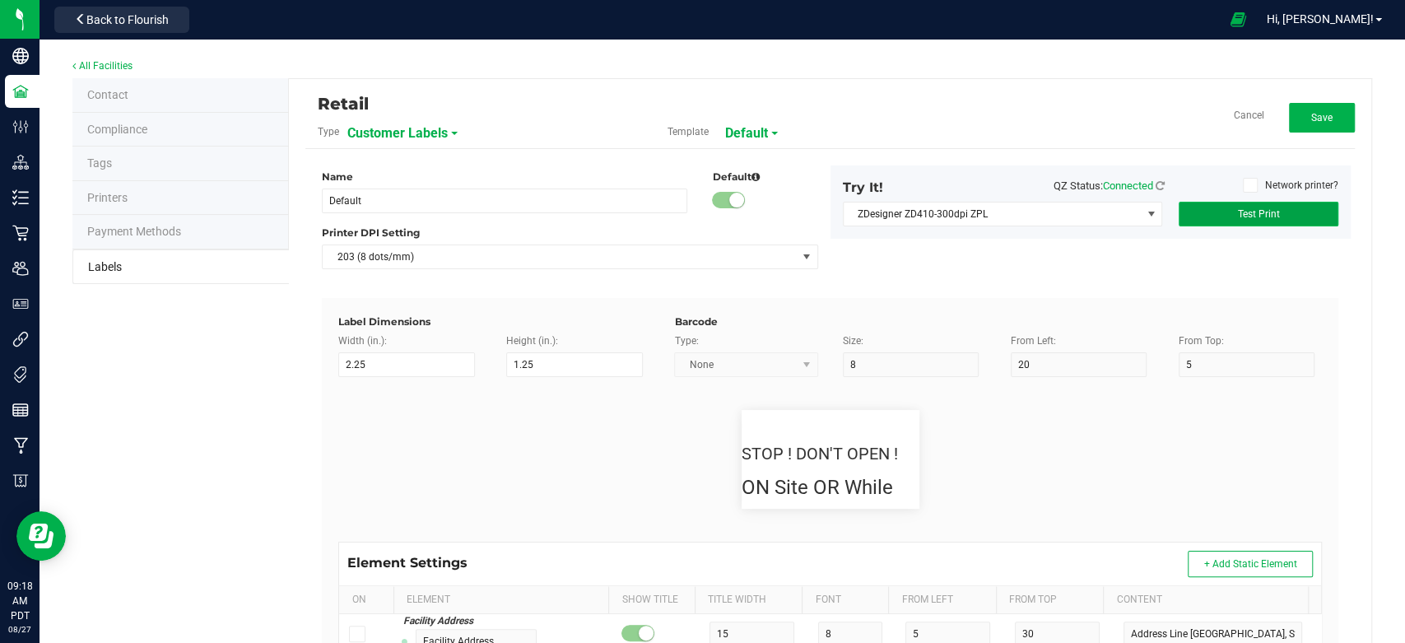
click at [1289, 207] on button "Test Print" at bounding box center [1258, 214] width 160 height 25
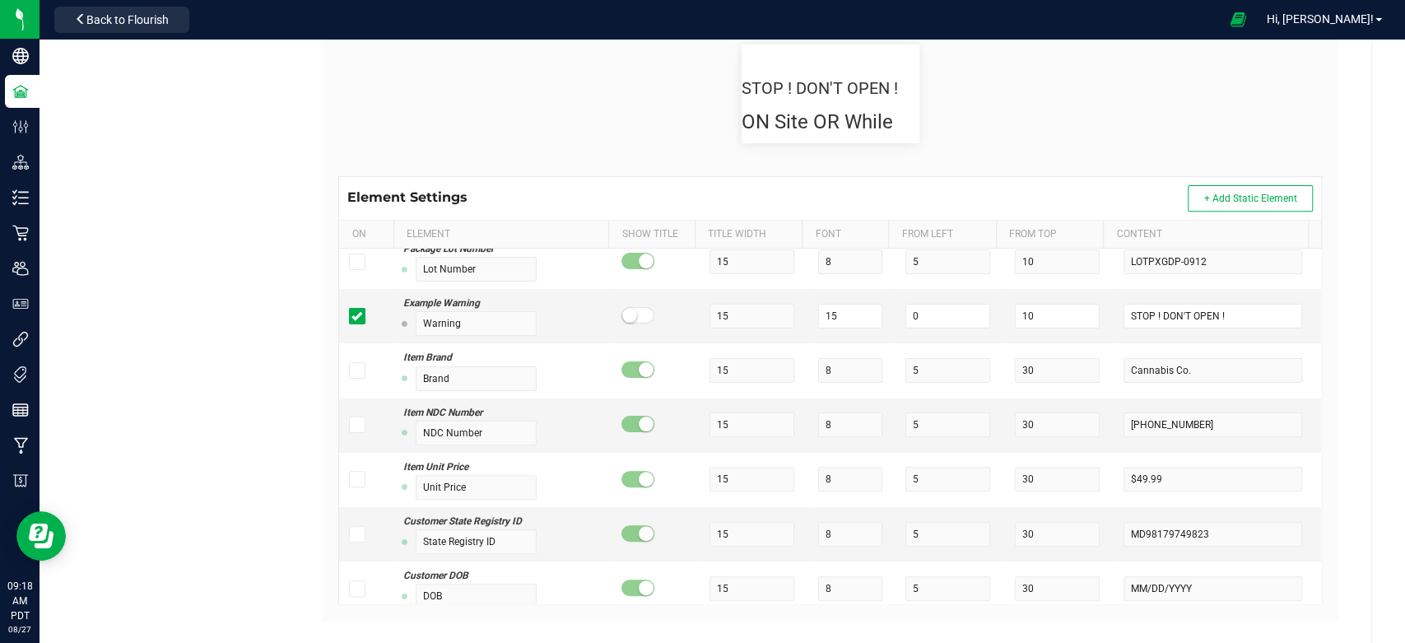
scroll to position [330, 0]
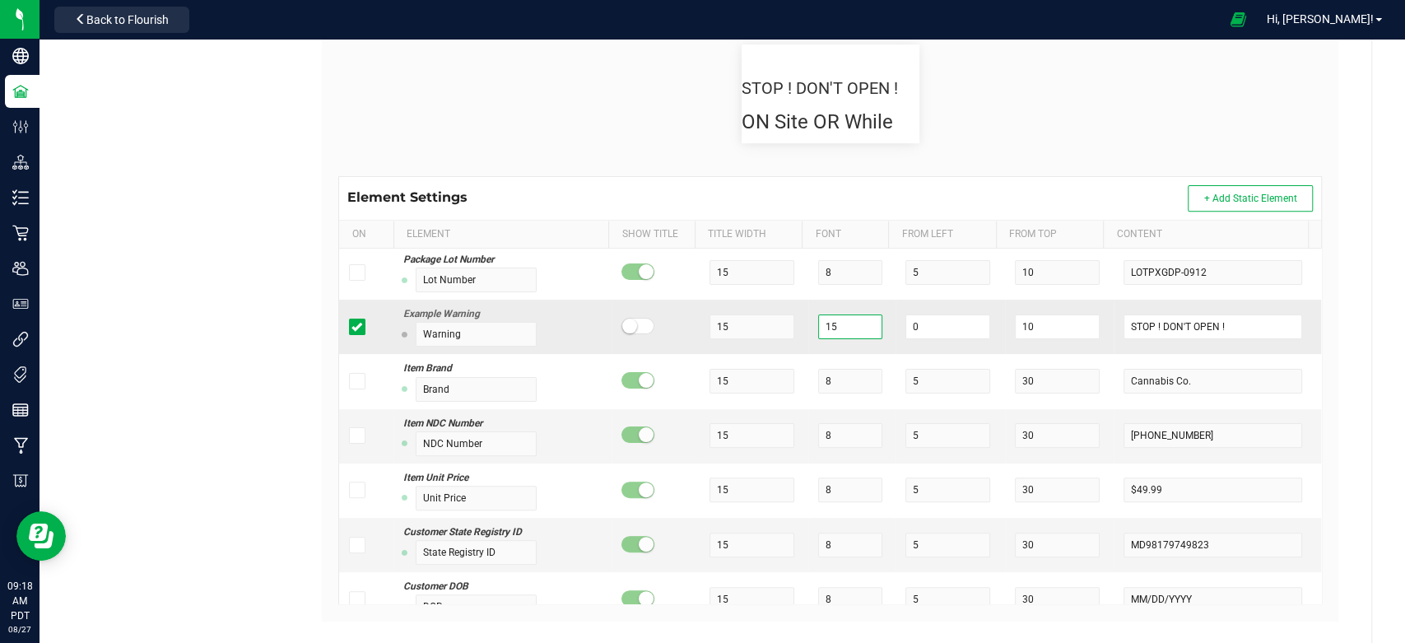
click at [837, 324] on input "15" at bounding box center [850, 326] width 64 height 25
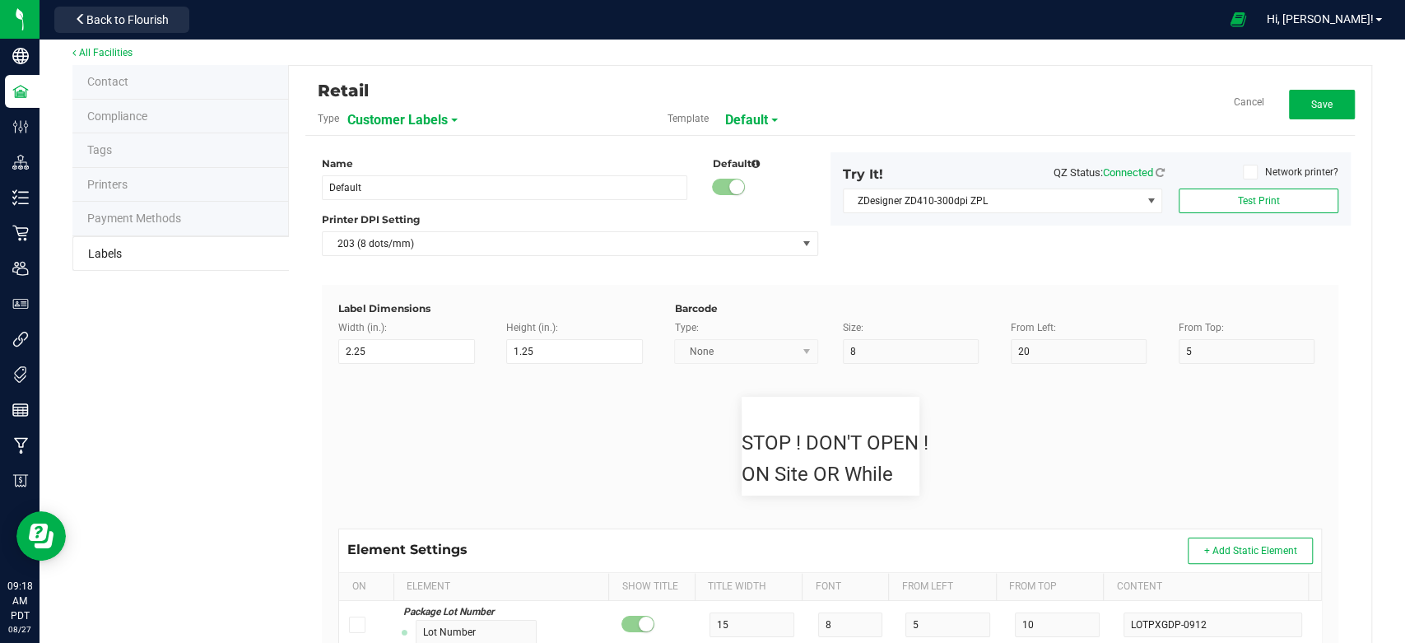
scroll to position [0, 0]
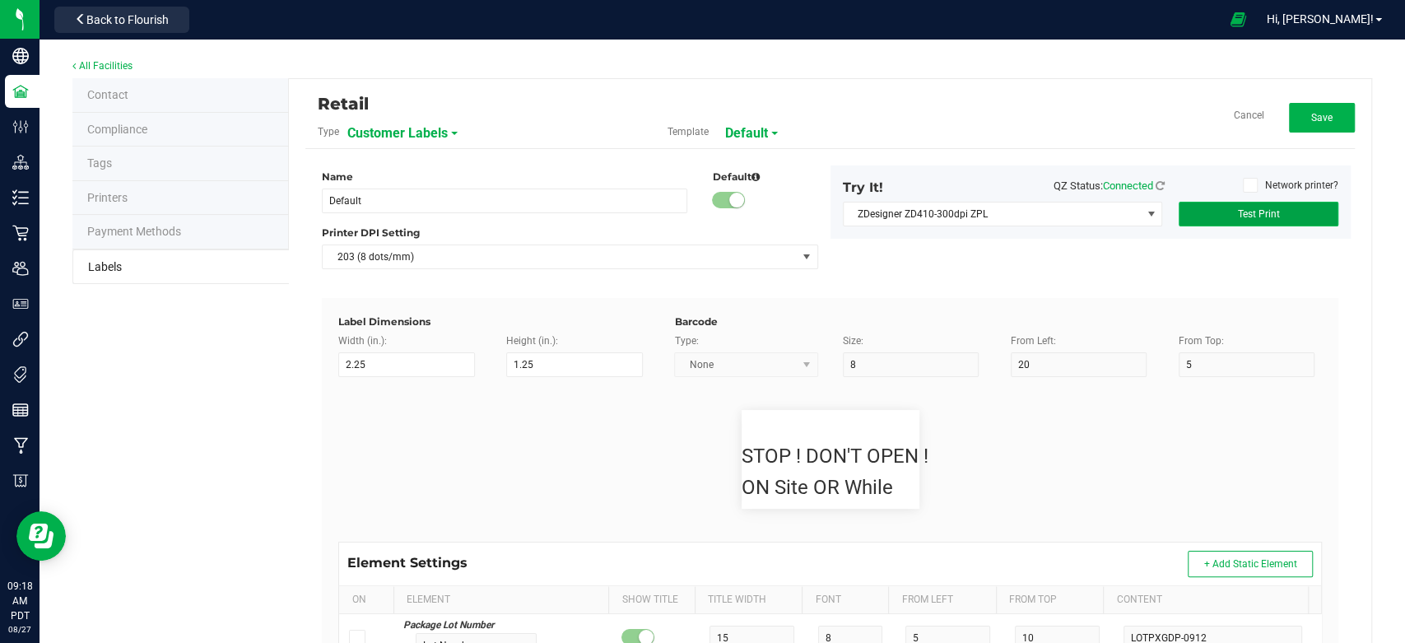
click at [1258, 216] on span "Test Print" at bounding box center [1258, 214] width 42 height 12
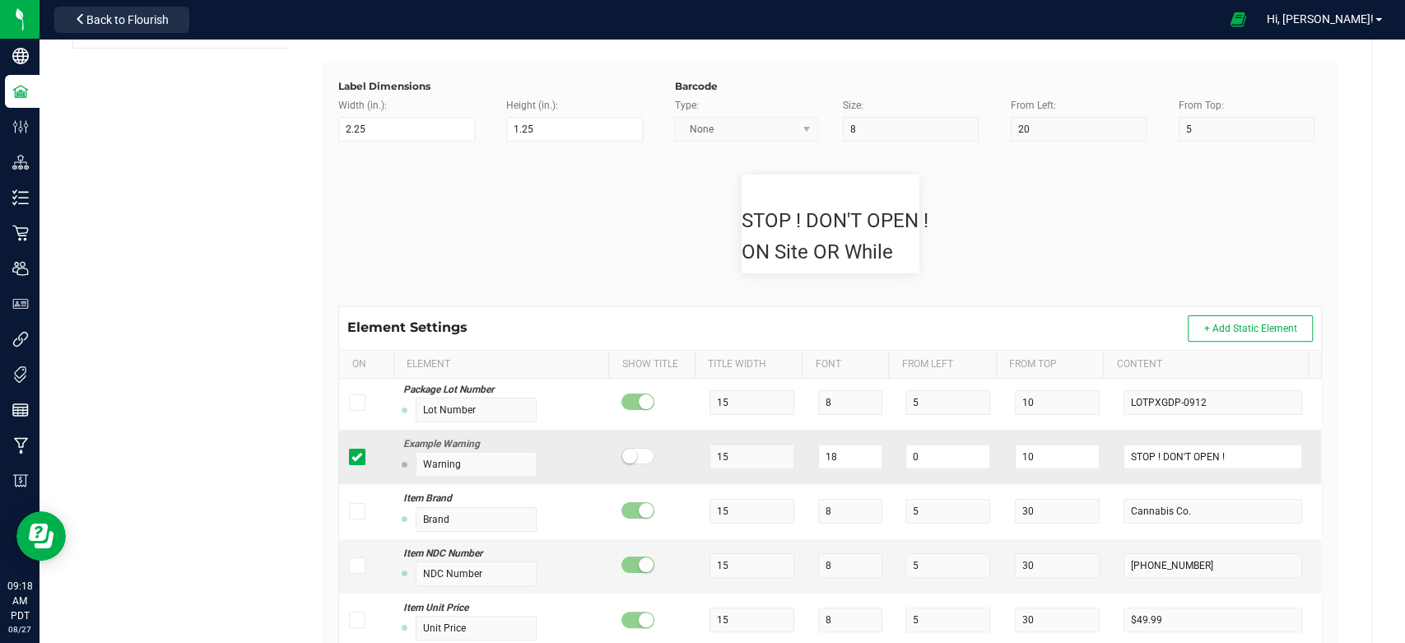
scroll to position [274, 0]
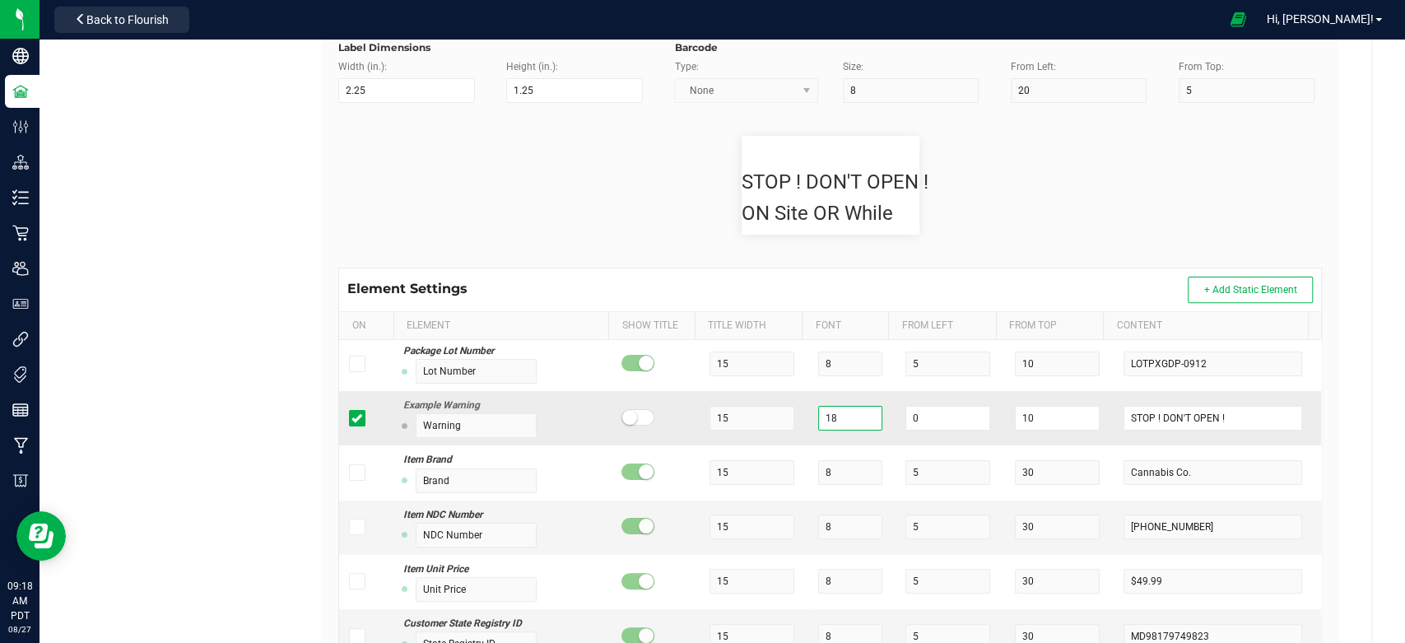
click at [845, 416] on input "18" at bounding box center [850, 418] width 64 height 25
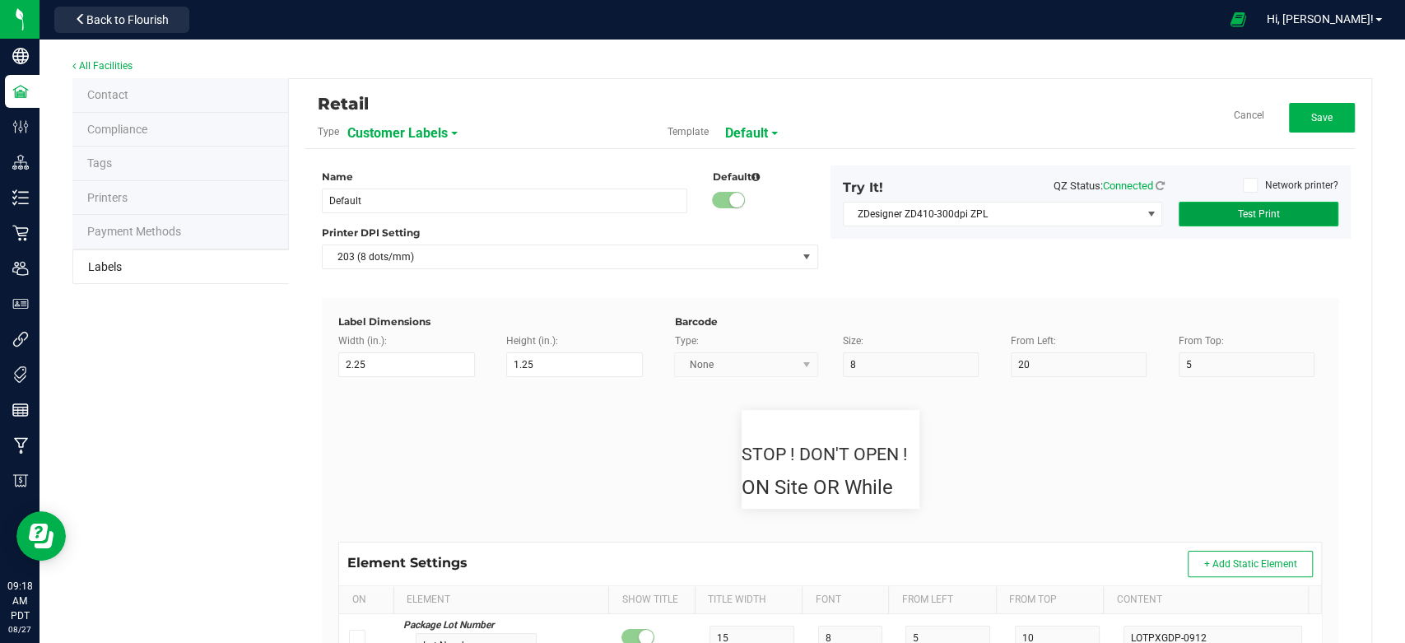
click at [1242, 209] on span "Test Print" at bounding box center [1258, 214] width 42 height 12
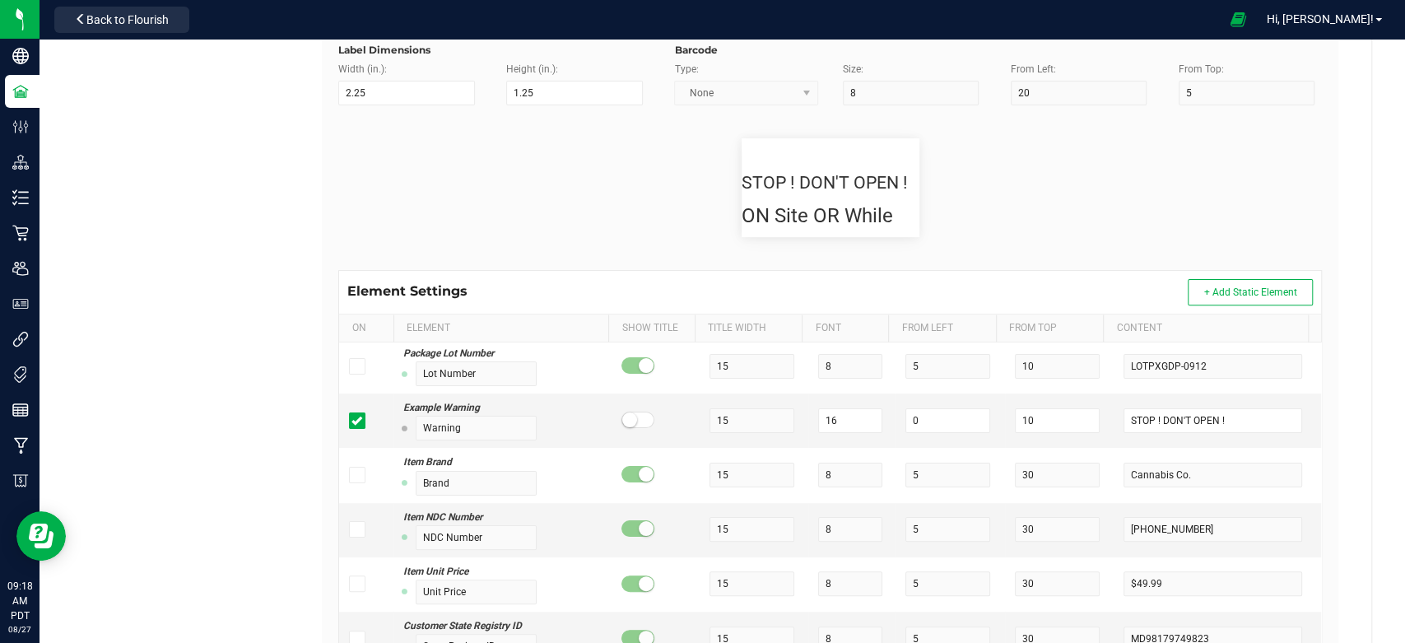
scroll to position [274, 0]
click at [844, 415] on input "16" at bounding box center [850, 418] width 64 height 25
click at [1055, 206] on flourish-label-viewer "STOP ! DON'T OPEN ! ON Site OR While" at bounding box center [829, 185] width 983 height 99
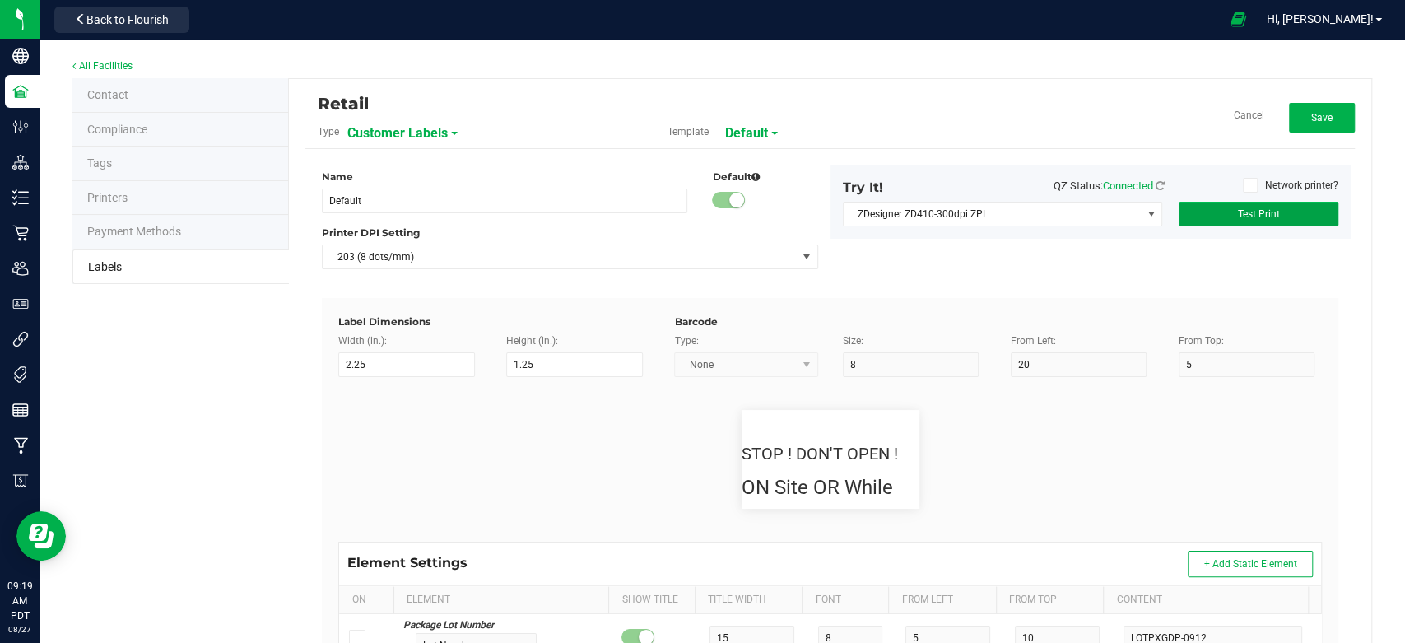
click at [1272, 206] on button "Test Print" at bounding box center [1258, 214] width 160 height 25
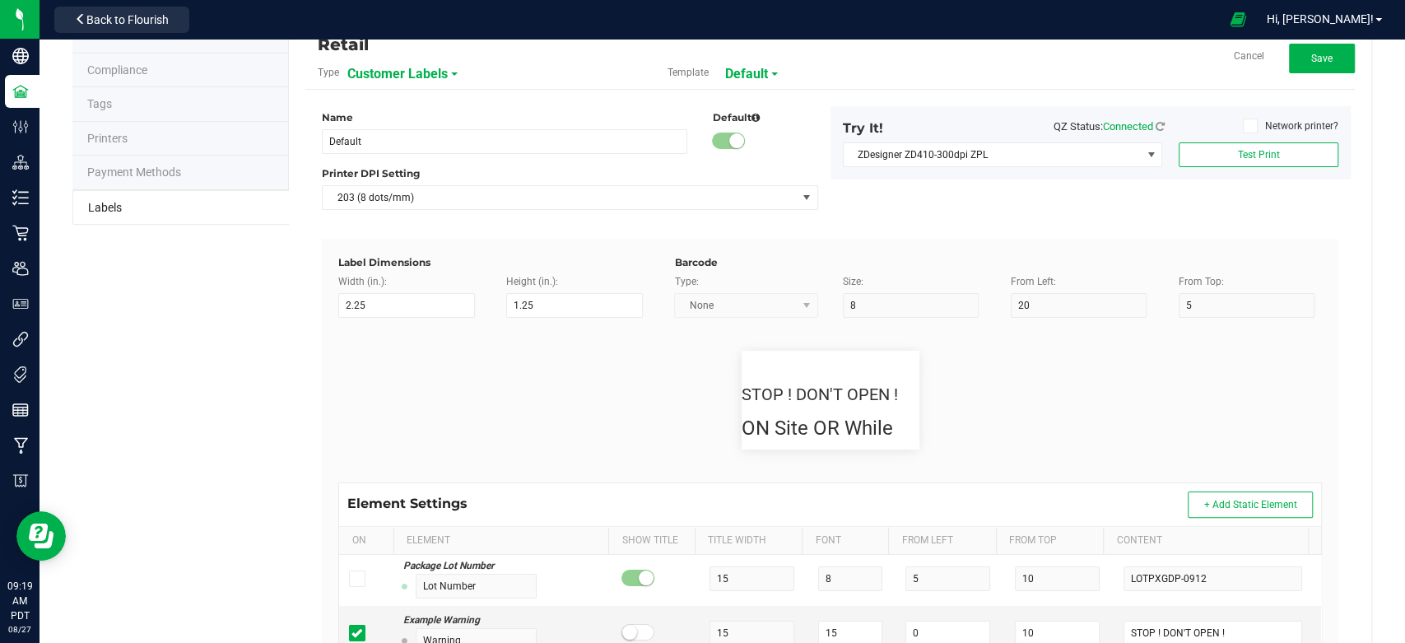
scroll to position [91, 0]
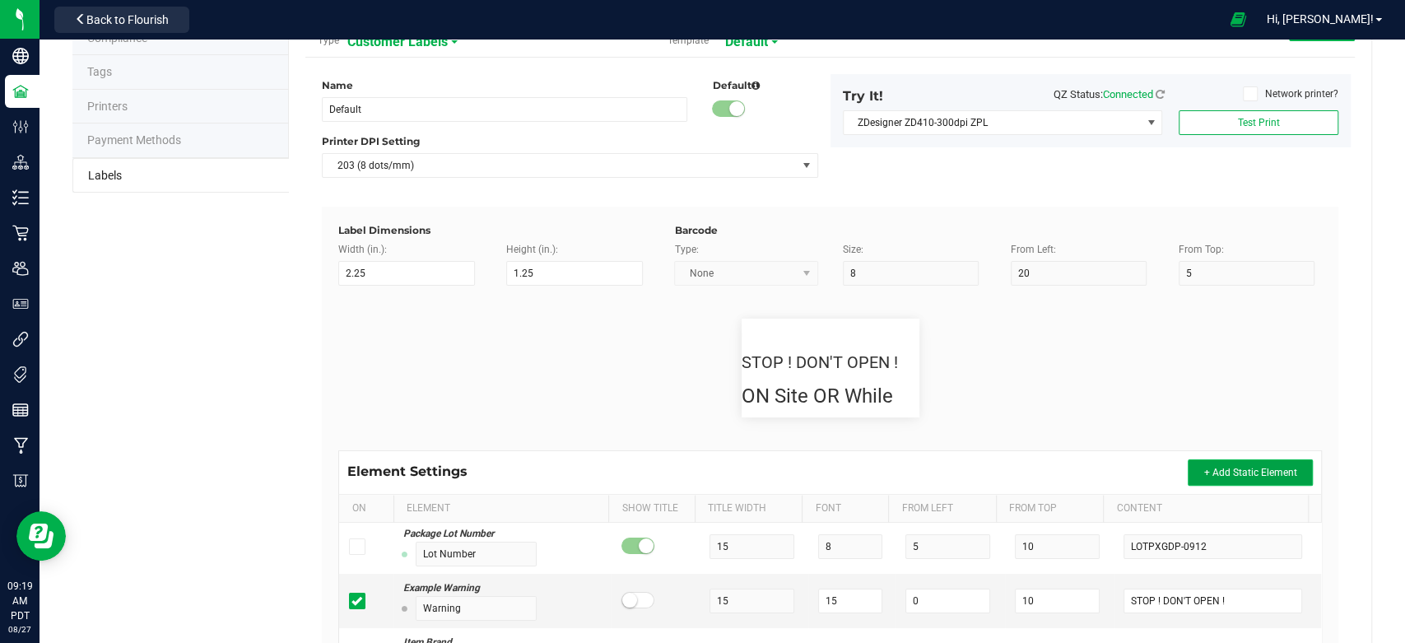
click at [1223, 462] on button "+ Add Static Element" at bounding box center [1249, 472] width 125 height 26
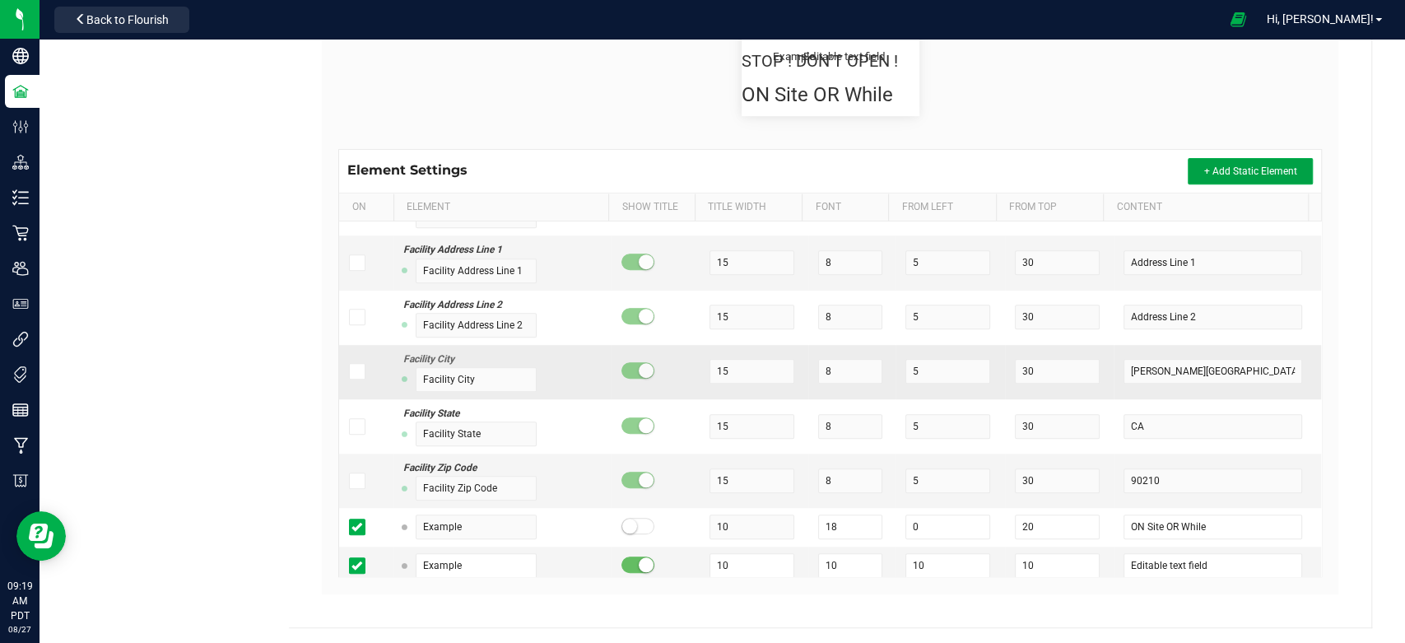
scroll to position [917, 0]
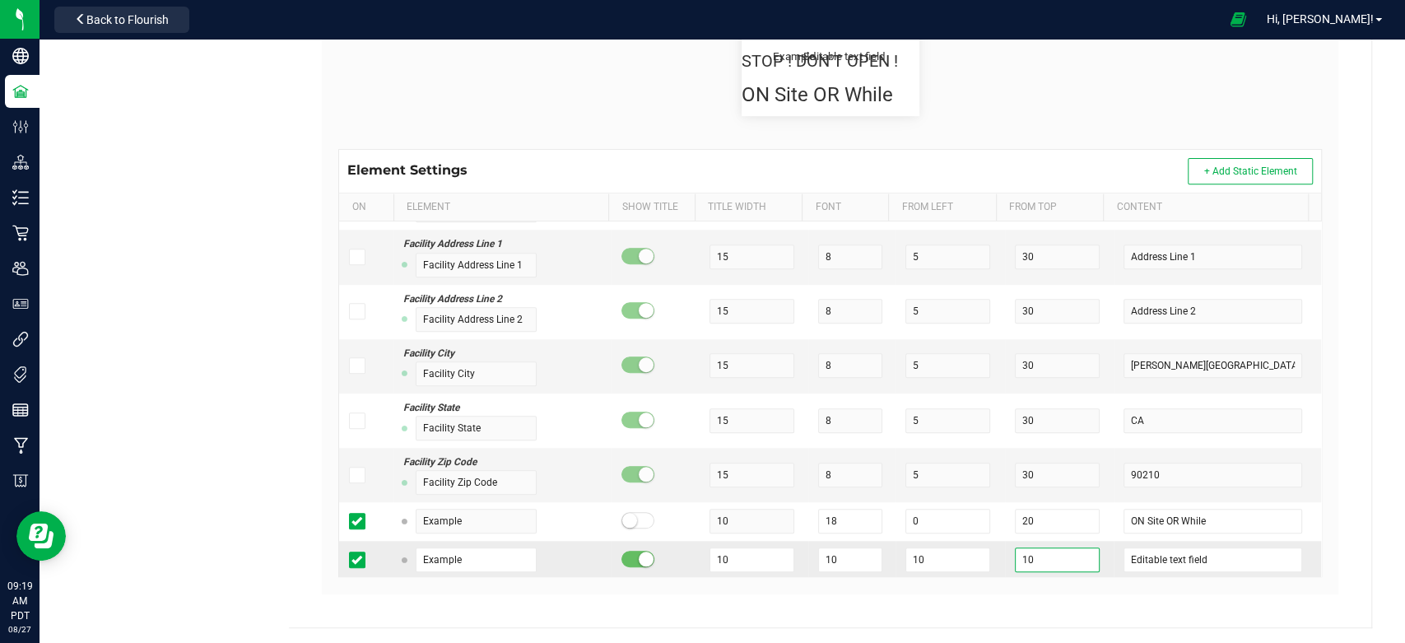
click at [1016, 559] on input "10" at bounding box center [1057, 559] width 85 height 25
drag, startPoint x: 1191, startPoint y: 557, endPoint x: 1061, endPoint y: 558, distance: 130.0
click at [1061, 558] on tr "Example 10 10 10 25 Editable text field" at bounding box center [830, 560] width 982 height 38
click at [1123, 551] on input "DDRIVING" at bounding box center [1212, 559] width 178 height 25
click at [823, 552] on input "10" at bounding box center [850, 559] width 64 height 25
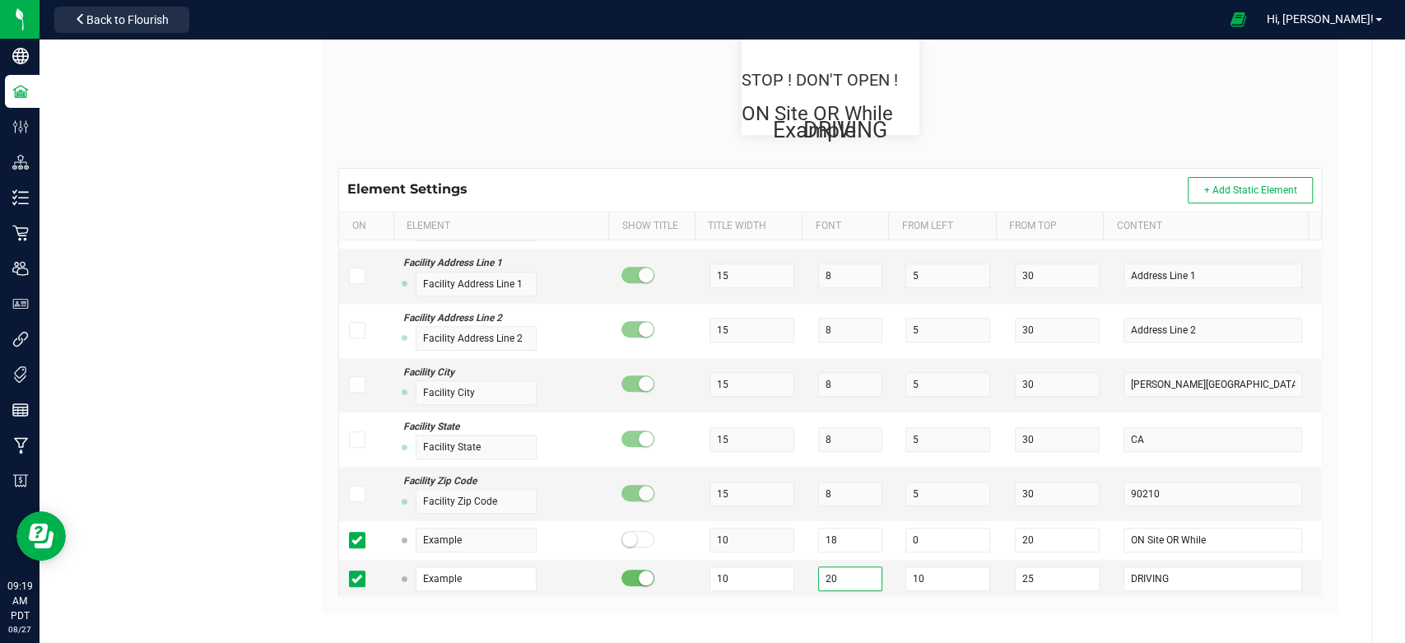
scroll to position [392, 0]
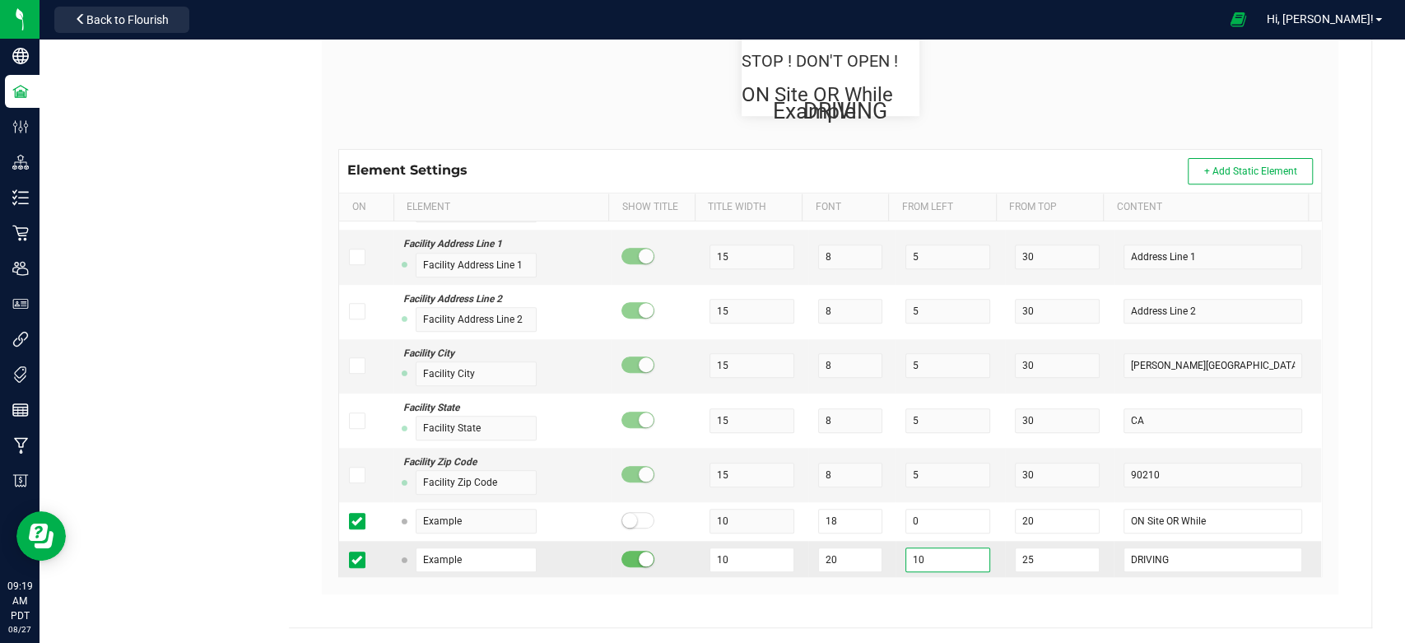
click at [921, 549] on input "10" at bounding box center [947, 559] width 85 height 25
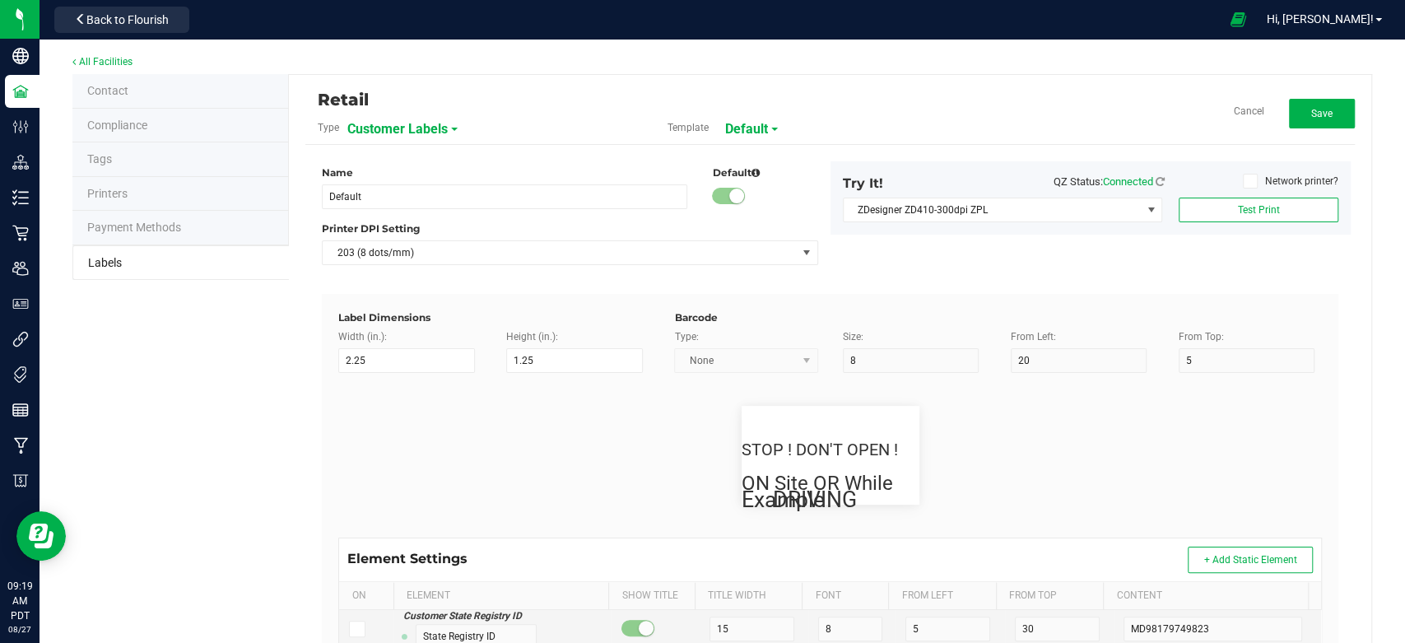
scroll to position [0, 0]
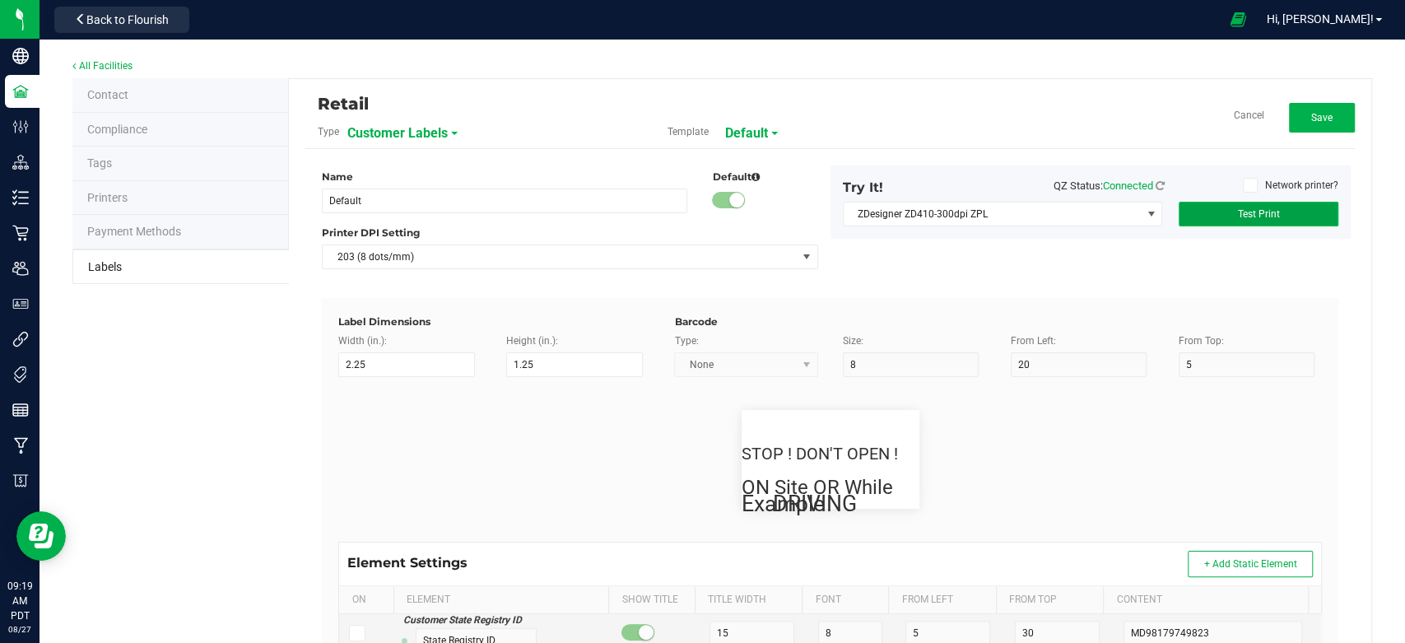
click at [1260, 212] on span "Test Print" at bounding box center [1258, 214] width 42 height 12
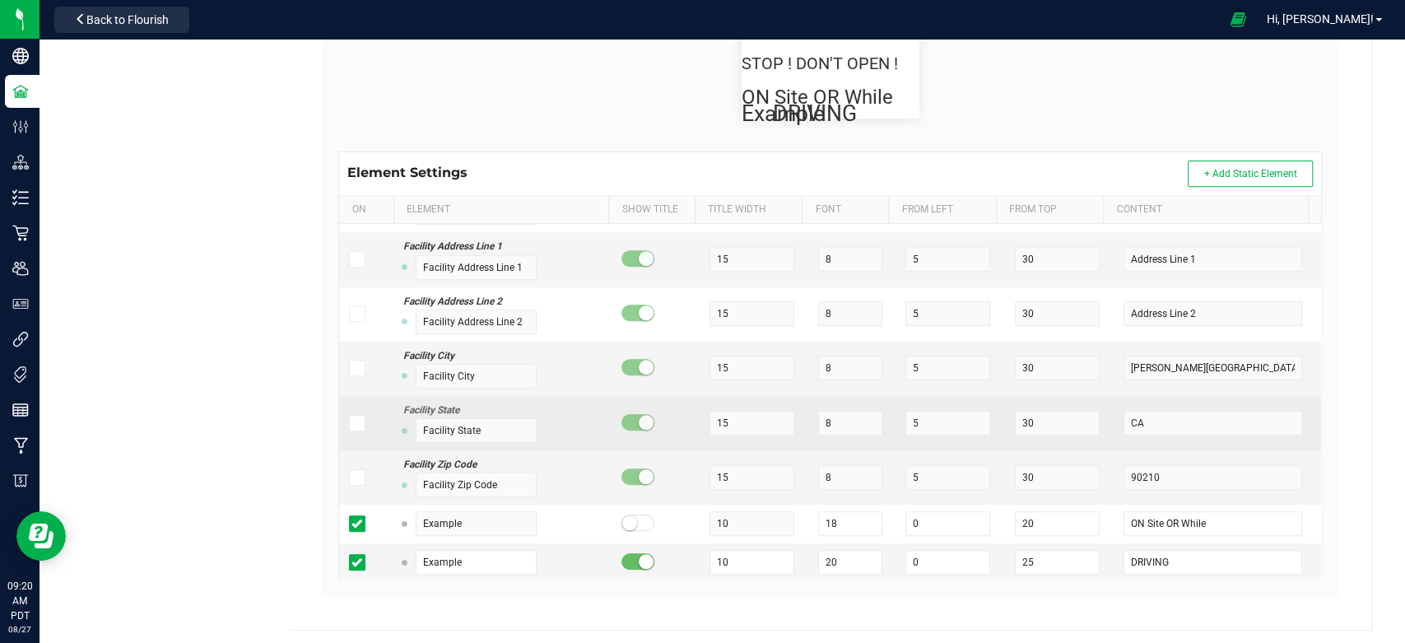
scroll to position [392, 0]
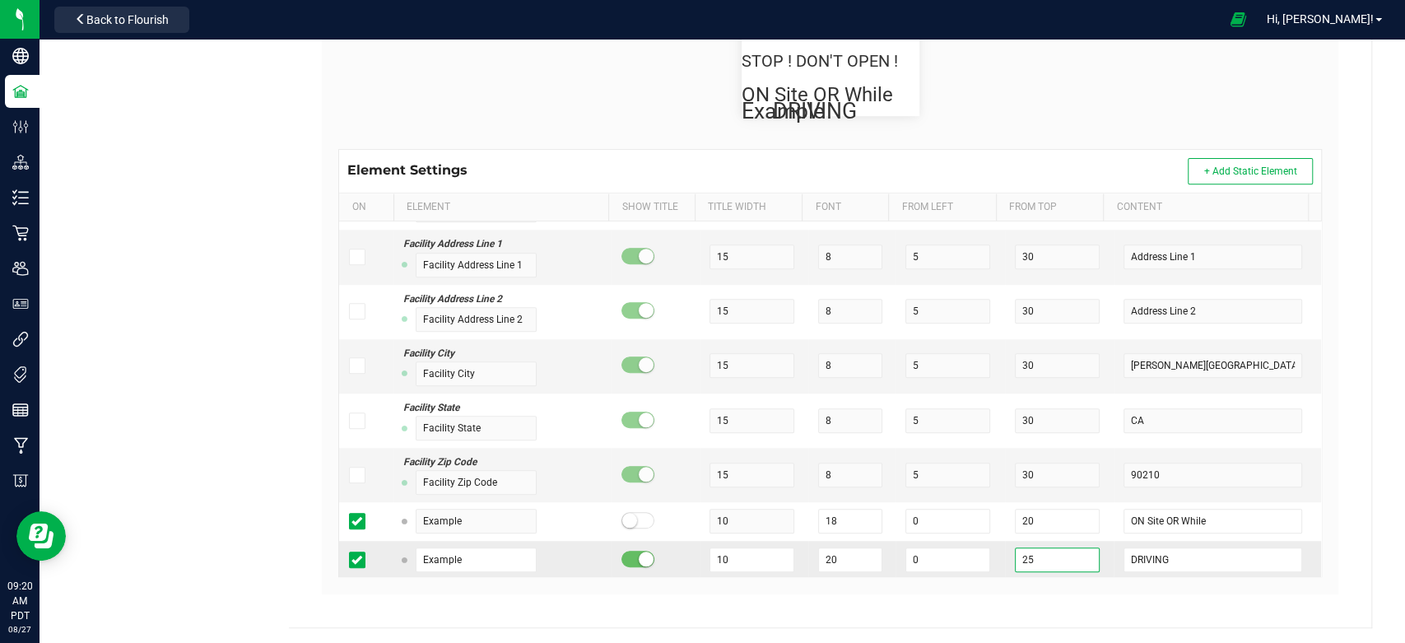
click at [1016, 559] on input "25" at bounding box center [1057, 559] width 85 height 25
click at [1327, 317] on div "Name Default Default Printer DPI Setting 203 (8 dots/mm) Try It! QZ Status: Con…" at bounding box center [830, 183] width 1024 height 854
click at [621, 555] on span at bounding box center [637, 558] width 33 height 16
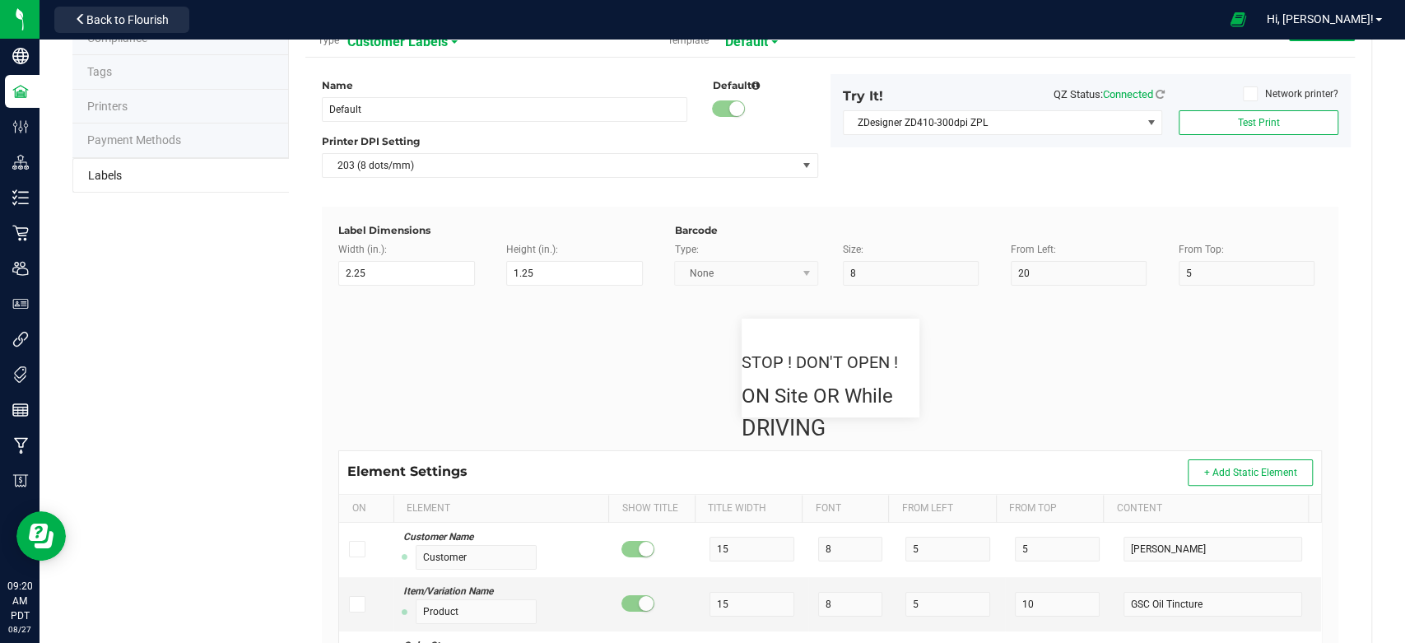
scroll to position [0, 0]
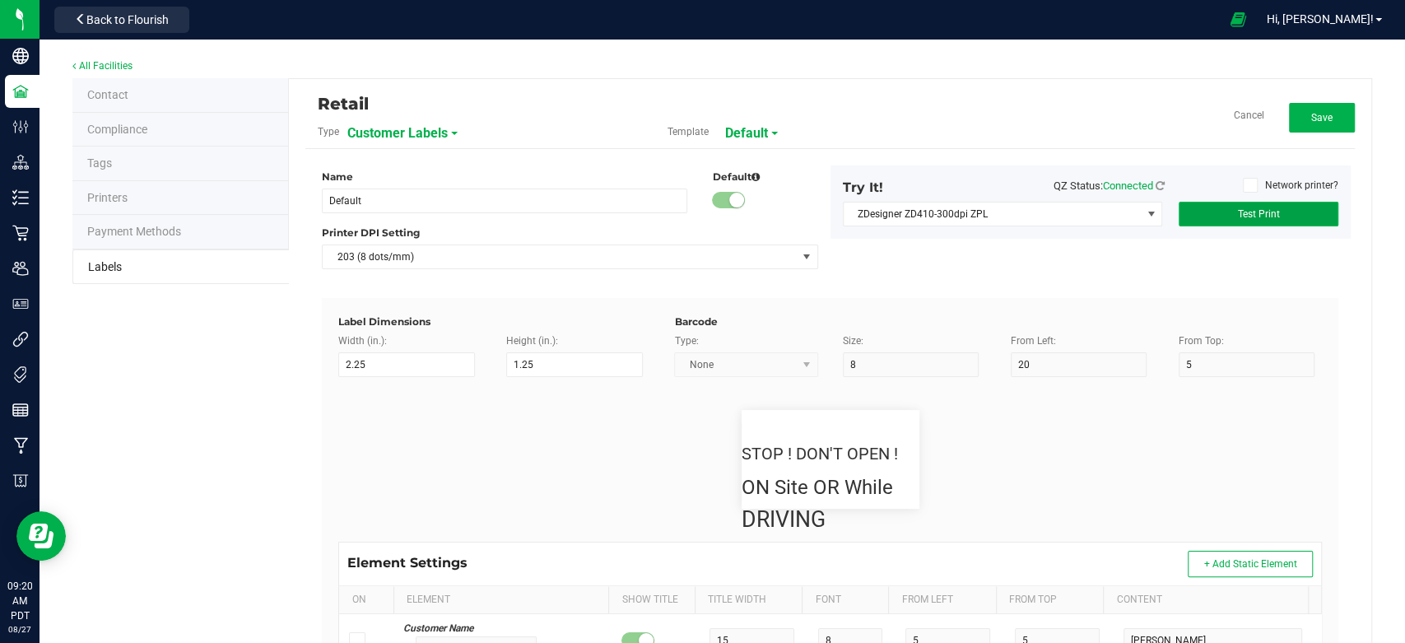
click at [1251, 216] on span "Test Print" at bounding box center [1258, 214] width 42 height 12
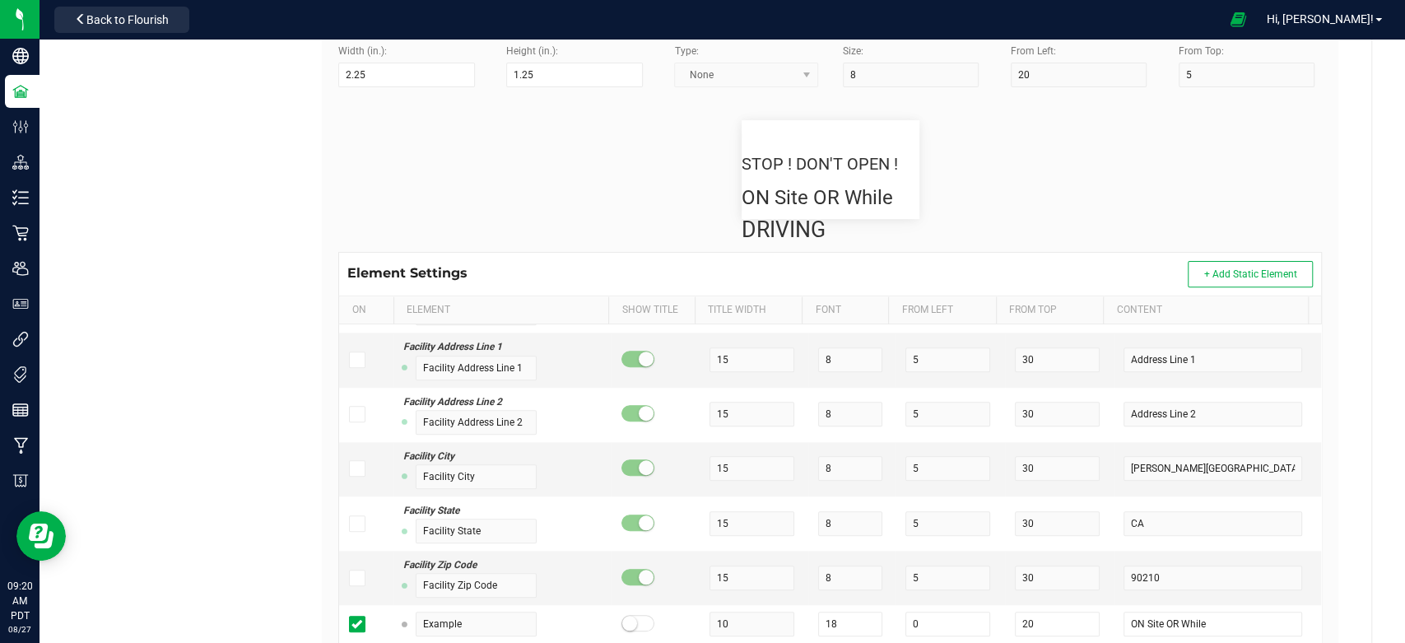
scroll to position [392, 0]
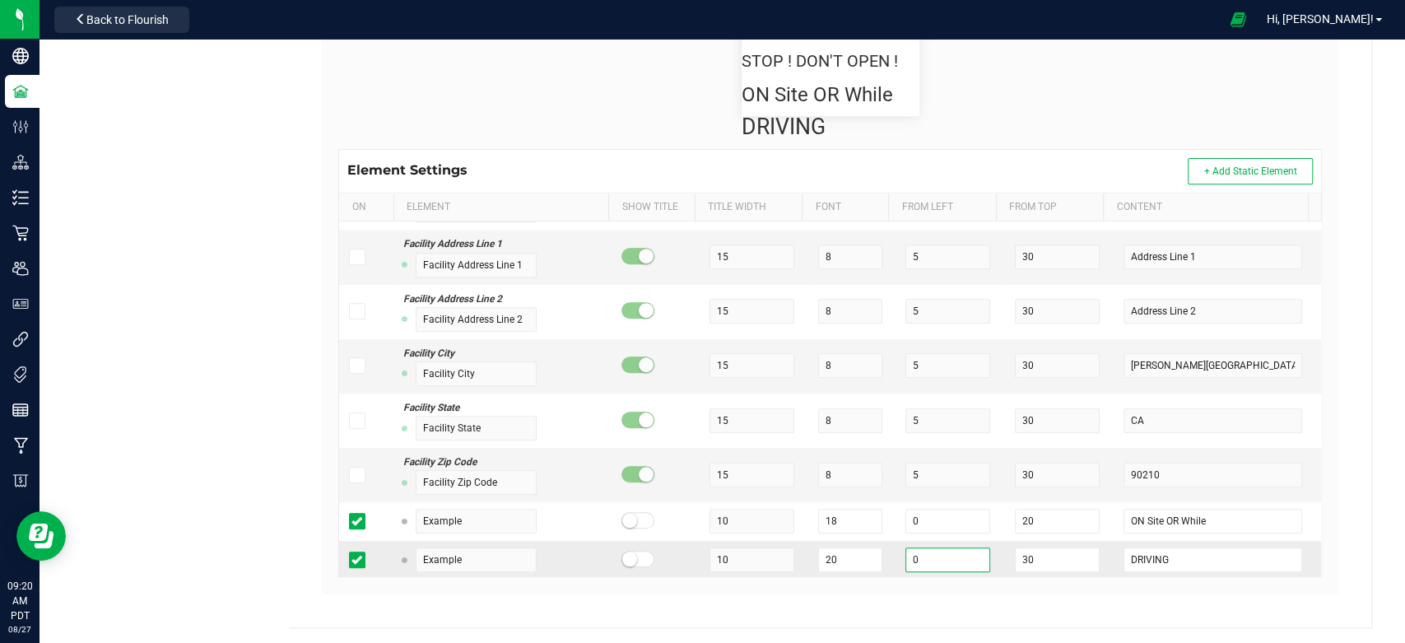
click at [911, 559] on input "0" at bounding box center [947, 559] width 85 height 25
click at [1163, 557] on input "DRIVING" at bounding box center [1212, 559] width 178 height 25
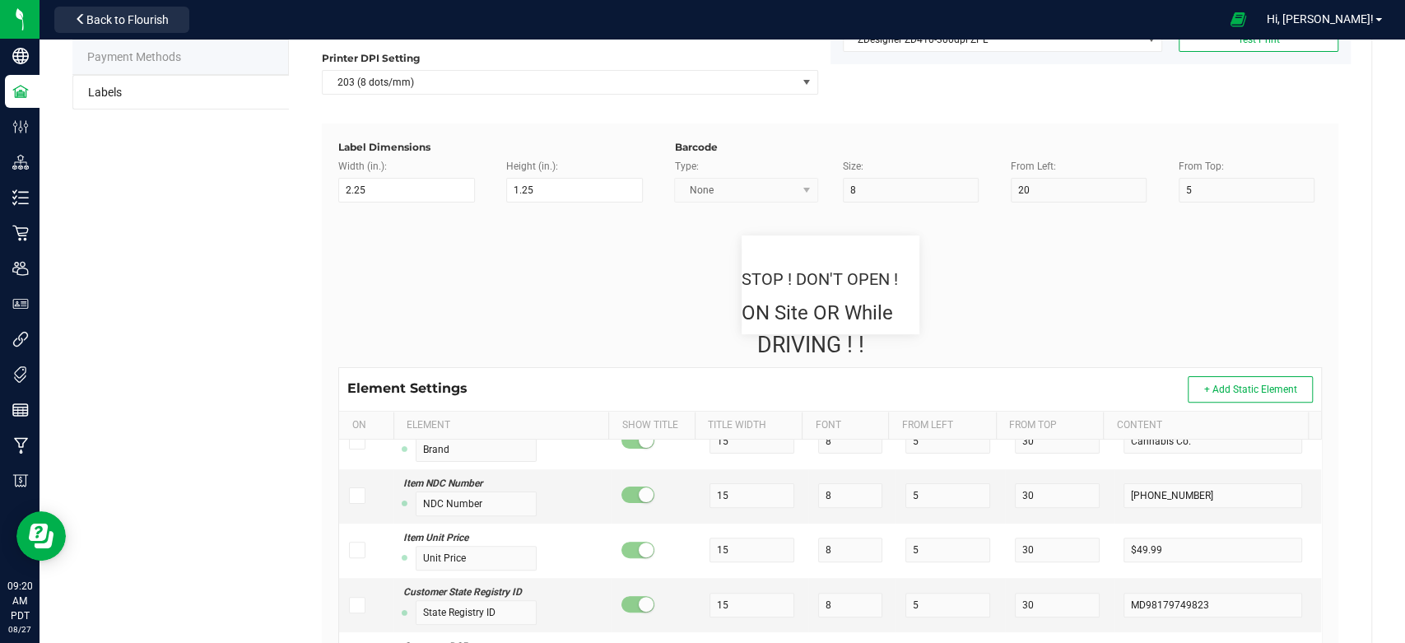
scroll to position [0, 0]
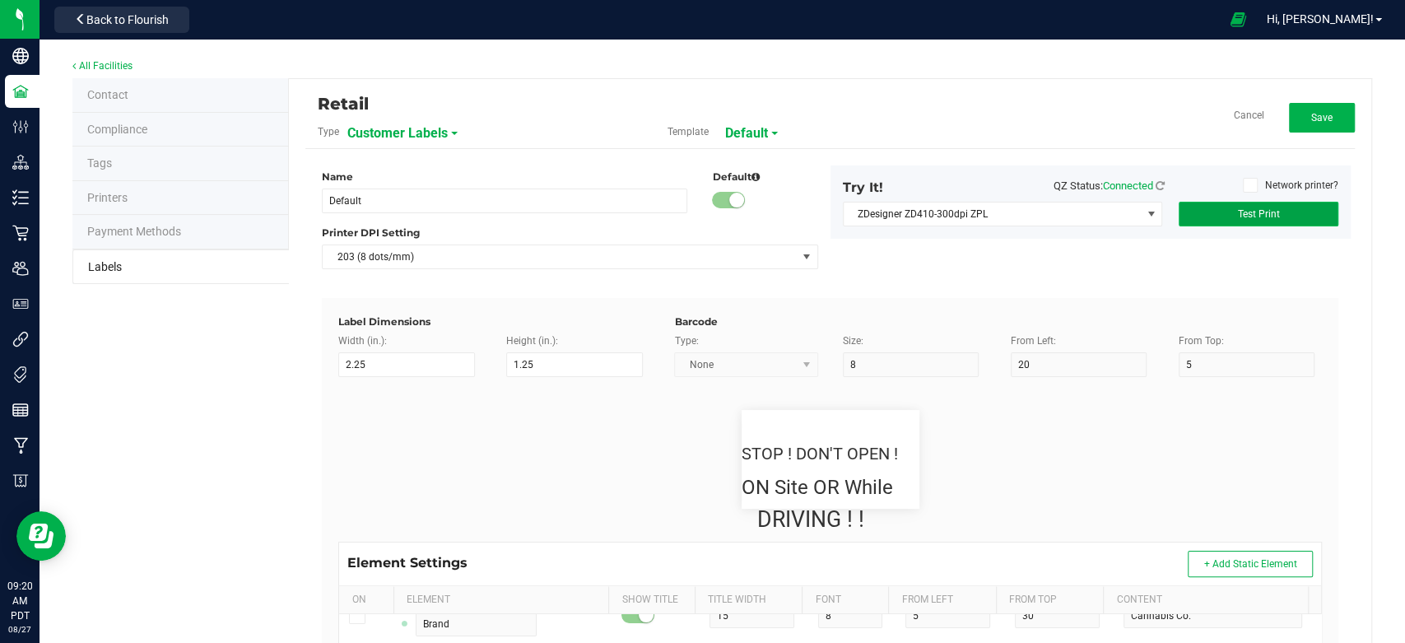
click at [1256, 219] on span "Test Print" at bounding box center [1258, 214] width 42 height 12
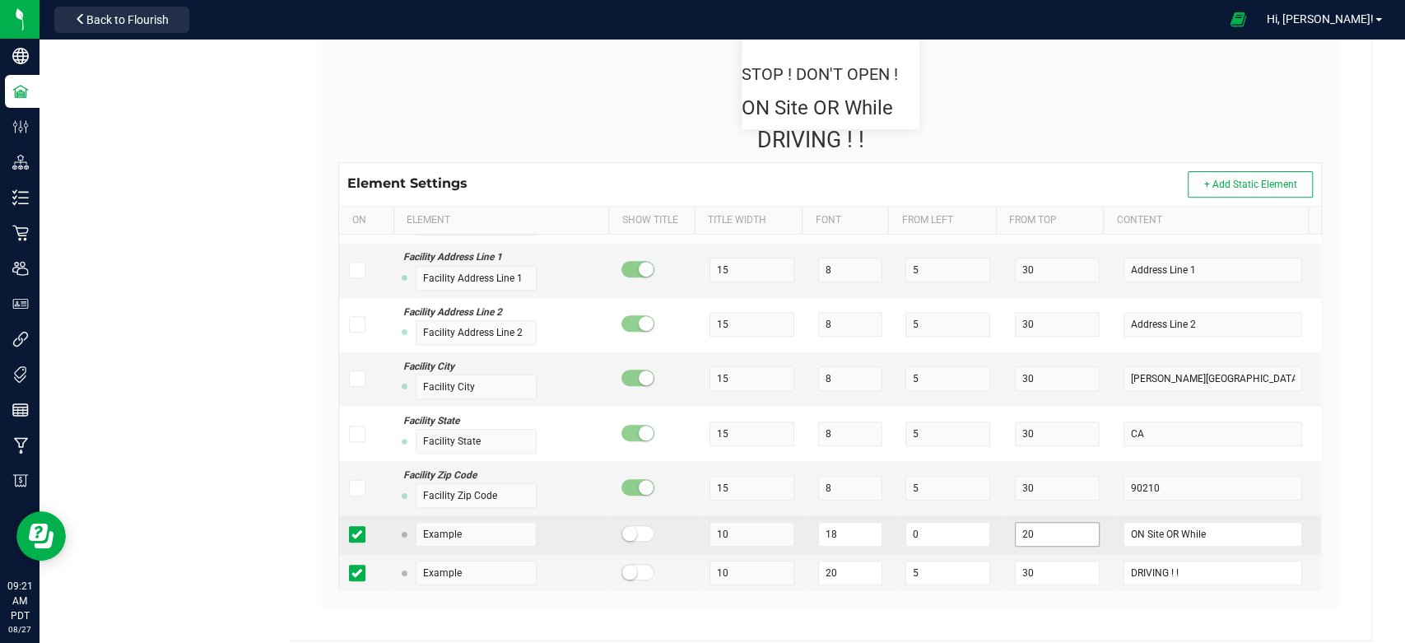
scroll to position [392, 0]
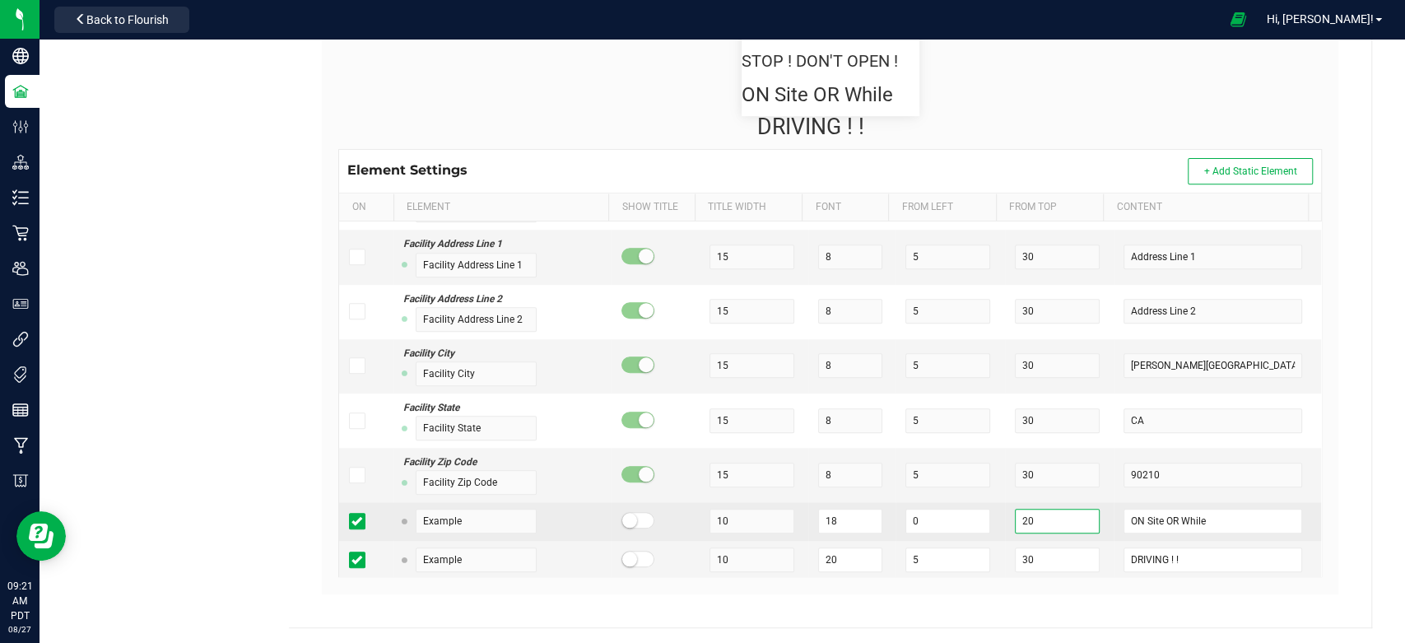
click at [1028, 517] on input "20" at bounding box center [1057, 520] width 85 height 25
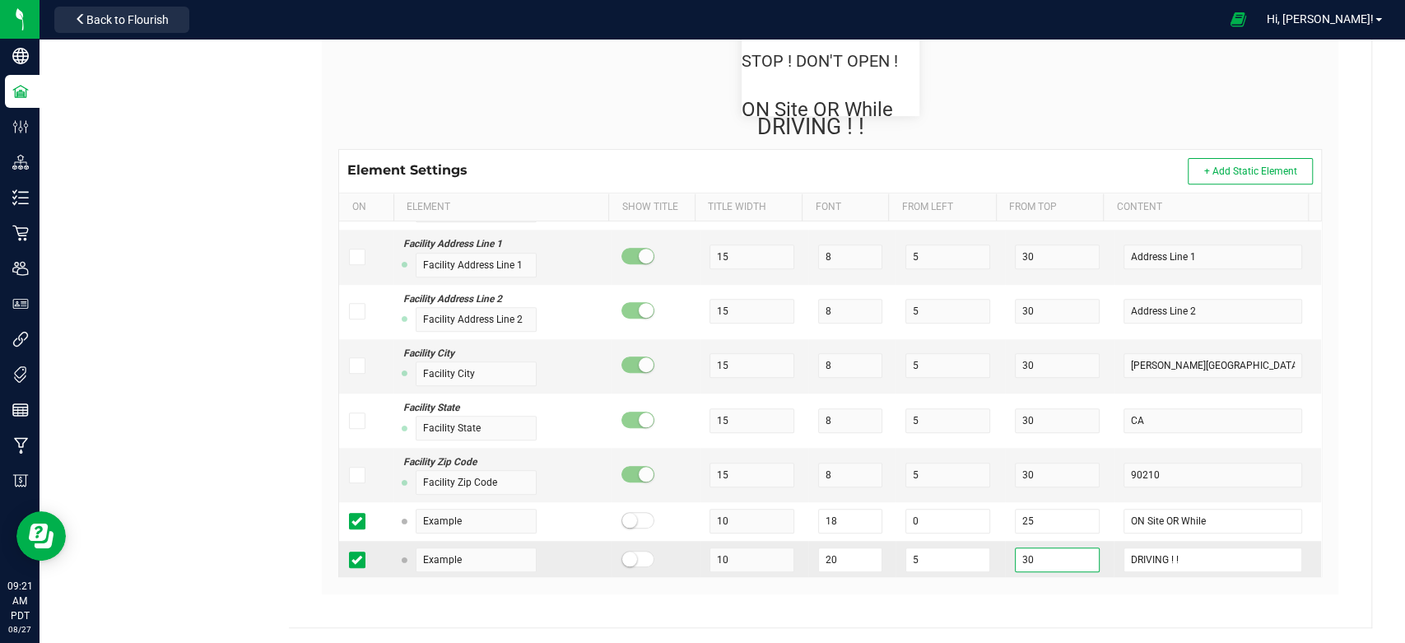
click at [1015, 560] on input "30" at bounding box center [1057, 559] width 85 height 25
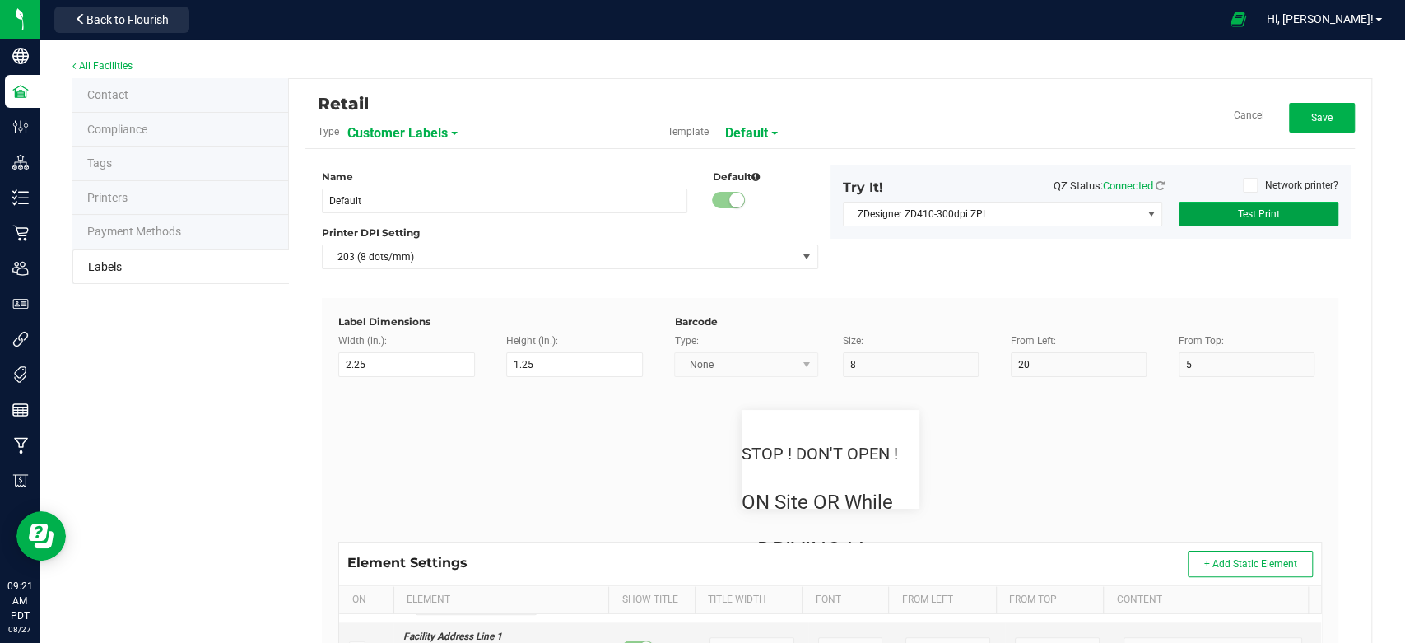
click at [1261, 214] on span "Test Print" at bounding box center [1258, 214] width 42 height 12
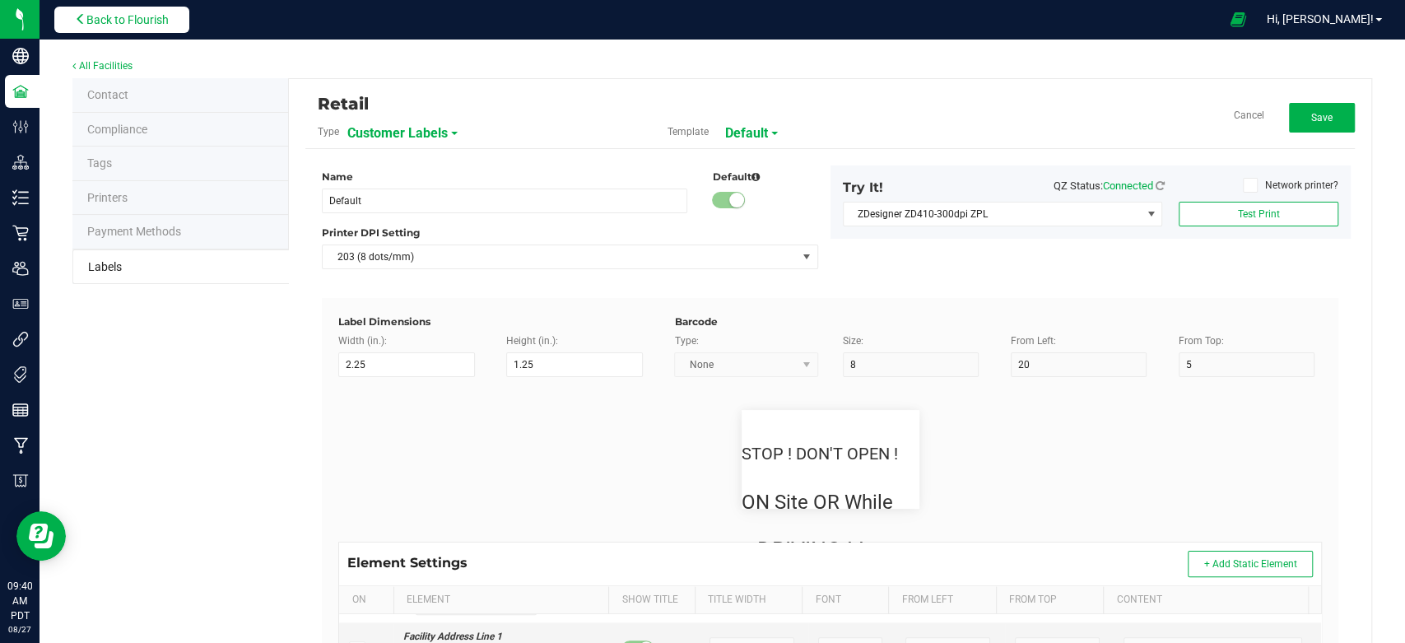
click at [145, 30] on button "Back to Flourish" at bounding box center [121, 20] width 135 height 26
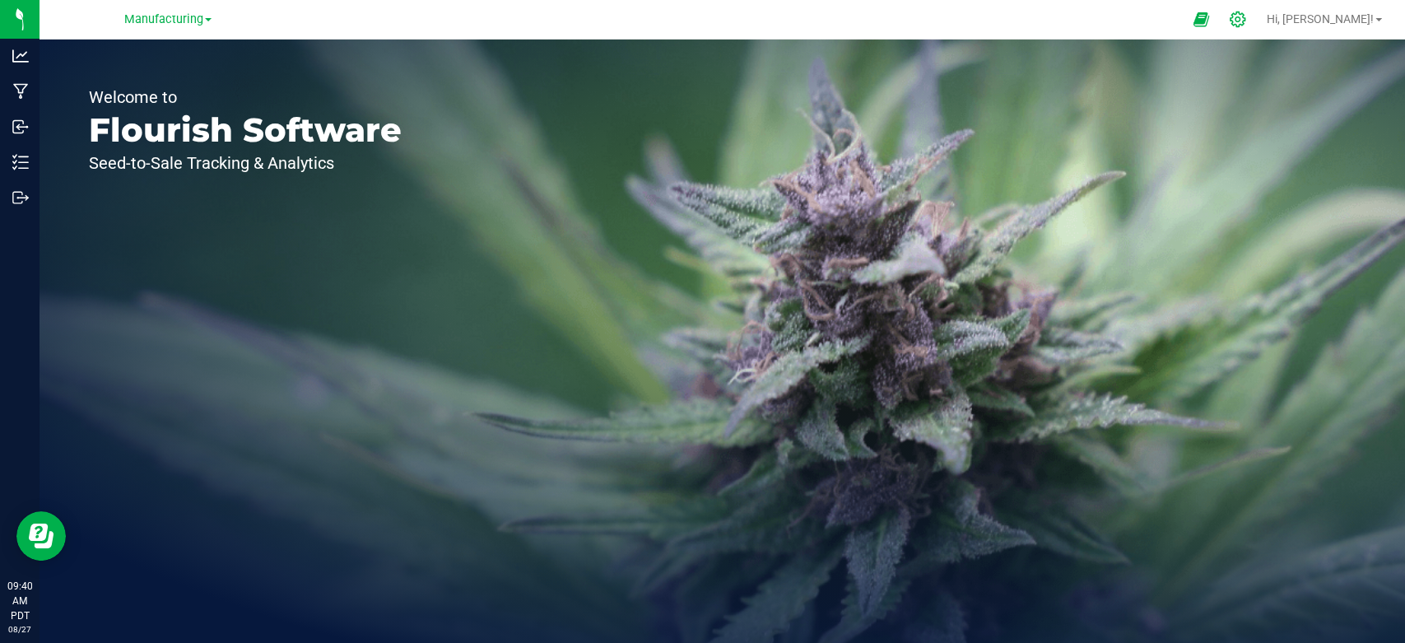
click at [1246, 18] on icon at bounding box center [1236, 19] width 17 height 17
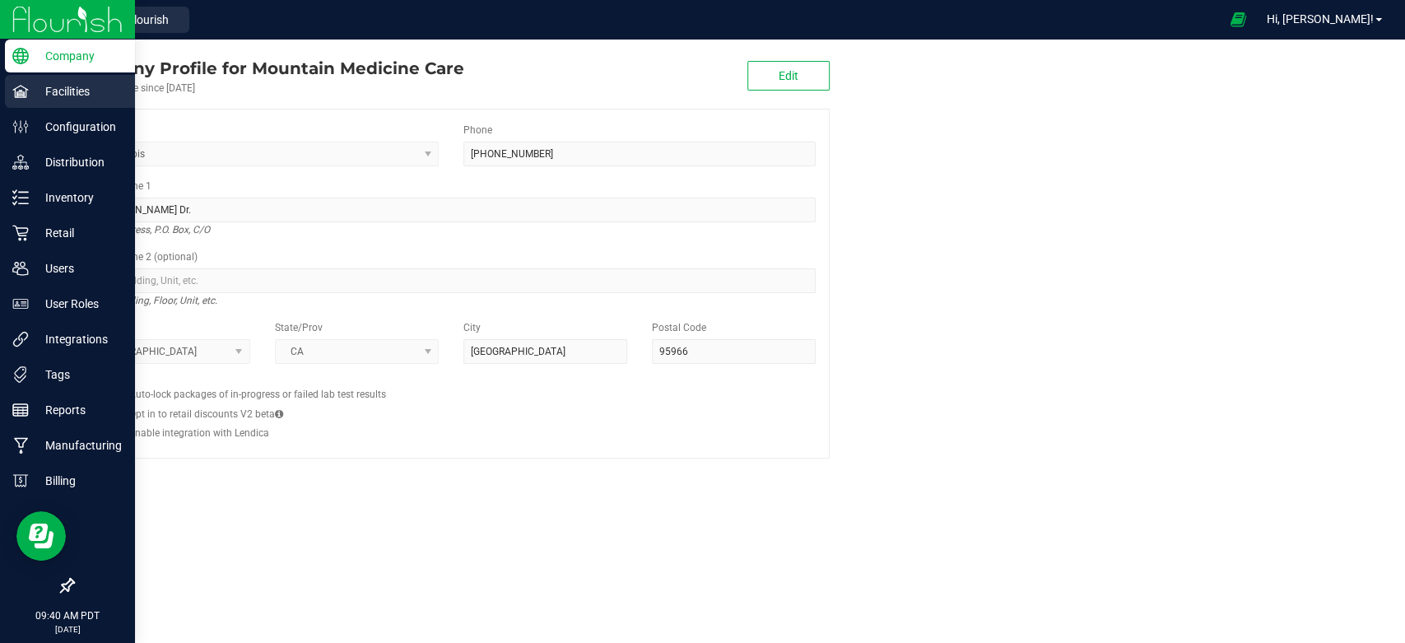
click at [93, 94] on p "Facilities" at bounding box center [78, 91] width 99 height 20
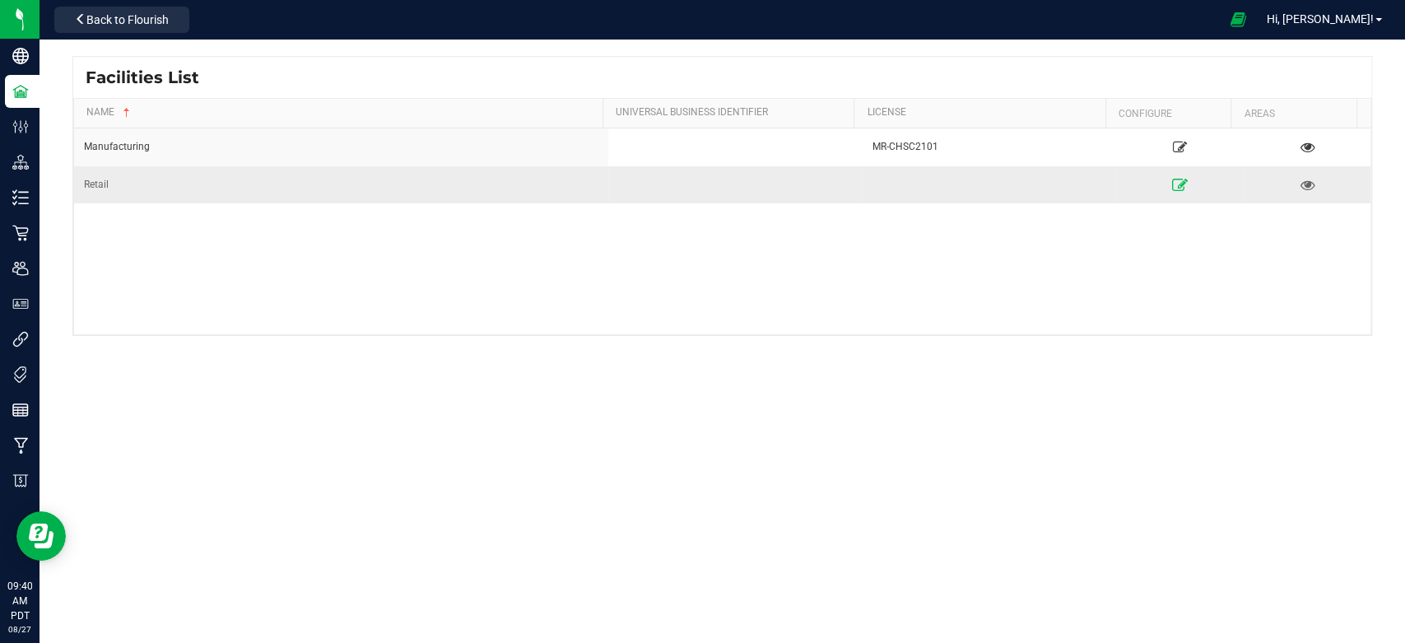
click at [1172, 185] on icon at bounding box center [1180, 185] width 16 height 12
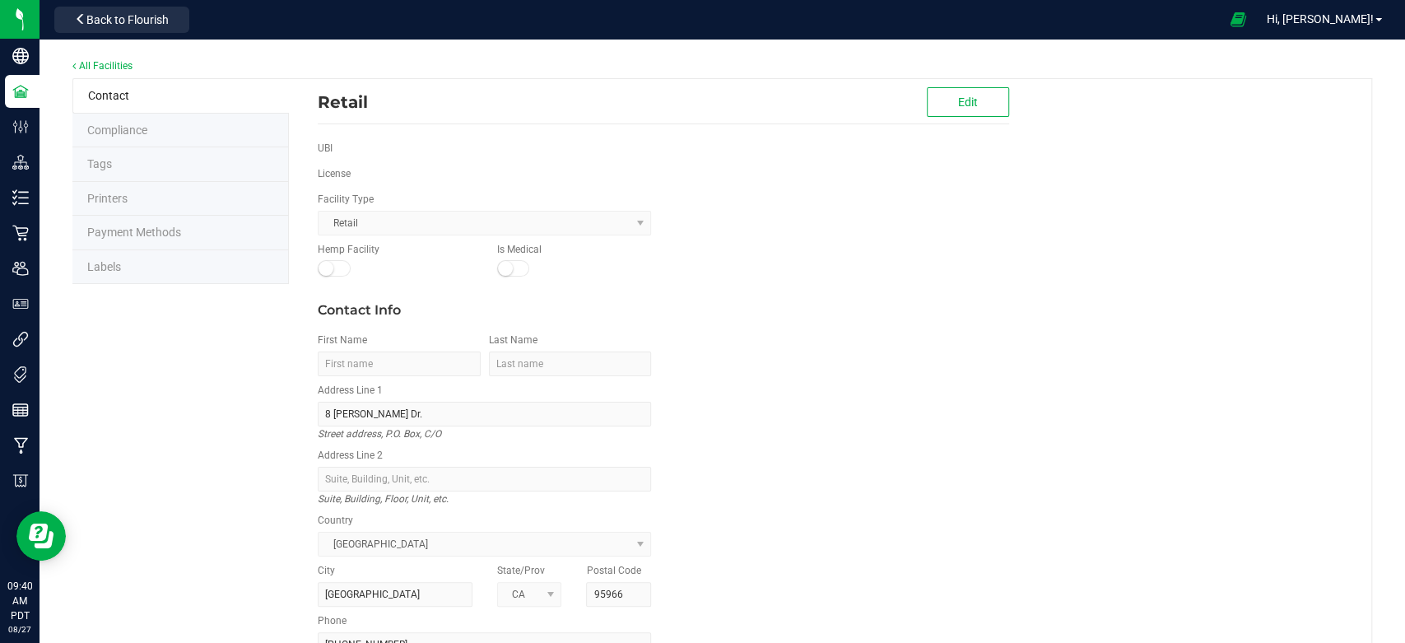
click at [118, 268] on span "Labels" at bounding box center [104, 266] width 34 height 13
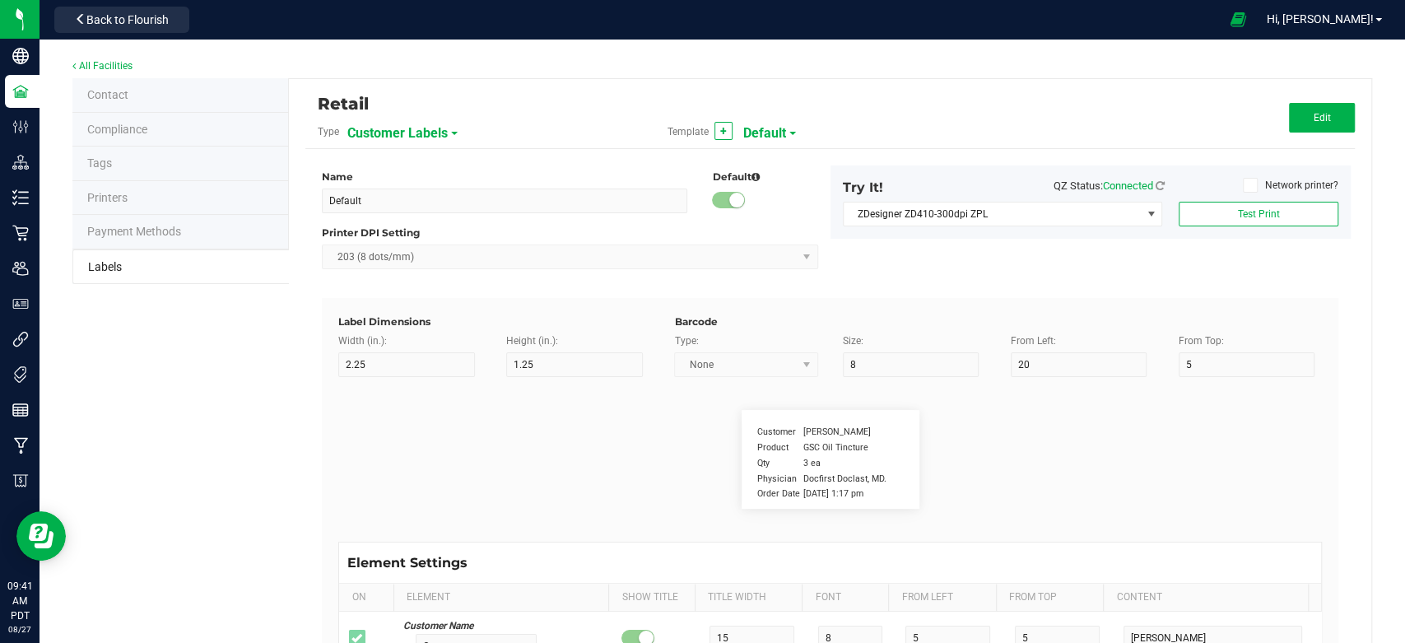
click at [424, 126] on span "Customer Labels" at bounding box center [397, 133] width 100 height 28
click at [410, 171] on span "Customer Labels" at bounding box center [391, 171] width 75 height 12
click at [764, 133] on span "Default" at bounding box center [764, 133] width 43 height 28
click at [816, 118] on div "Template + Default" at bounding box center [830, 132] width 350 height 28
click at [1319, 114] on button "Edit" at bounding box center [1322, 118] width 66 height 30
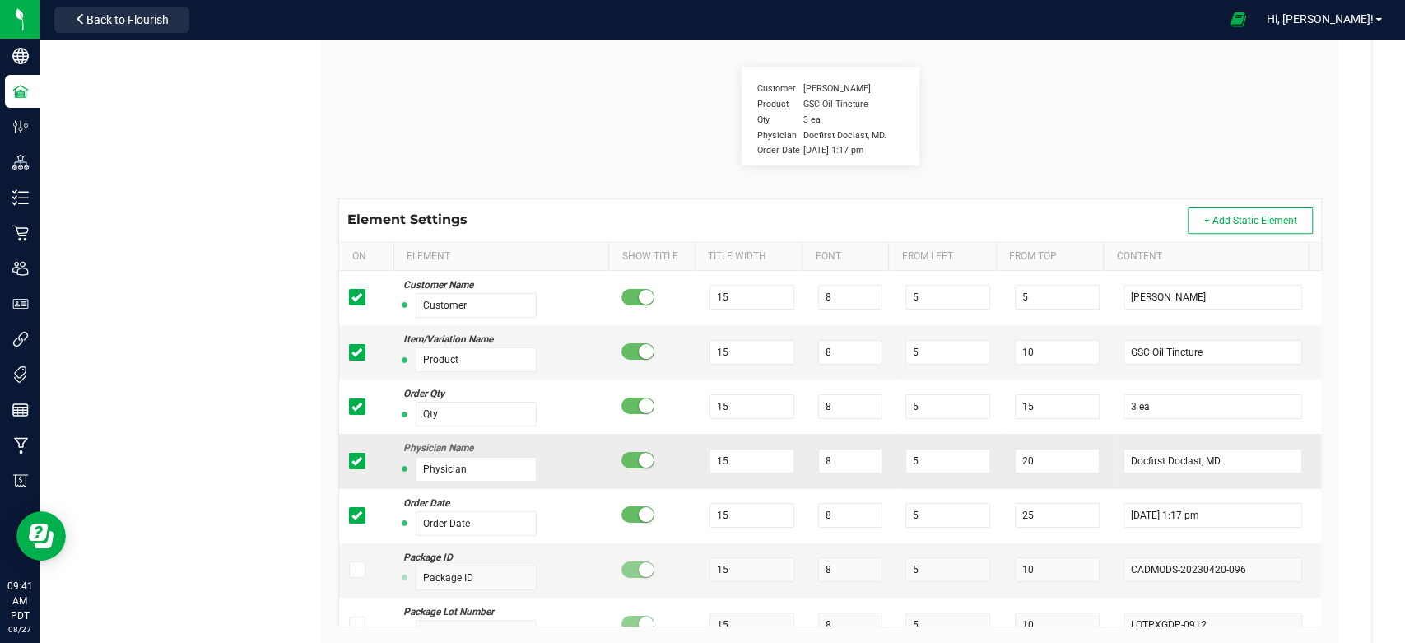
scroll to position [392, 0]
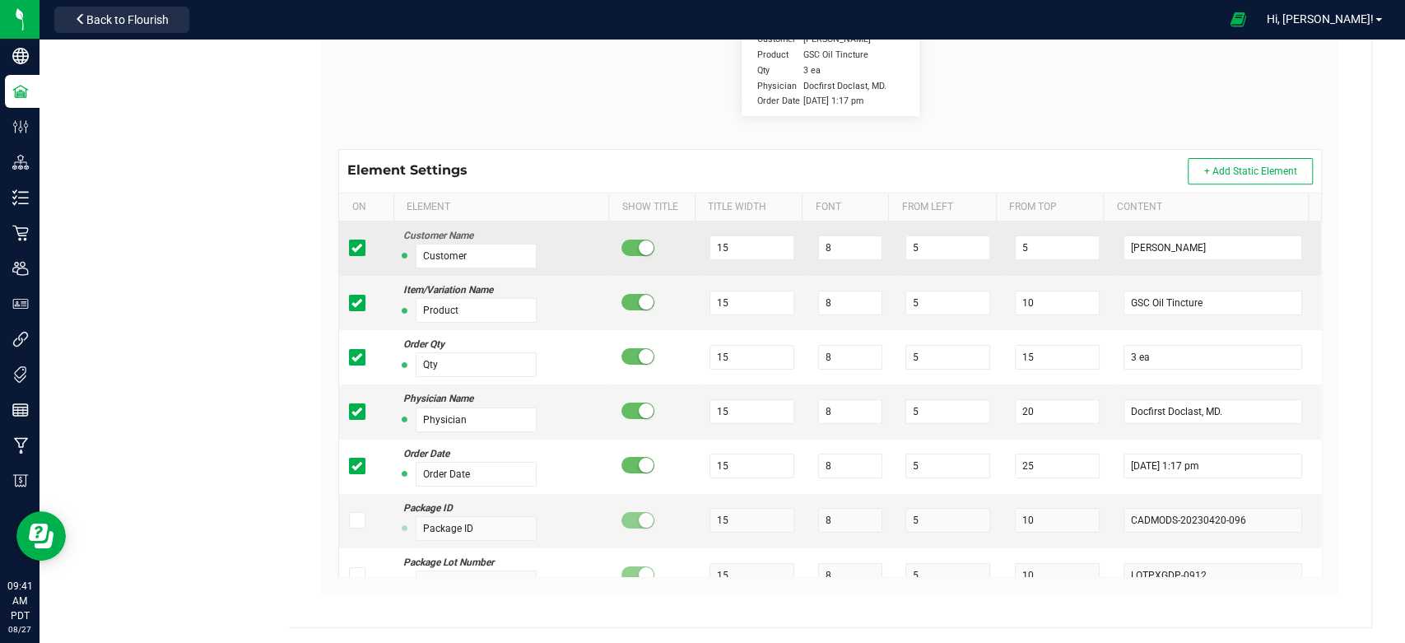
click at [351, 248] on icon at bounding box center [356, 248] width 11 height 0
click at [0, 0] on input "checkbox" at bounding box center [0, 0] width 0 height 0
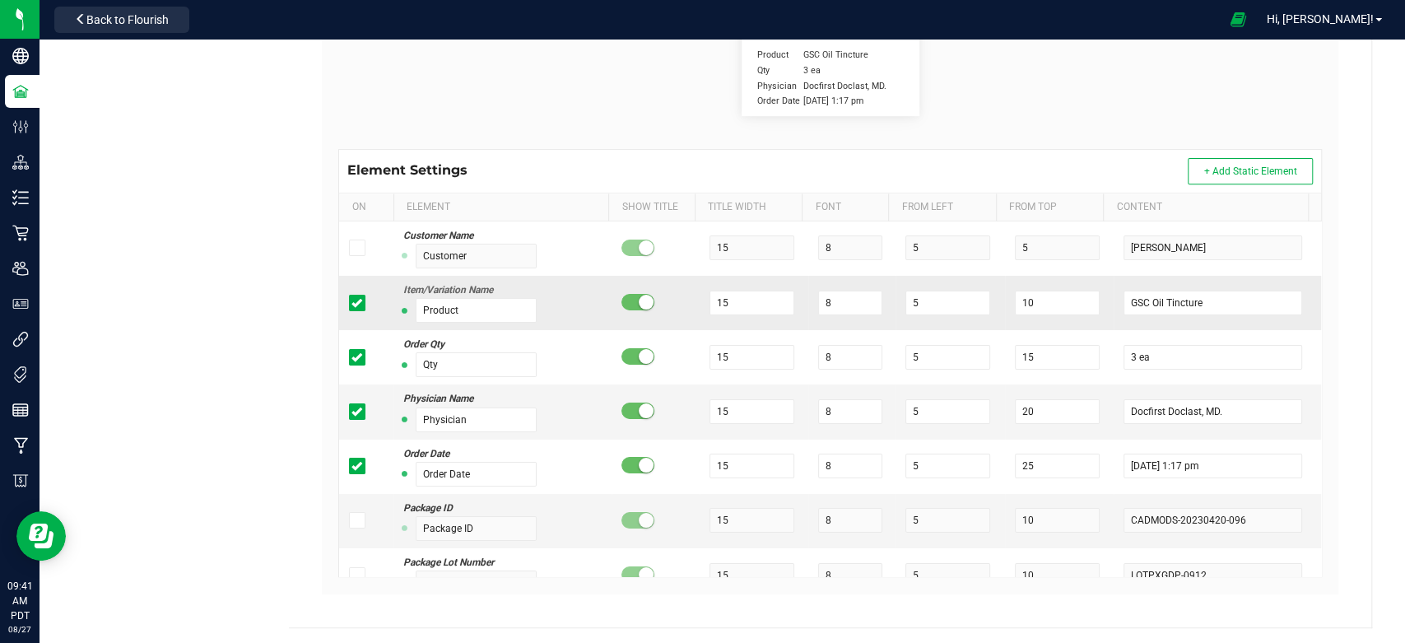
click at [354, 292] on td at bounding box center [366, 303] width 54 height 54
click at [358, 303] on icon at bounding box center [356, 303] width 11 height 0
click at [0, 0] on input "checkbox" at bounding box center [0, 0] width 0 height 0
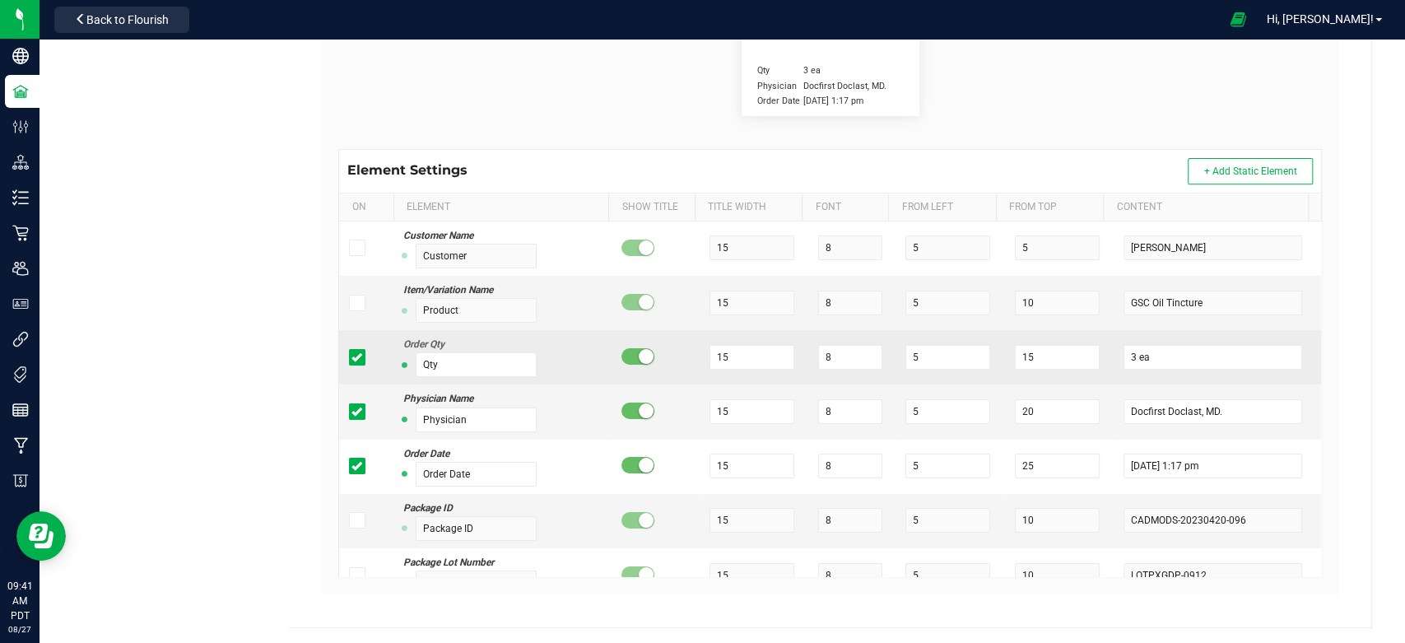
click at [351, 357] on icon at bounding box center [356, 357] width 11 height 0
click at [0, 0] on input "checkbox" at bounding box center [0, 0] width 0 height 0
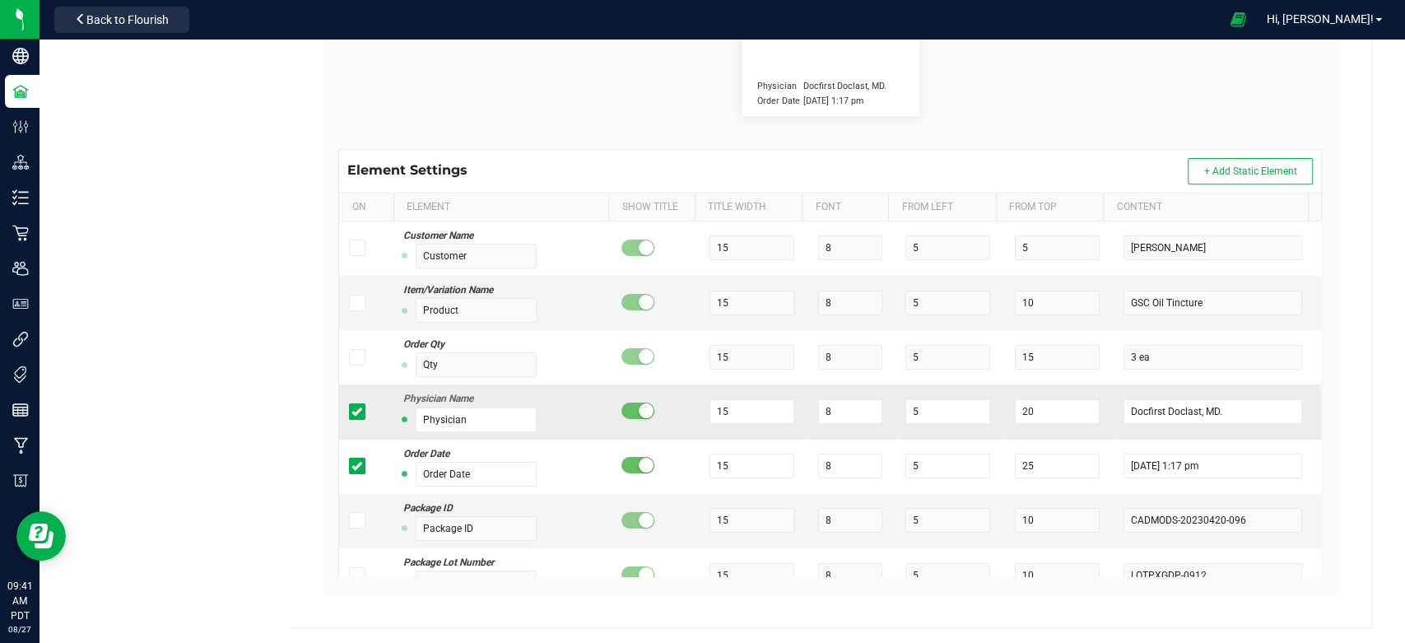
click at [353, 403] on span at bounding box center [357, 411] width 16 height 16
click at [0, 0] on input "checkbox" at bounding box center [0, 0] width 0 height 0
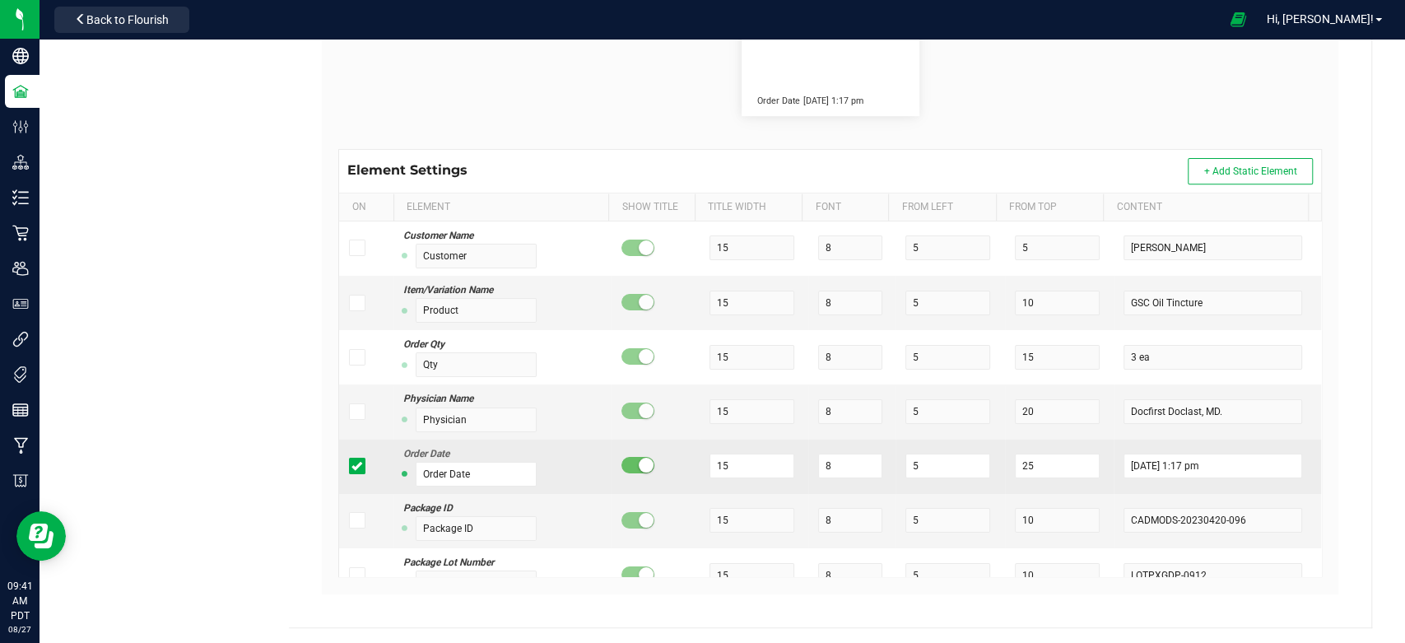
click at [351, 466] on icon at bounding box center [356, 466] width 11 height 0
click at [0, 0] on input "checkbox" at bounding box center [0, 0] width 0 height 0
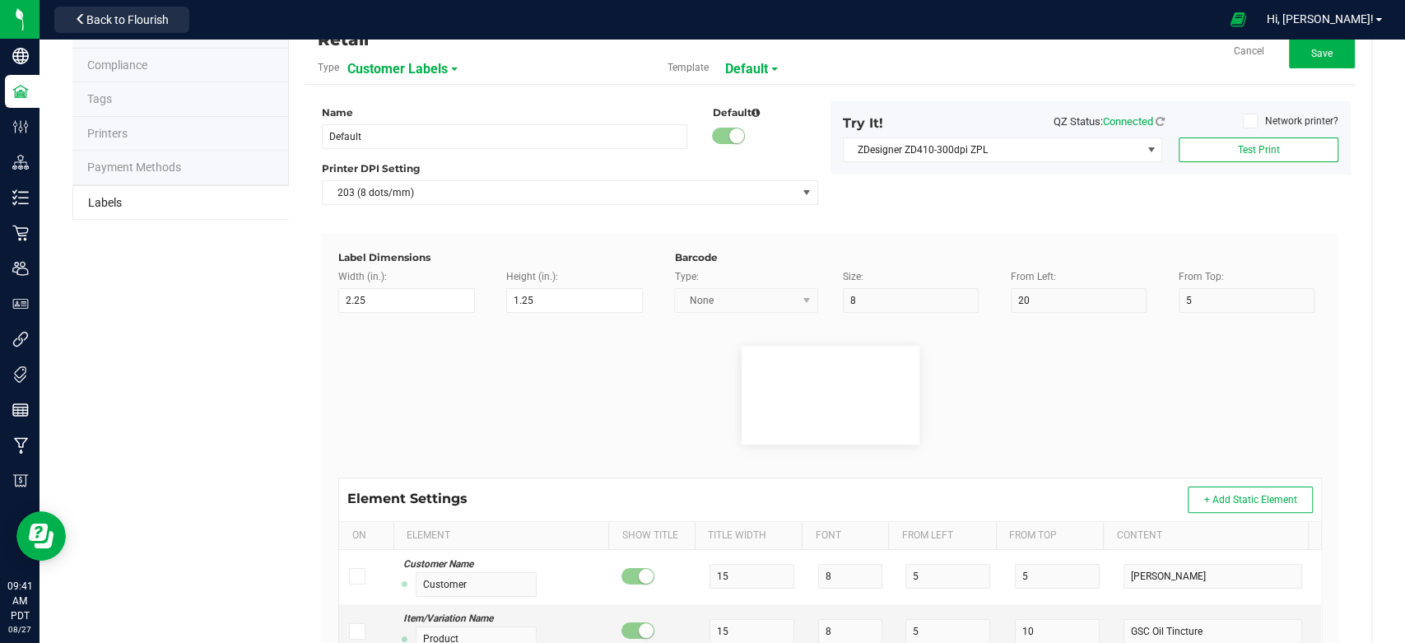
scroll to position [183, 0]
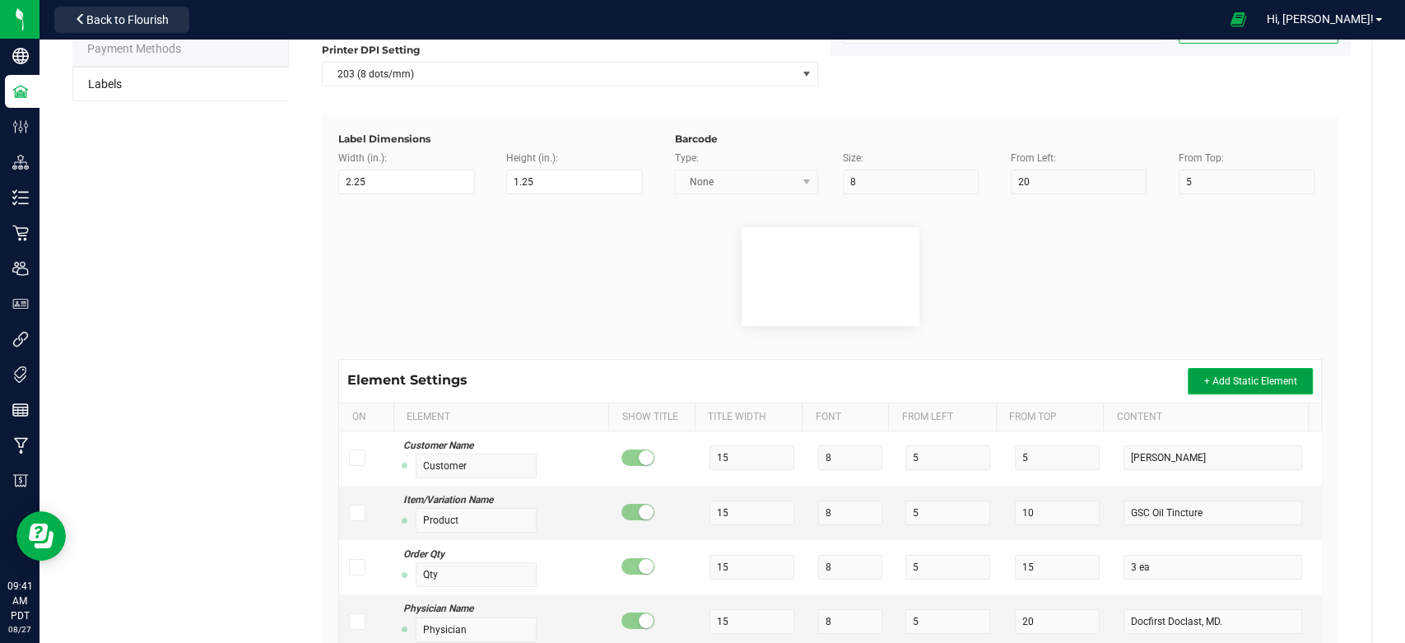
click at [1205, 383] on span "+ Add Static Element" at bounding box center [1249, 381] width 93 height 12
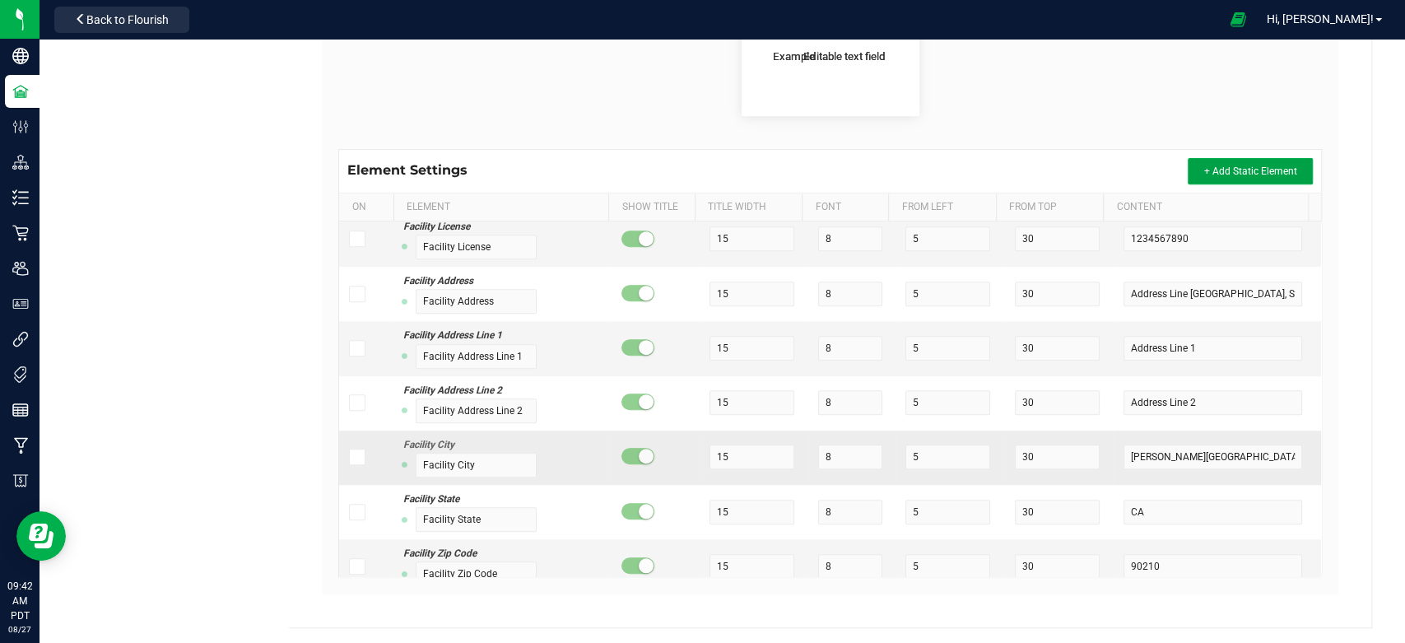
scroll to position [917, 0]
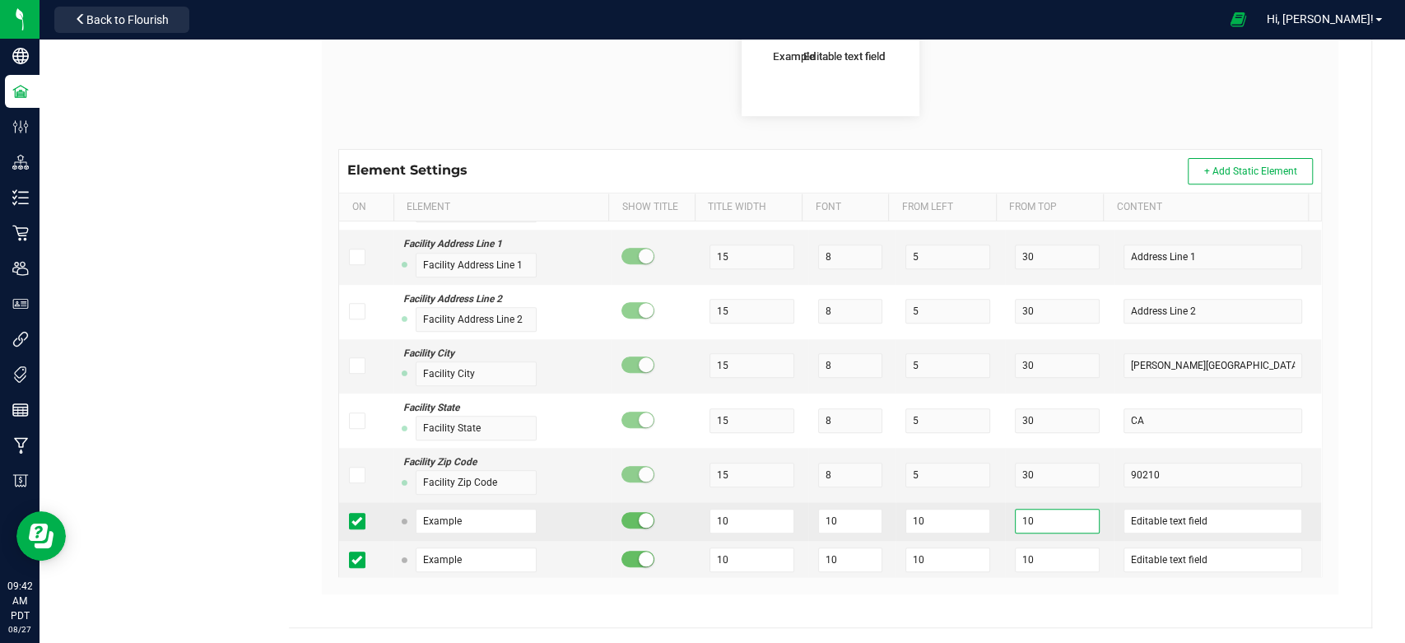
click at [1015, 520] on input "10" at bounding box center [1057, 520] width 85 height 25
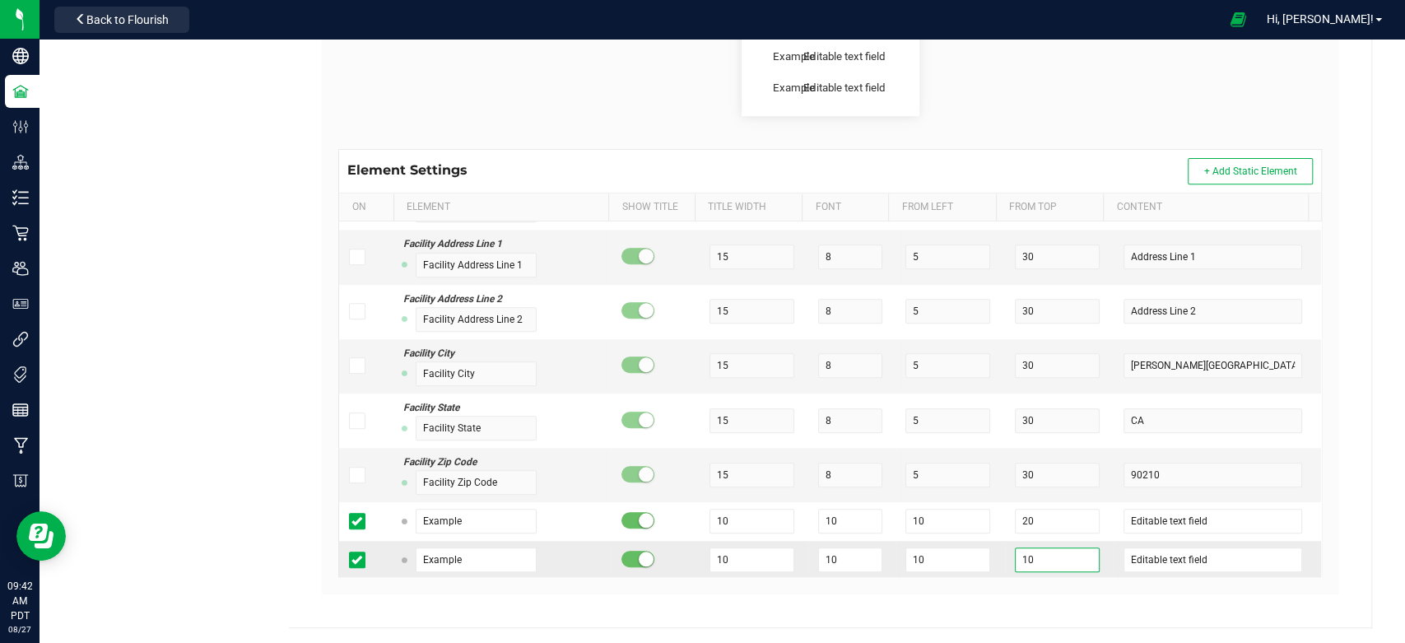
click at [1024, 551] on input "10" at bounding box center [1057, 559] width 85 height 25
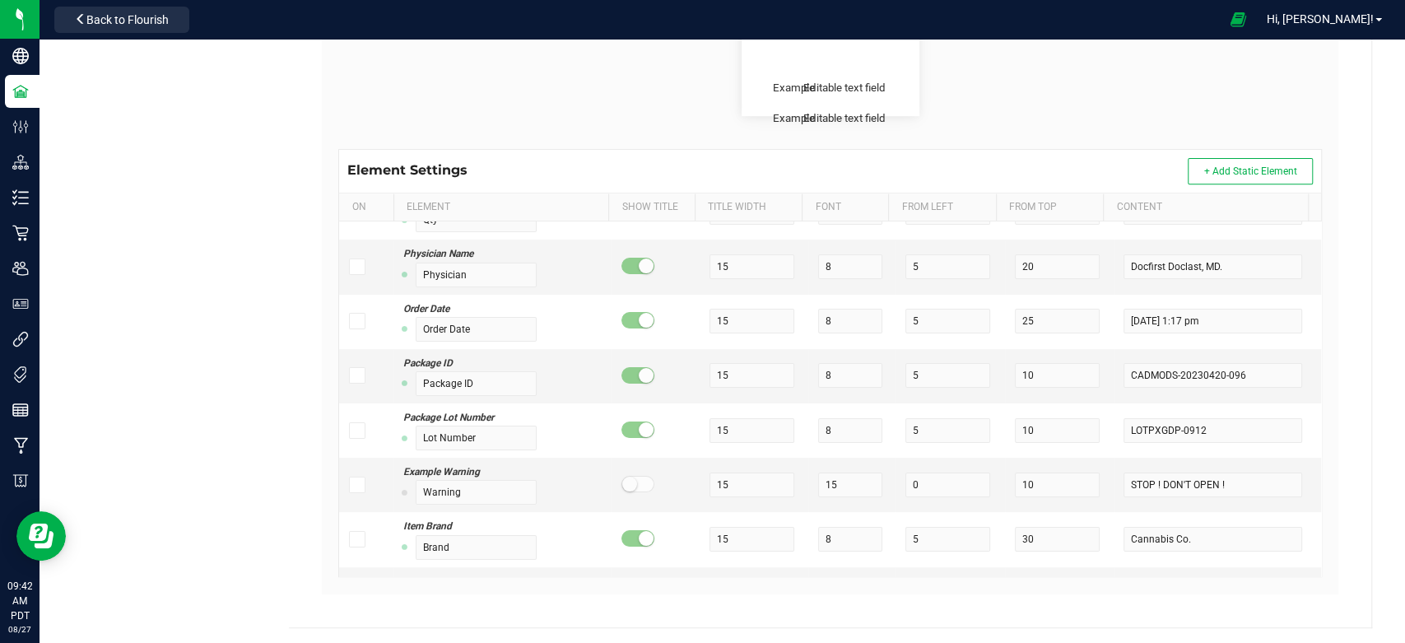
scroll to position [95, 0]
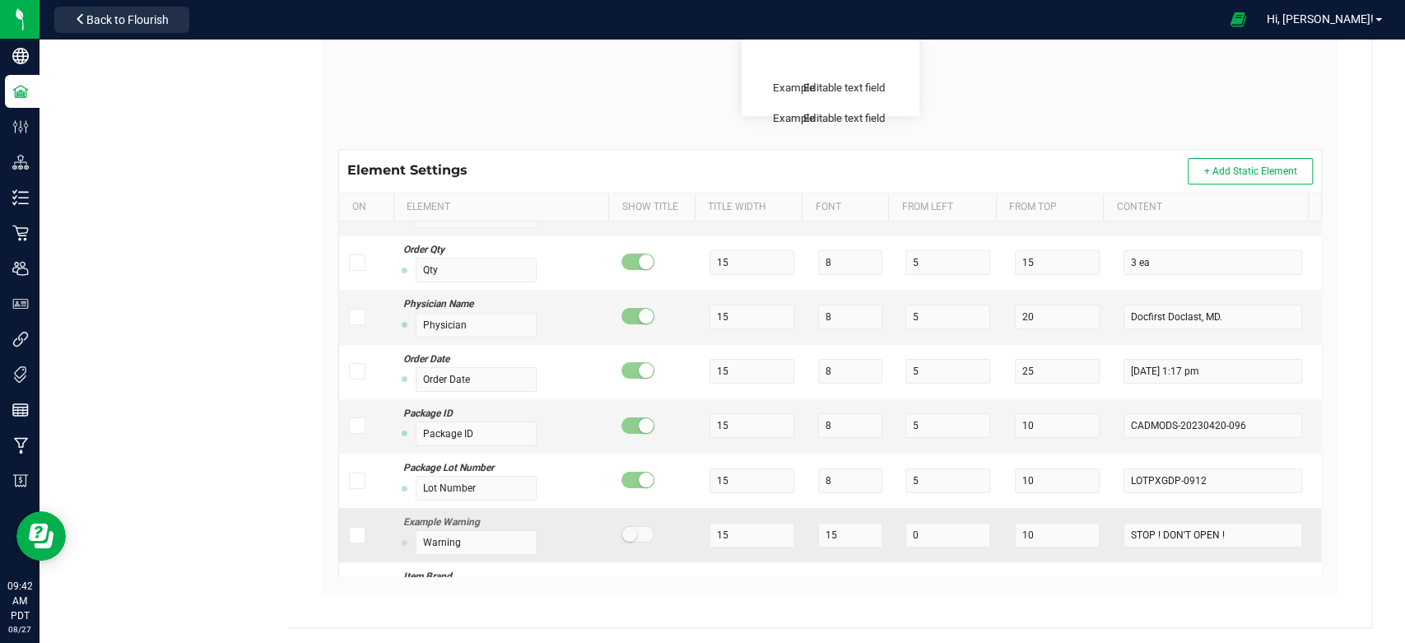
click at [353, 535] on icon at bounding box center [356, 535] width 11 height 0
click at [0, 0] on input "checkbox" at bounding box center [0, 0] width 0 height 0
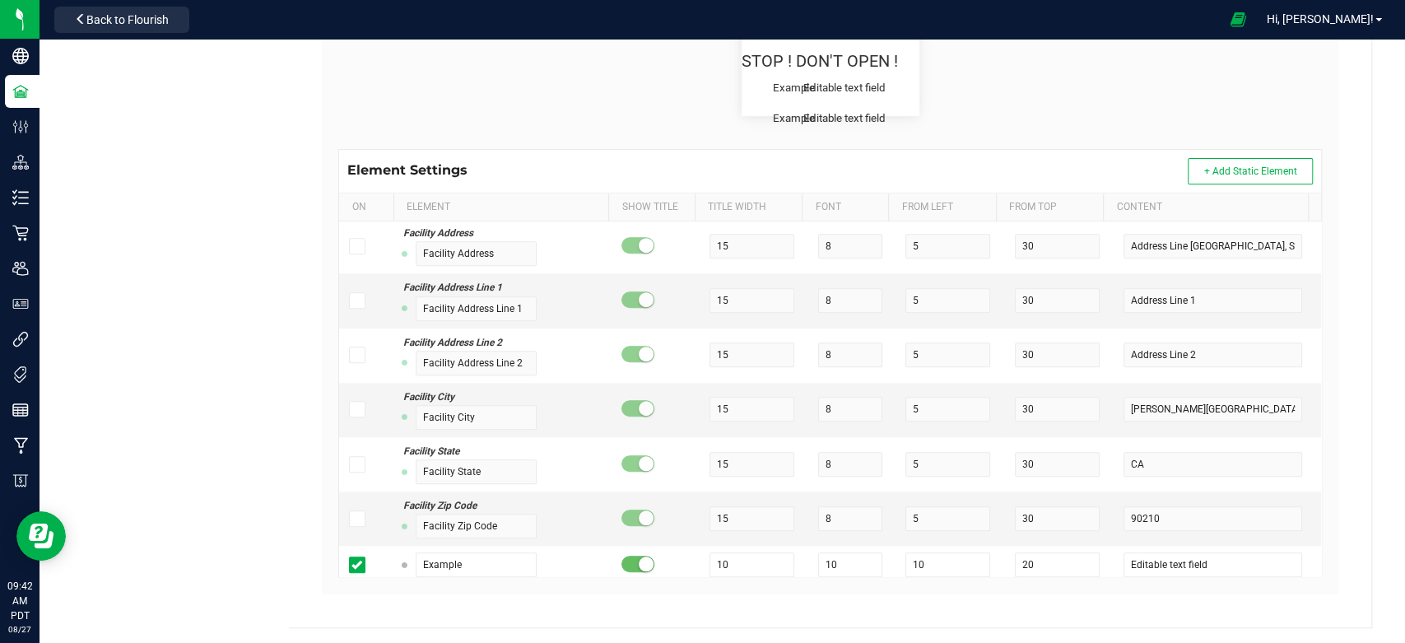
scroll to position [917, 0]
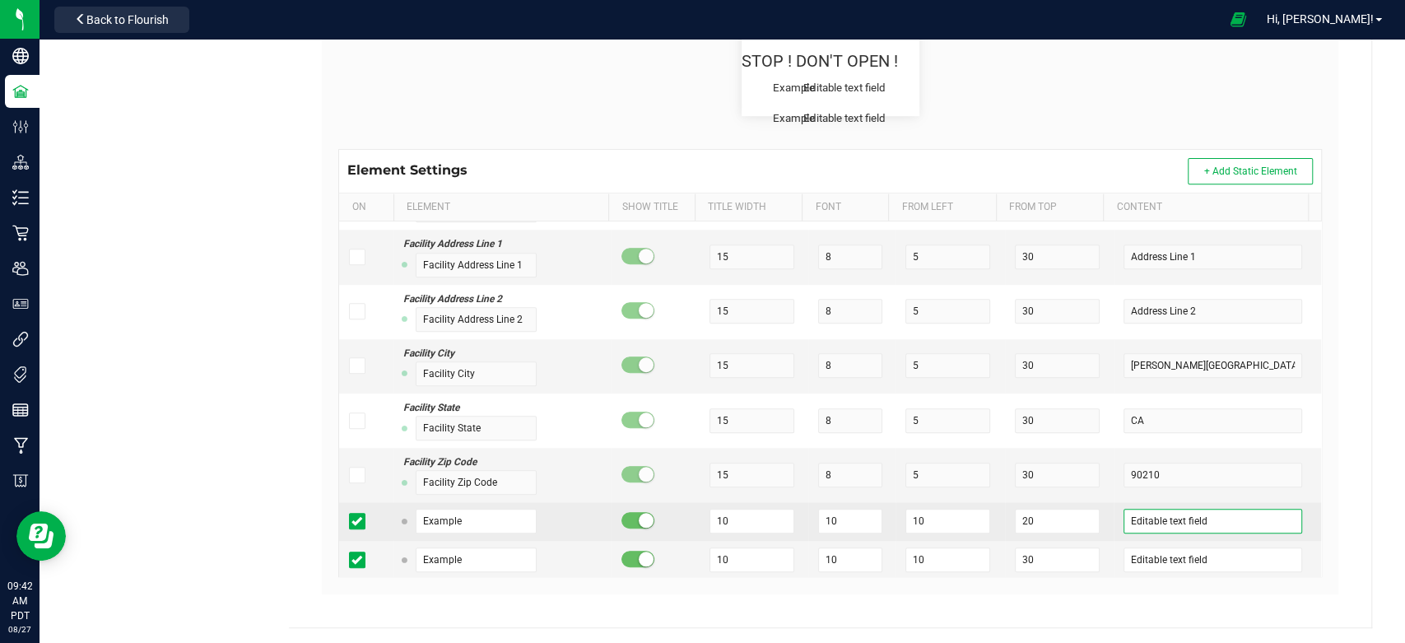
click at [1211, 518] on input "Editable text field" at bounding box center [1212, 520] width 178 height 25
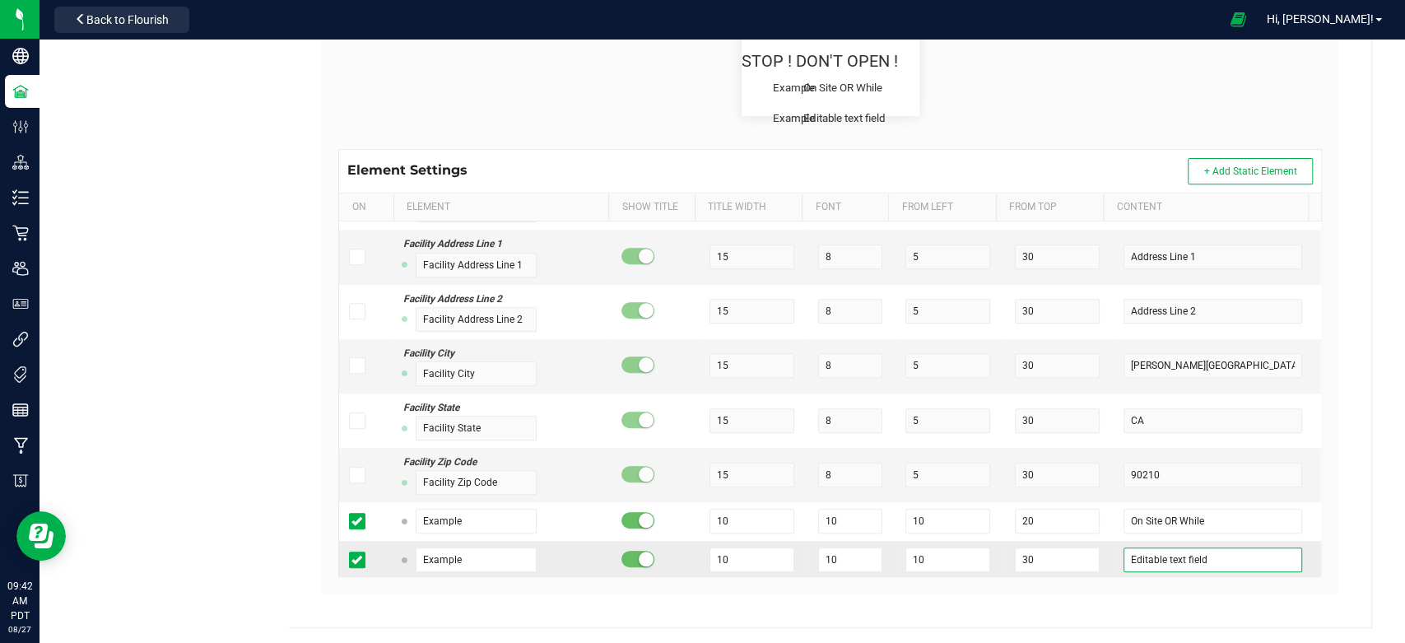
click at [1196, 560] on input "Editable text field" at bounding box center [1212, 559] width 178 height 25
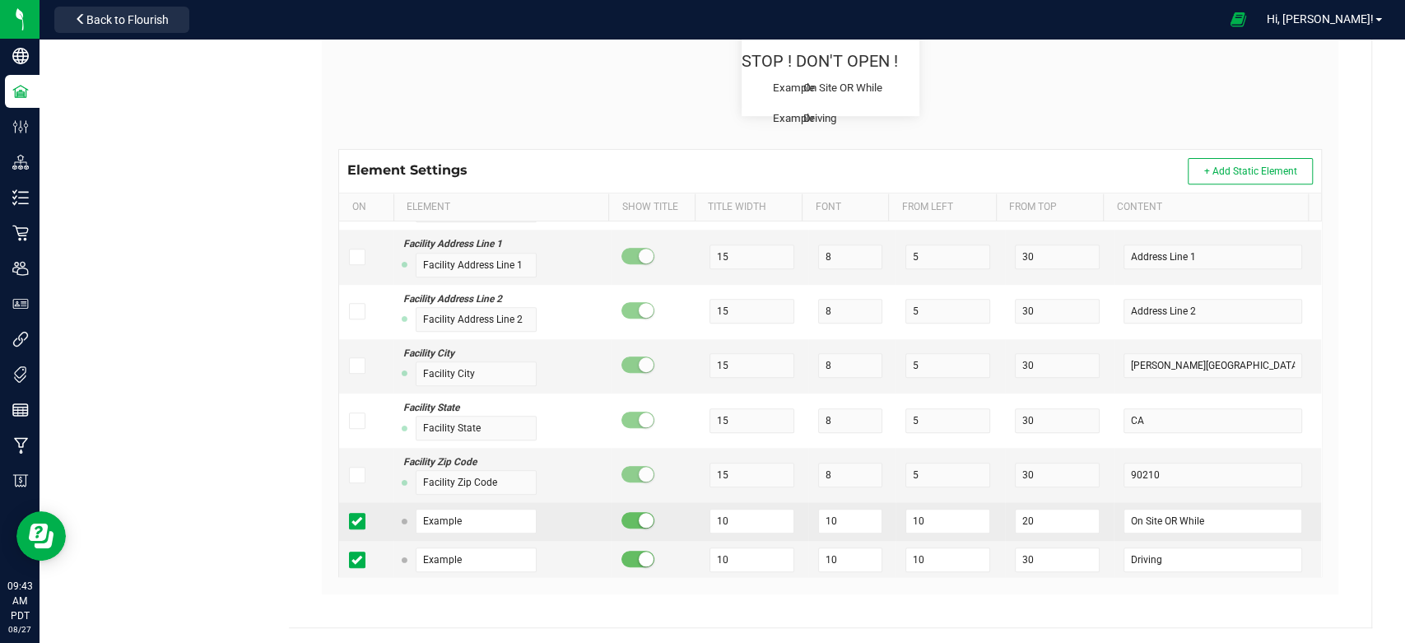
click at [638, 516] on small at bounding box center [645, 520] width 15 height 15
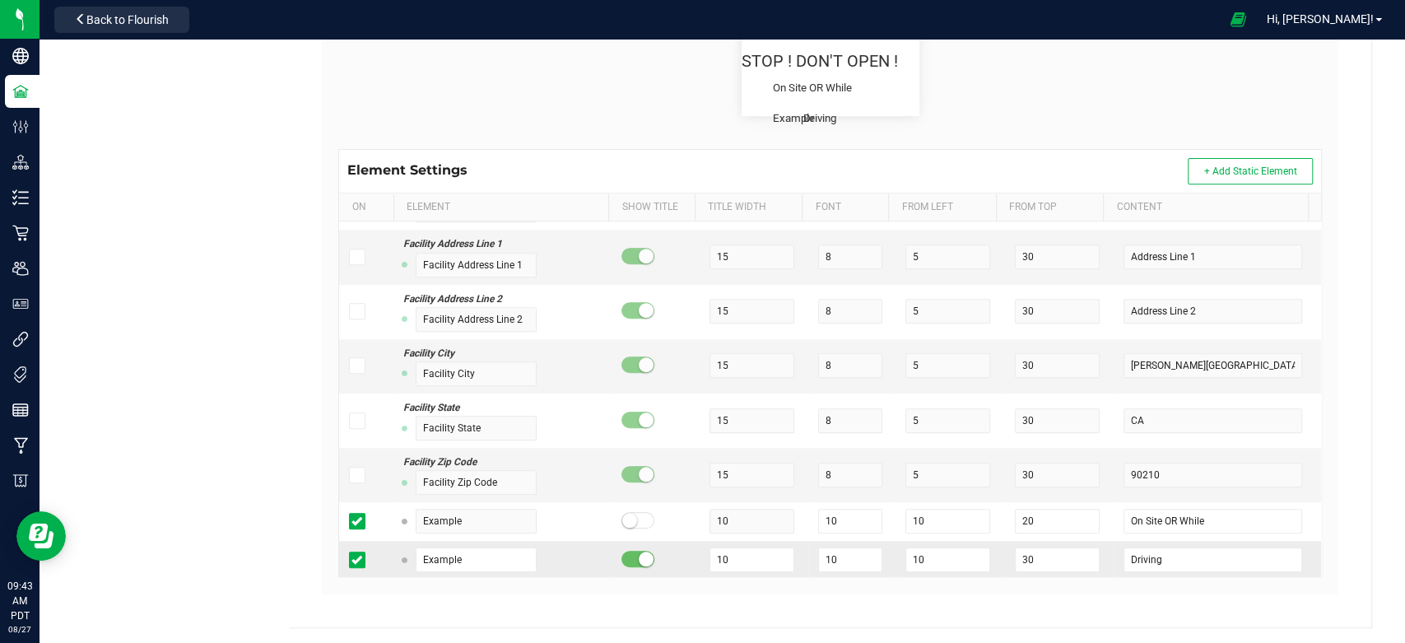
click at [627, 558] on span at bounding box center [637, 558] width 33 height 16
click at [829, 551] on input "10" at bounding box center [850, 559] width 64 height 25
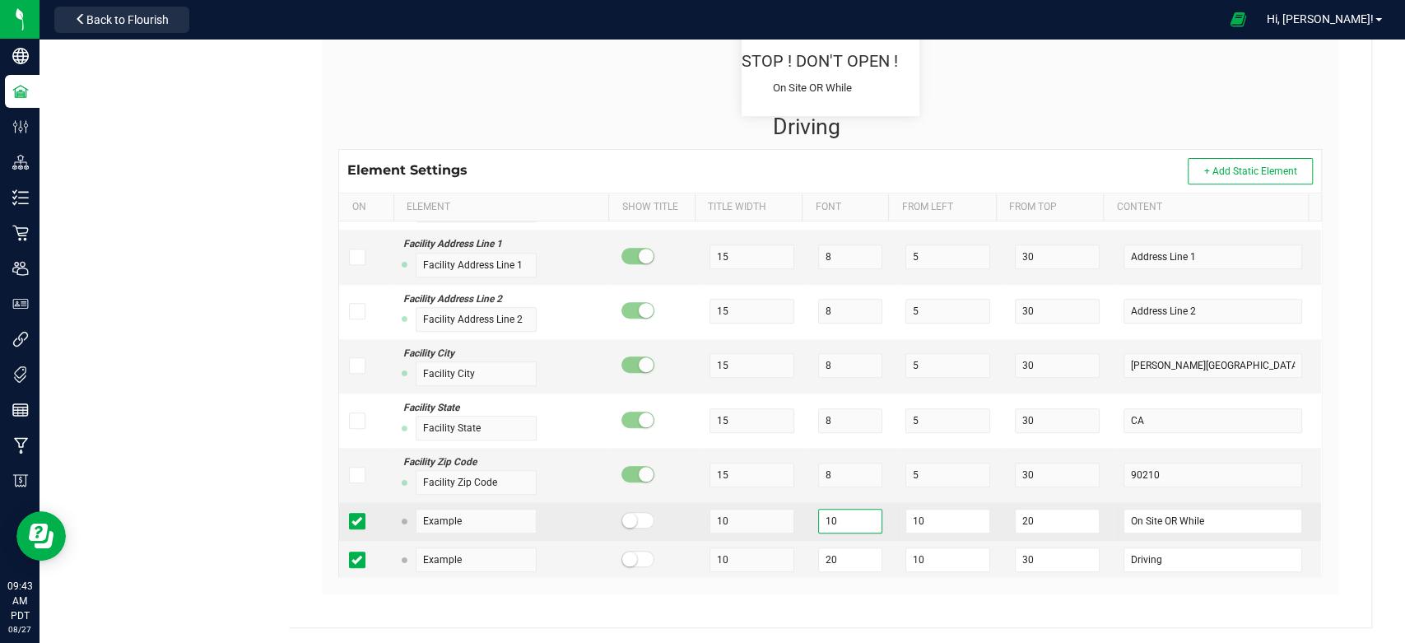
click at [844, 512] on input "10" at bounding box center [850, 520] width 64 height 25
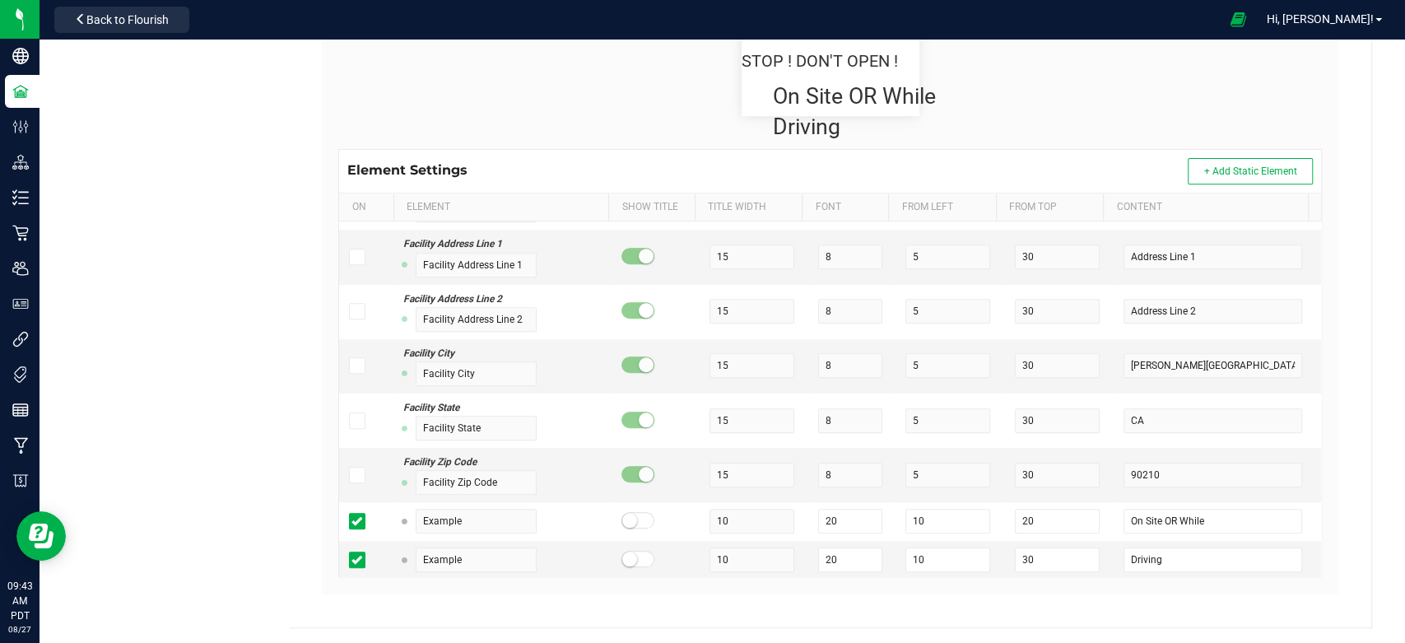
click at [1340, 439] on div "Retail Type Customer Labels Template Default Cancel Save Name Default Default P…" at bounding box center [830, 157] width 1082 height 940
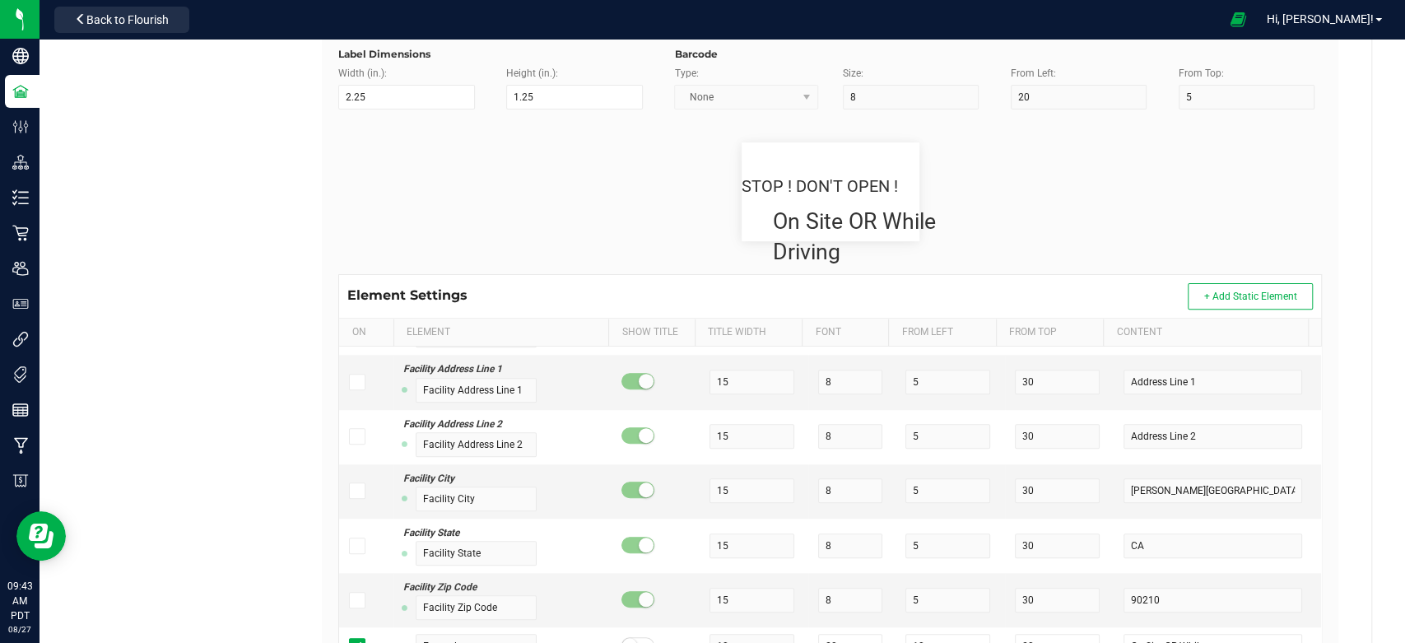
scroll to position [118, 0]
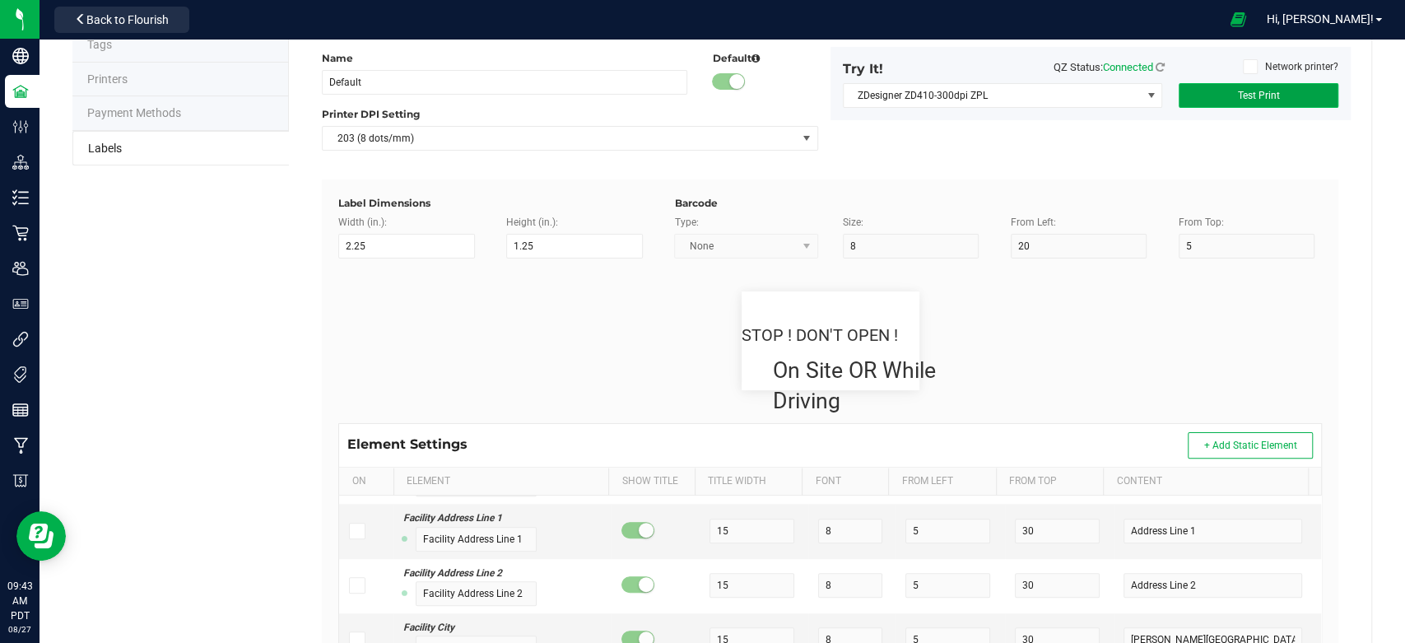
click at [1237, 91] on span "Test Print" at bounding box center [1258, 96] width 42 height 12
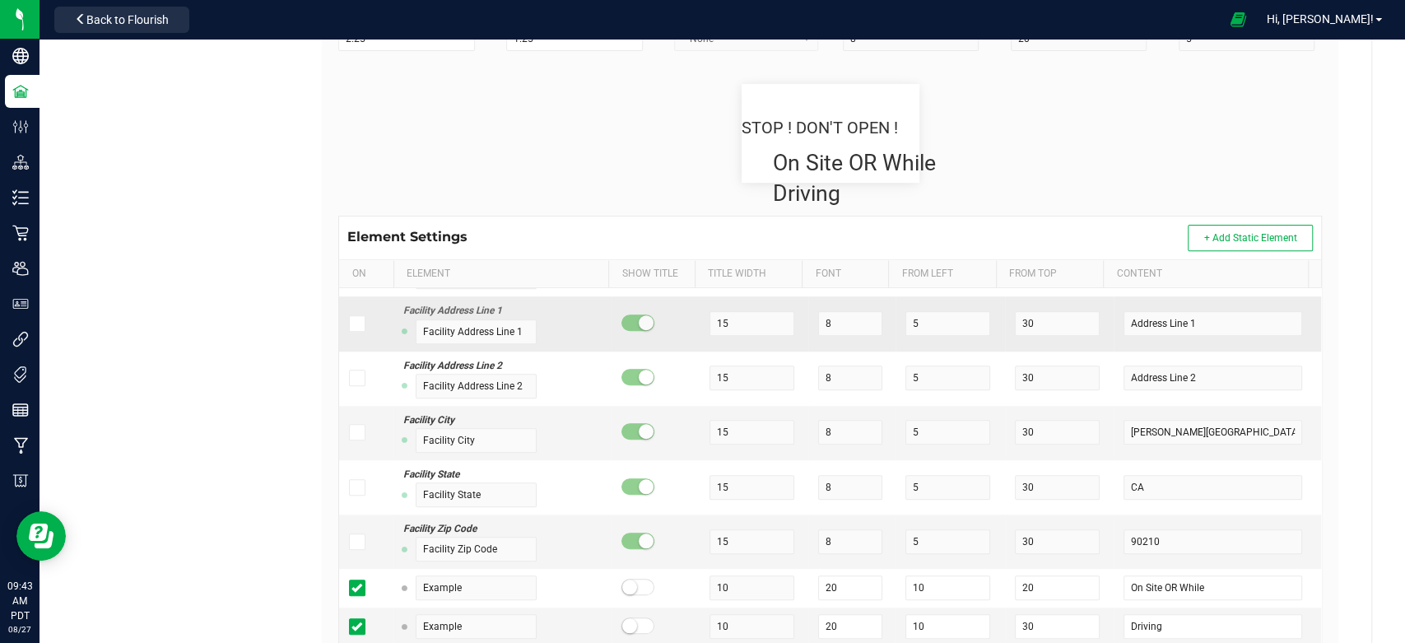
scroll to position [392, 0]
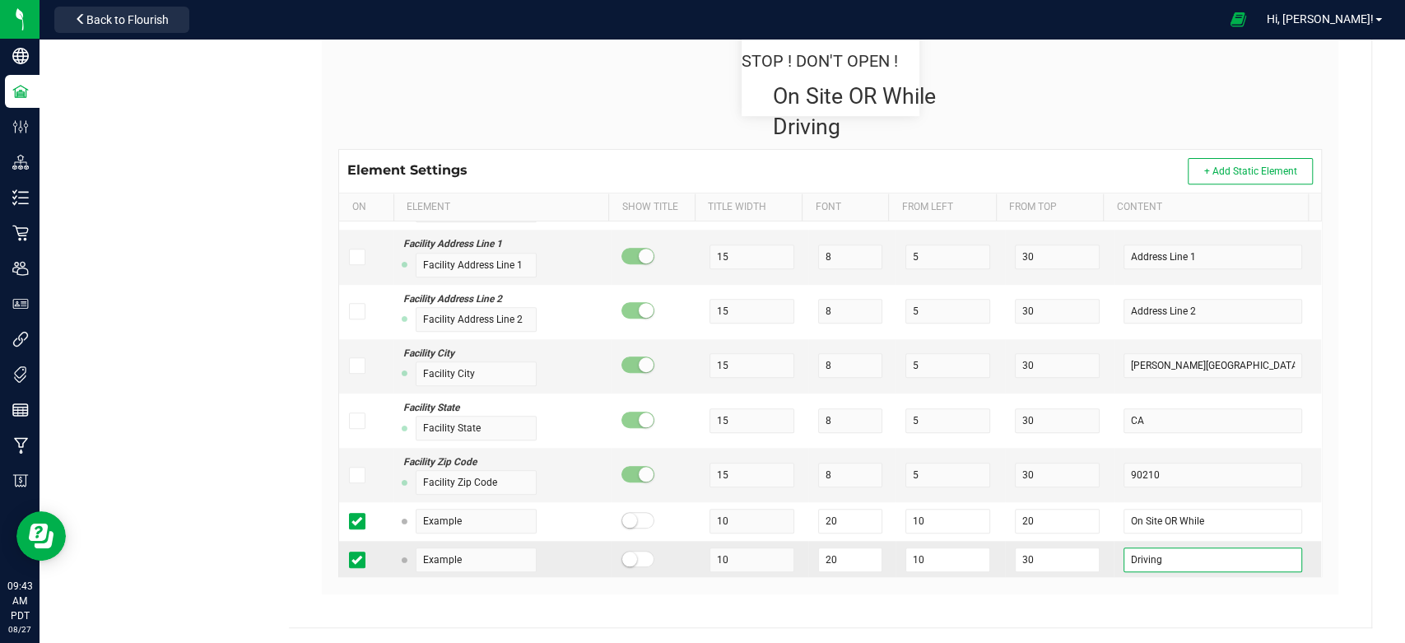
click at [1160, 555] on input "Driving" at bounding box center [1212, 559] width 178 height 25
click at [823, 555] on input "20" at bounding box center [850, 559] width 64 height 25
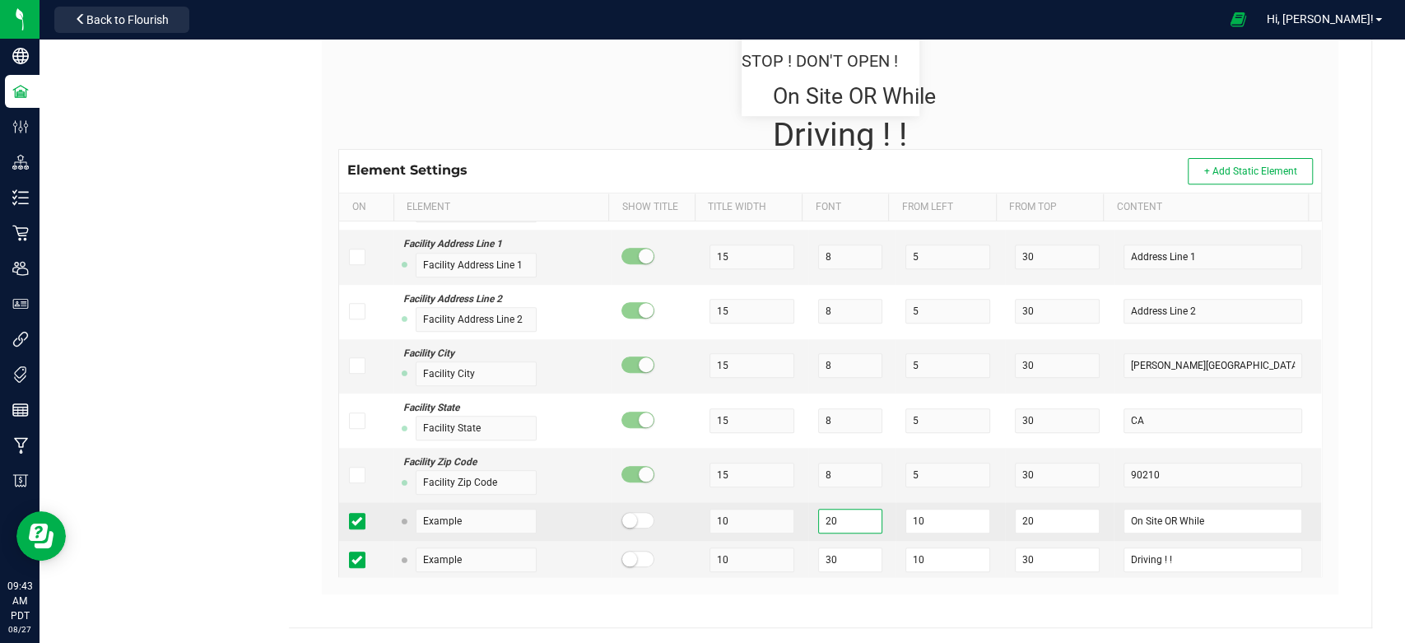
click at [829, 519] on input "20" at bounding box center [850, 520] width 64 height 25
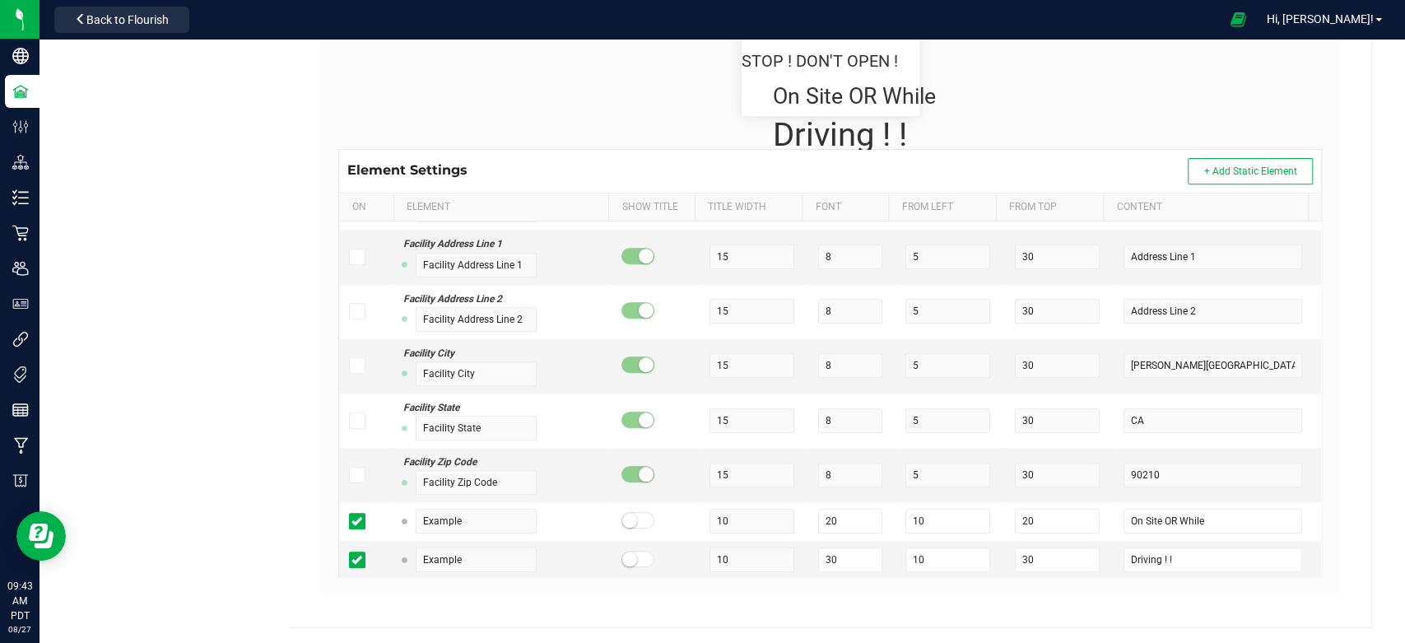
click at [824, 610] on div "Retail Type Customer Labels Template Default Cancel Save Name Default Default P…" at bounding box center [830, 157] width 1082 height 940
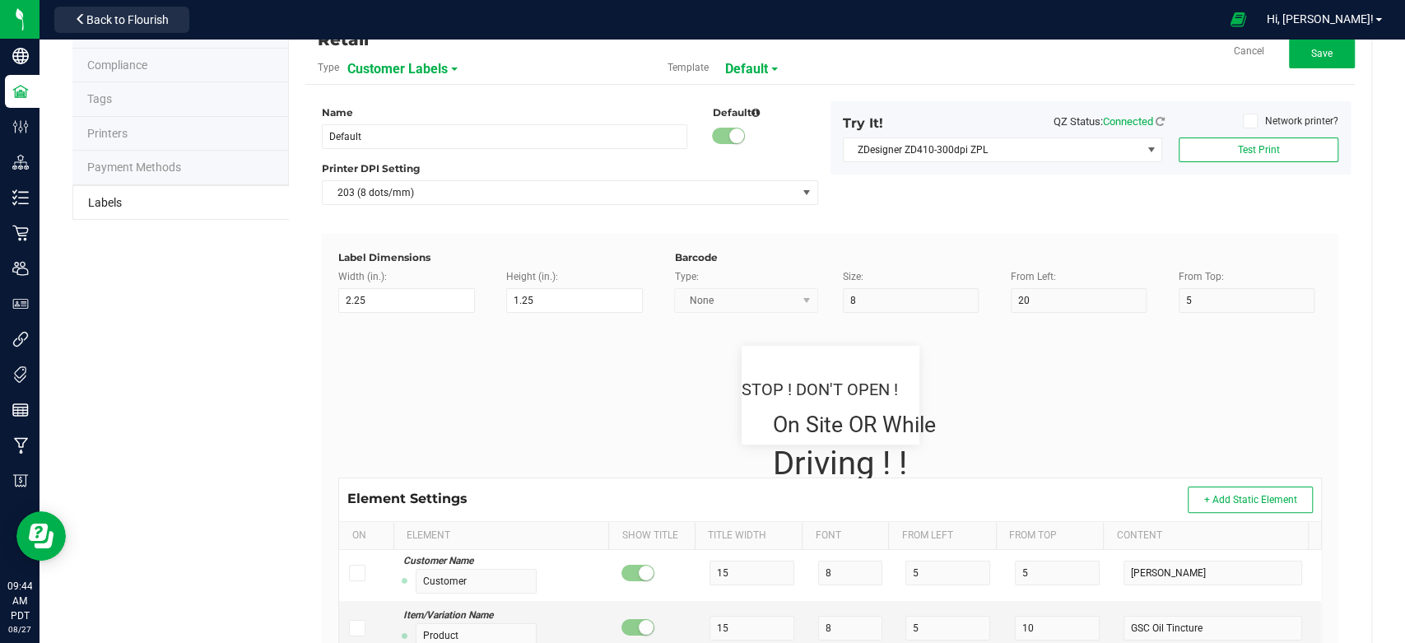
scroll to position [0, 0]
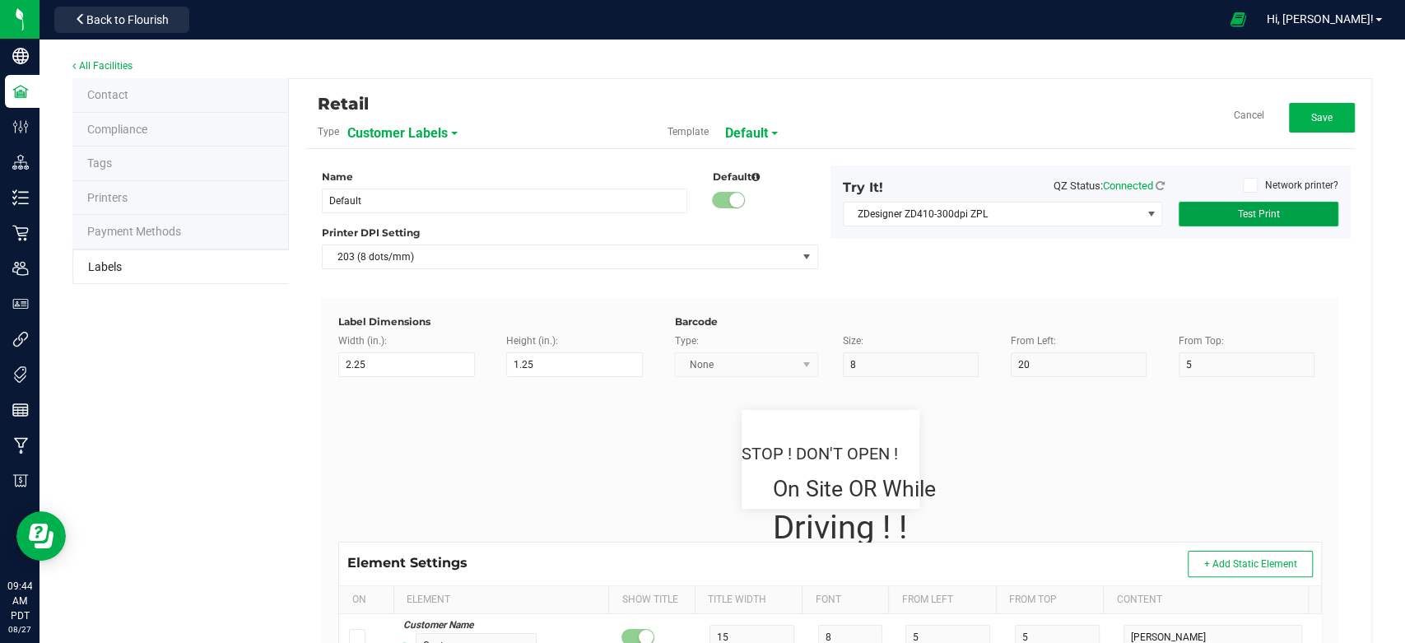
click at [1239, 224] on button "Test Print" at bounding box center [1258, 214] width 160 height 25
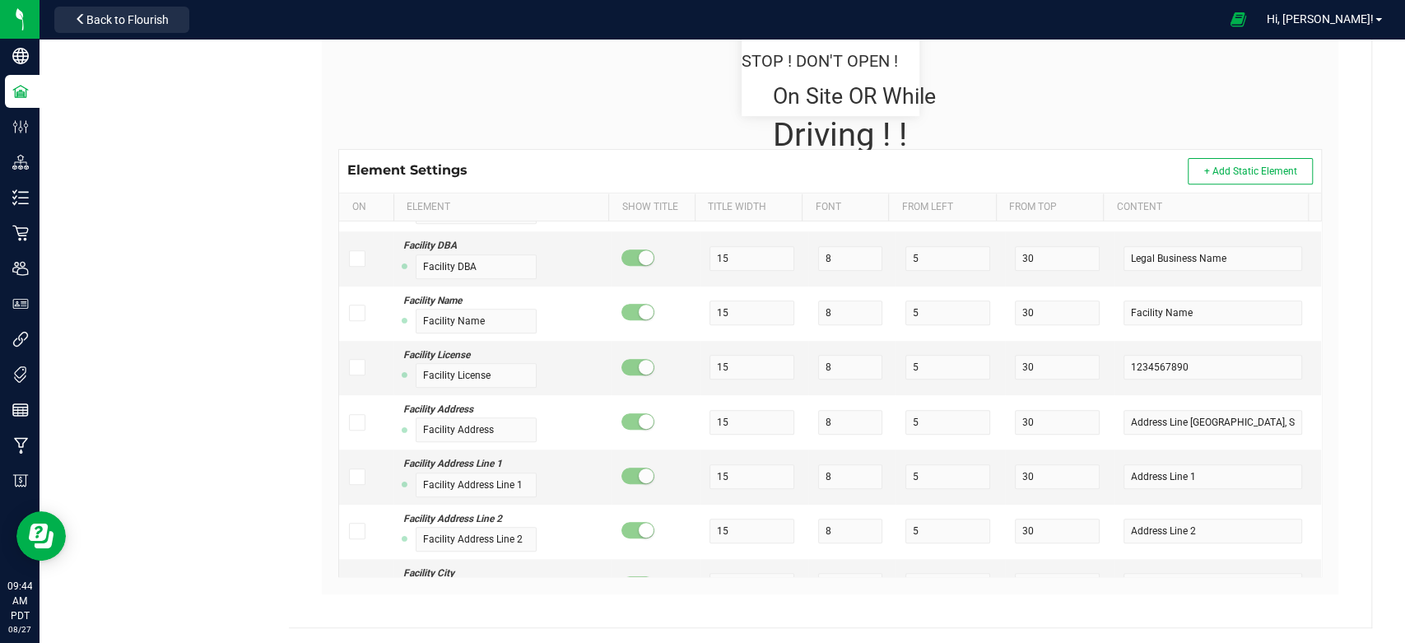
scroll to position [917, 0]
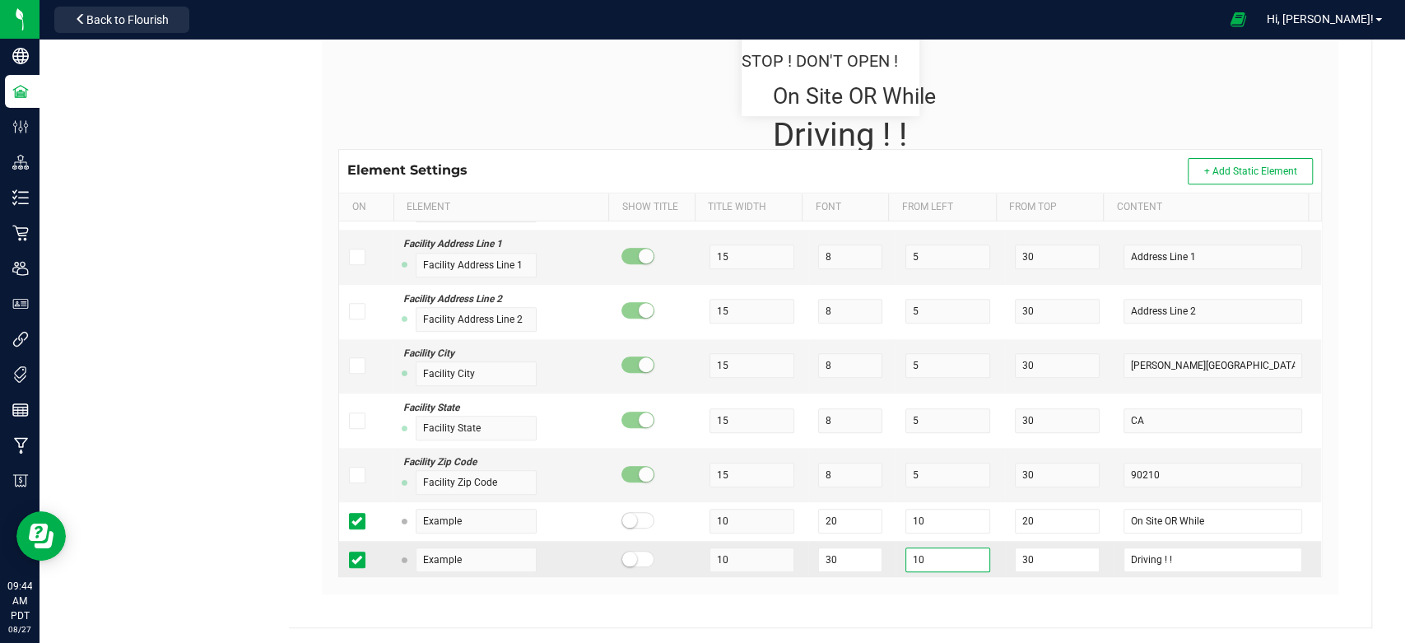
click at [912, 555] on input "10" at bounding box center [947, 559] width 85 height 25
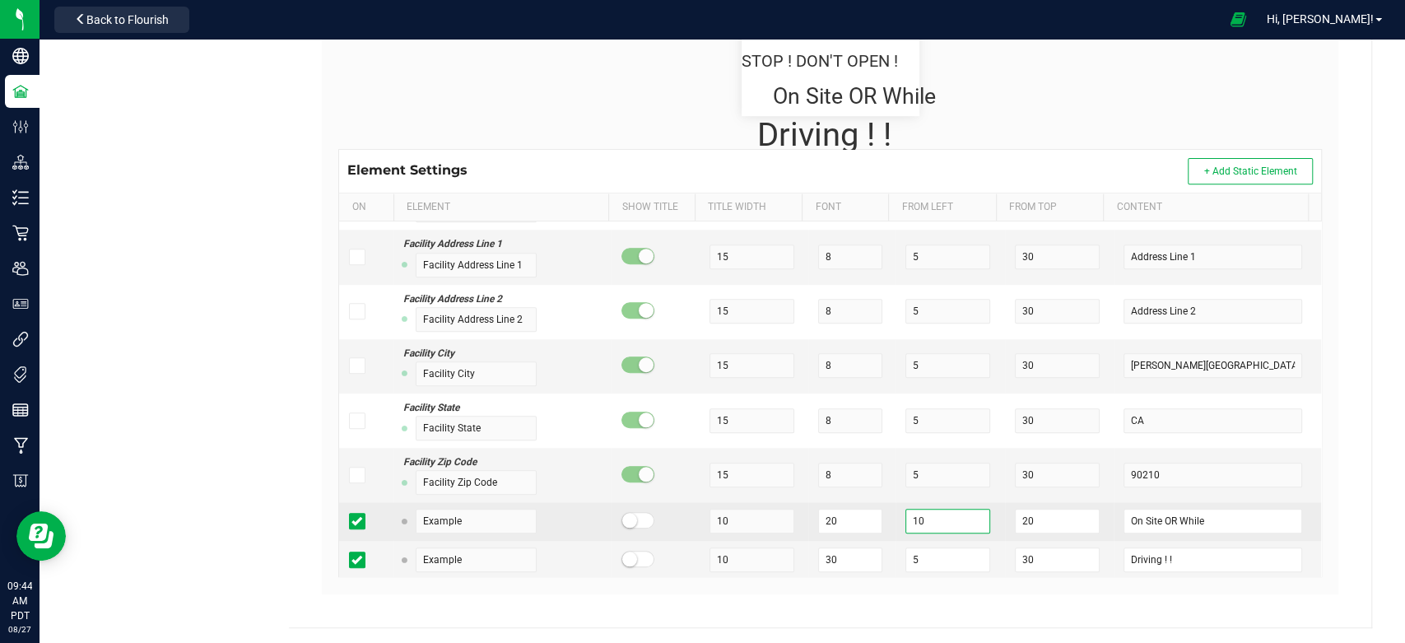
click at [917, 512] on input "10" at bounding box center [947, 520] width 85 height 25
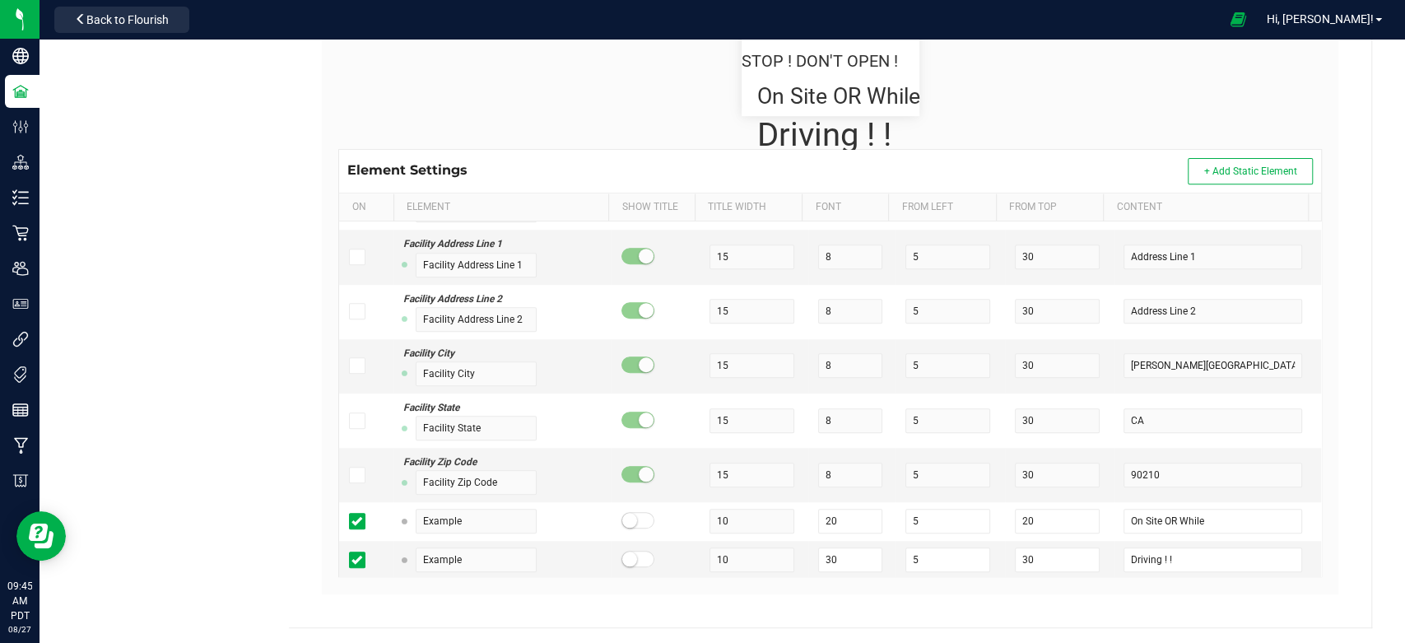
click at [1370, 377] on div "All Facilities Contact Compliance Tags Printers Payment Methods Labels Retail T…" at bounding box center [721, 145] width 1365 height 997
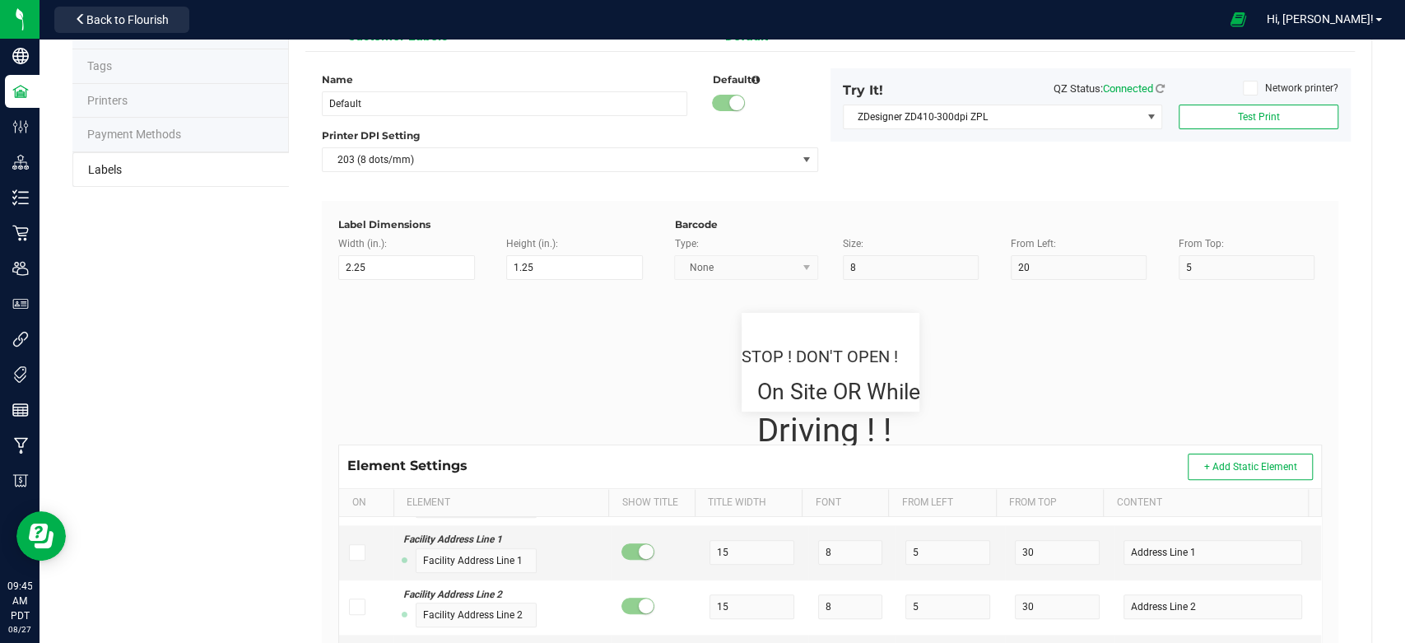
scroll to position [0, 0]
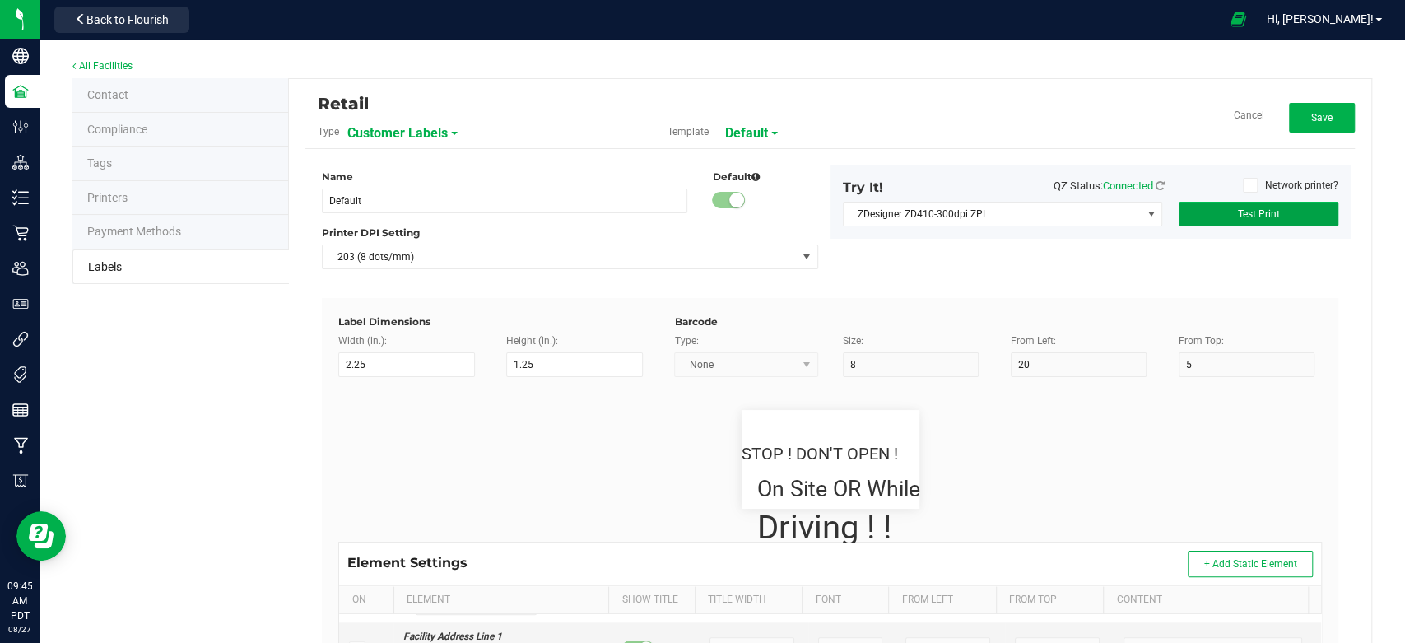
click at [1265, 212] on button "Test Print" at bounding box center [1258, 214] width 160 height 25
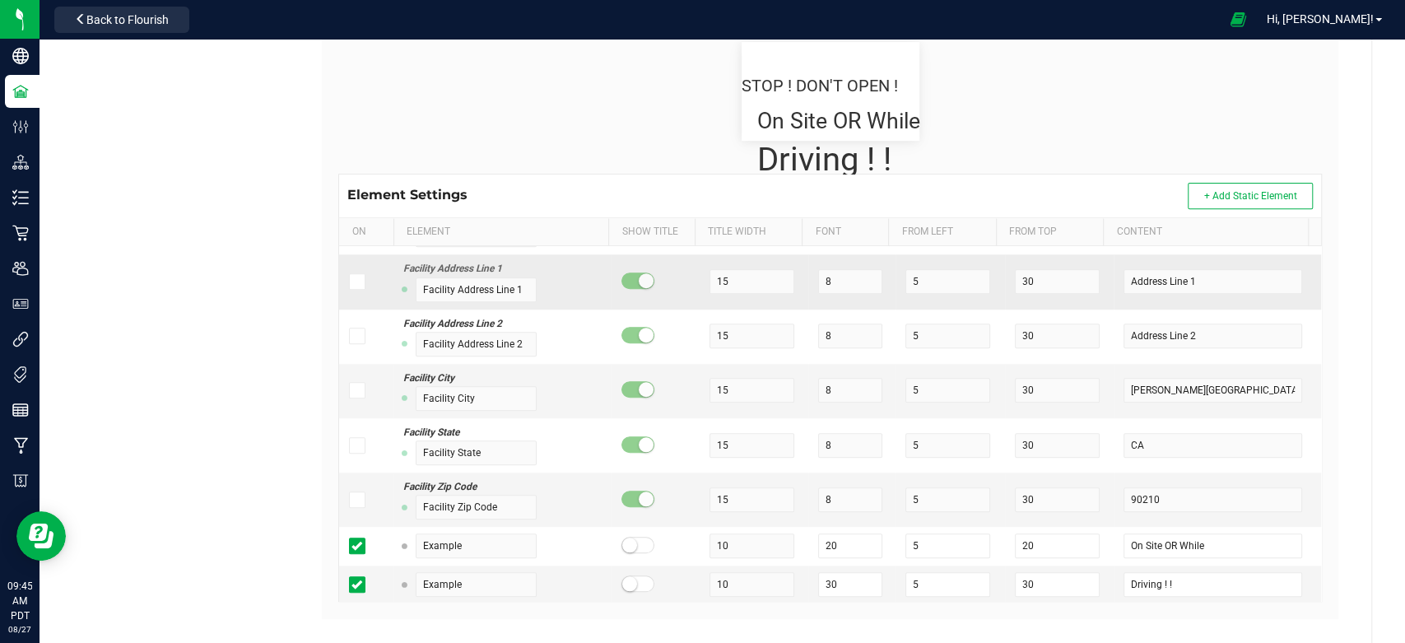
scroll to position [392, 0]
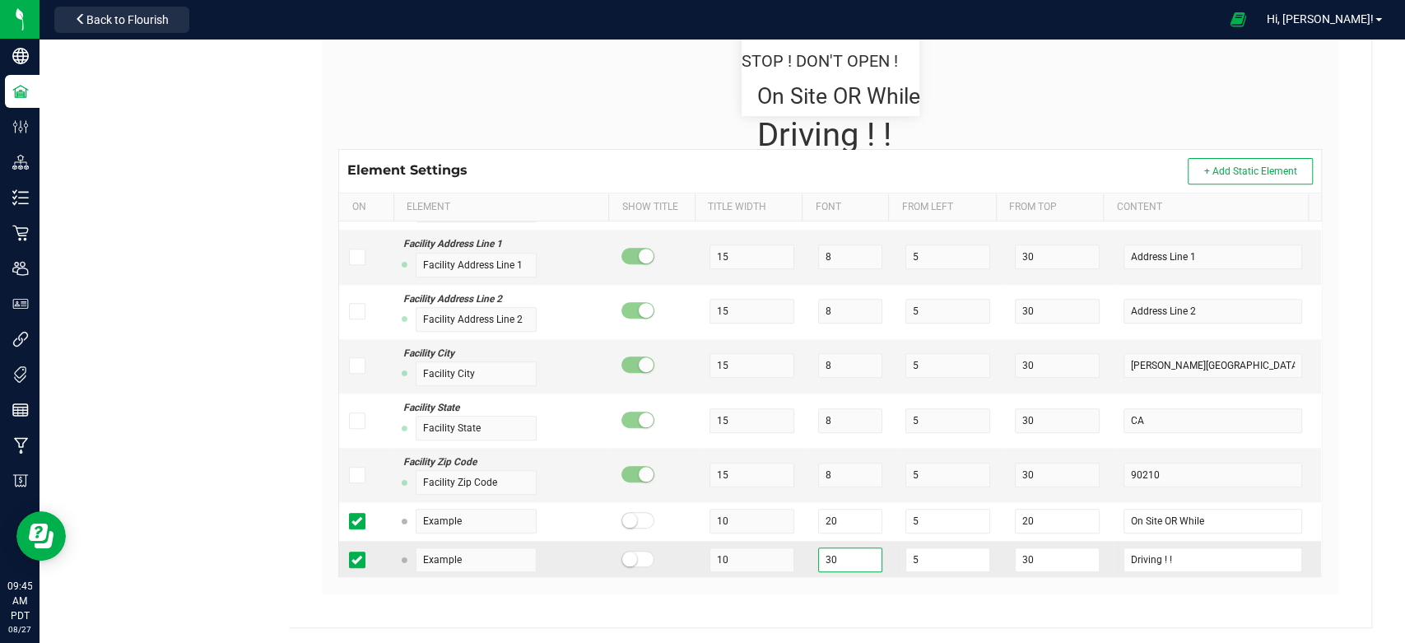
click at [844, 561] on input "30" at bounding box center [850, 559] width 64 height 25
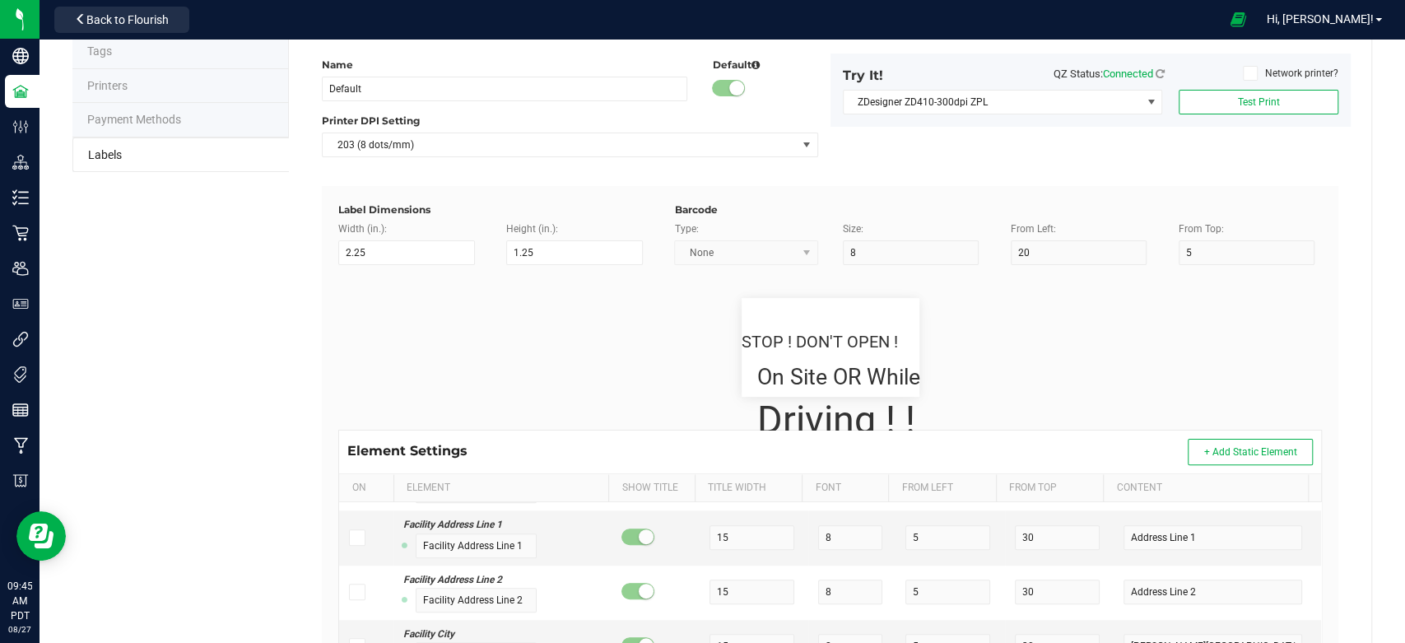
scroll to position [0, 0]
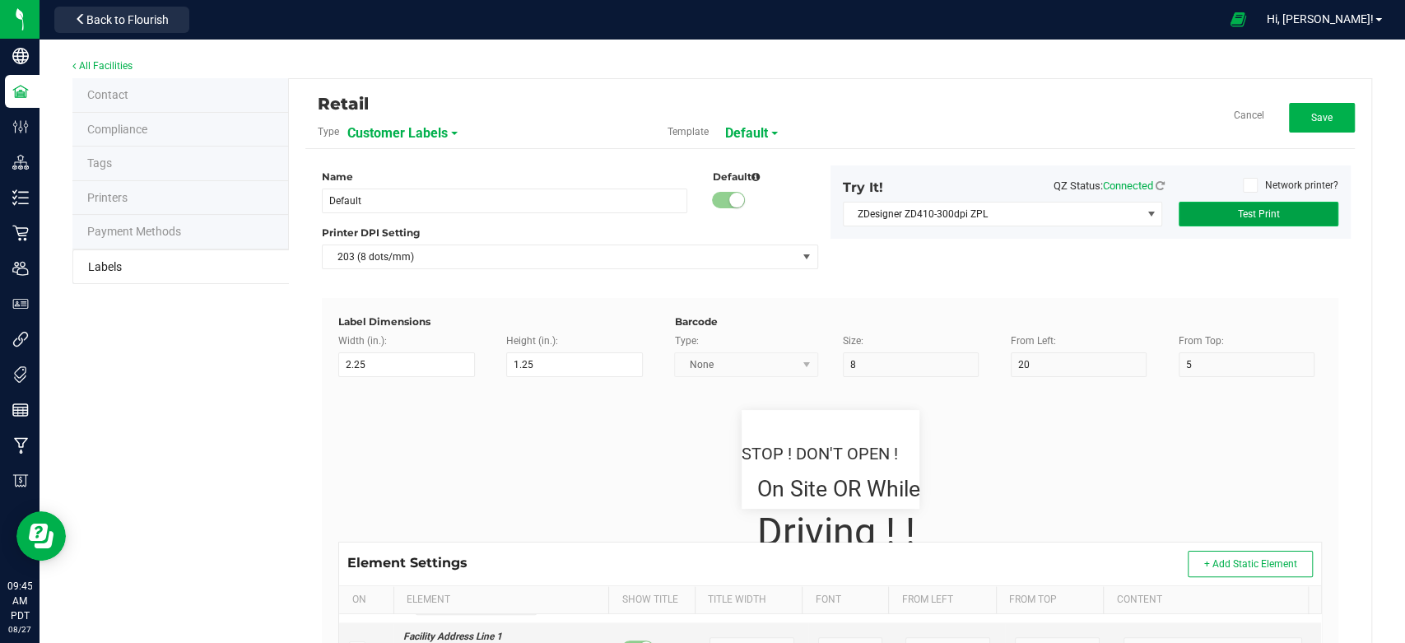
click at [1258, 211] on span "Test Print" at bounding box center [1258, 214] width 42 height 12
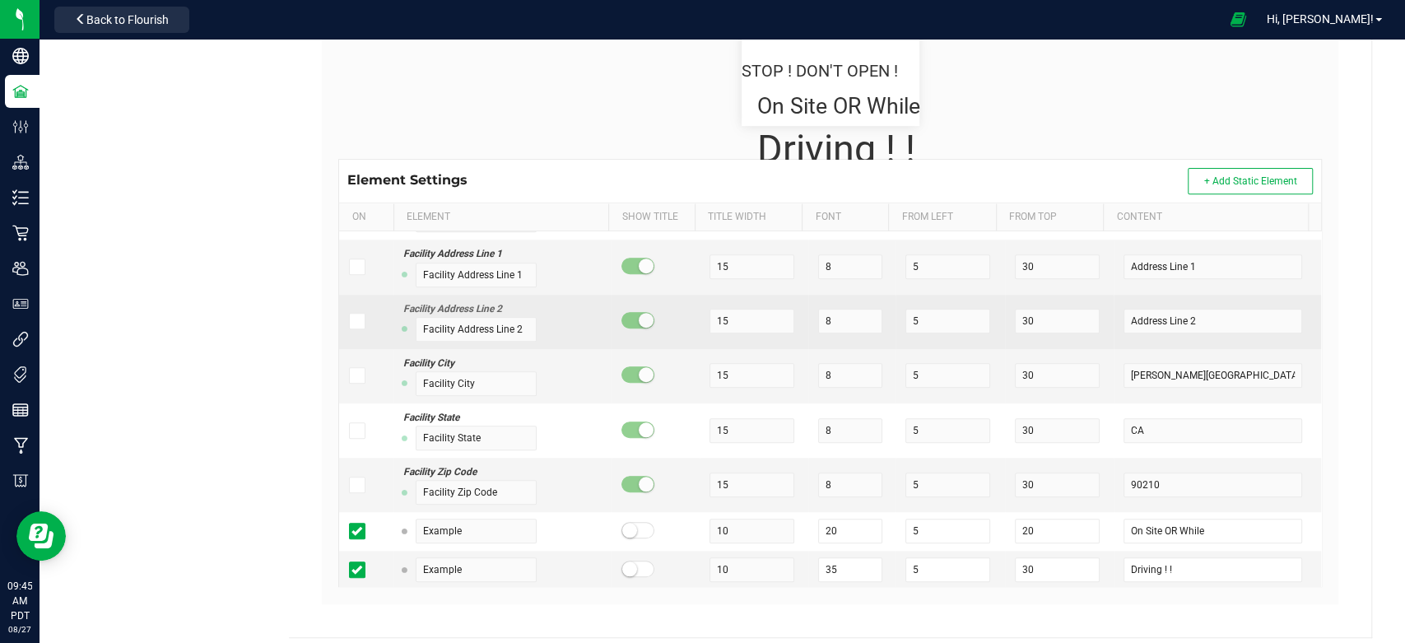
scroll to position [392, 0]
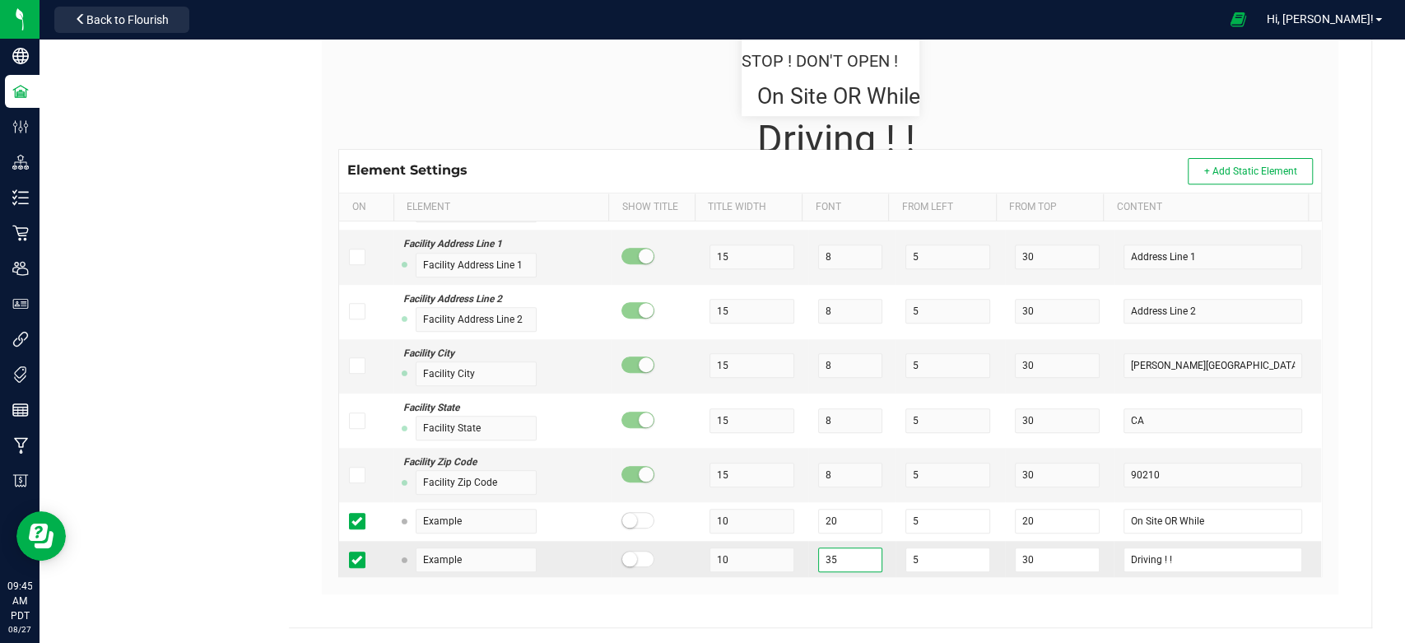
click at [831, 556] on input "35" at bounding box center [850, 559] width 64 height 25
click at [860, 598] on div "Name Default Default Printer DPI Setting 203 (8 dots/mm) Try It! QZ Status: Con…" at bounding box center [830, 183] width 1024 height 854
click at [1024, 559] on input "30" at bounding box center [1057, 559] width 85 height 25
click at [1196, 96] on flourish-label-viewer "STOP ! DON'T OPEN ! On Site OR While Driving ! !" at bounding box center [829, 66] width 983 height 99
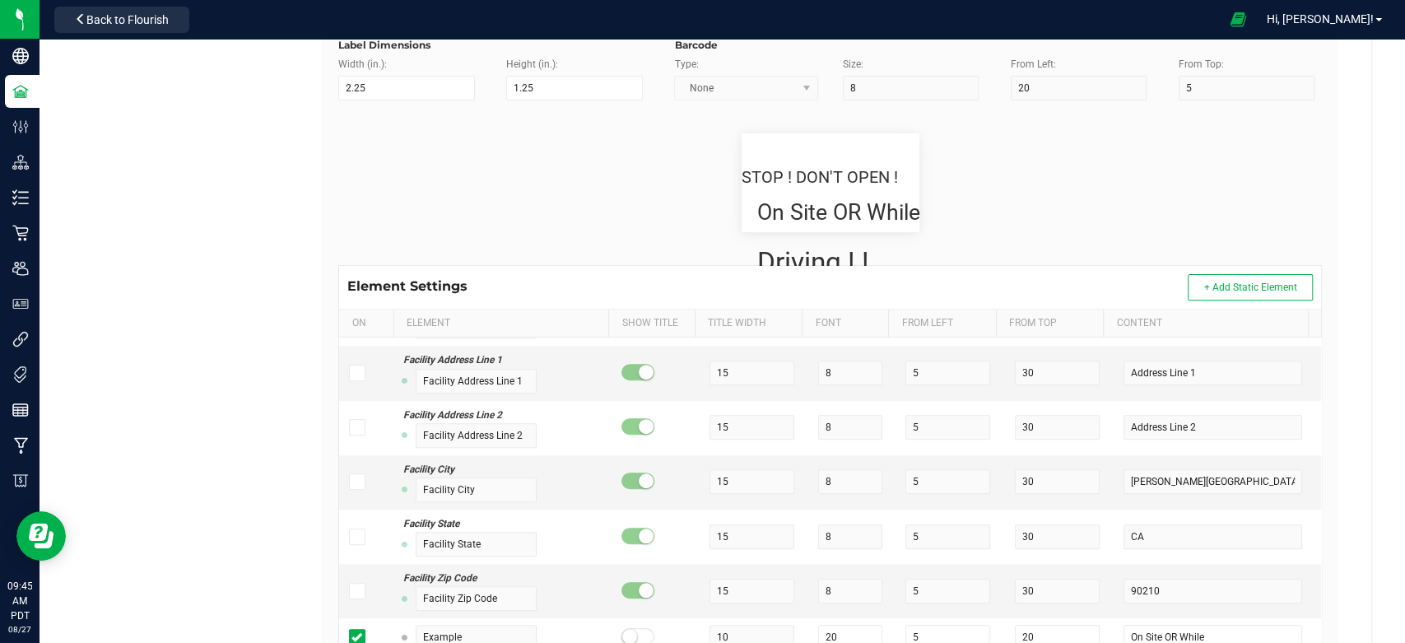
scroll to position [26, 0]
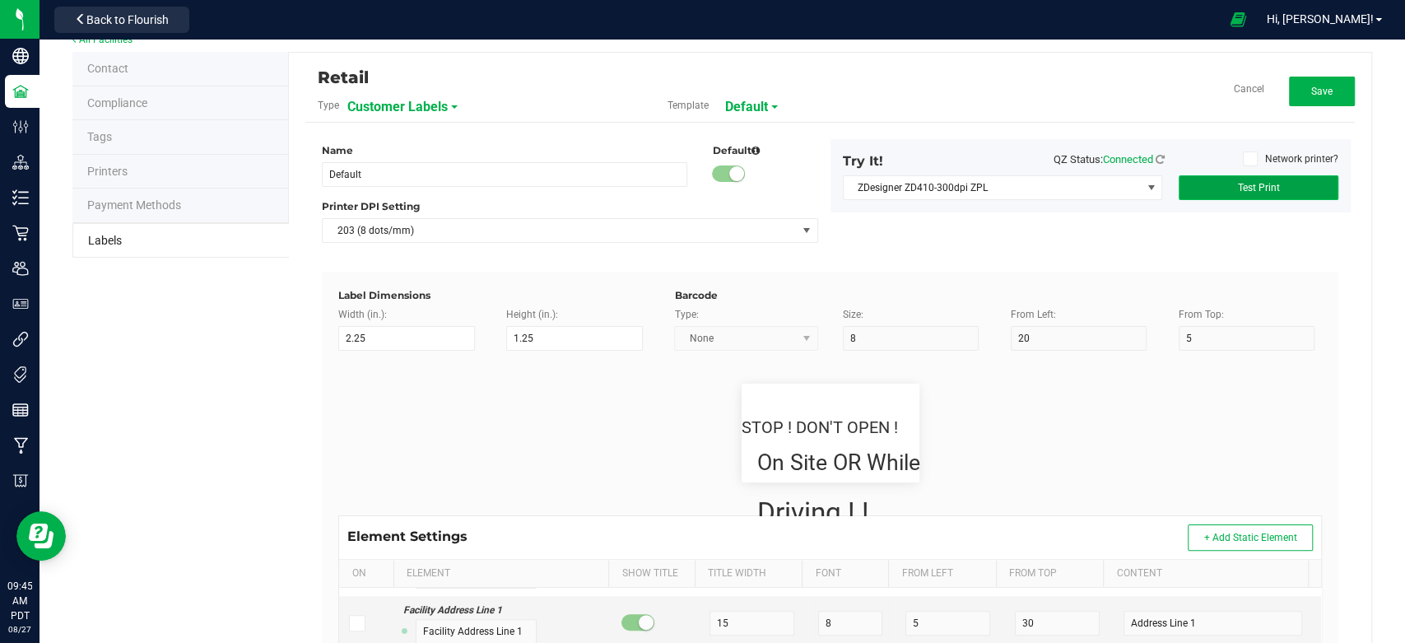
click at [1245, 179] on button "Test Print" at bounding box center [1258, 187] width 160 height 25
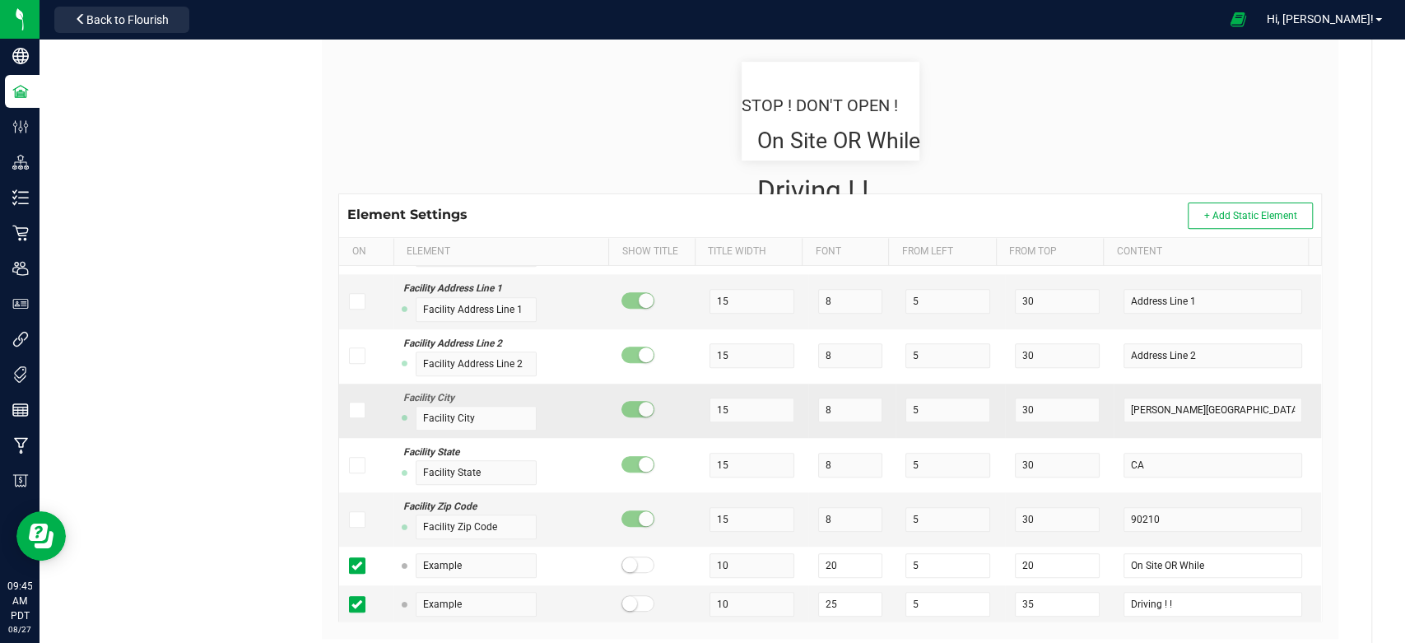
scroll to position [392, 0]
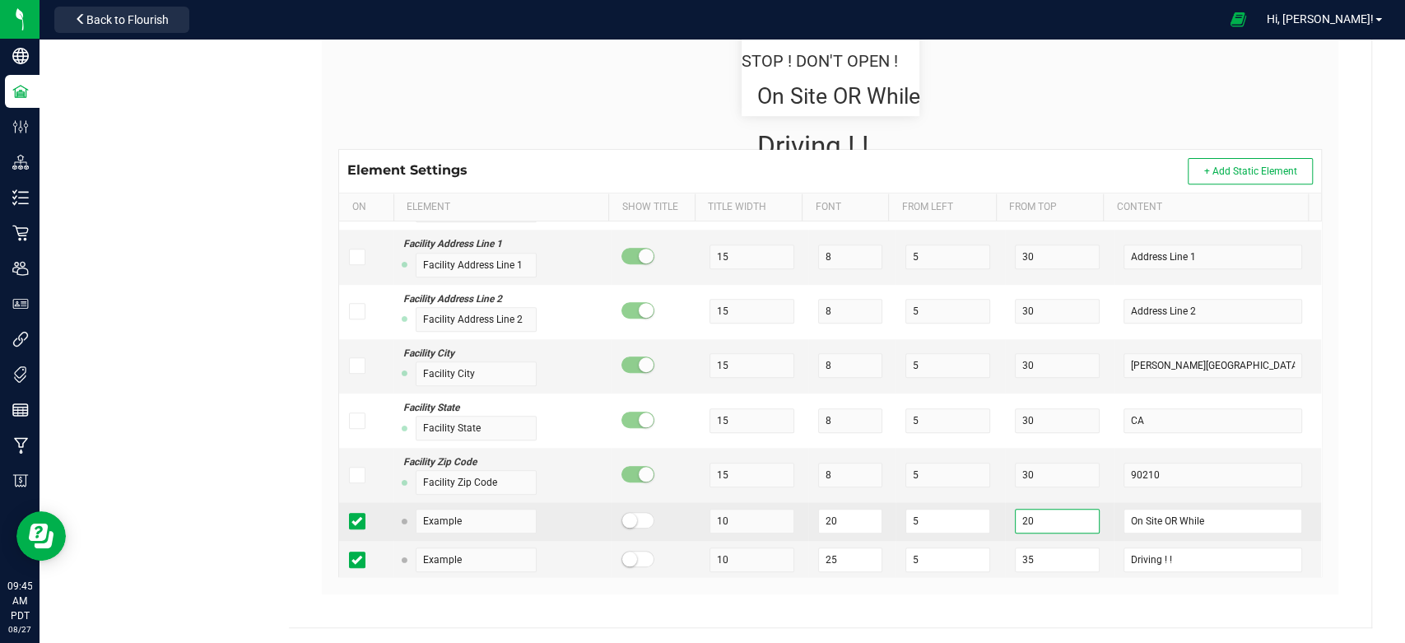
click at [1026, 519] on input "20" at bounding box center [1057, 520] width 85 height 25
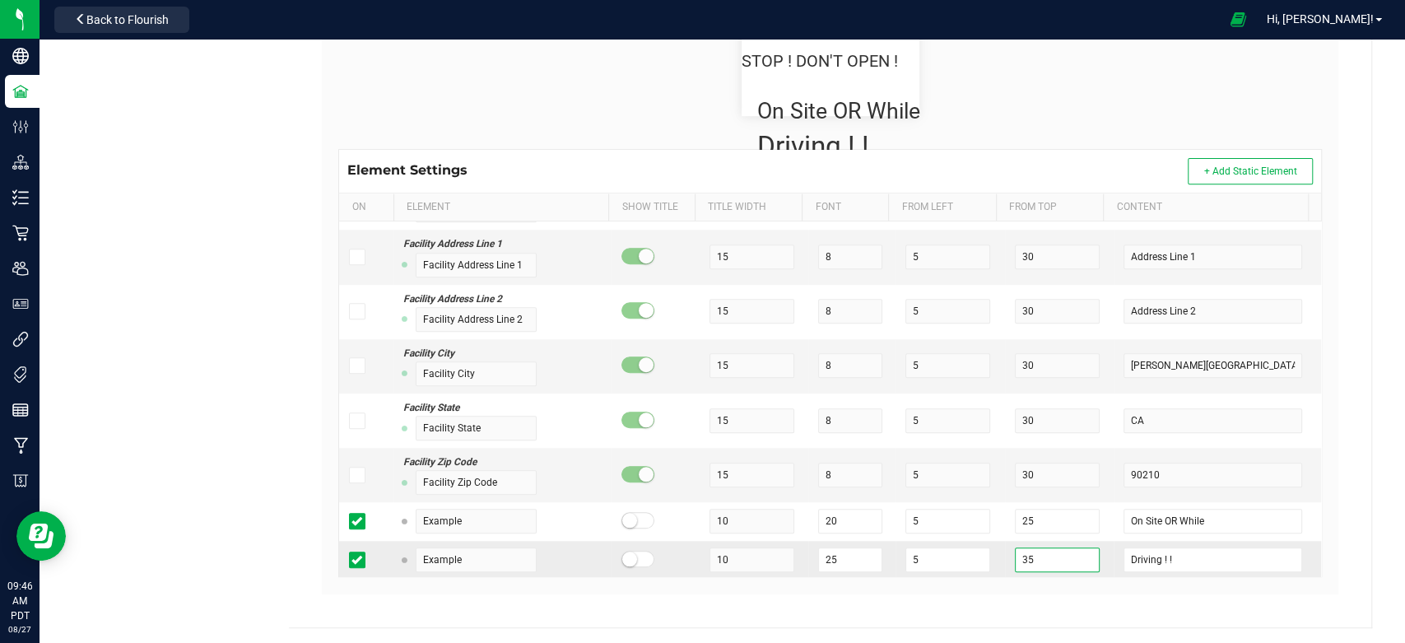
click at [1025, 555] on input "35" at bounding box center [1057, 559] width 85 height 25
click at [1334, 366] on div "Retail Type Customer Labels Template Default Cancel Save Name Default Default P…" at bounding box center [830, 157] width 1082 height 940
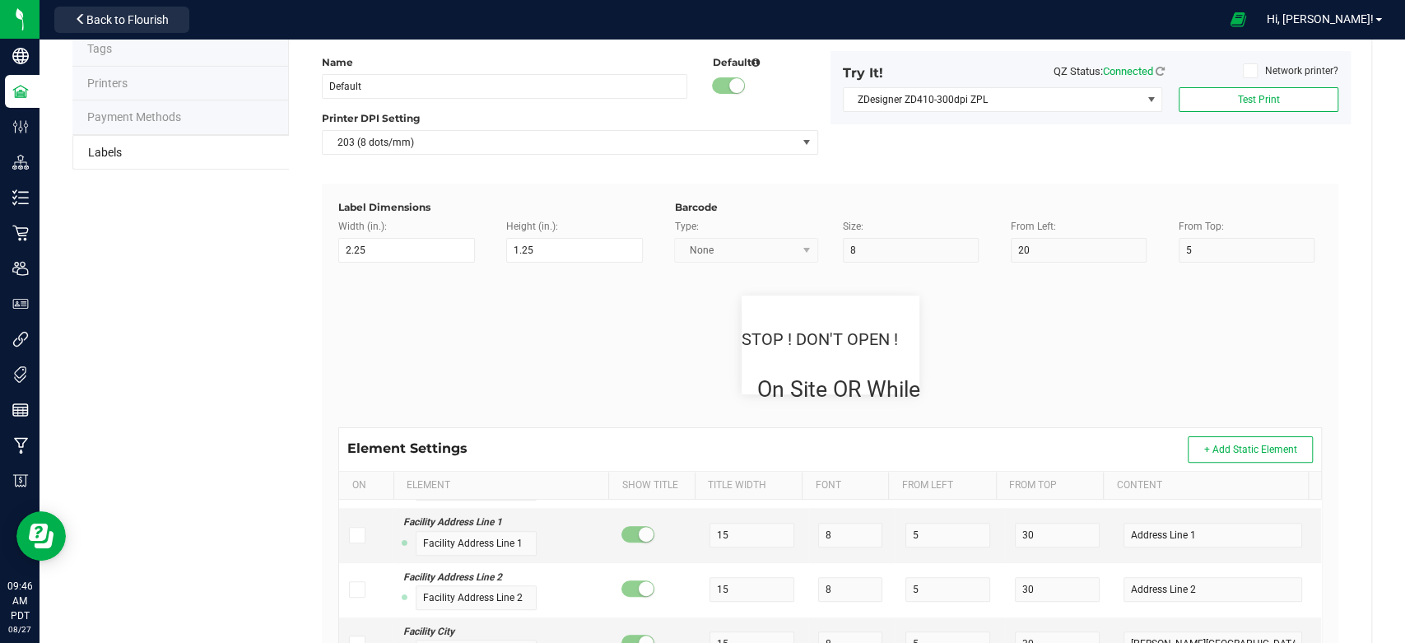
scroll to position [0, 0]
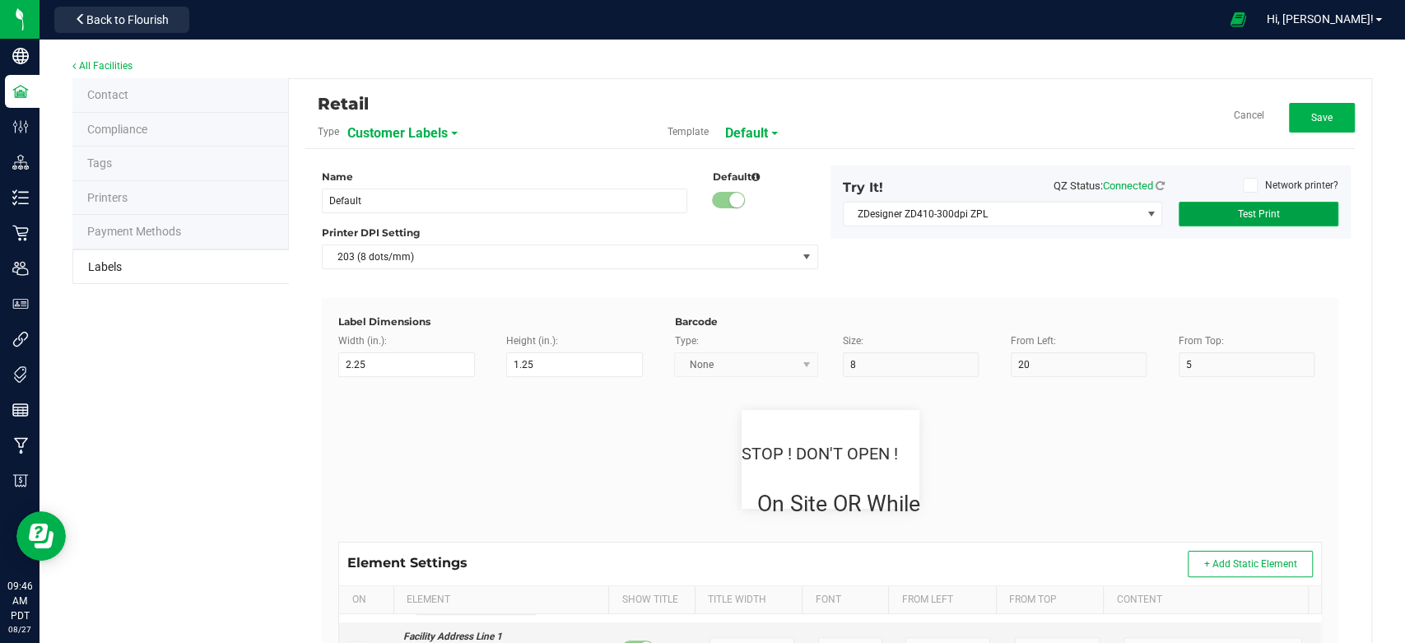
click at [1276, 215] on button "Test Print" at bounding box center [1258, 214] width 160 height 25
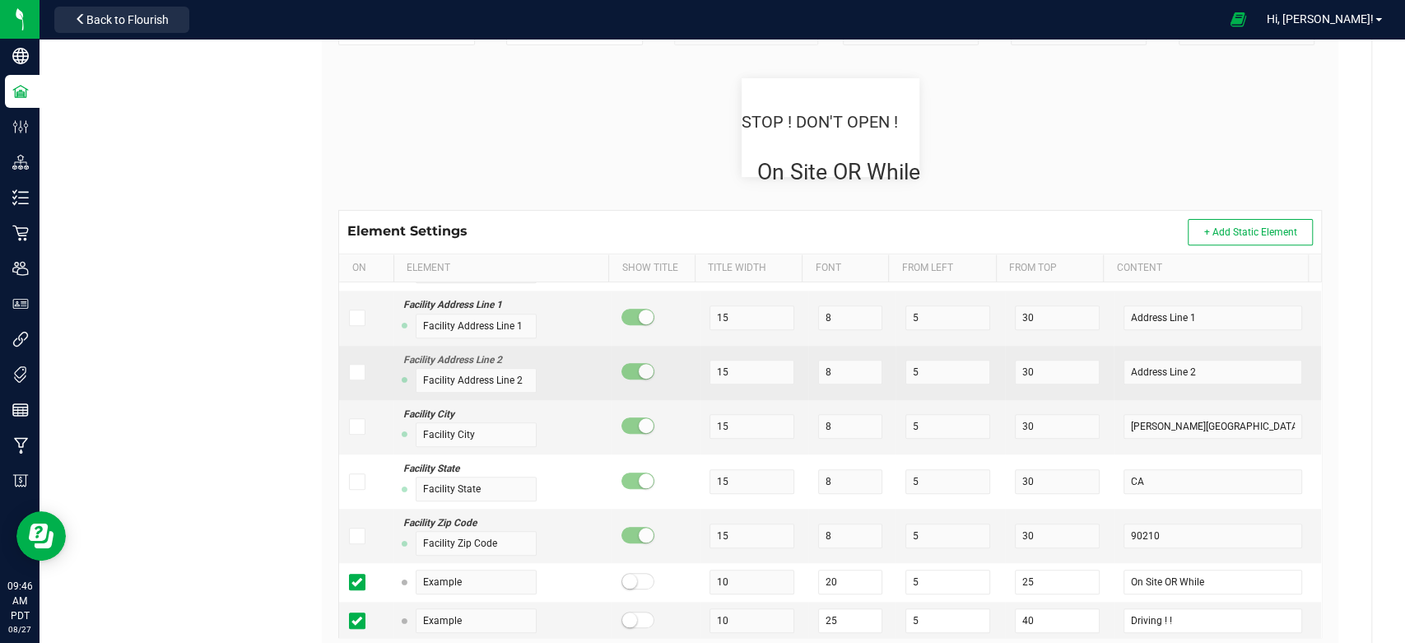
scroll to position [392, 0]
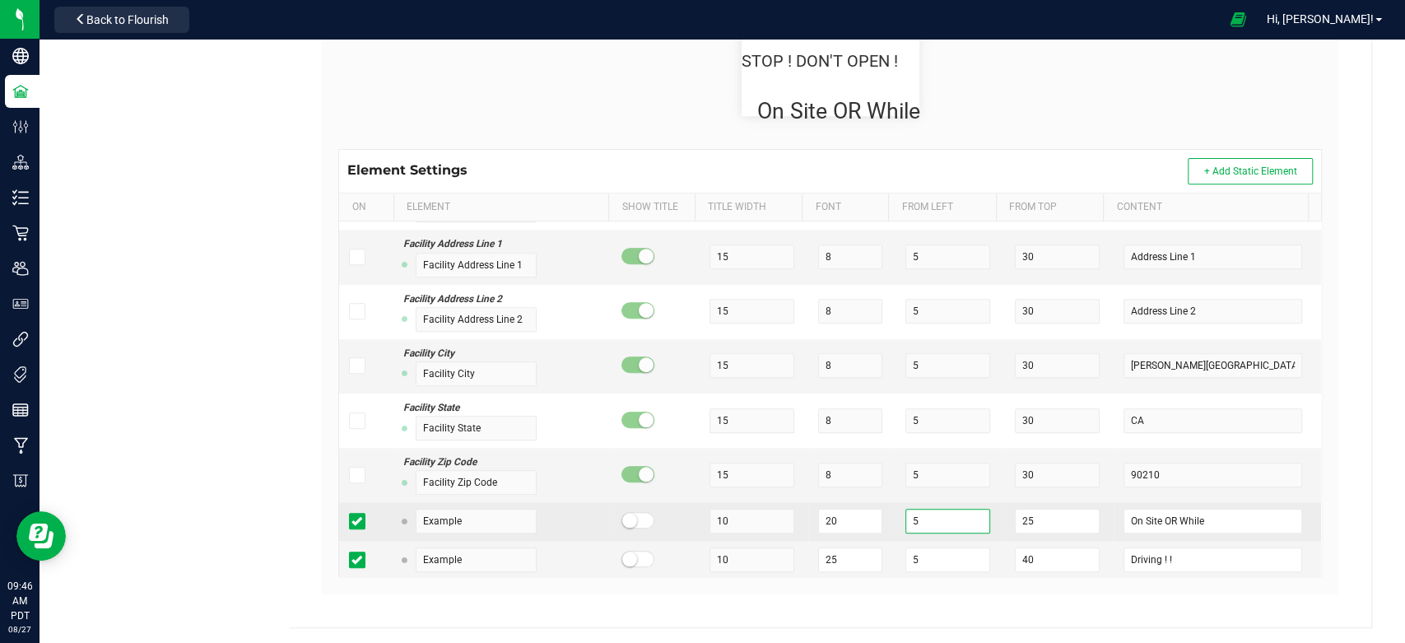
click at [908, 519] on input "5" at bounding box center [947, 520] width 85 height 25
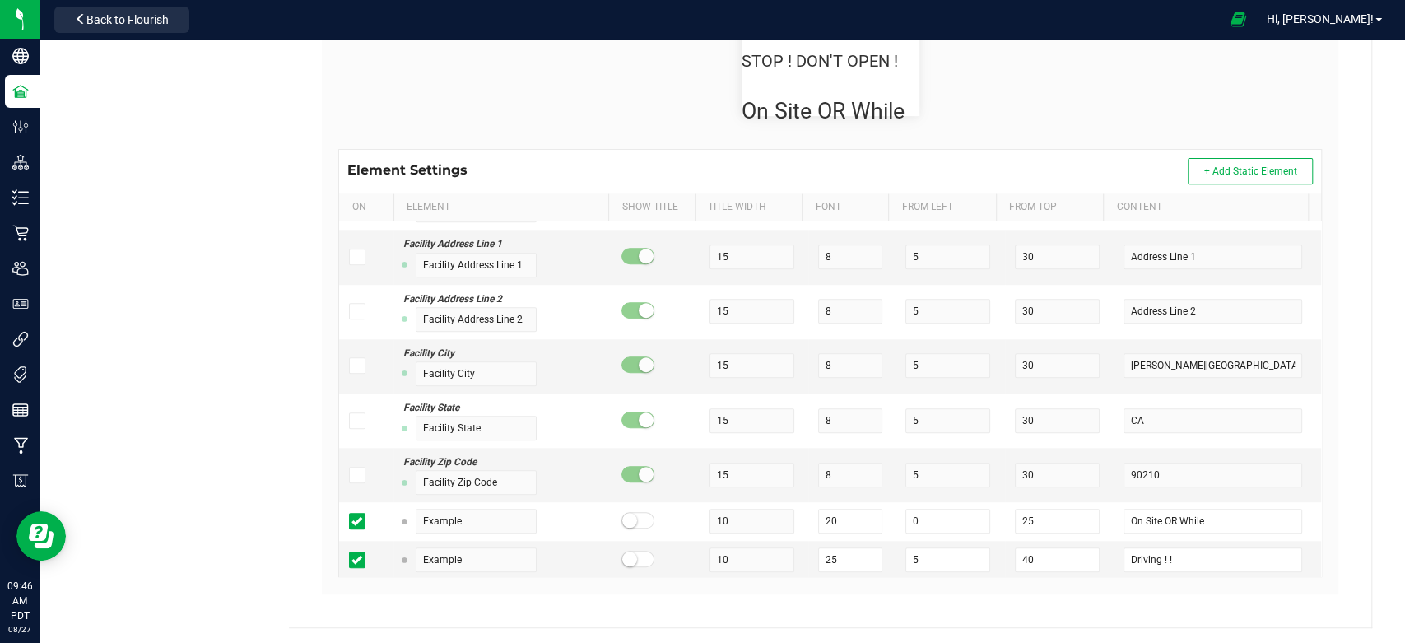
click at [1371, 341] on div "All Facilities Contact Compliance Tags Printers Payment Methods Labels Retail T…" at bounding box center [721, 145] width 1365 height 997
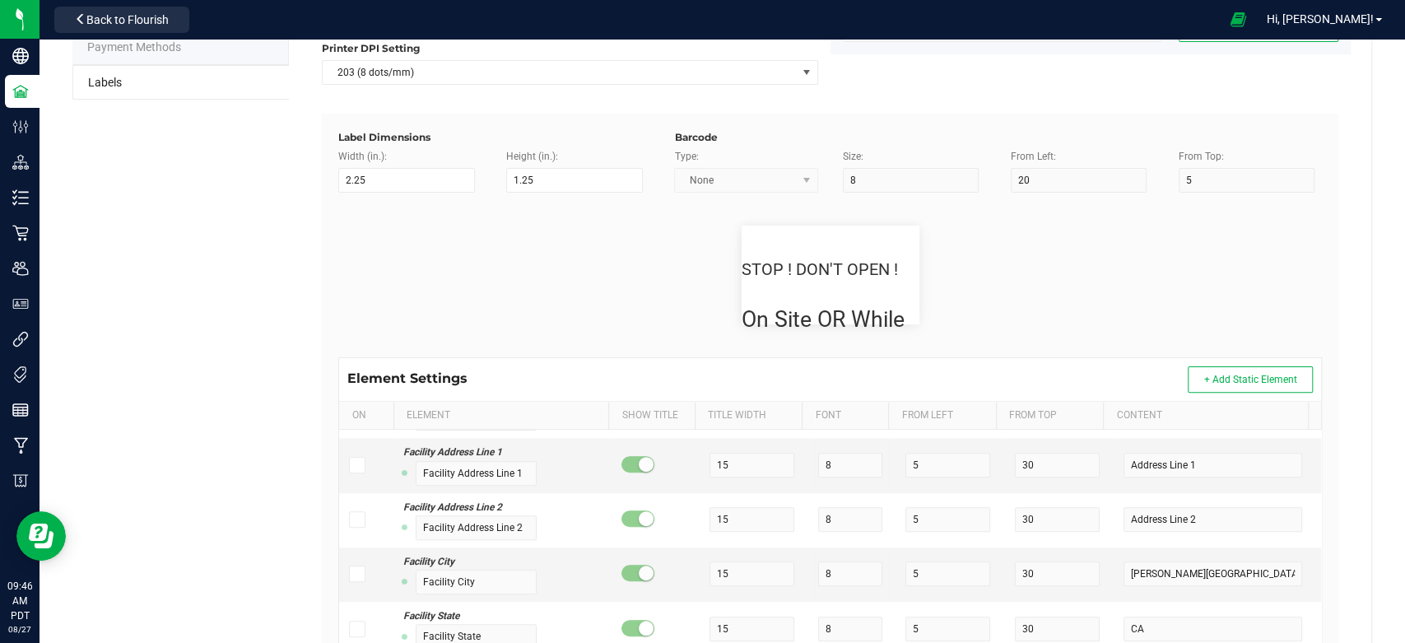
scroll to position [0, 0]
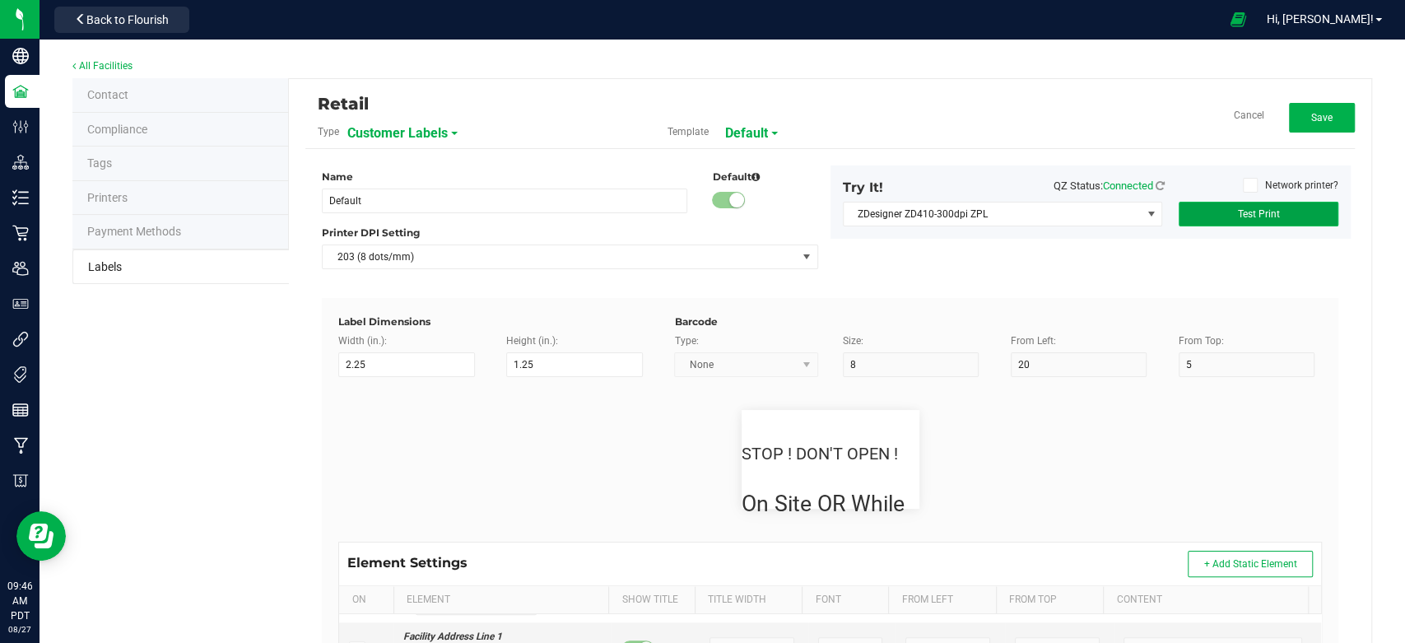
click at [1286, 217] on button "Test Print" at bounding box center [1258, 214] width 160 height 25
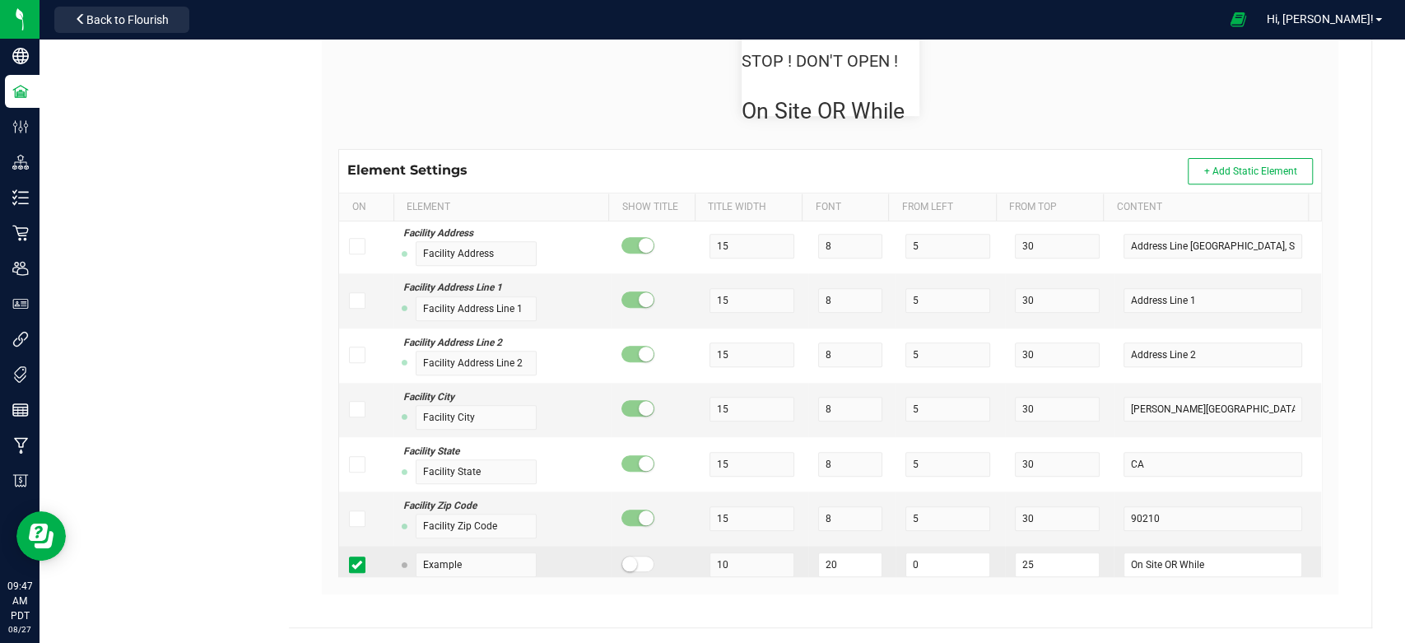
scroll to position [917, 0]
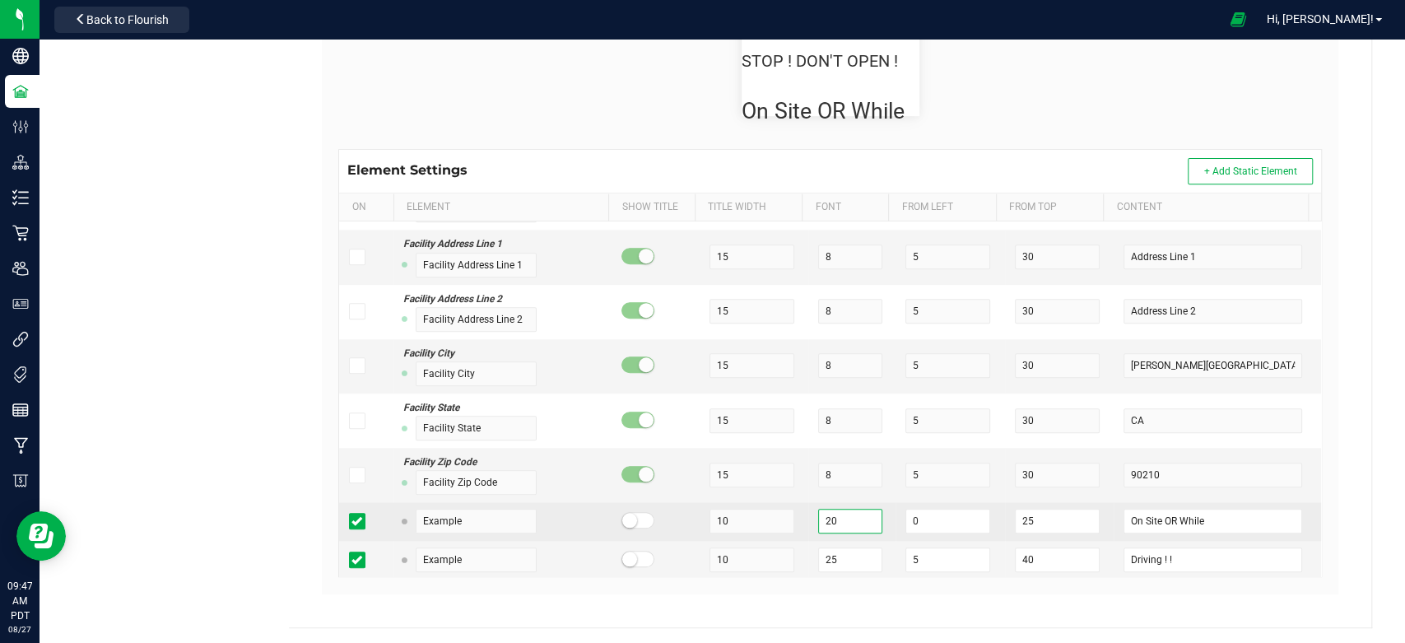
click at [840, 518] on input "20" at bounding box center [850, 520] width 64 height 25
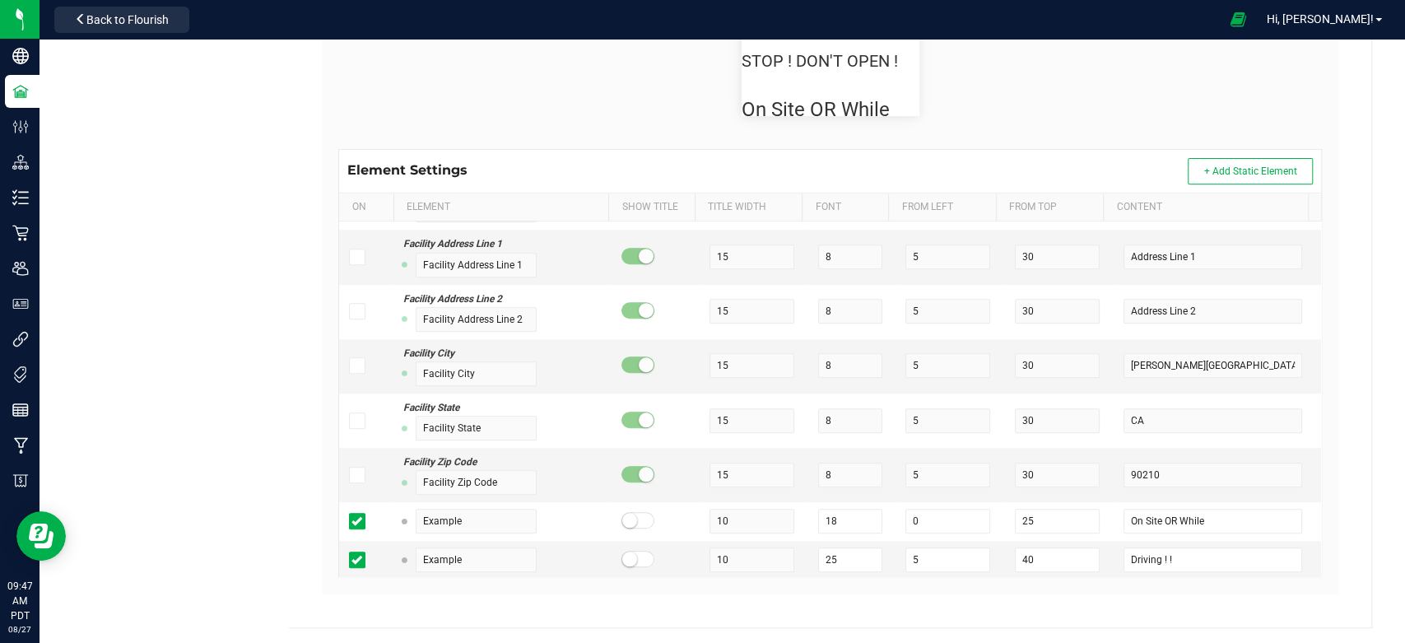
click at [1358, 352] on div "All Facilities Contact Compliance Tags Printers Payment Methods Labels Retail T…" at bounding box center [721, 145] width 1365 height 997
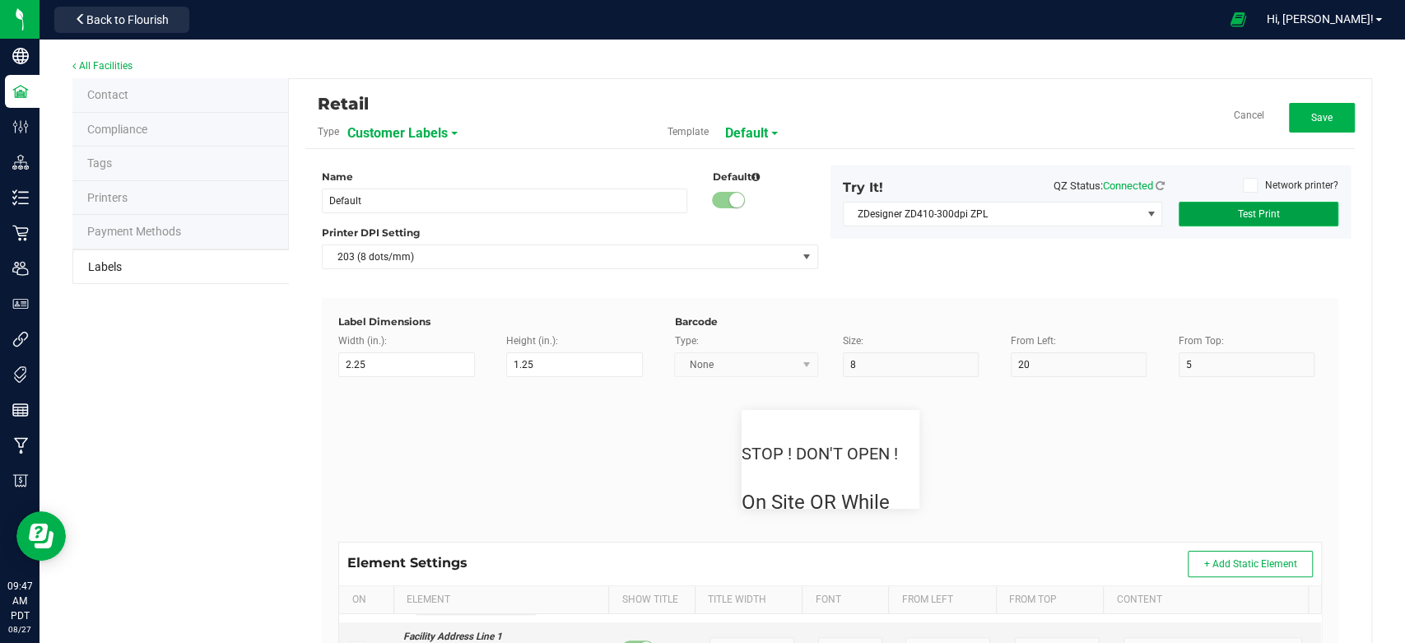
click at [1259, 210] on span "Test Print" at bounding box center [1258, 214] width 42 height 12
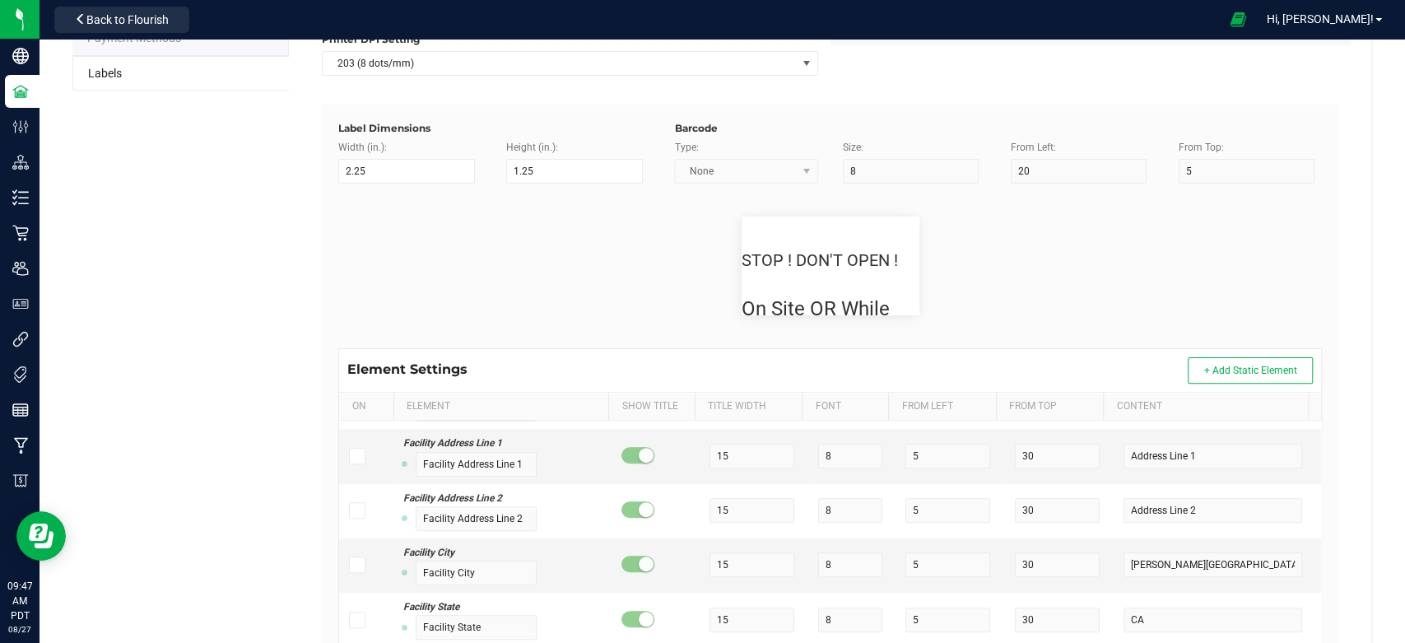
scroll to position [392, 0]
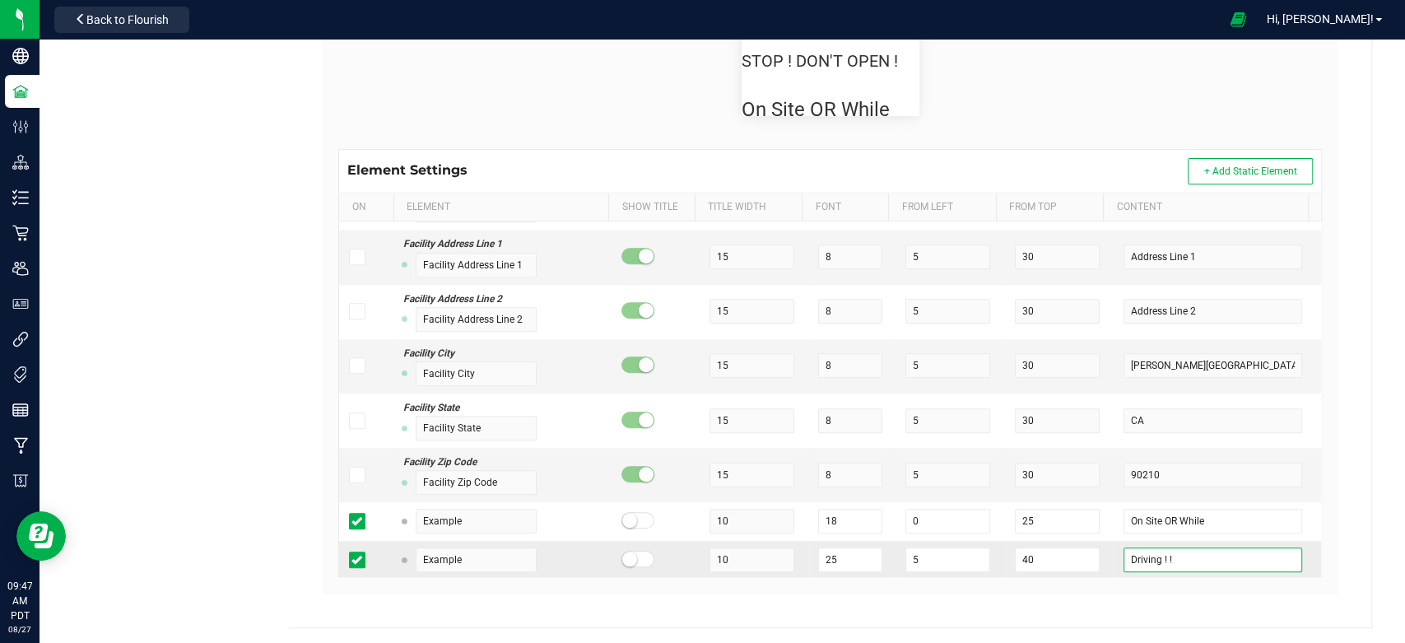
drag, startPoint x: 1139, startPoint y: 554, endPoint x: 1086, endPoint y: 544, distance: 53.6
click at [1086, 544] on tr "Example 10 25 5 40 Driving ! !" at bounding box center [830, 560] width 982 height 38
drag, startPoint x: 1354, startPoint y: 443, endPoint x: 1331, endPoint y: 429, distance: 27.0
click at [1352, 443] on div "Retail Type Customer Labels Template Default Cancel Save Name Default Default P…" at bounding box center [830, 157] width 1082 height 940
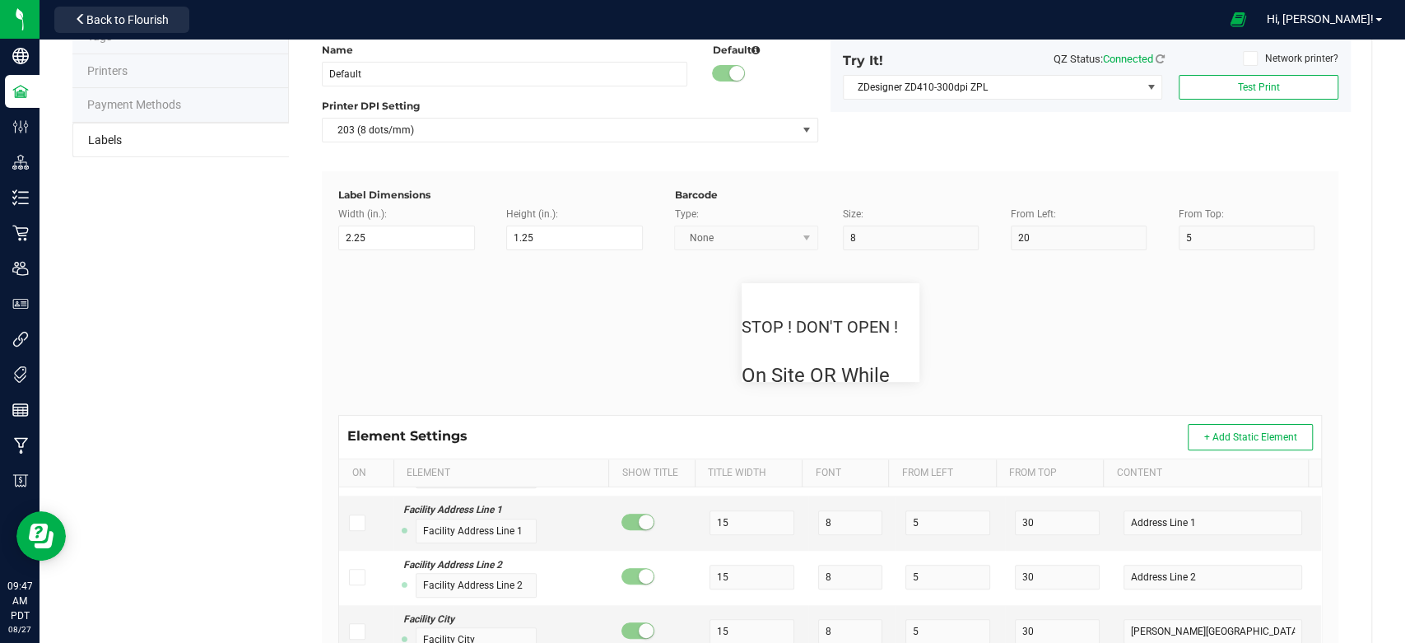
scroll to position [0, 0]
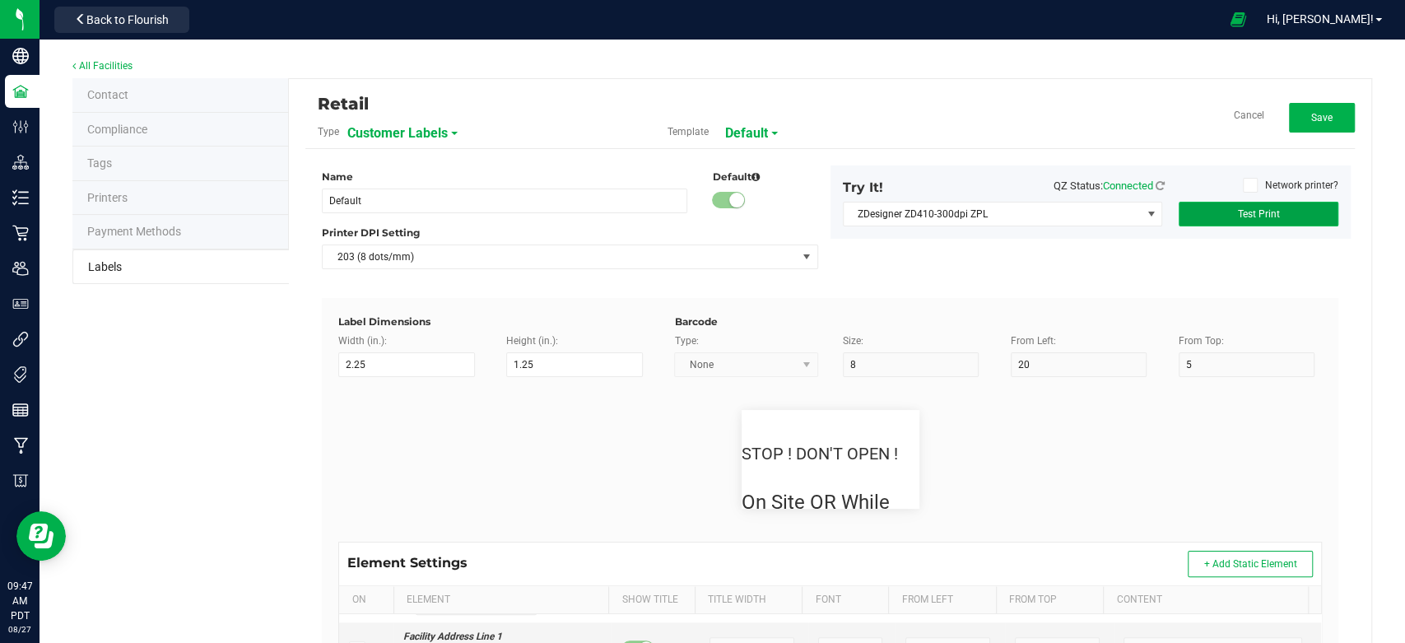
click at [1270, 211] on button "Test Print" at bounding box center [1258, 214] width 160 height 25
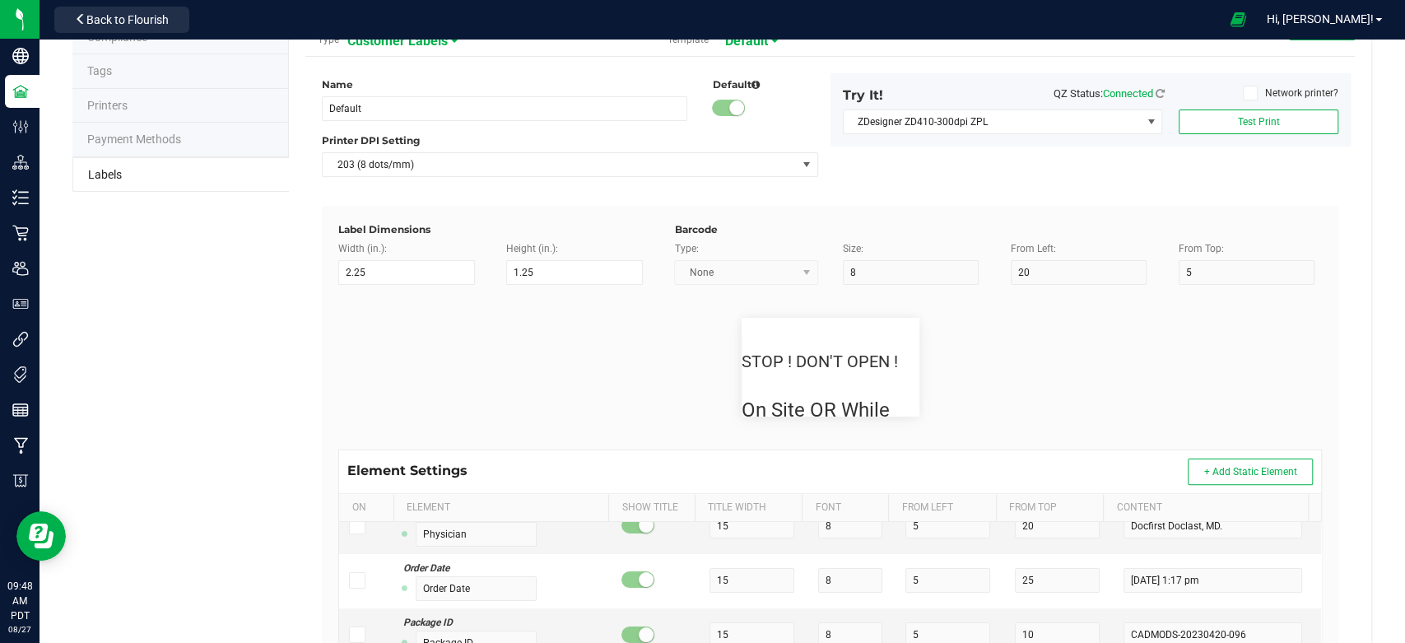
scroll to position [26, 0]
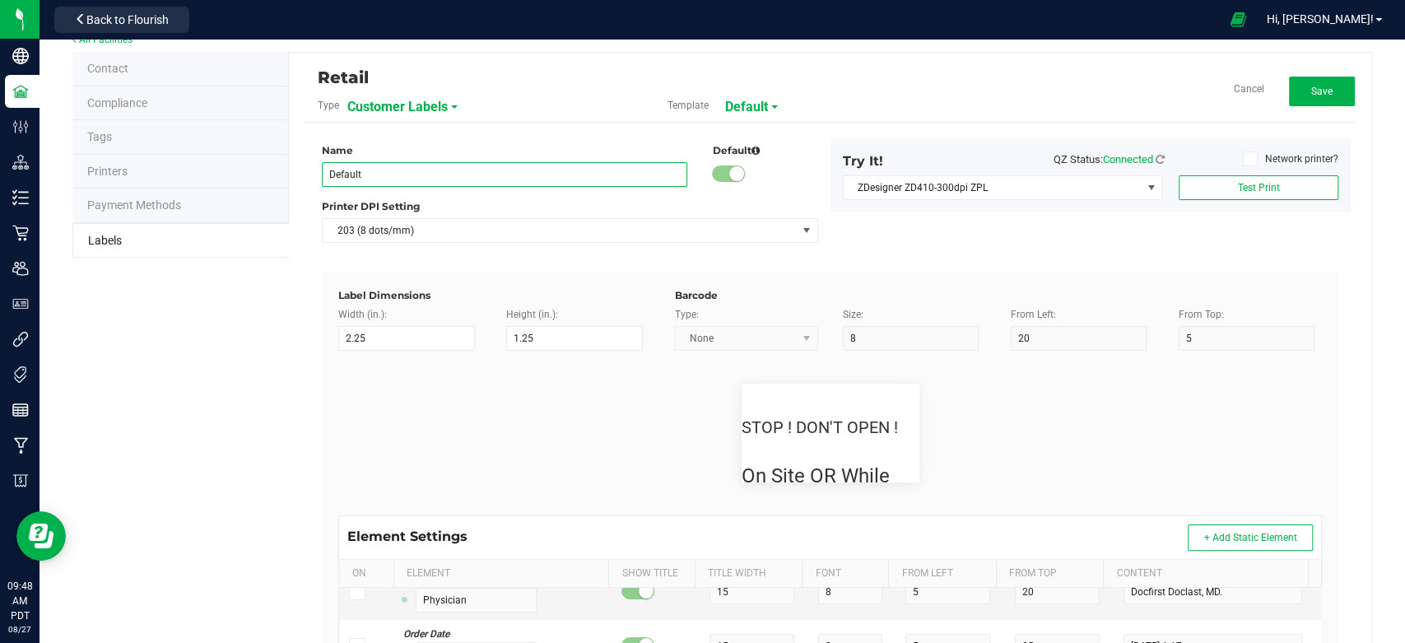
click at [505, 176] on input "Default" at bounding box center [504, 174] width 365 height 25
click at [580, 141] on div "Name Exit Sticker Default Printer DPI Setting 203 (8 dots/mm)" at bounding box center [569, 197] width 520 height 116
click at [1311, 91] on span "Save" at bounding box center [1321, 92] width 21 height 12
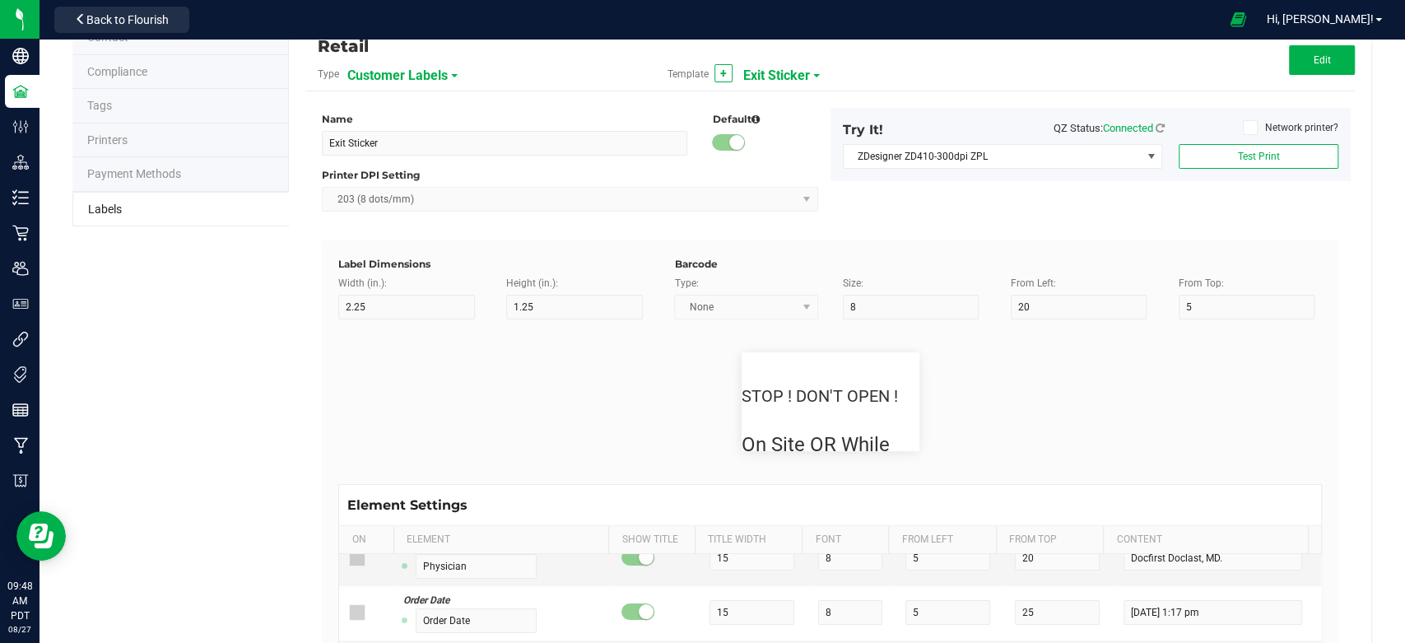
scroll to position [0, 0]
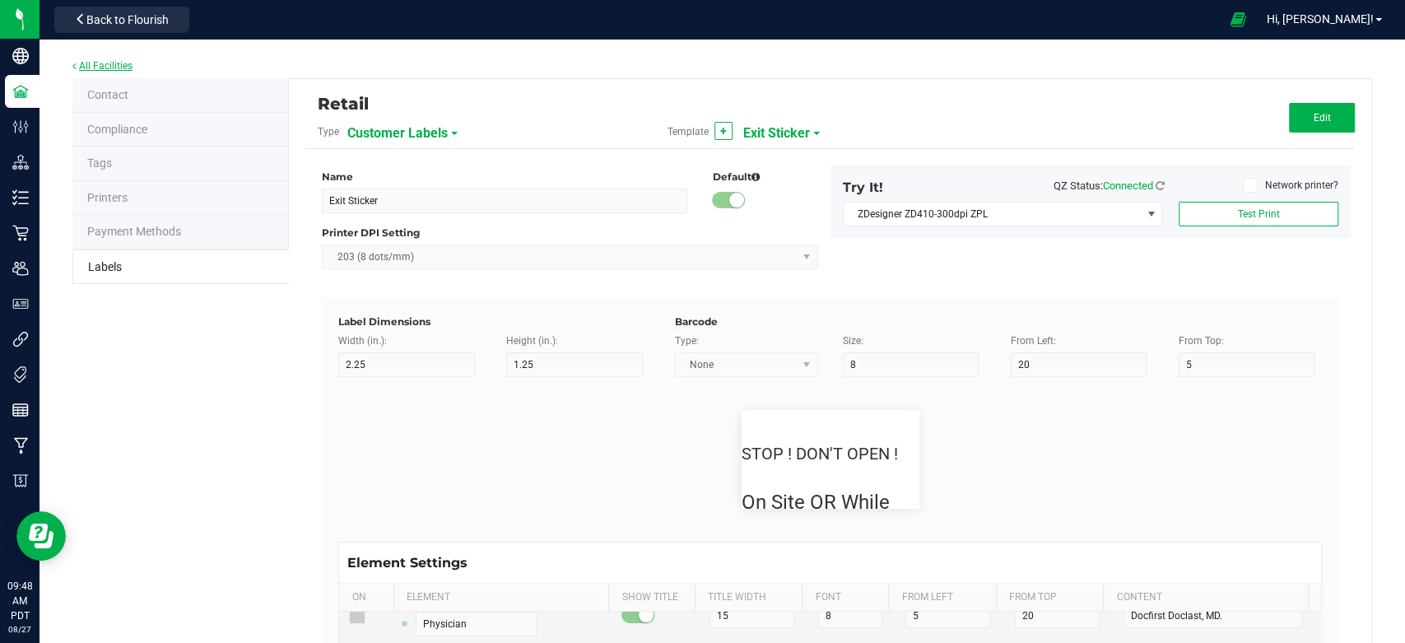
click at [91, 69] on link "All Facilities" at bounding box center [102, 66] width 60 height 12
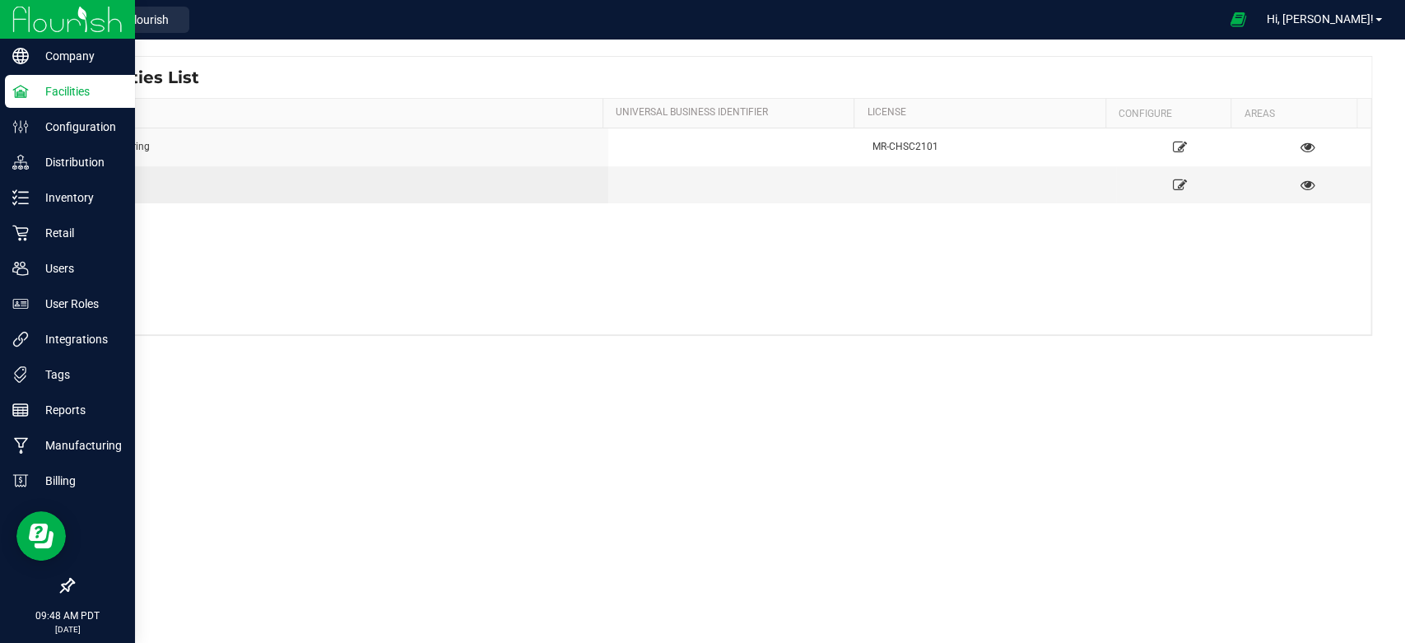
click at [72, 29] on img at bounding box center [67, 19] width 110 height 39
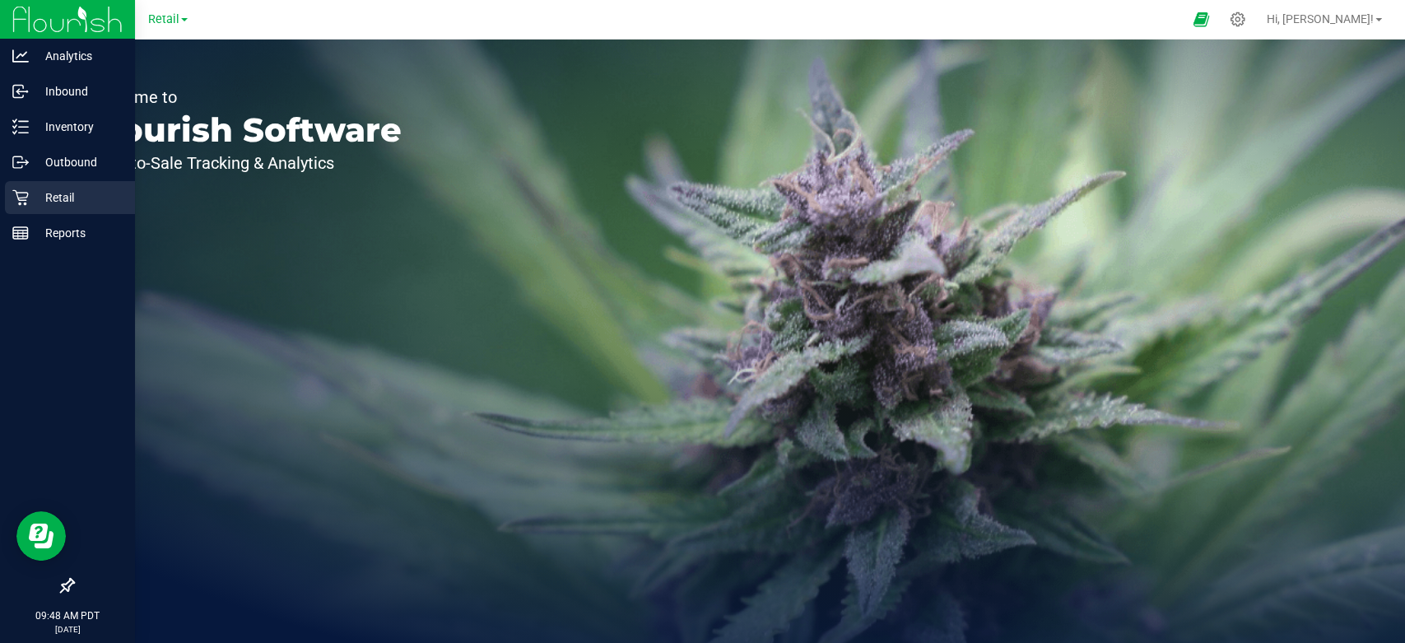
click at [59, 196] on p "Retail" at bounding box center [78, 198] width 99 height 20
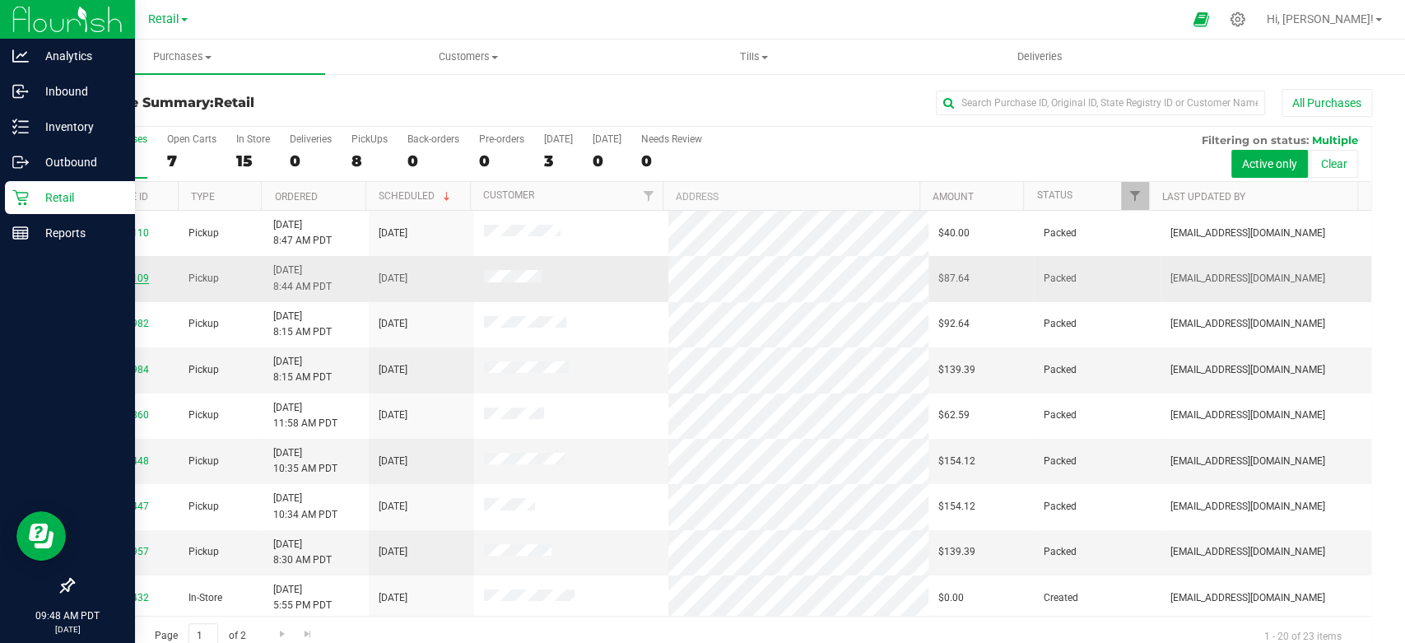
click at [124, 275] on link "00060109" at bounding box center [126, 278] width 46 height 12
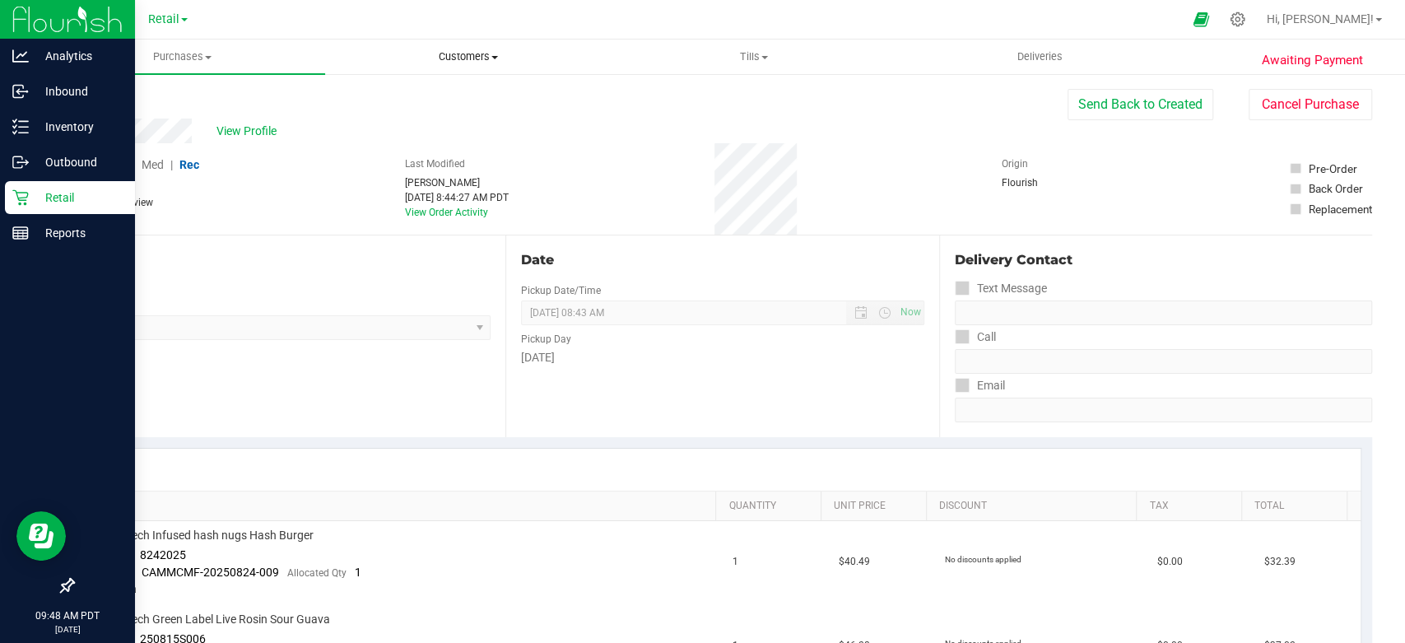
click at [604, 44] on uib-tab-heading "Customers All customers Add a new customer" at bounding box center [468, 56] width 284 height 33
click at [762, 108] on div "Back Send Back to Created Cancel Purchase" at bounding box center [721, 104] width 1299 height 30
click at [33, 16] on img at bounding box center [67, 19] width 110 height 39
